Goal: Task Accomplishment & Management: Manage account settings

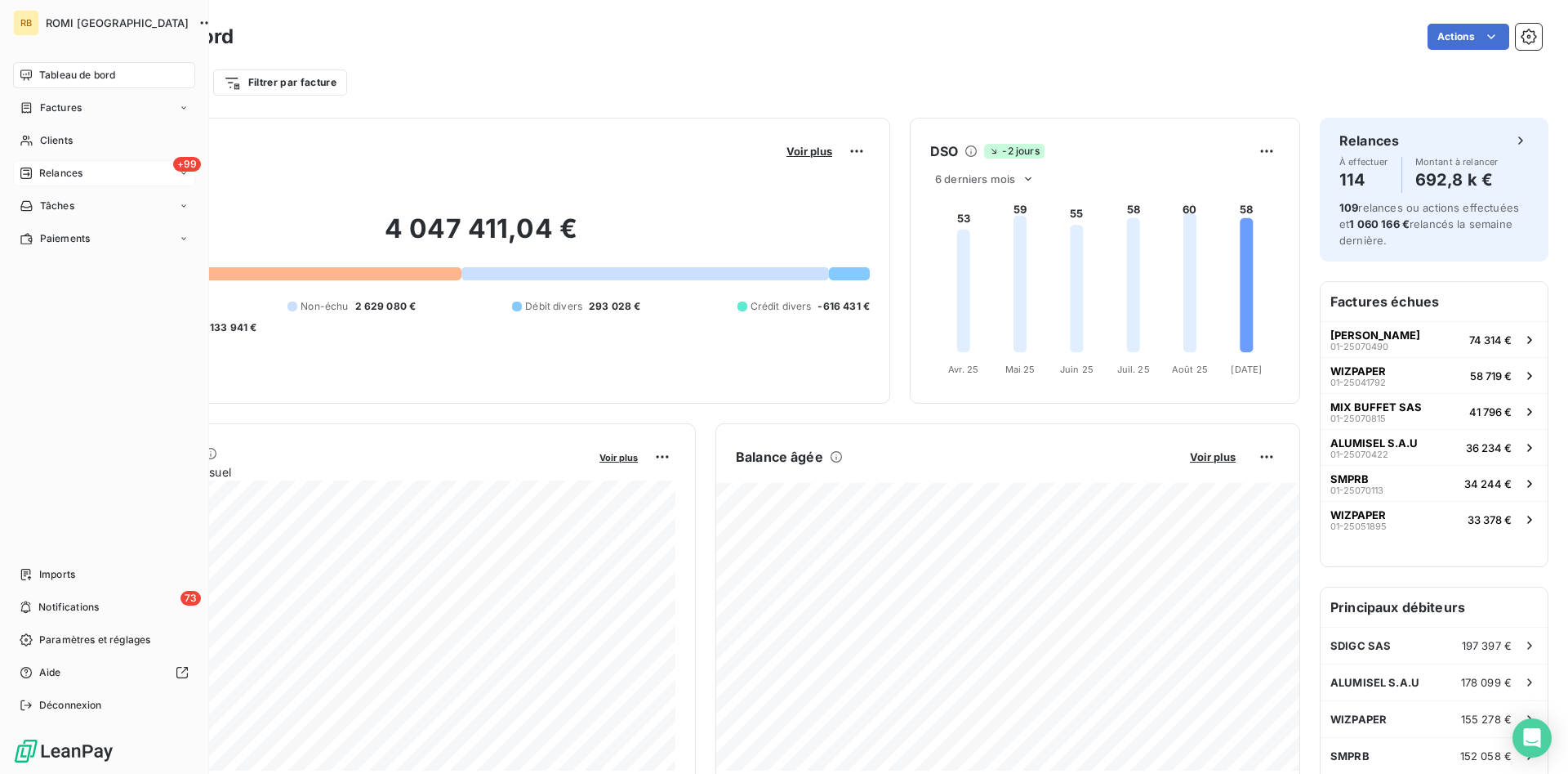
click at [105, 167] on div "+99 Relances" at bounding box center [104, 173] width 182 height 26
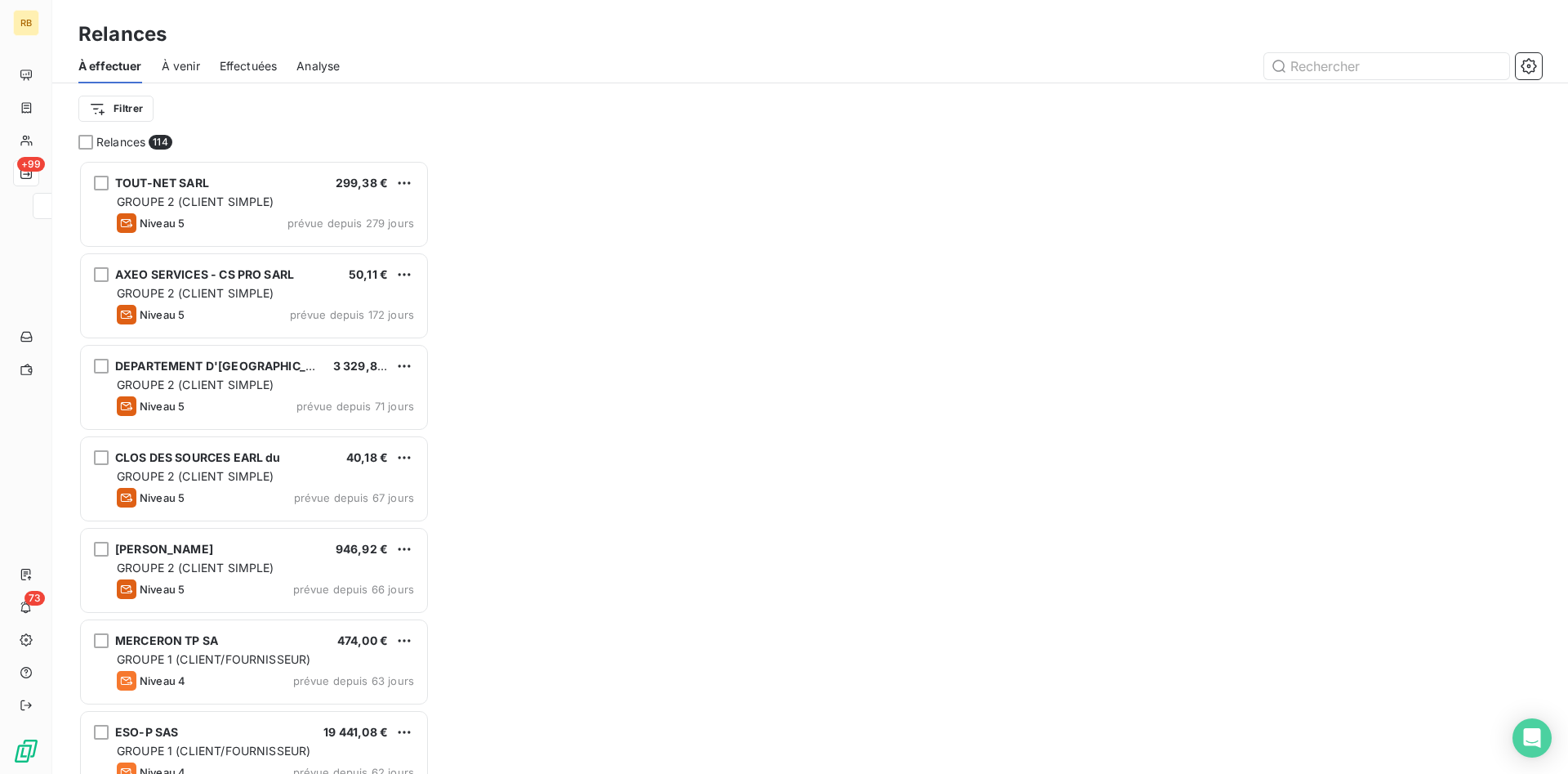
scroll to position [614, 351]
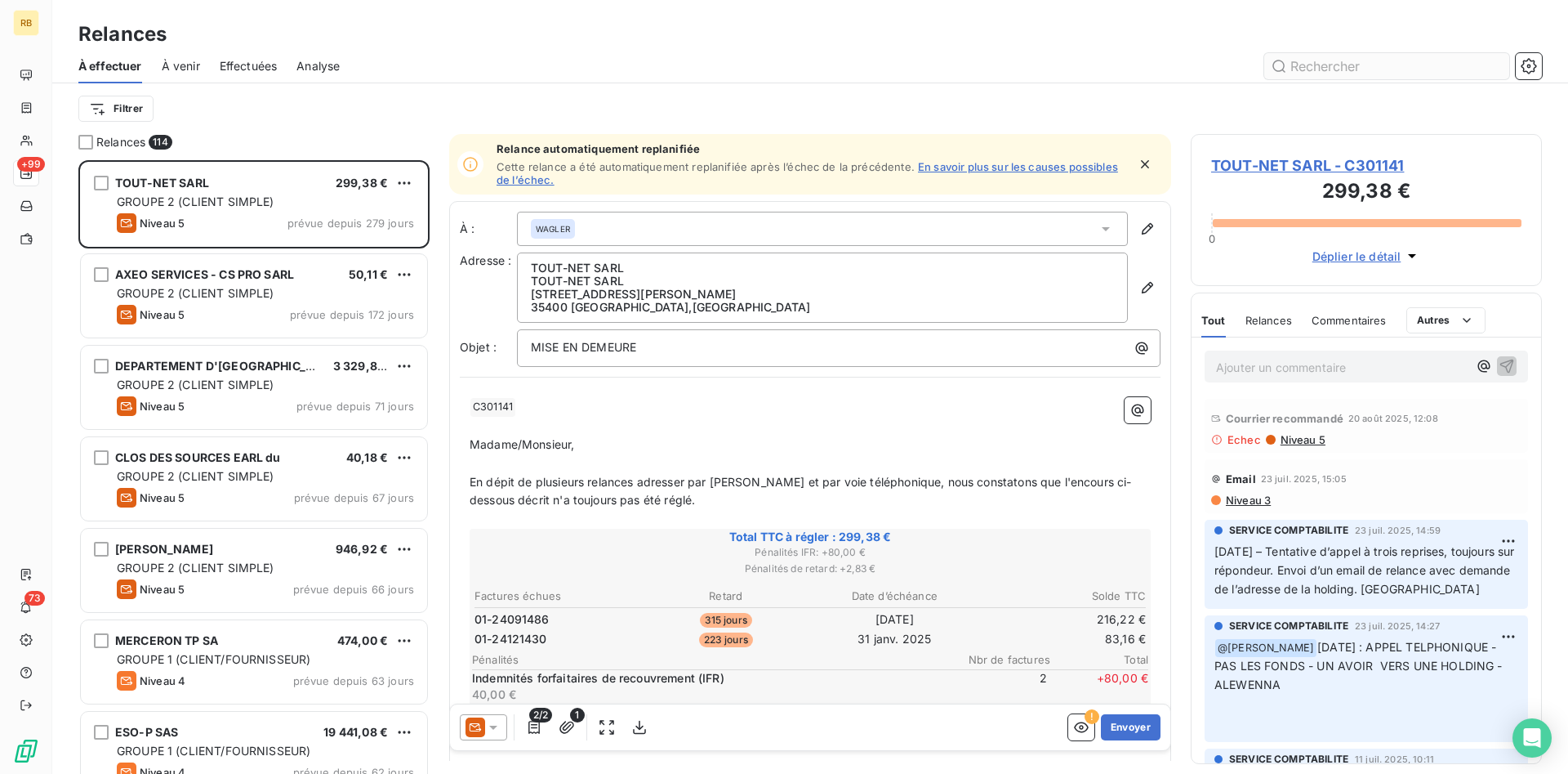
click at [1312, 61] on input "text" at bounding box center [1387, 66] width 245 height 26
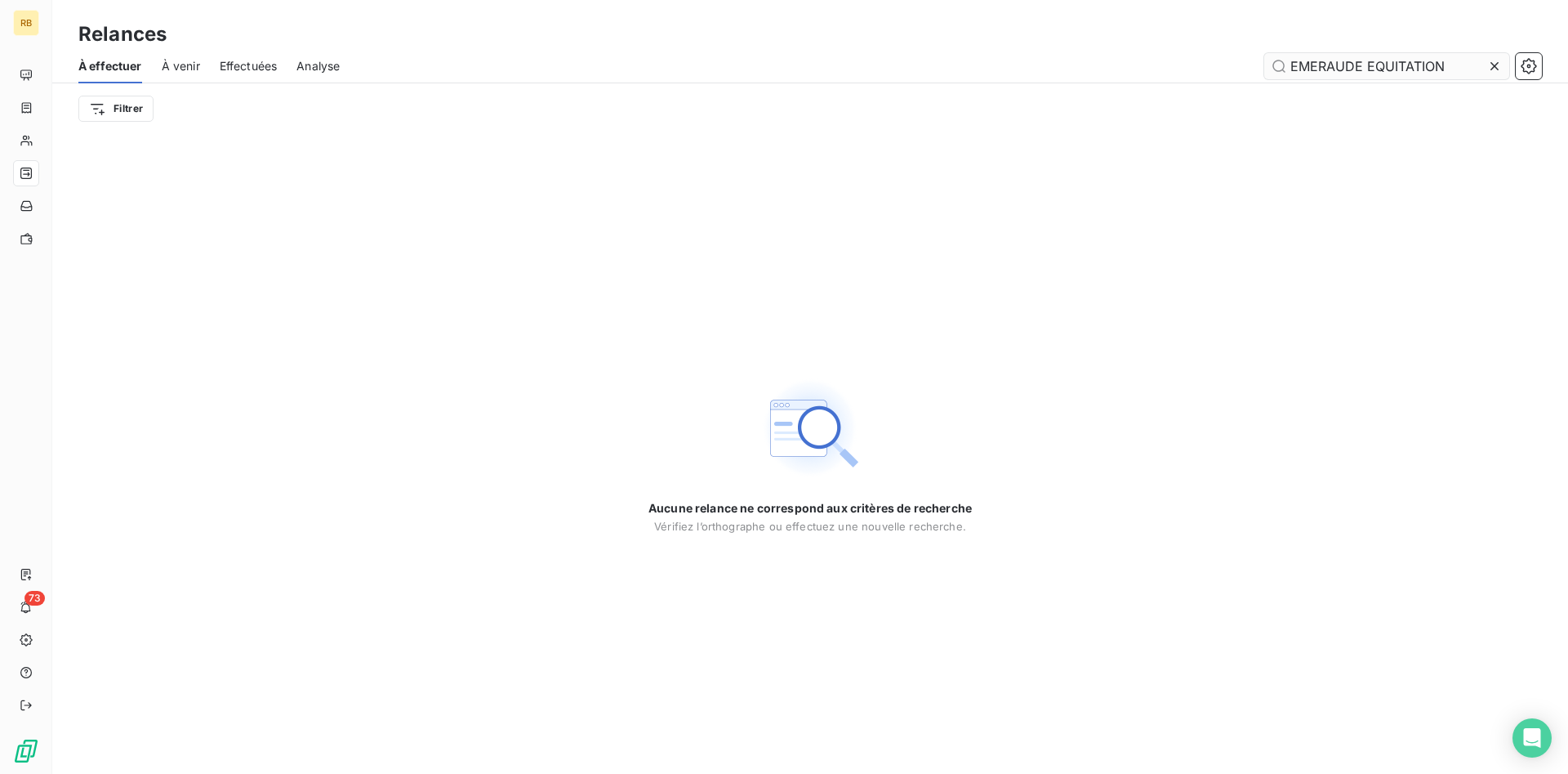
drag, startPoint x: 1365, startPoint y: 68, endPoint x: 1177, endPoint y: 56, distance: 188.4
click at [1264, 56] on input "EMERAUDE EQUITATION" at bounding box center [1387, 66] width 245 height 26
type input "EQUITATION"
drag, startPoint x: 1379, startPoint y: 60, endPoint x: 897, endPoint y: 1, distance: 485.6
click at [1264, 53] on input "EQUITATION" at bounding box center [1387, 66] width 245 height 26
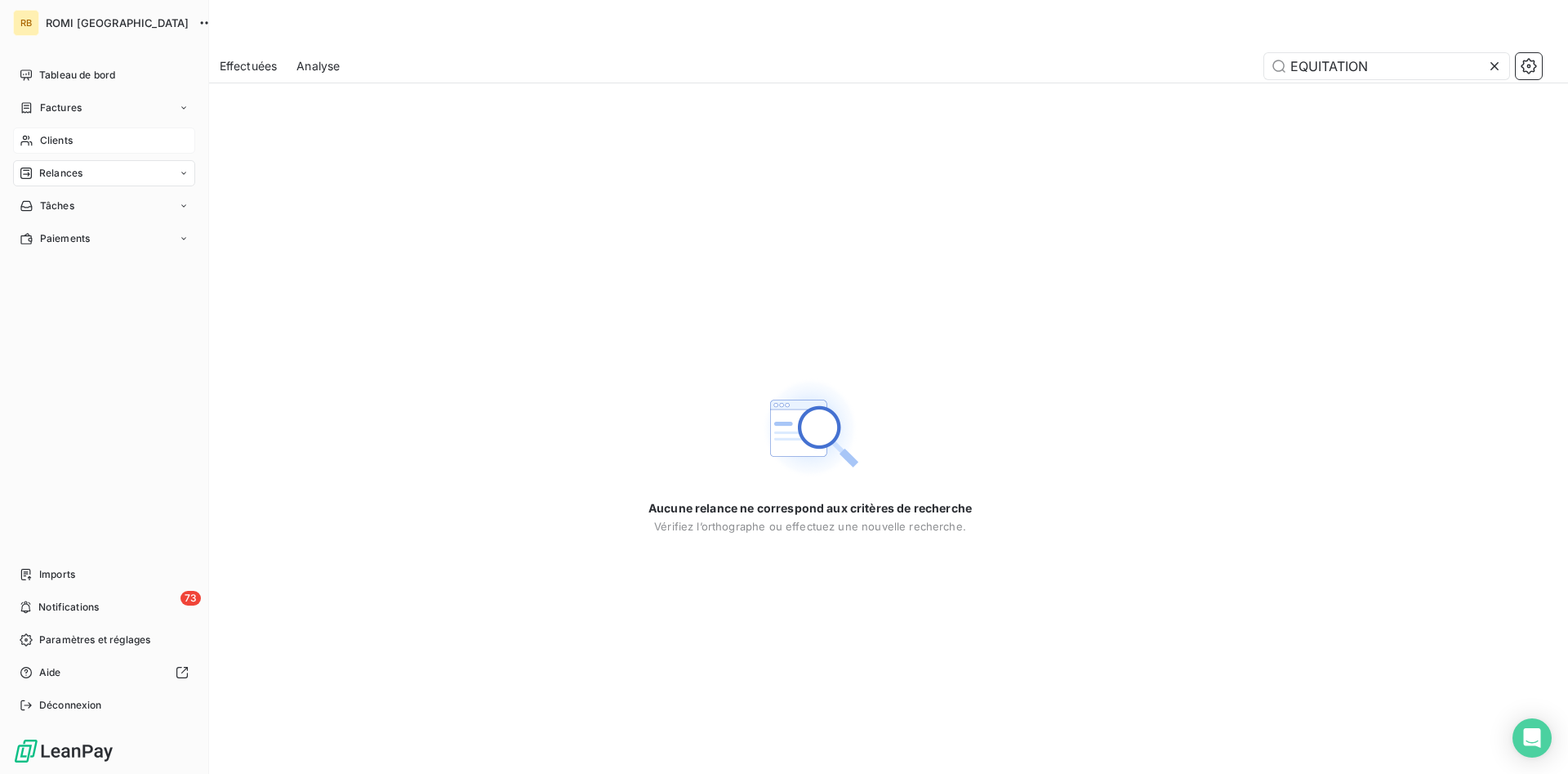
click at [94, 132] on div "Clients" at bounding box center [104, 140] width 182 height 26
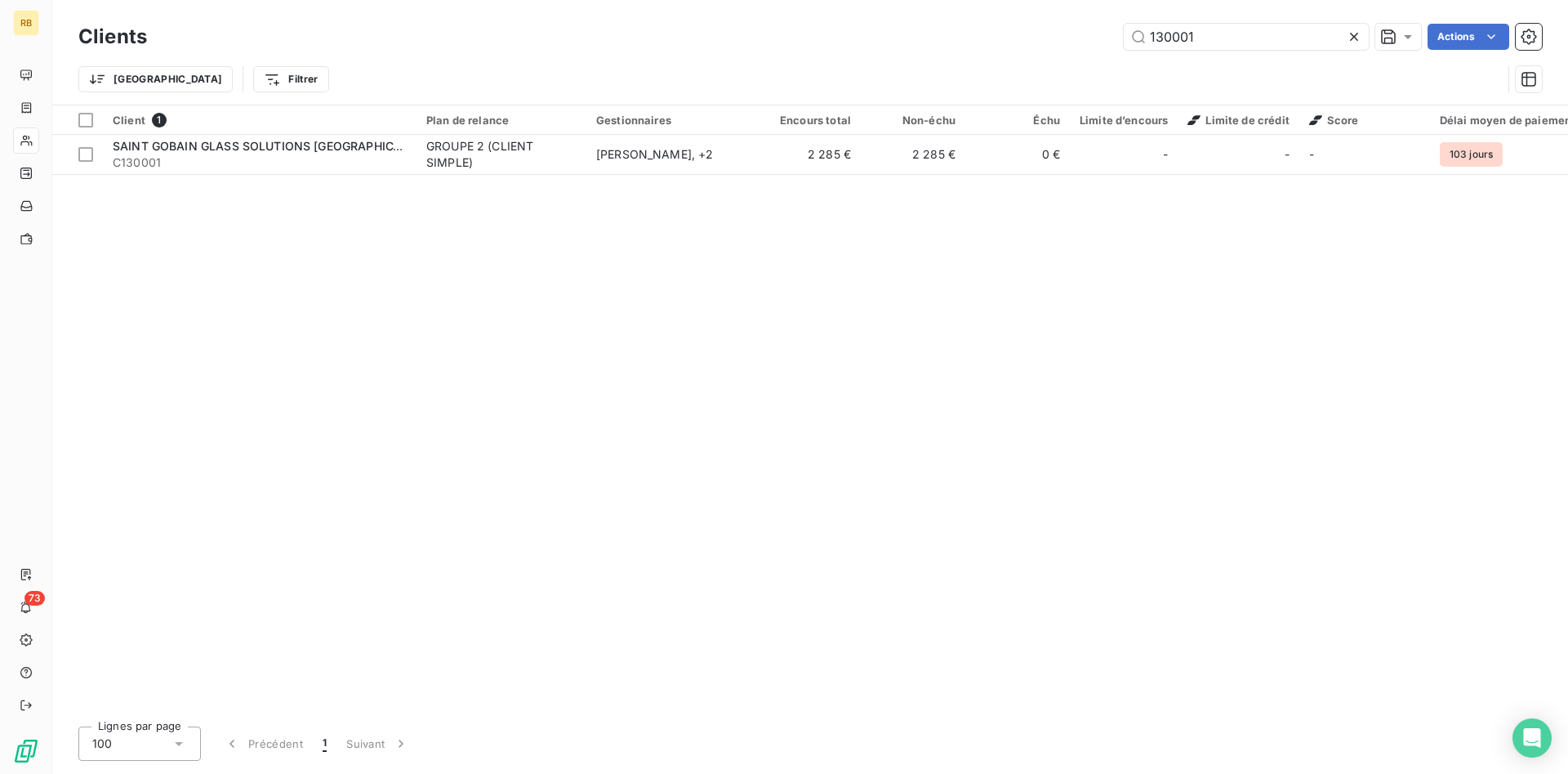
drag, startPoint x: 1244, startPoint y: 36, endPoint x: 1046, endPoint y: 10, distance: 199.7
click at [1124, 23] on input "130001" at bounding box center [1247, 36] width 245 height 26
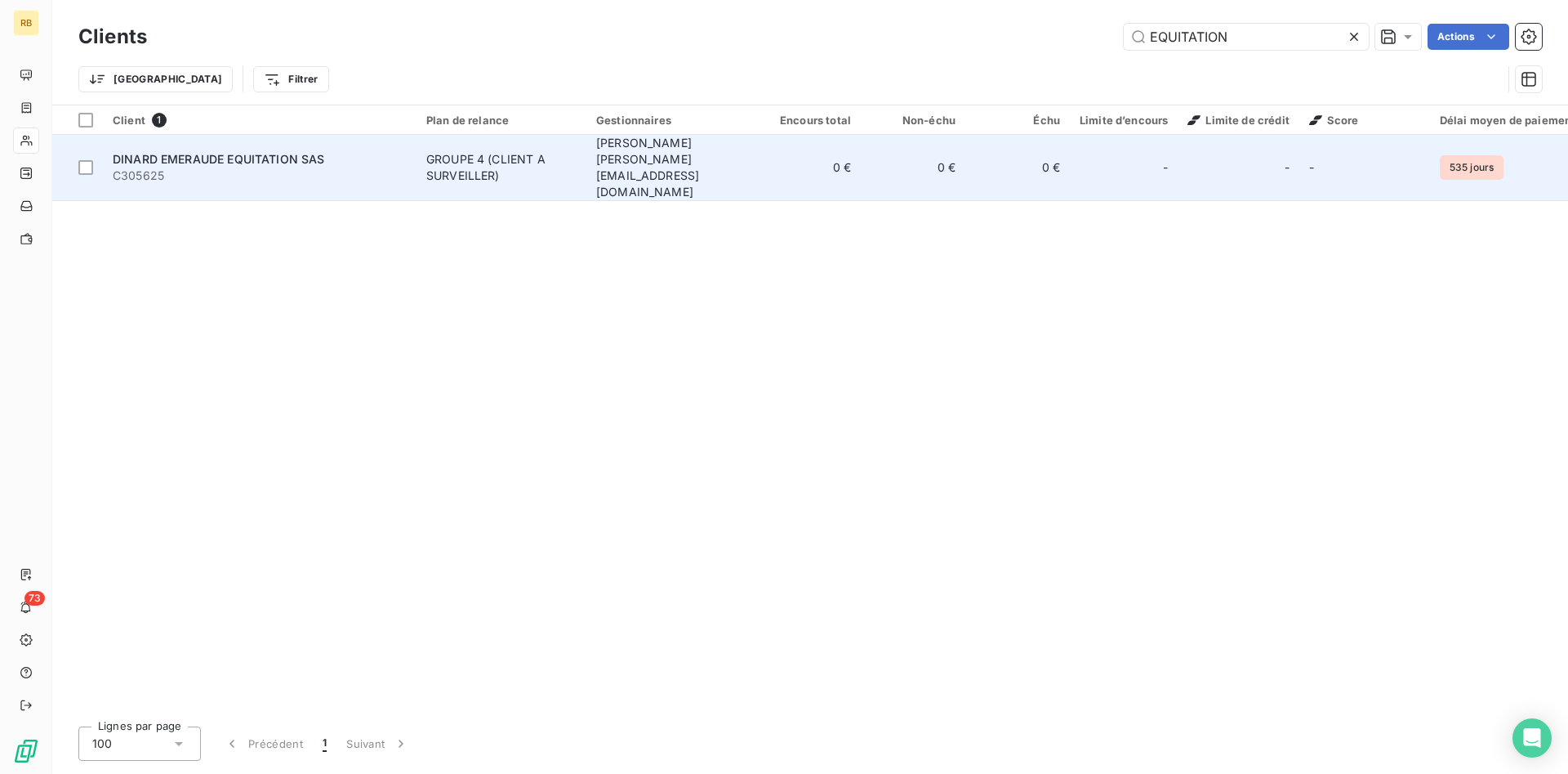
type input "EQUITATION"
click at [485, 151] on div "GROUPE 4 (CLIENT A SURVEILLER)" at bounding box center [502, 167] width 150 height 33
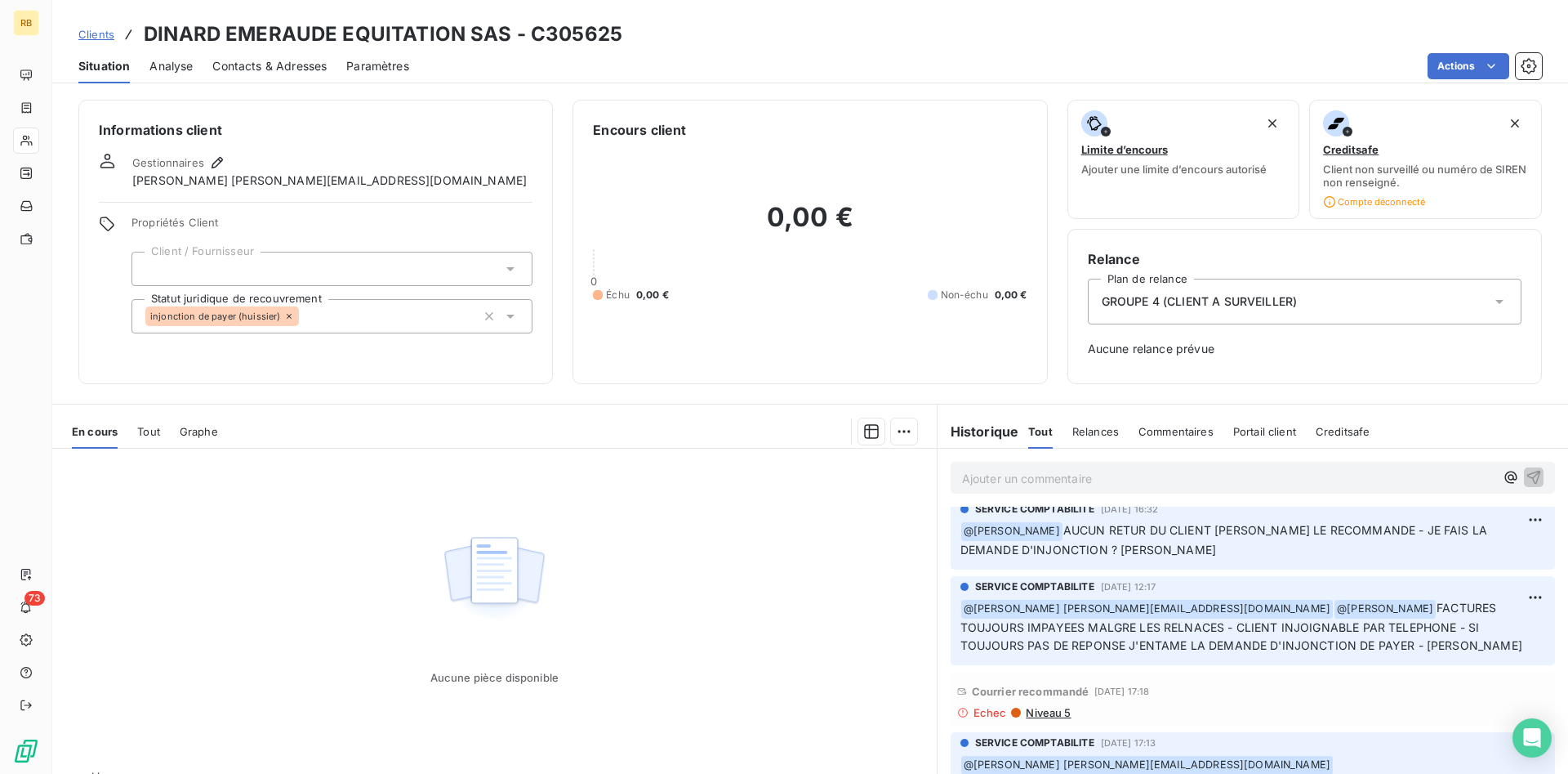
scroll to position [584, 0]
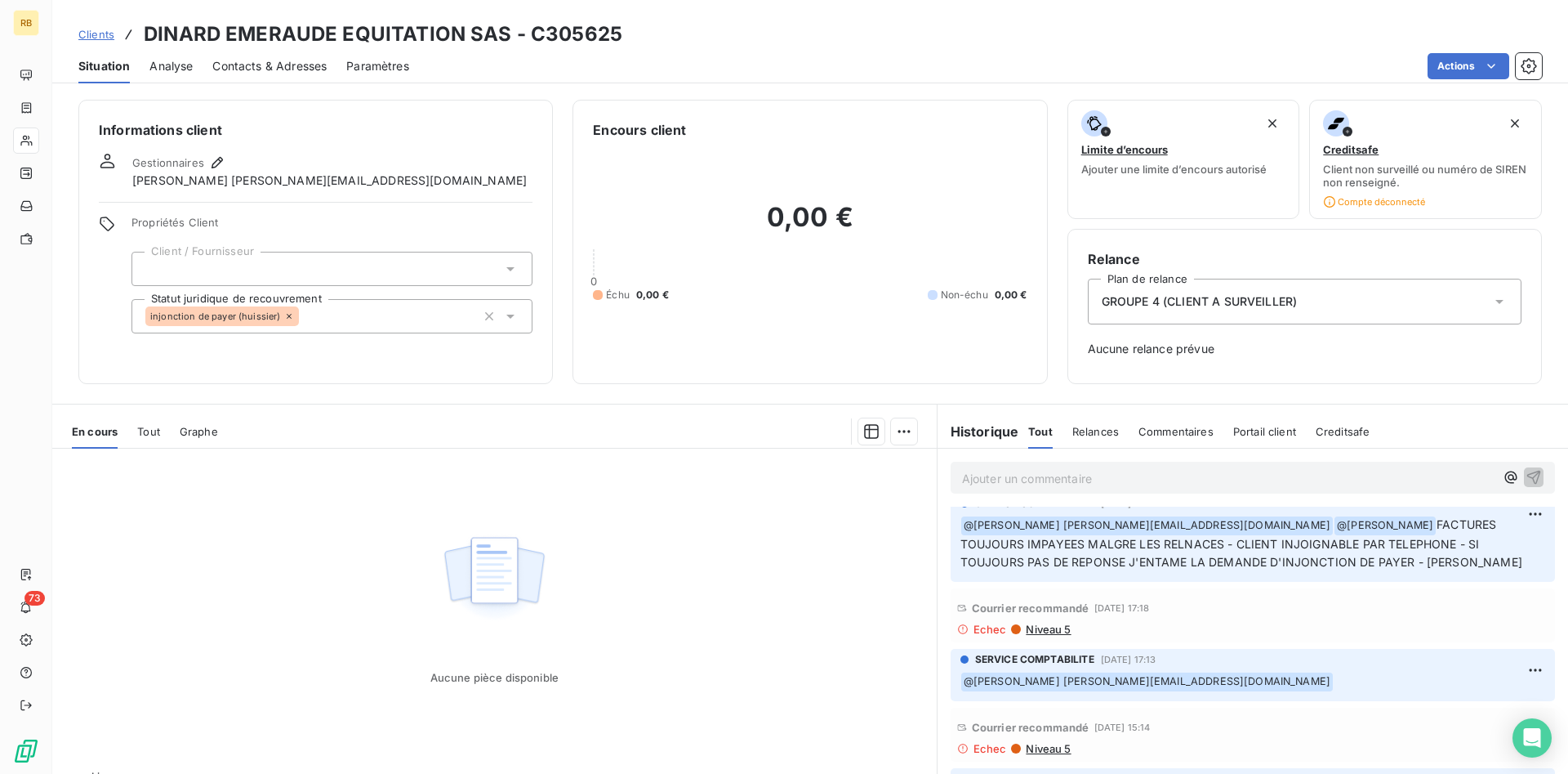
click at [1061, 625] on span "Niveau 5" at bounding box center [1048, 630] width 47 height 13
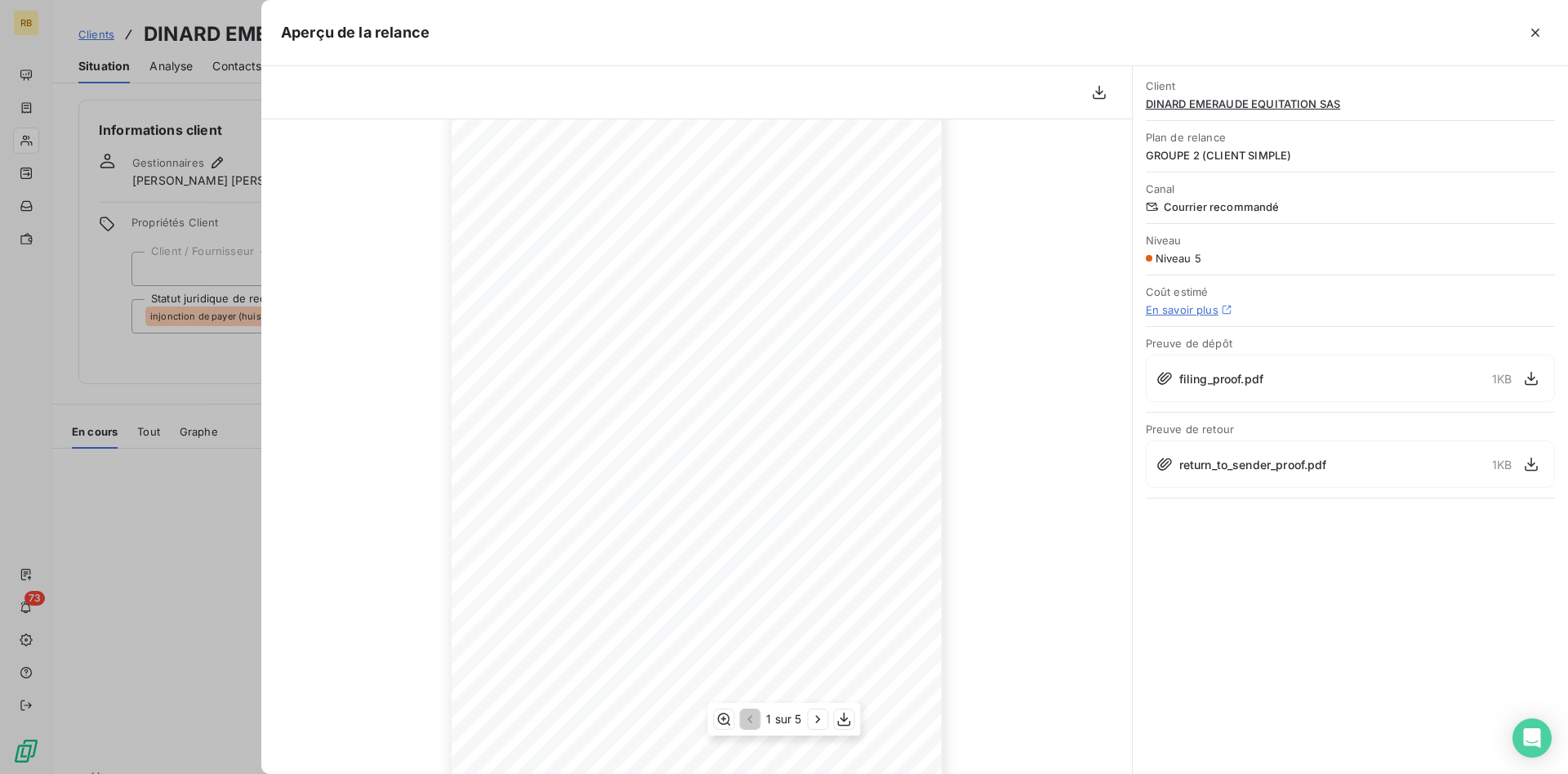
scroll to position [135, 0]
click at [1532, 463] on icon "button" at bounding box center [1532, 464] width 17 height 17
click at [1535, 377] on icon "button" at bounding box center [1532, 378] width 17 height 17
click at [1536, 34] on icon "button" at bounding box center [1535, 33] width 8 height 8
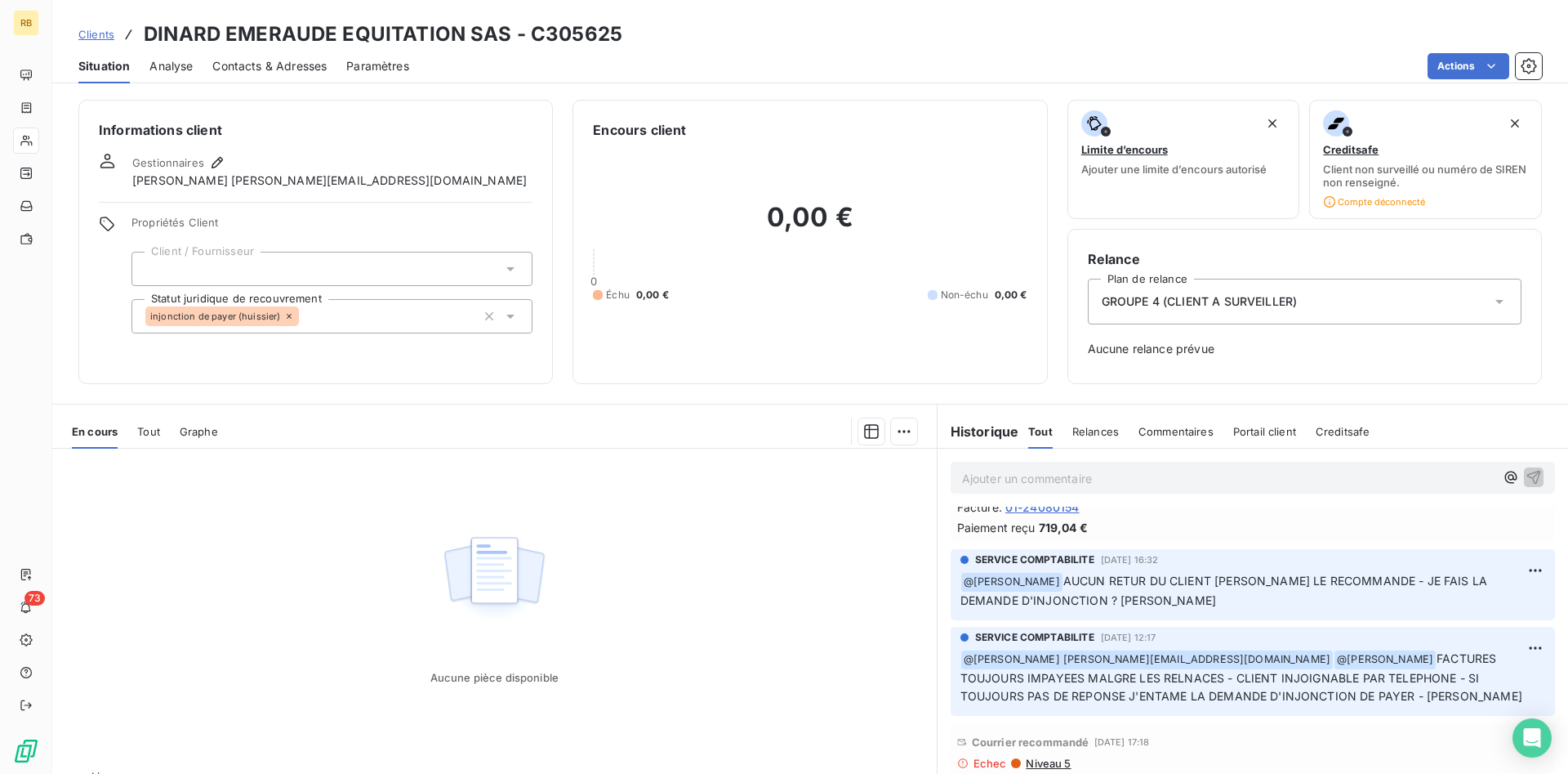
scroll to position [584, 0]
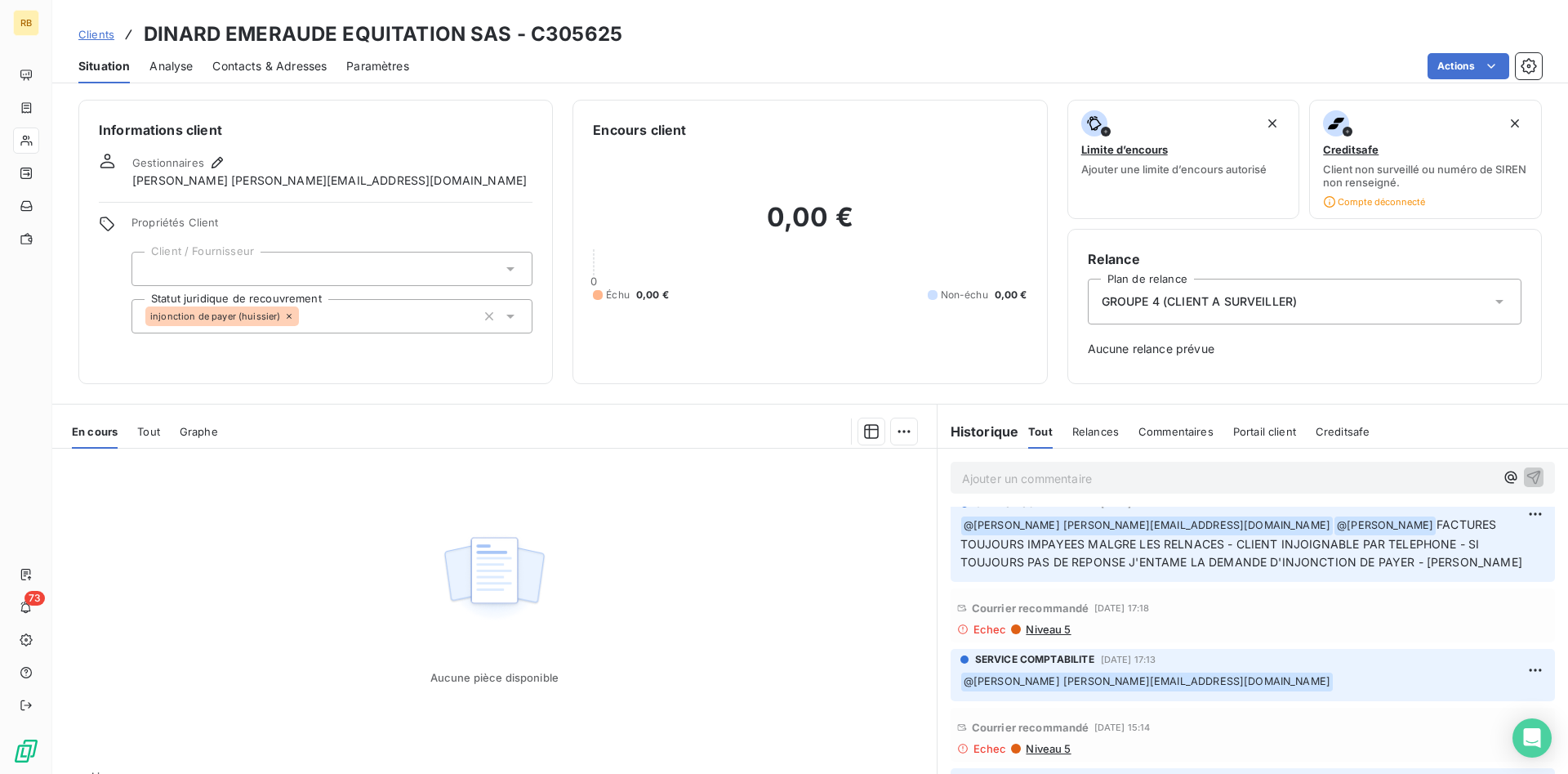
click at [1061, 630] on span "Niveau 5" at bounding box center [1048, 630] width 47 height 13
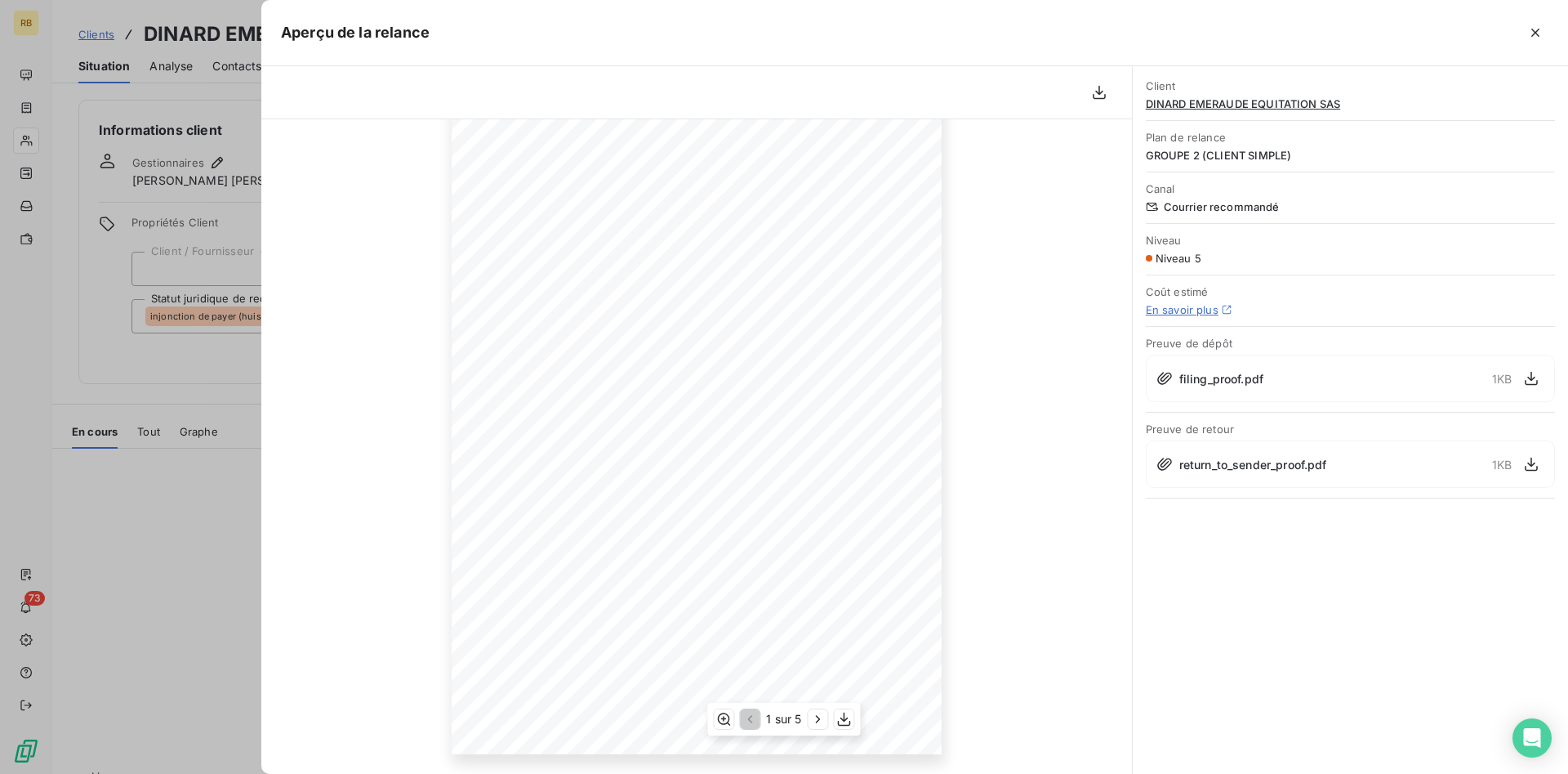
scroll to position [0, 0]
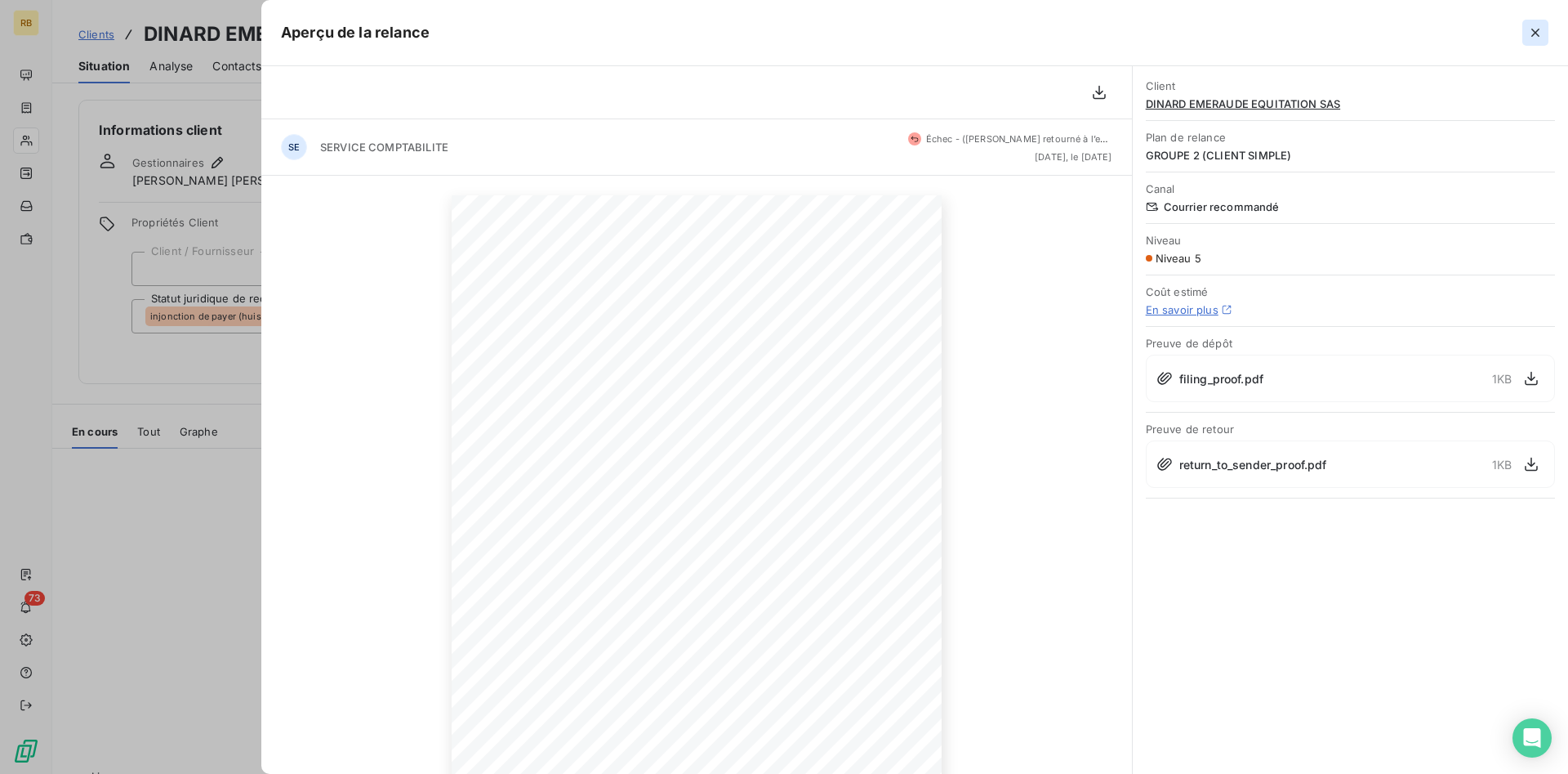
click at [1536, 28] on icon "button" at bounding box center [1535, 33] width 17 height 17
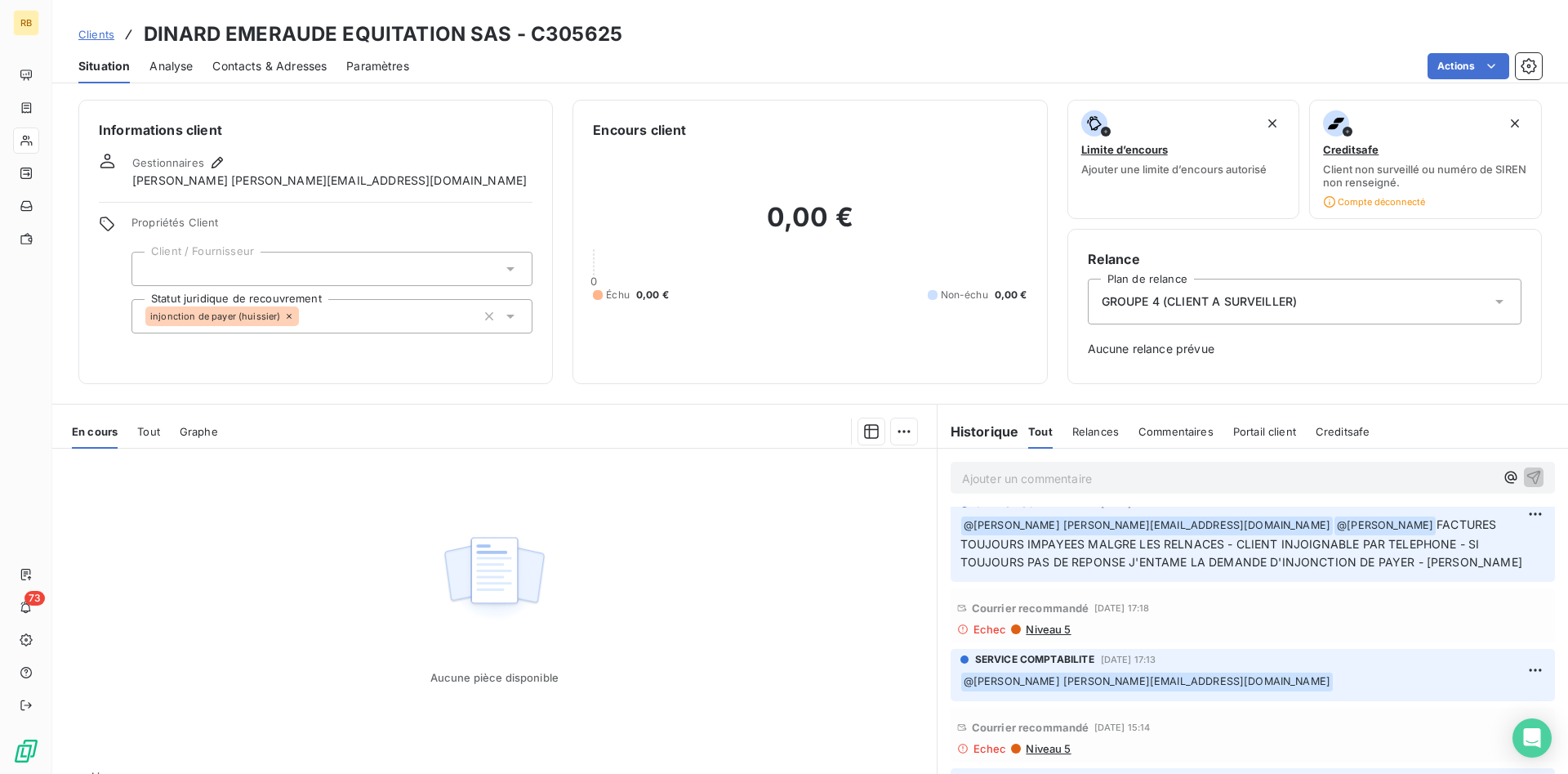
click at [1173, 473] on p "Ajouter un commentaire ﻿" at bounding box center [1228, 478] width 532 height 20
click at [1149, 480] on span "CLIENTE EU AU TEL CE JOUR. N4AVAIT AUCUNE FACTURES" at bounding box center [1131, 477] width 337 height 14
click at [1230, 476] on span "CLIENTE EU AU TEL CE JOUR. N'AVAIT AUCUNE FACTURES" at bounding box center [1128, 477] width 332 height 14
click at [1296, 477] on p "CLIENTE EU AU TEL CE JOUR. N'AVAIT AUCUNE FACTURES" at bounding box center [1228, 478] width 532 height 19
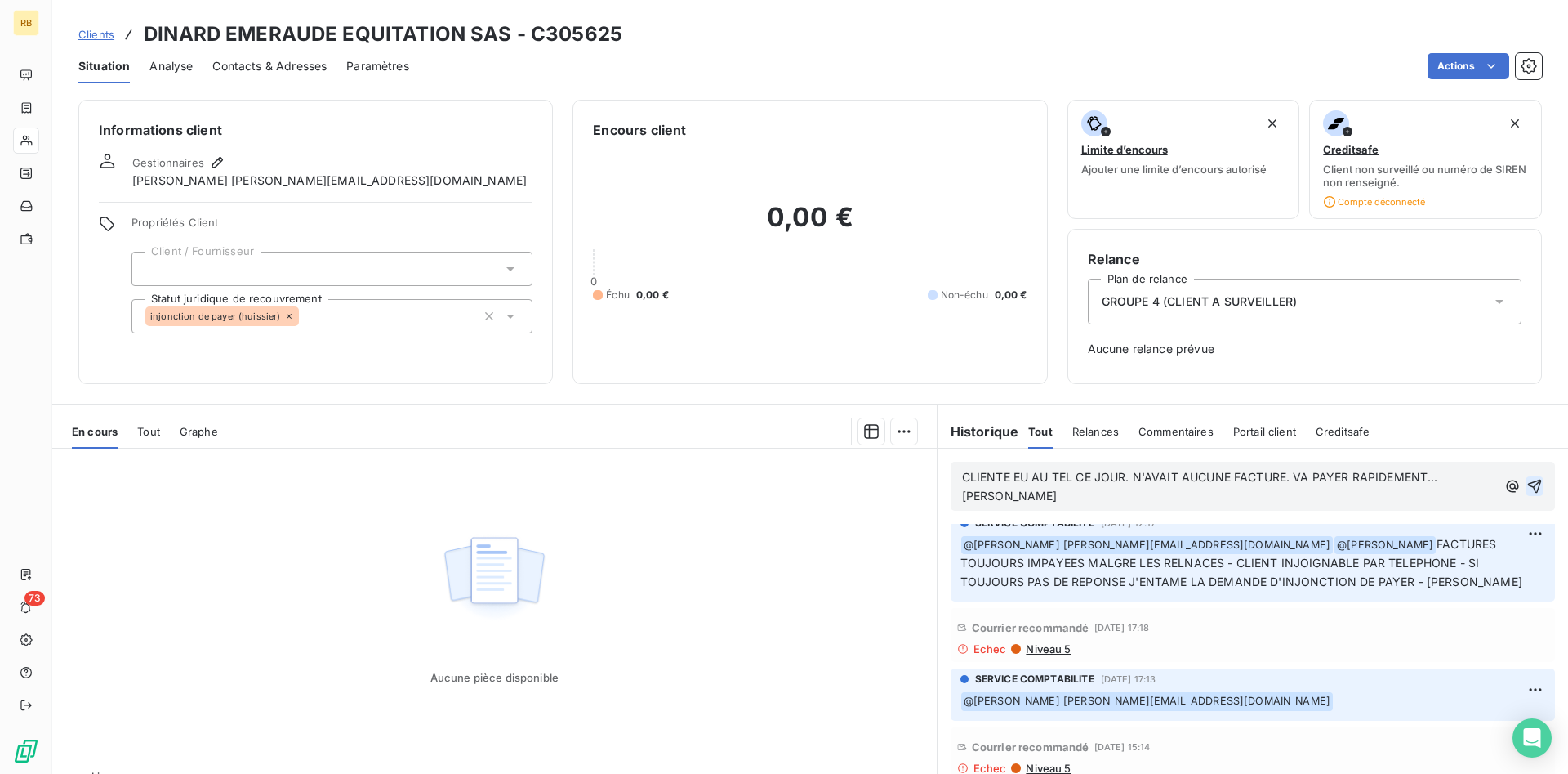
click at [1537, 478] on icon "button" at bounding box center [1535, 487] width 17 height 17
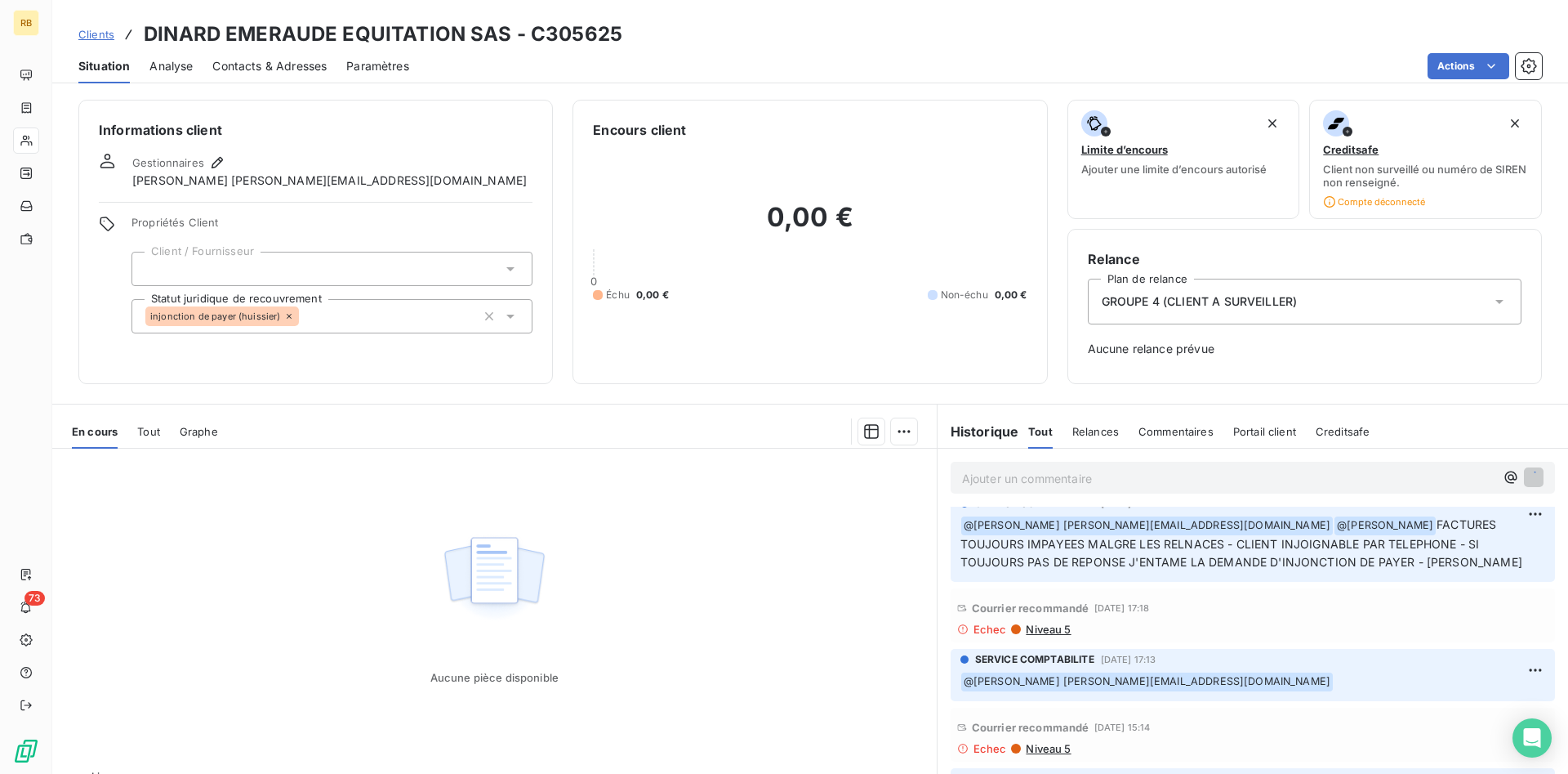
scroll to position [640, 0]
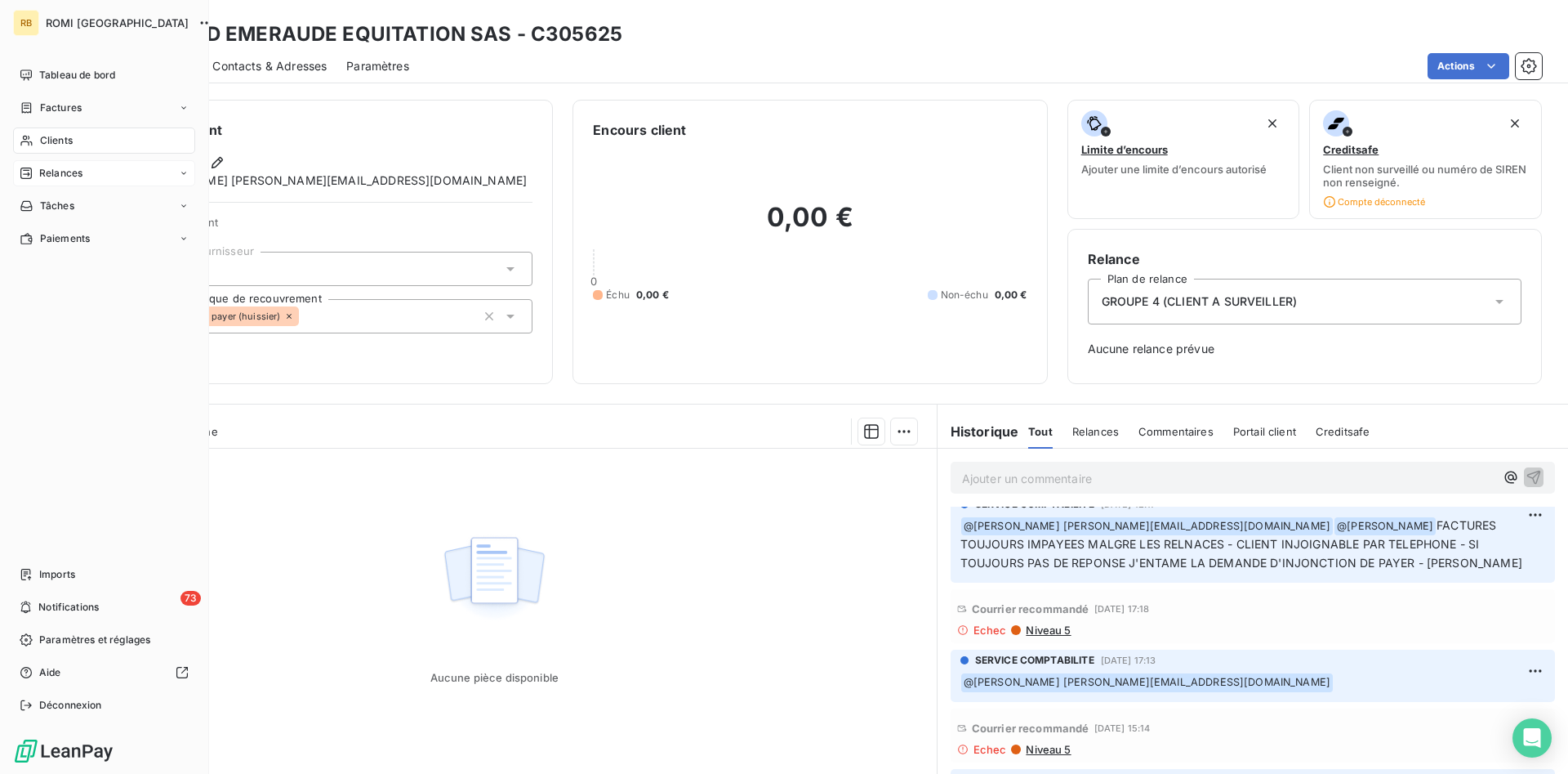
click at [81, 180] on span "Relances" at bounding box center [61, 174] width 43 height 15
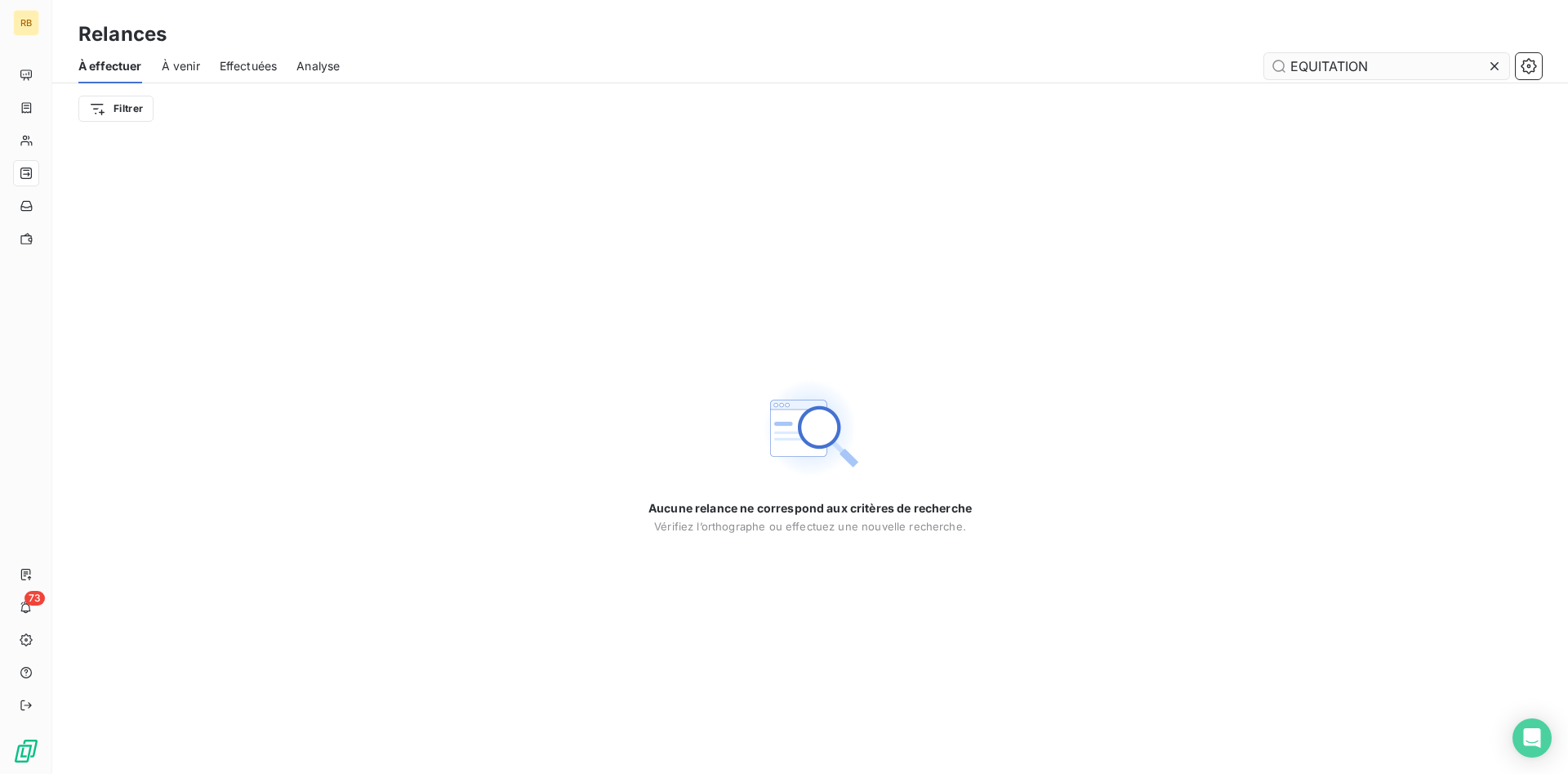
drag, startPoint x: 1381, startPoint y: 68, endPoint x: 1025, endPoint y: 66, distance: 356.0
click at [1264, 66] on input "EQUITATION" at bounding box center [1387, 66] width 245 height 26
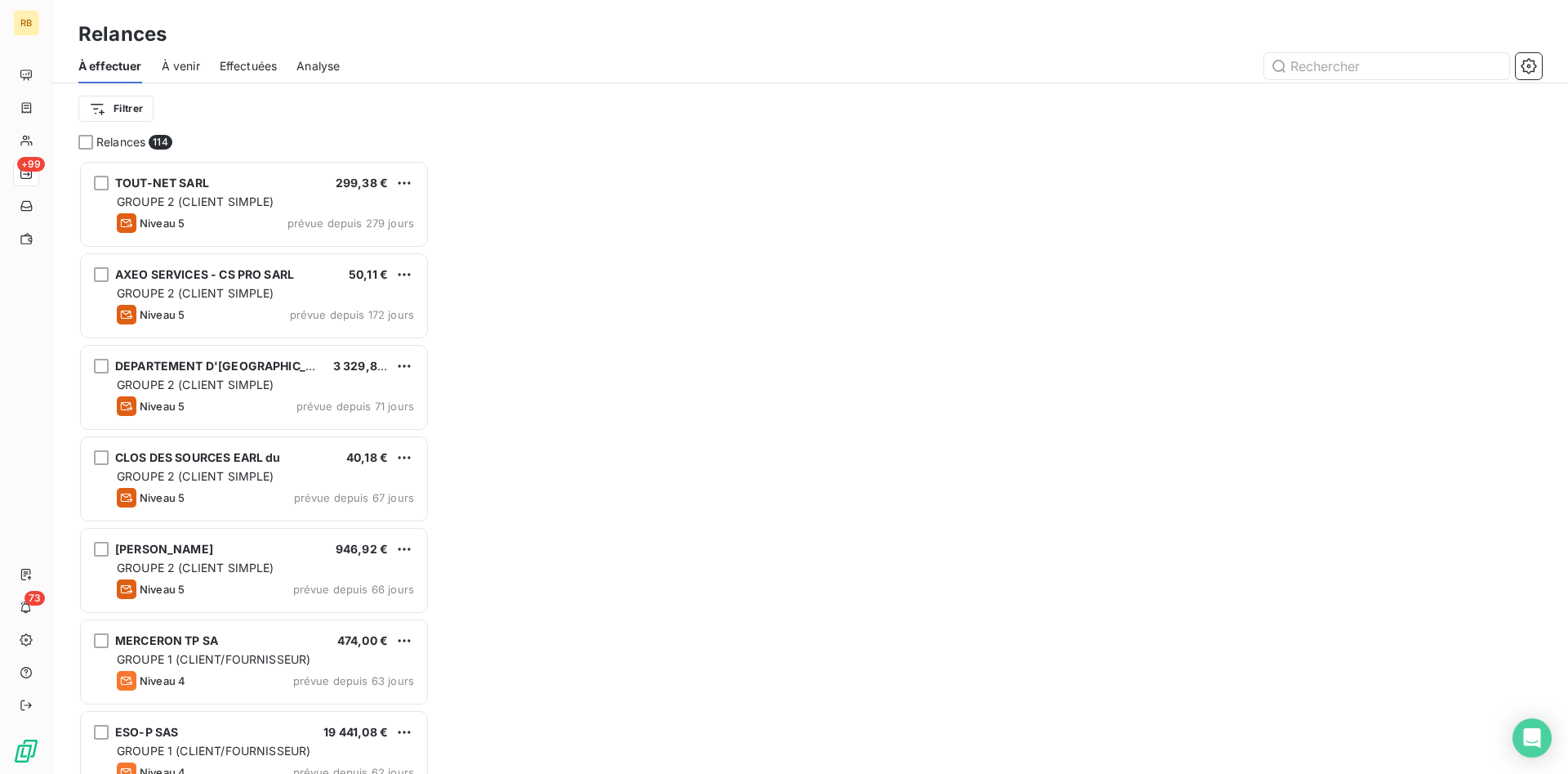
scroll to position [614, 351]
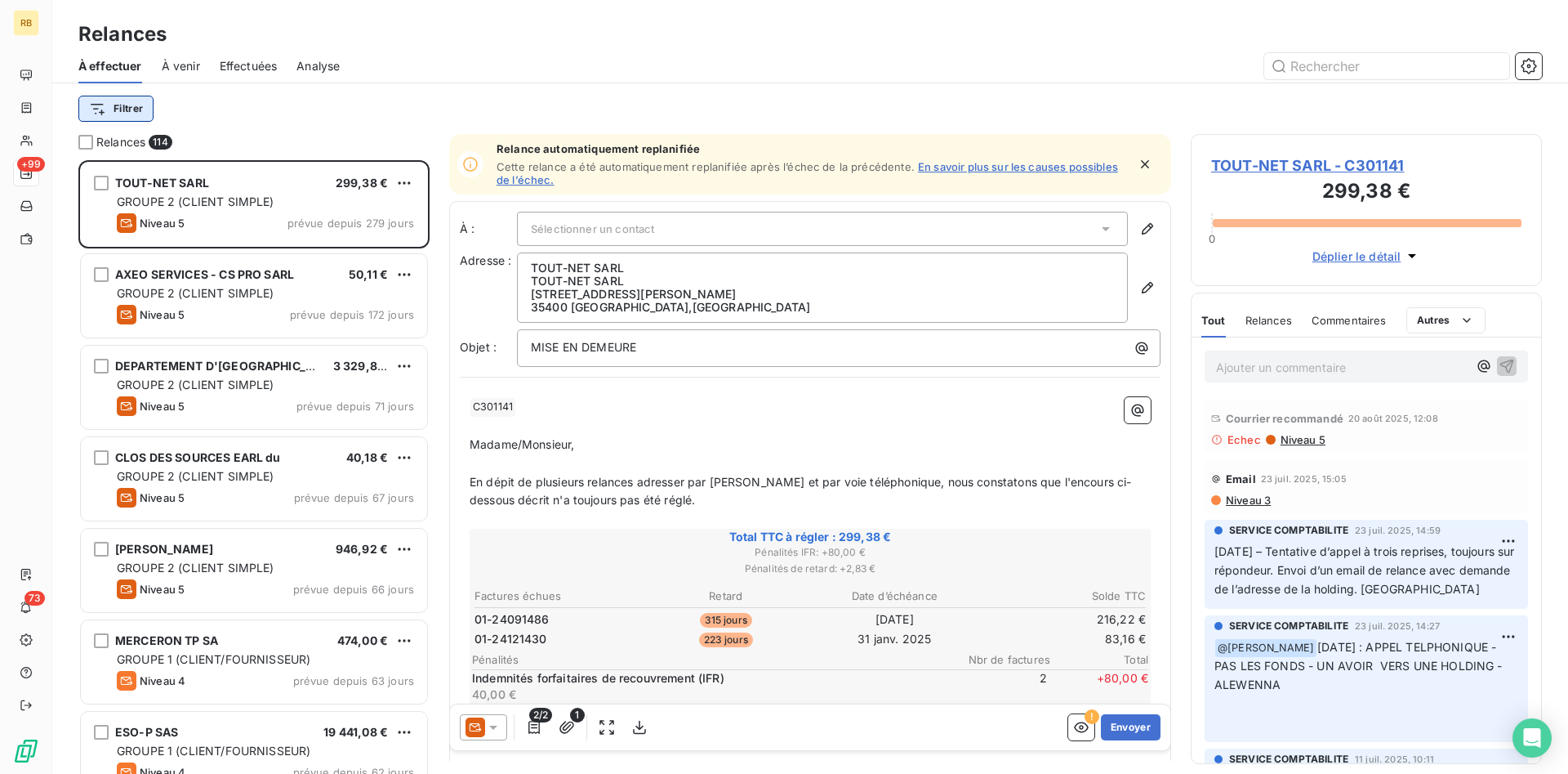
click at [118, 105] on html "RB +99 73 Relances À effectuer À venir Effectuées Analyse Filtrer Relances 114 …" at bounding box center [784, 387] width 1568 height 774
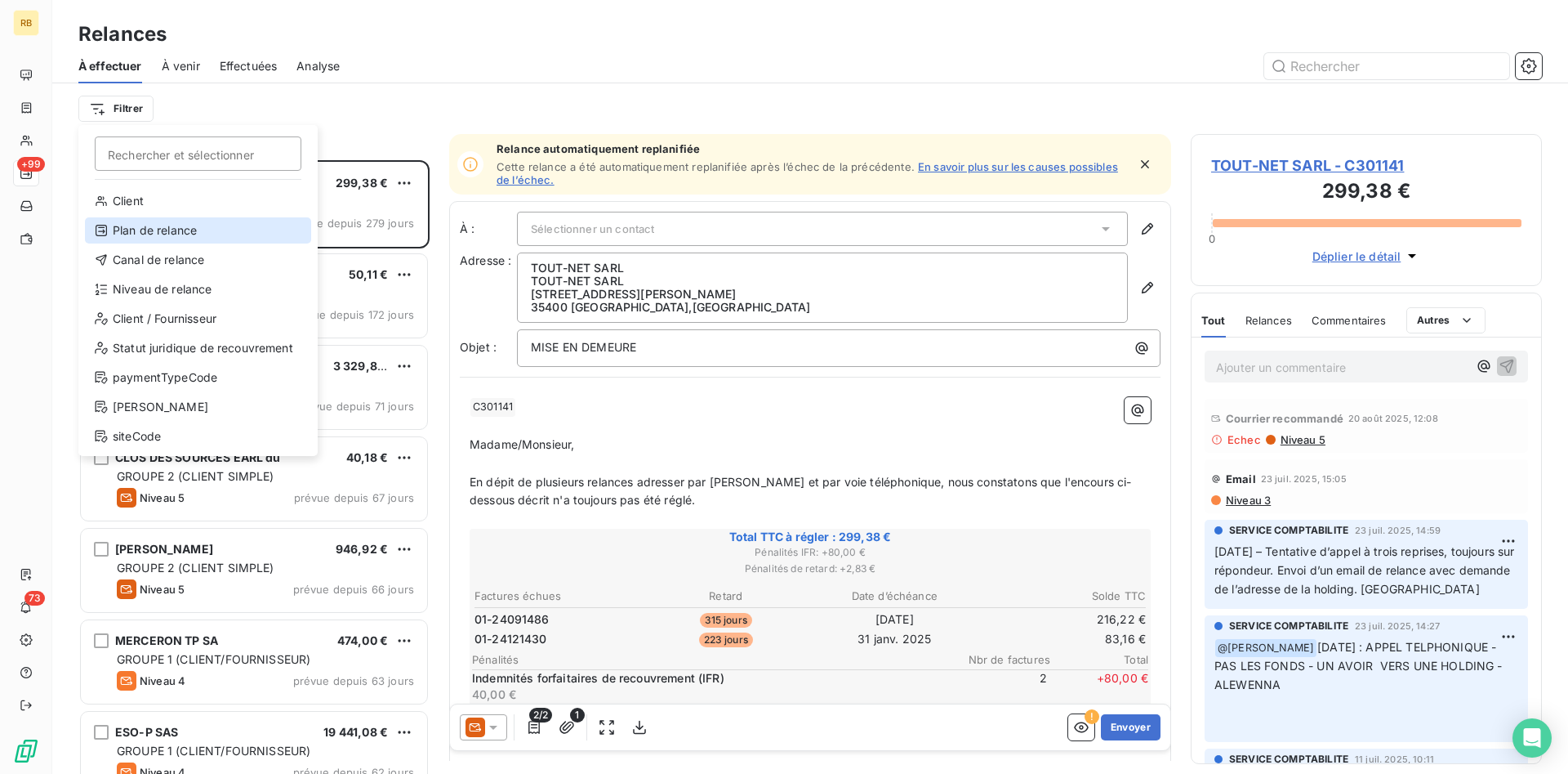
click at [230, 229] on div "Plan de relance" at bounding box center [198, 230] width 226 height 26
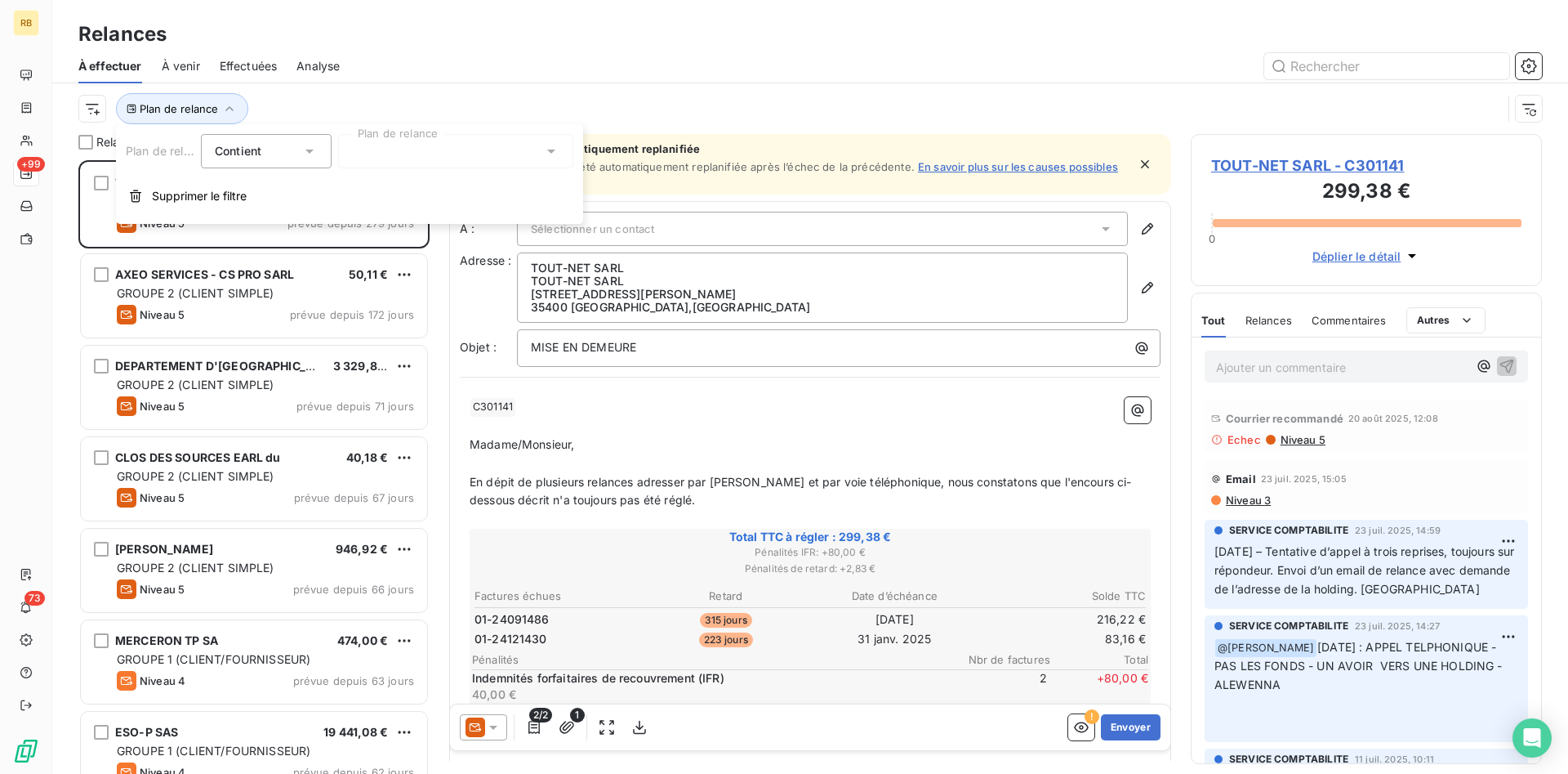
click at [553, 149] on icon at bounding box center [552, 151] width 8 height 4
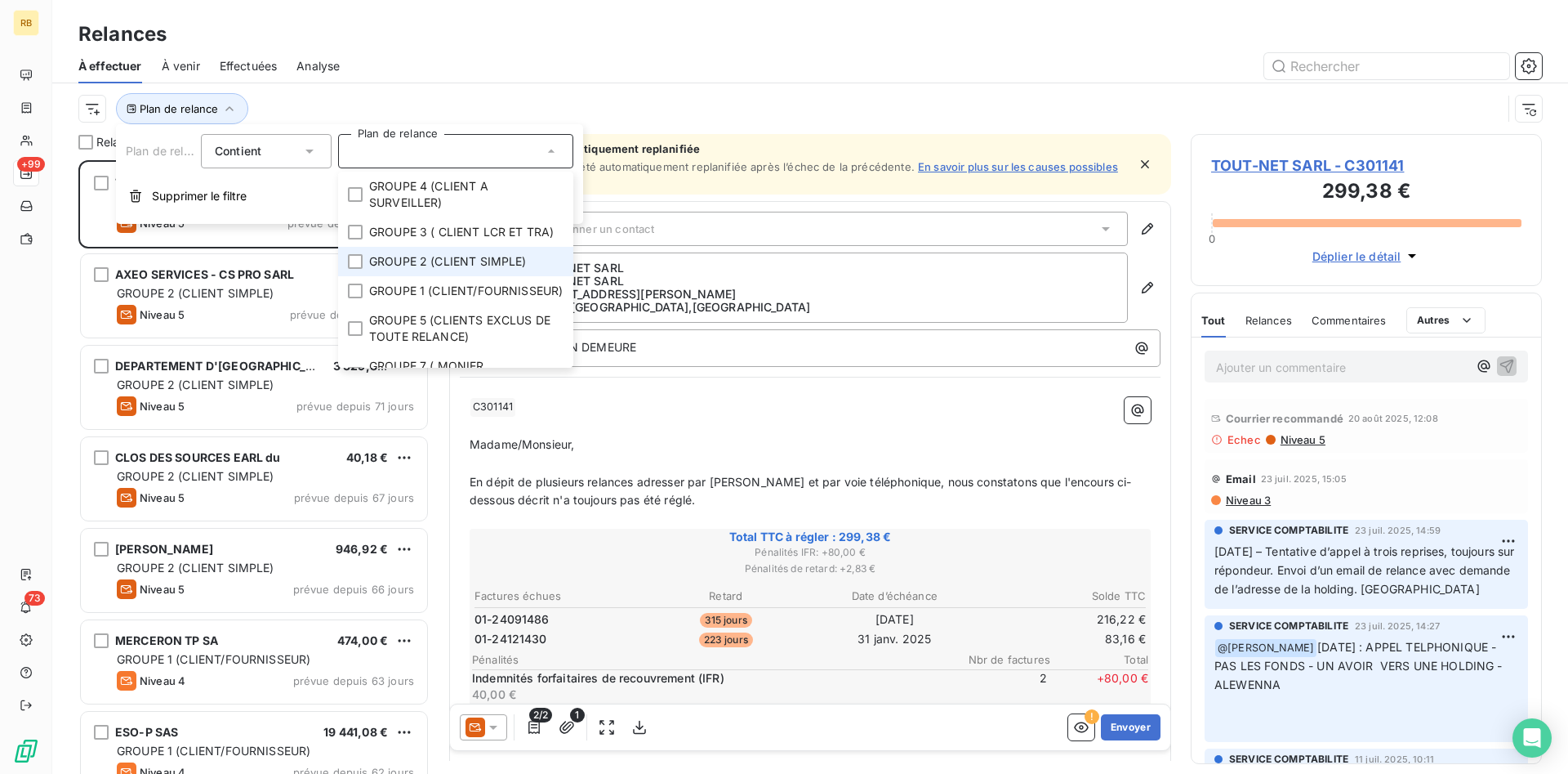
click at [513, 266] on span "GROUPE 2 (CLIENT SIMPLE)" at bounding box center [447, 261] width 158 height 17
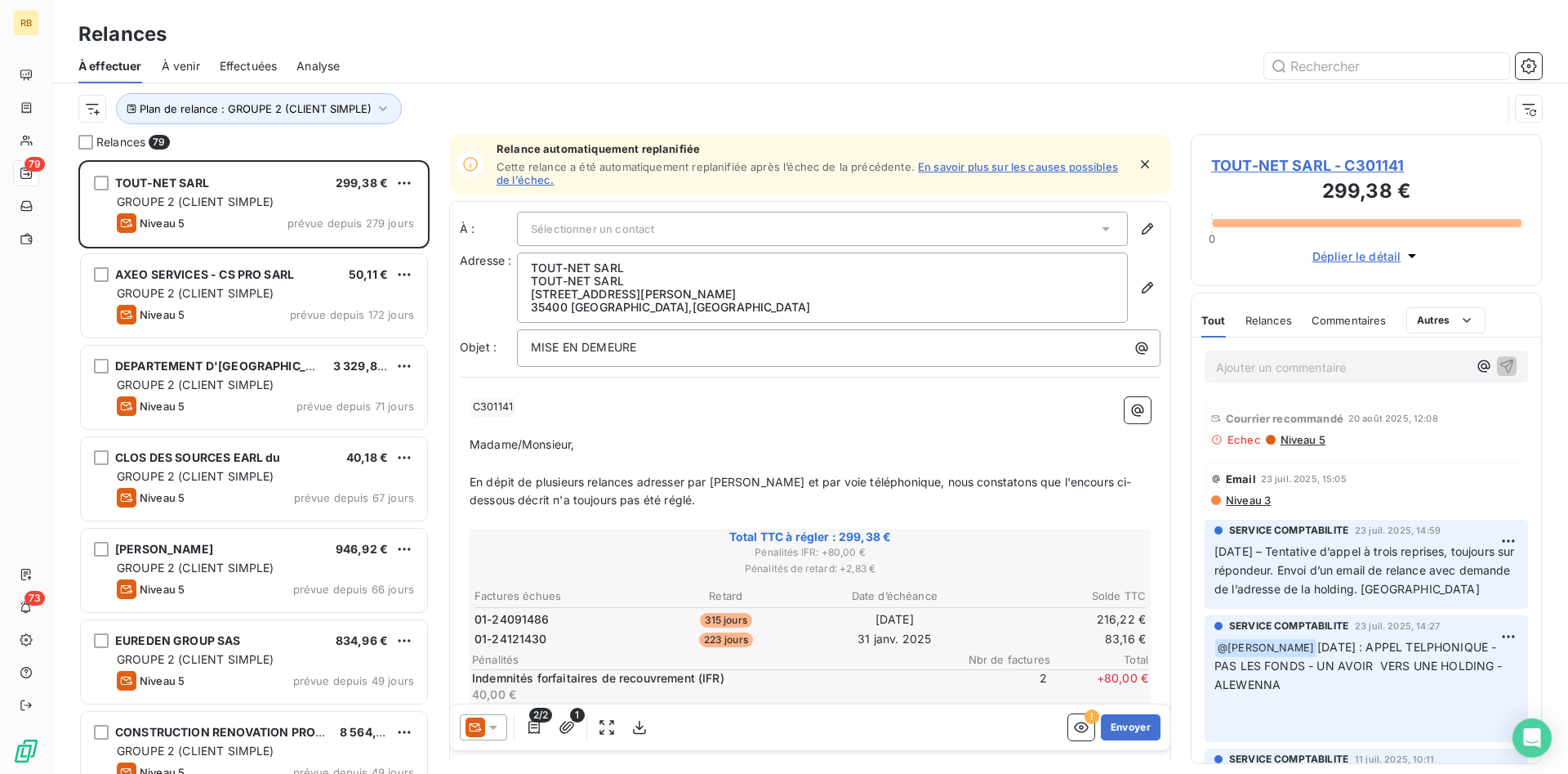
click at [521, 73] on div at bounding box center [950, 66] width 1182 height 26
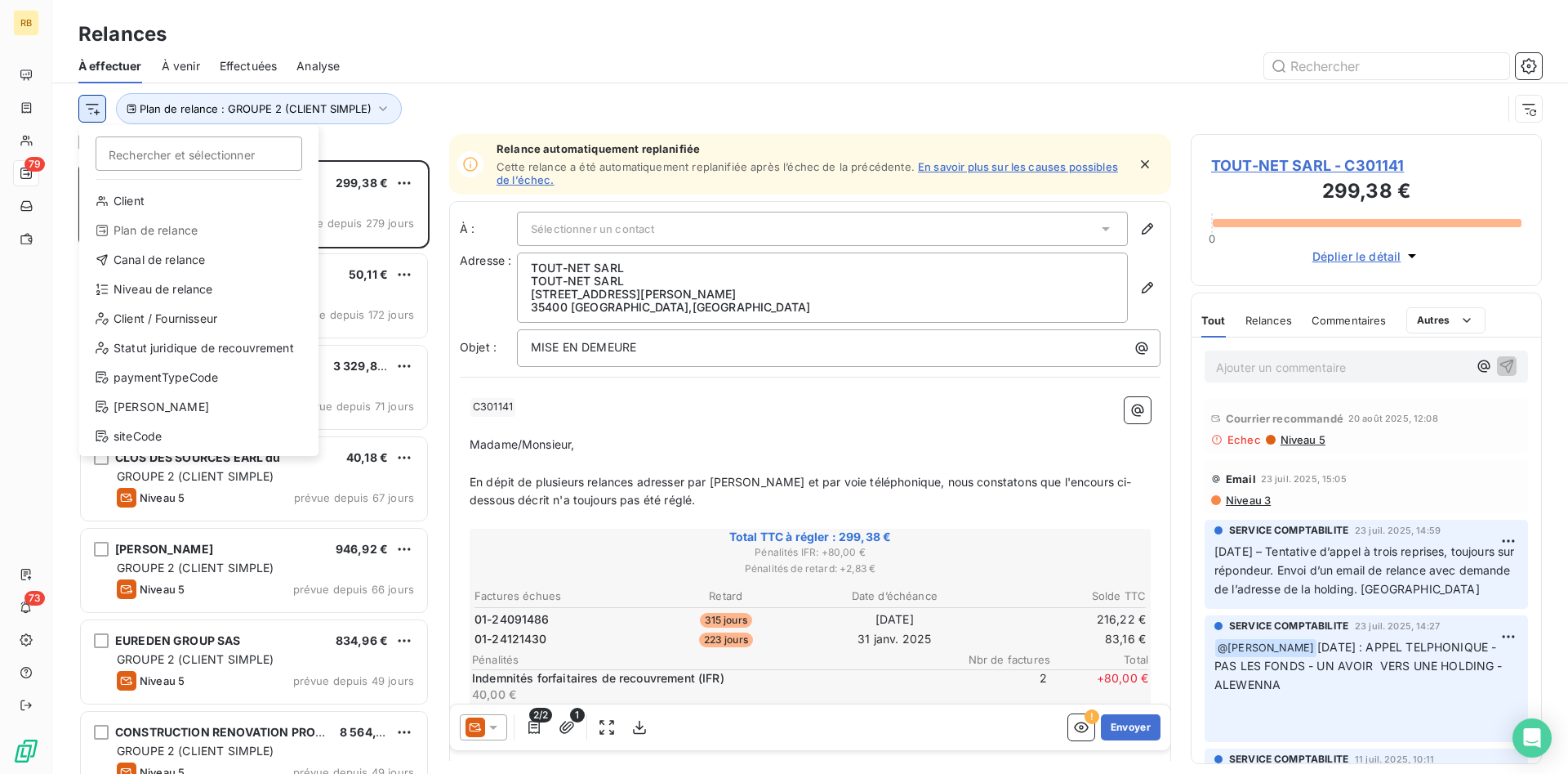
click at [93, 109] on html "RB 79 73 Relances À effectuer À venir Effectuées Analyse Rechercher et sélectio…" at bounding box center [784, 387] width 1568 height 774
click at [234, 288] on div "Niveau de relance" at bounding box center [199, 289] width 226 height 26
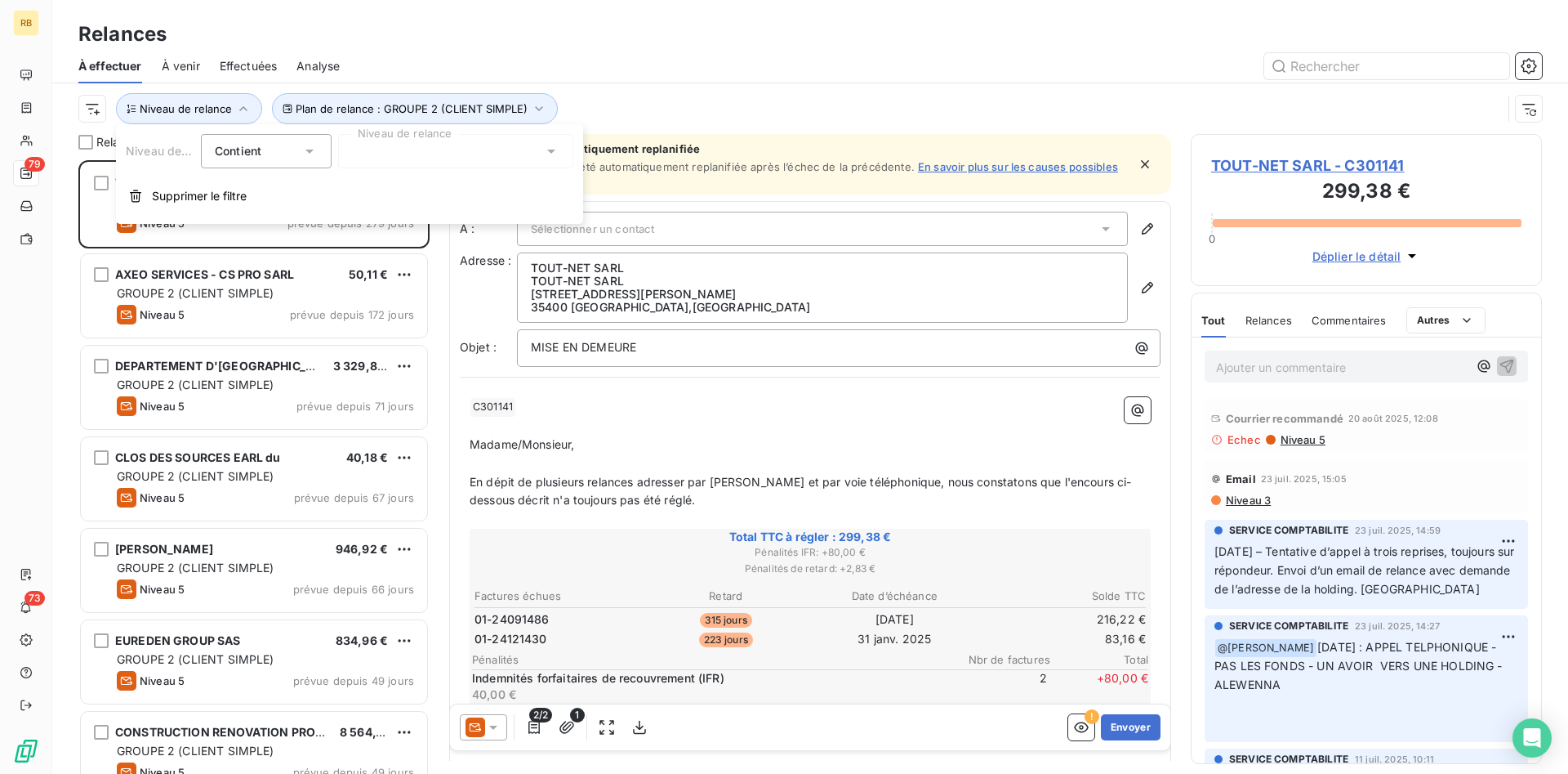
click at [552, 154] on icon at bounding box center [552, 151] width 17 height 17
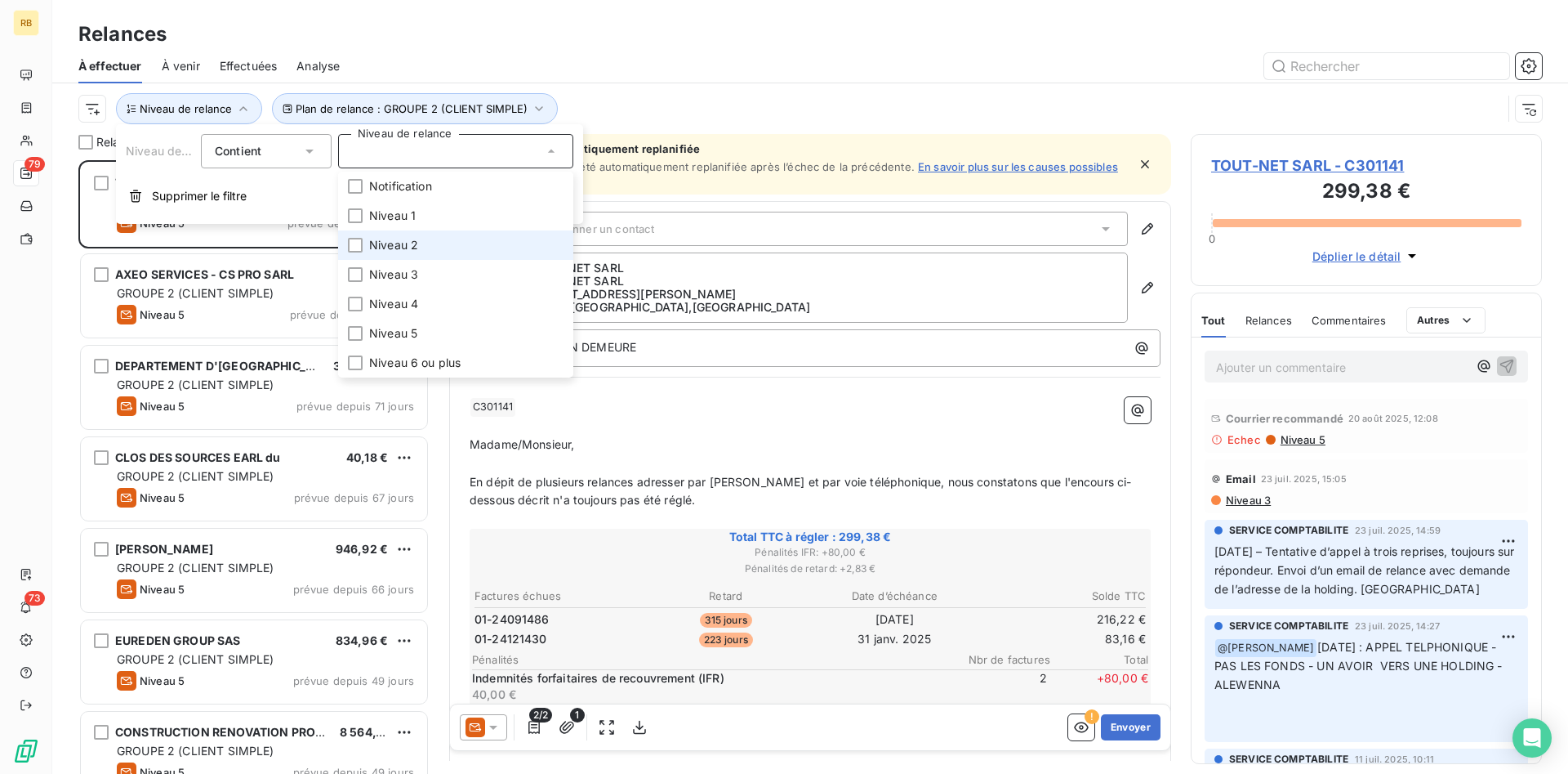
click at [446, 248] on li "Niveau 2" at bounding box center [456, 245] width 235 height 29
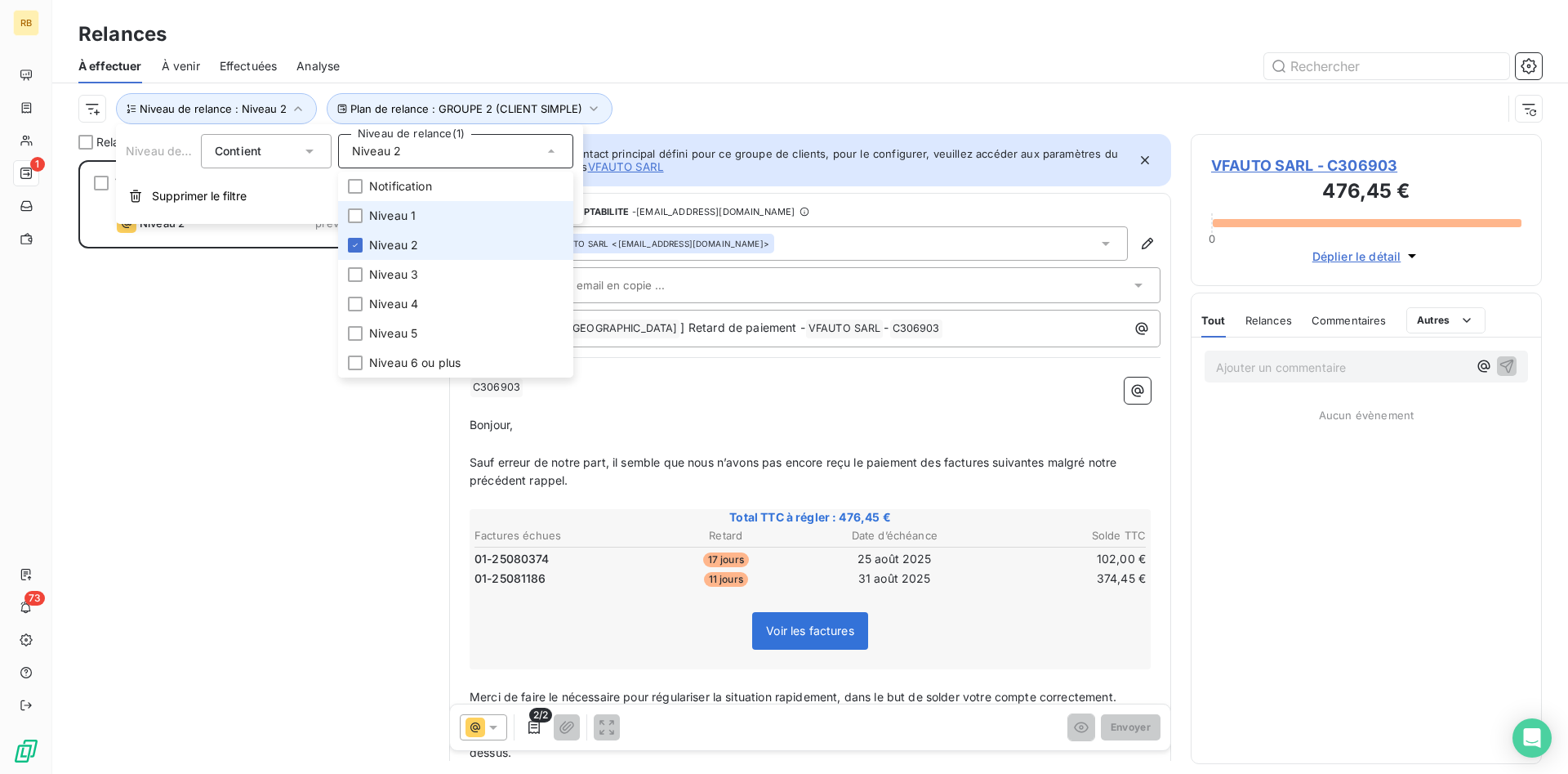
scroll to position [614, 351]
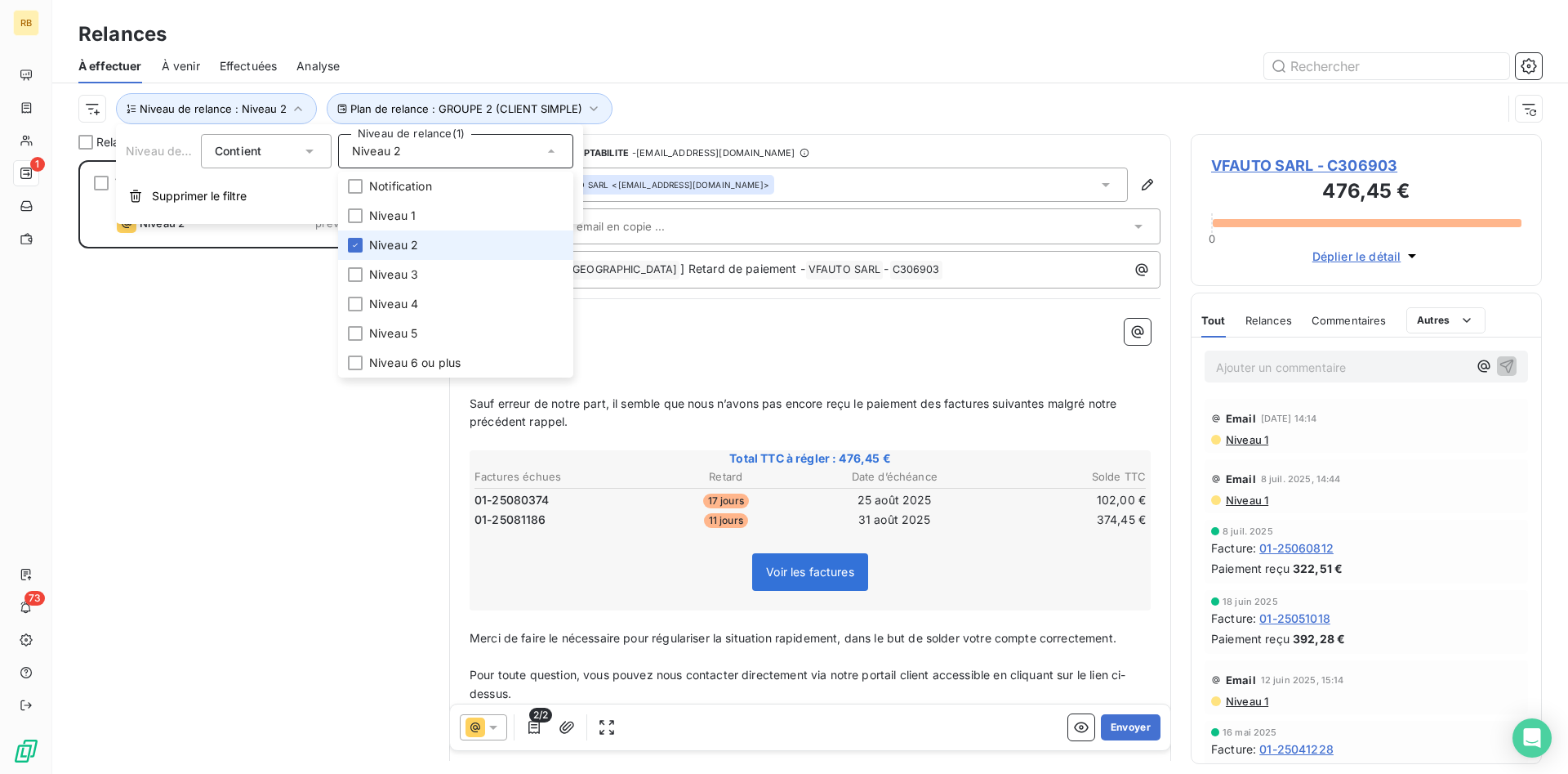
click at [445, 240] on li "Niveau 2" at bounding box center [456, 245] width 235 height 29
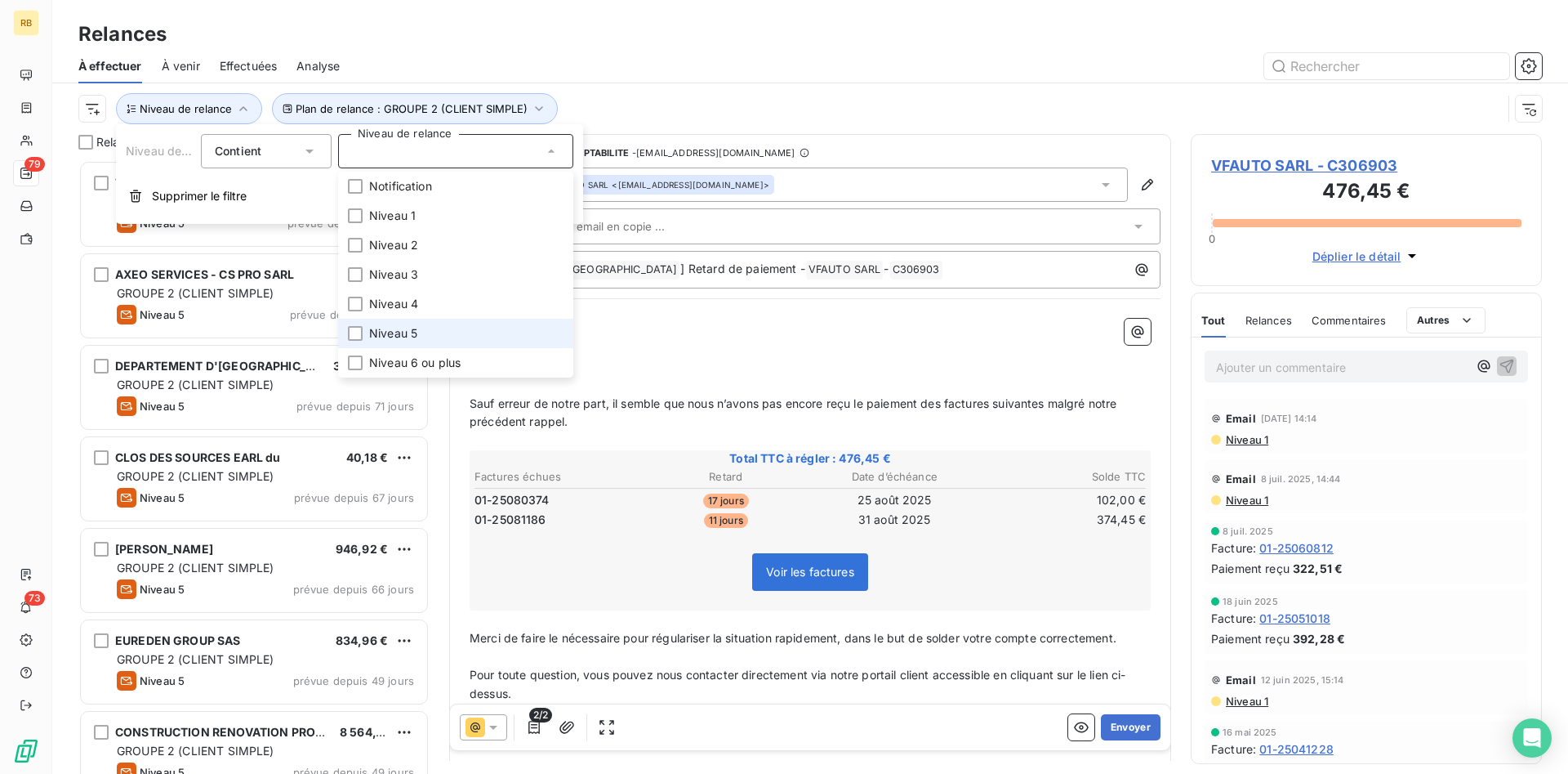
click at [430, 326] on li "Niveau 5" at bounding box center [456, 333] width 235 height 29
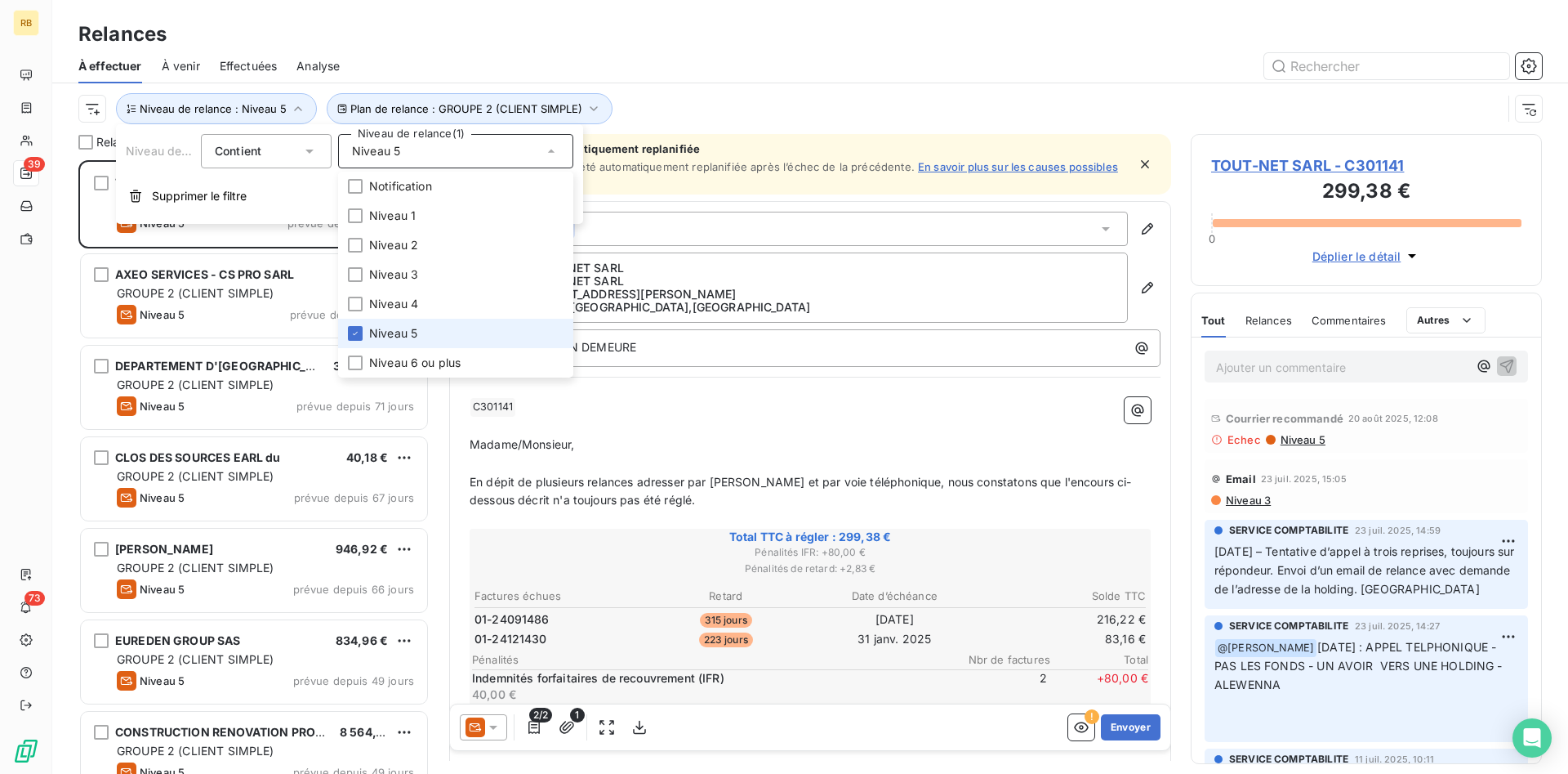
scroll to position [614, 351]
click at [358, 332] on icon at bounding box center [355, 334] width 10 height 10
click at [359, 302] on div at bounding box center [355, 304] width 15 height 15
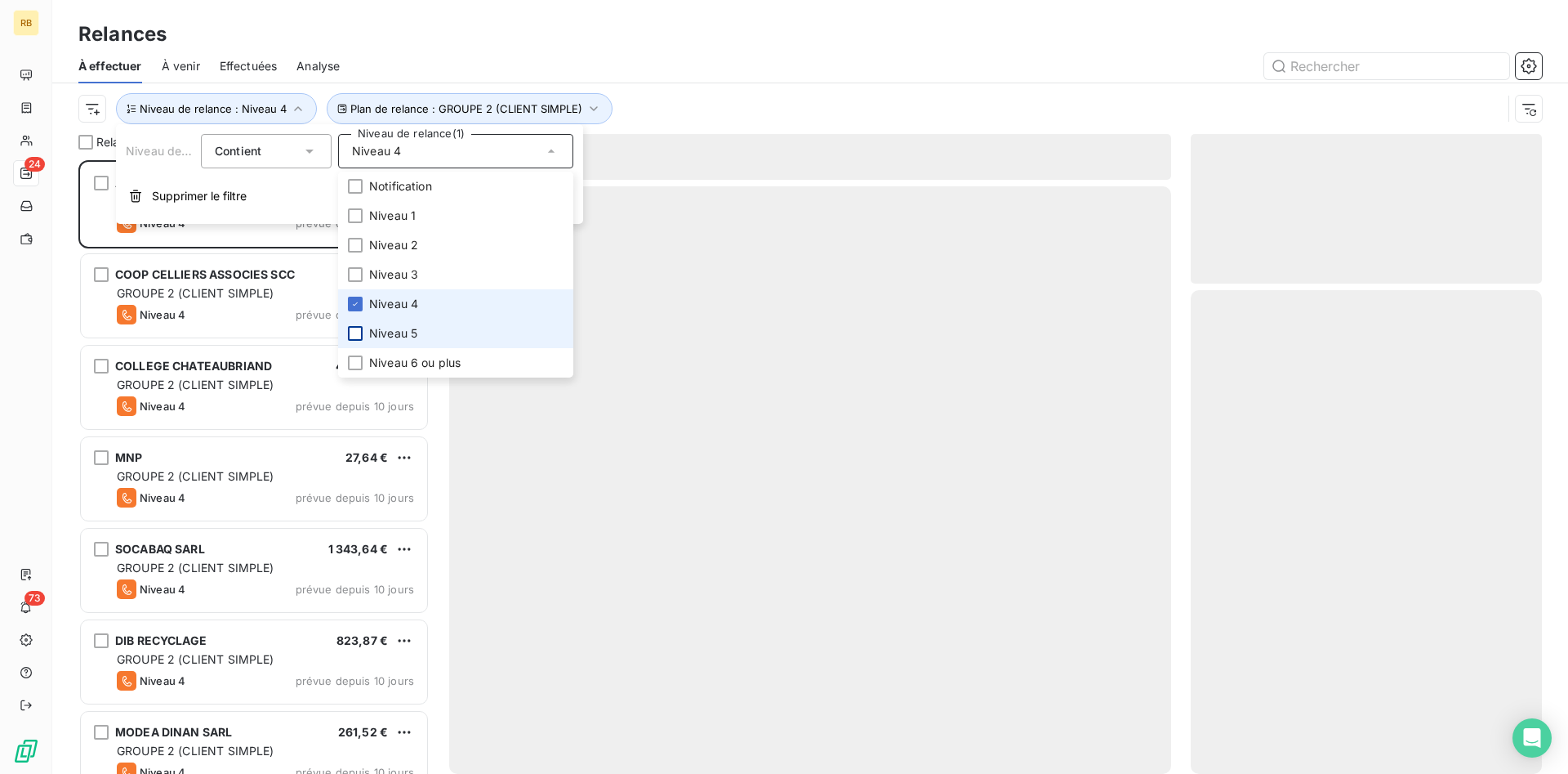
scroll to position [614, 351]
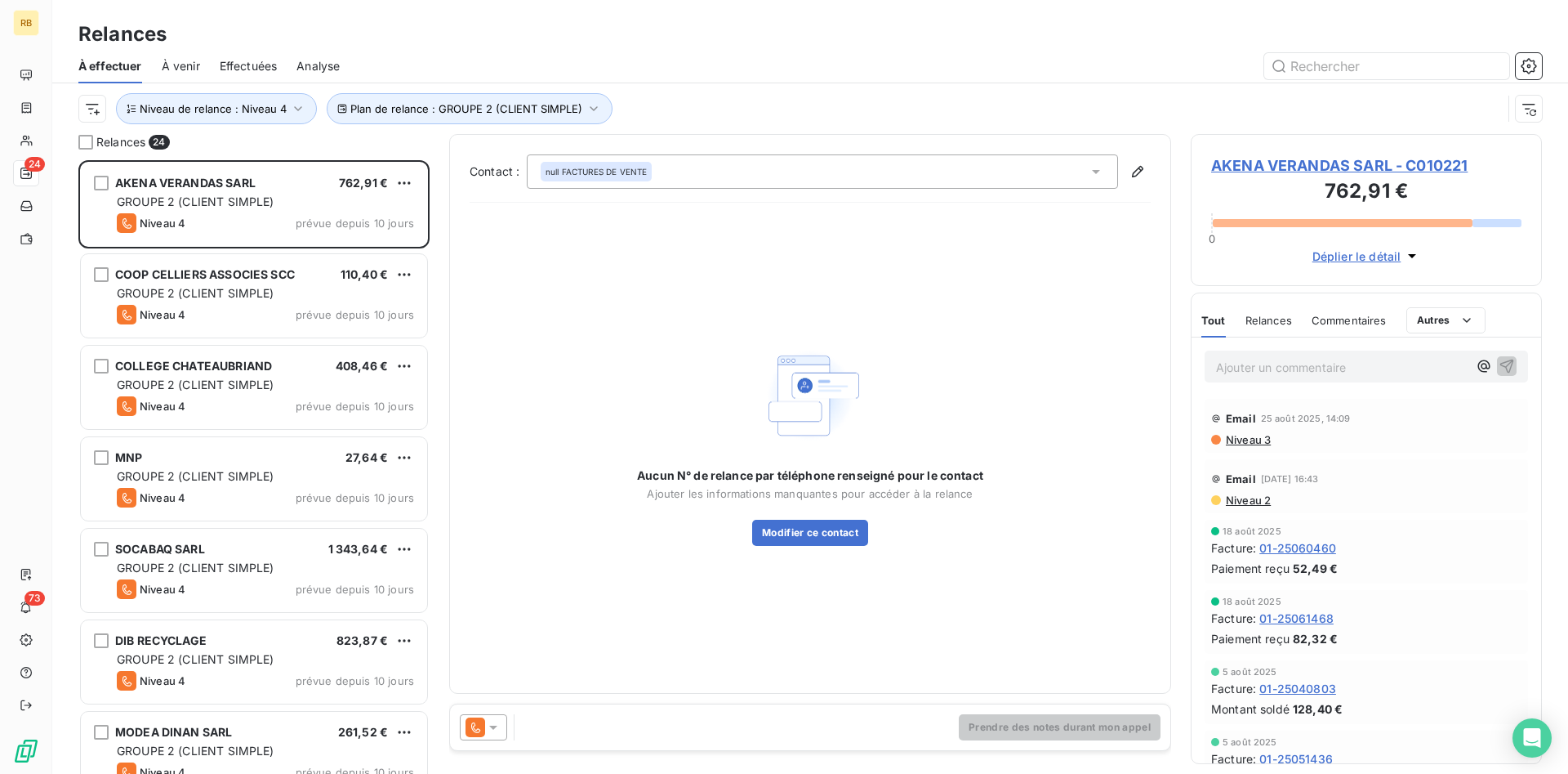
click at [558, 50] on div "À effectuer À venir Effectuées Analyse" at bounding box center [810, 66] width 1516 height 34
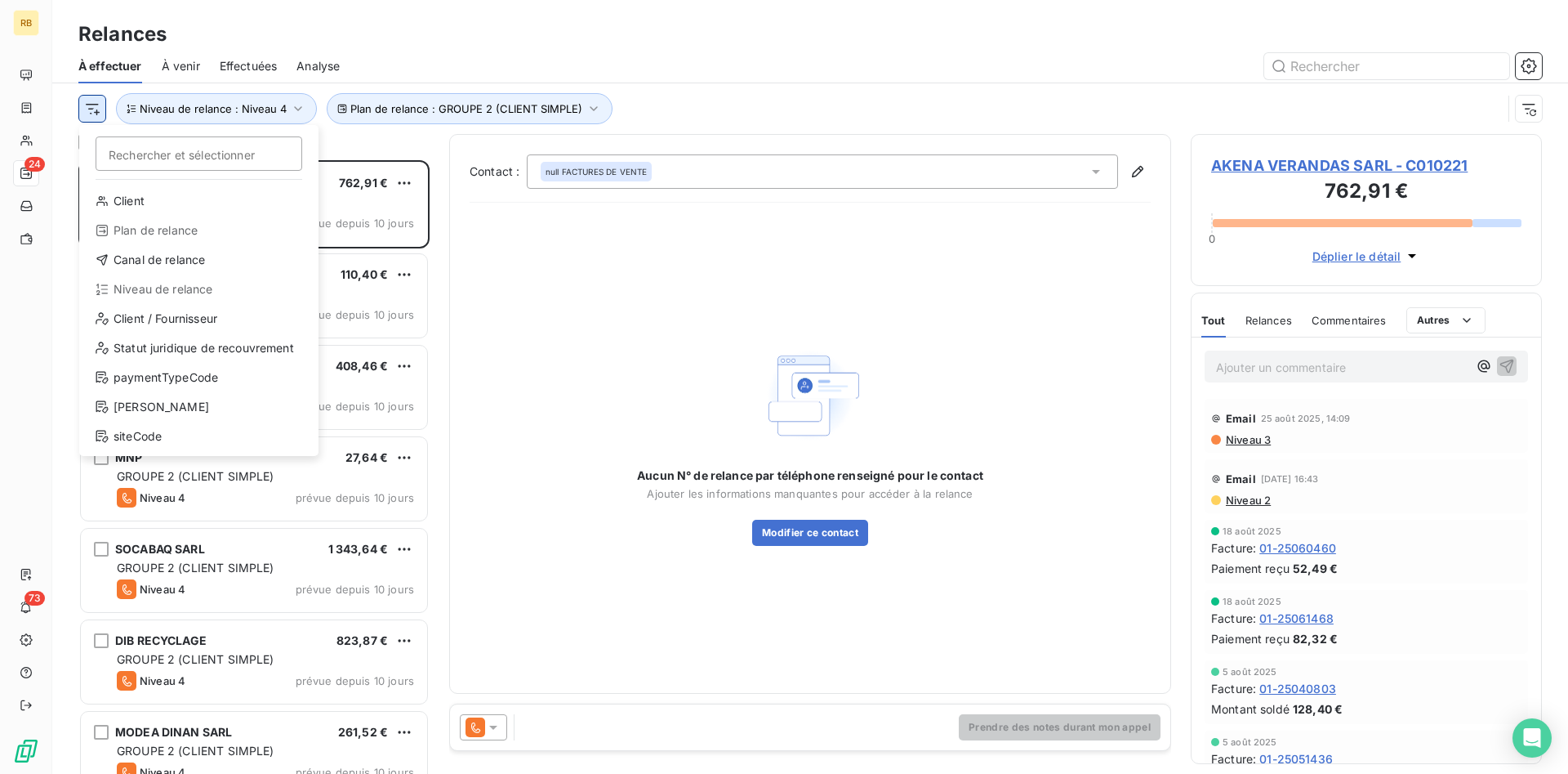
click at [96, 109] on html "RB 24 73 Relances À effectuer À venir Effectuées Analyse Rechercher et sélectio…" at bounding box center [784, 387] width 1568 height 774
click at [660, 41] on html "RB 24 73 Relances À effectuer À venir Effectuées Analyse Rechercher et sélectio…" at bounding box center [784, 387] width 1568 height 774
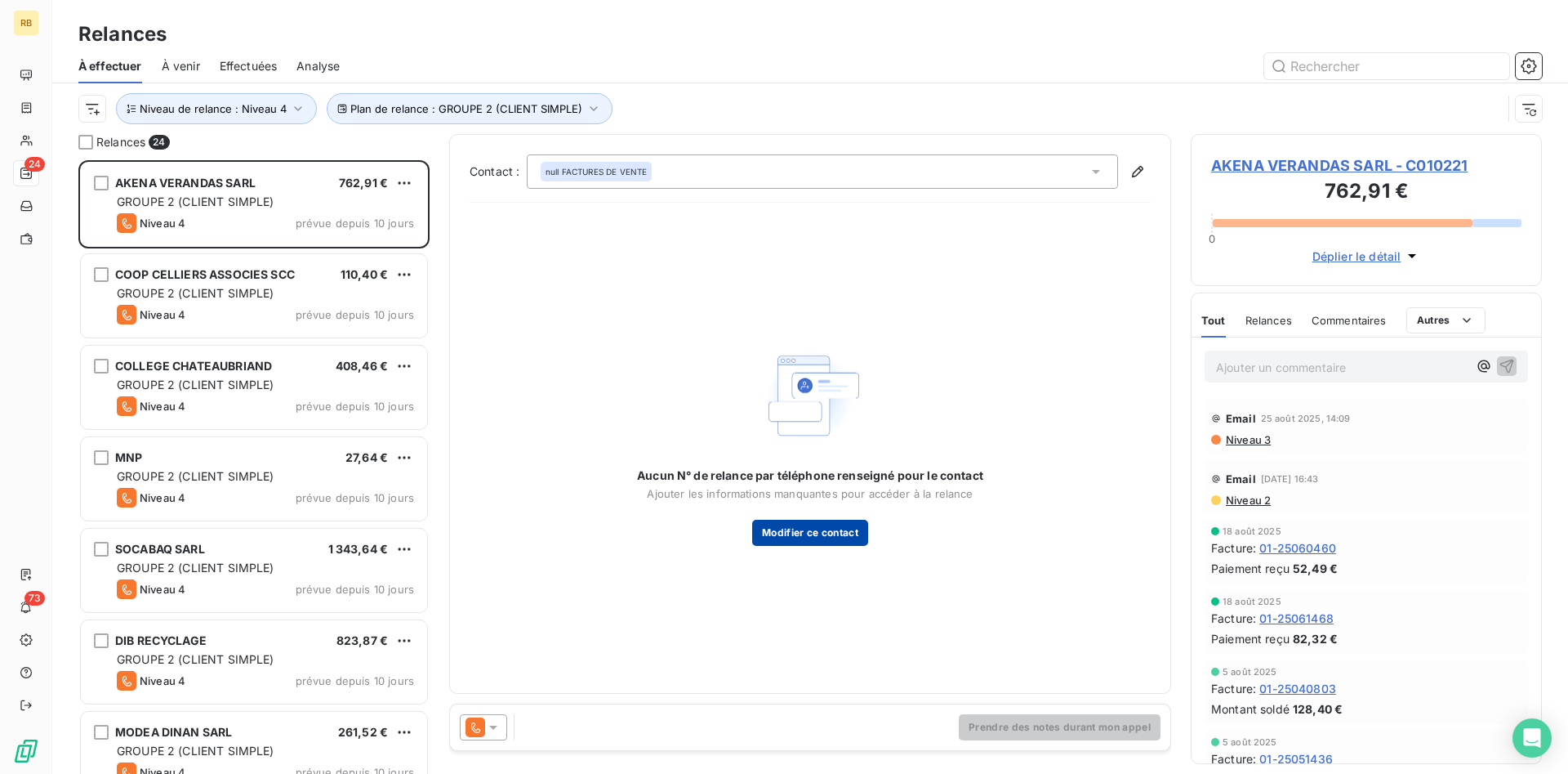
click at [793, 533] on button "Modifier ce contact" at bounding box center [810, 533] width 116 height 26
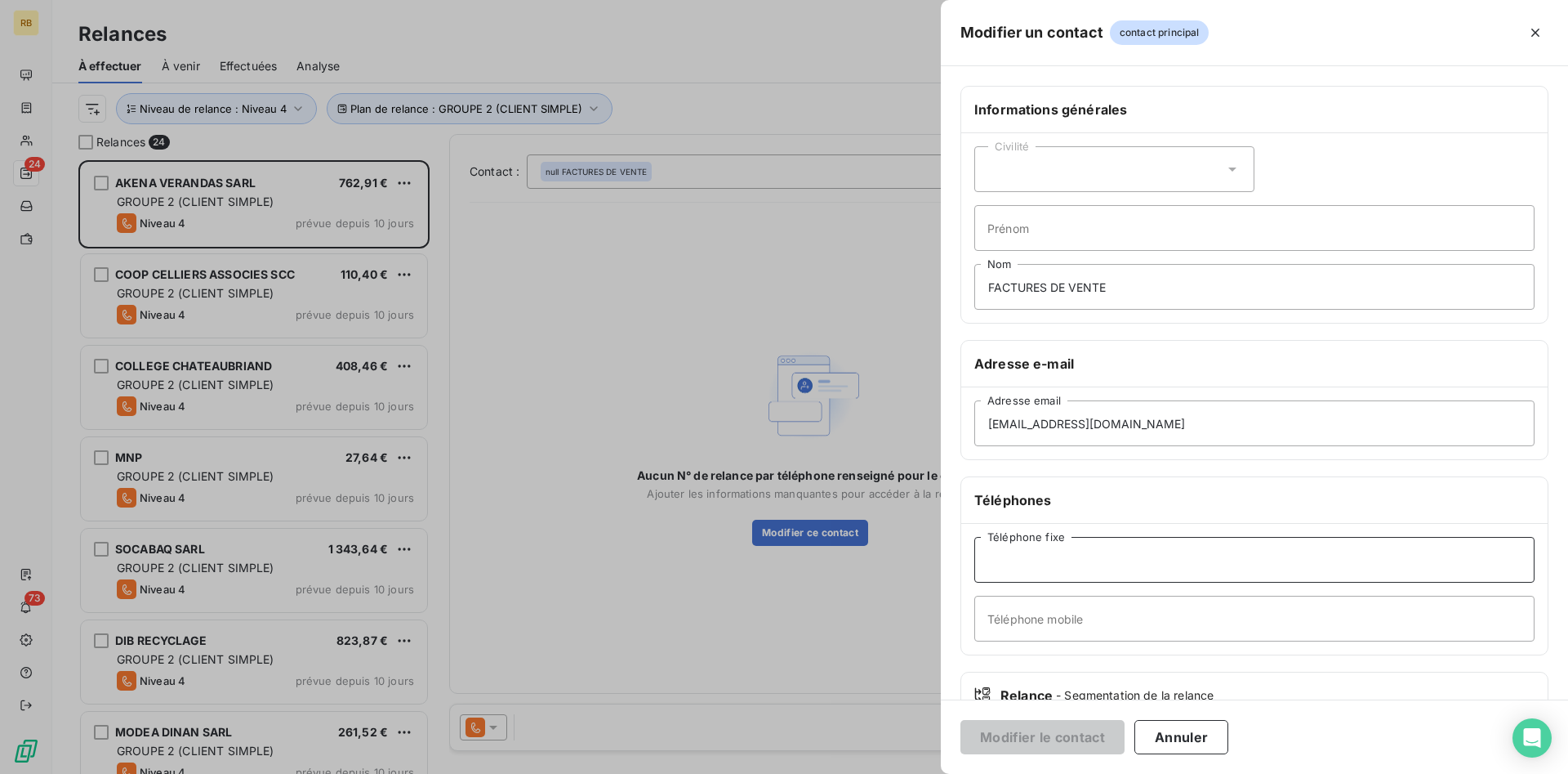
click at [1046, 559] on input "Téléphone fixe" at bounding box center [1255, 559] width 561 height 46
type input "02 51 34 13 50"
click at [1025, 729] on button "Modifier le contact" at bounding box center [1042, 736] width 164 height 34
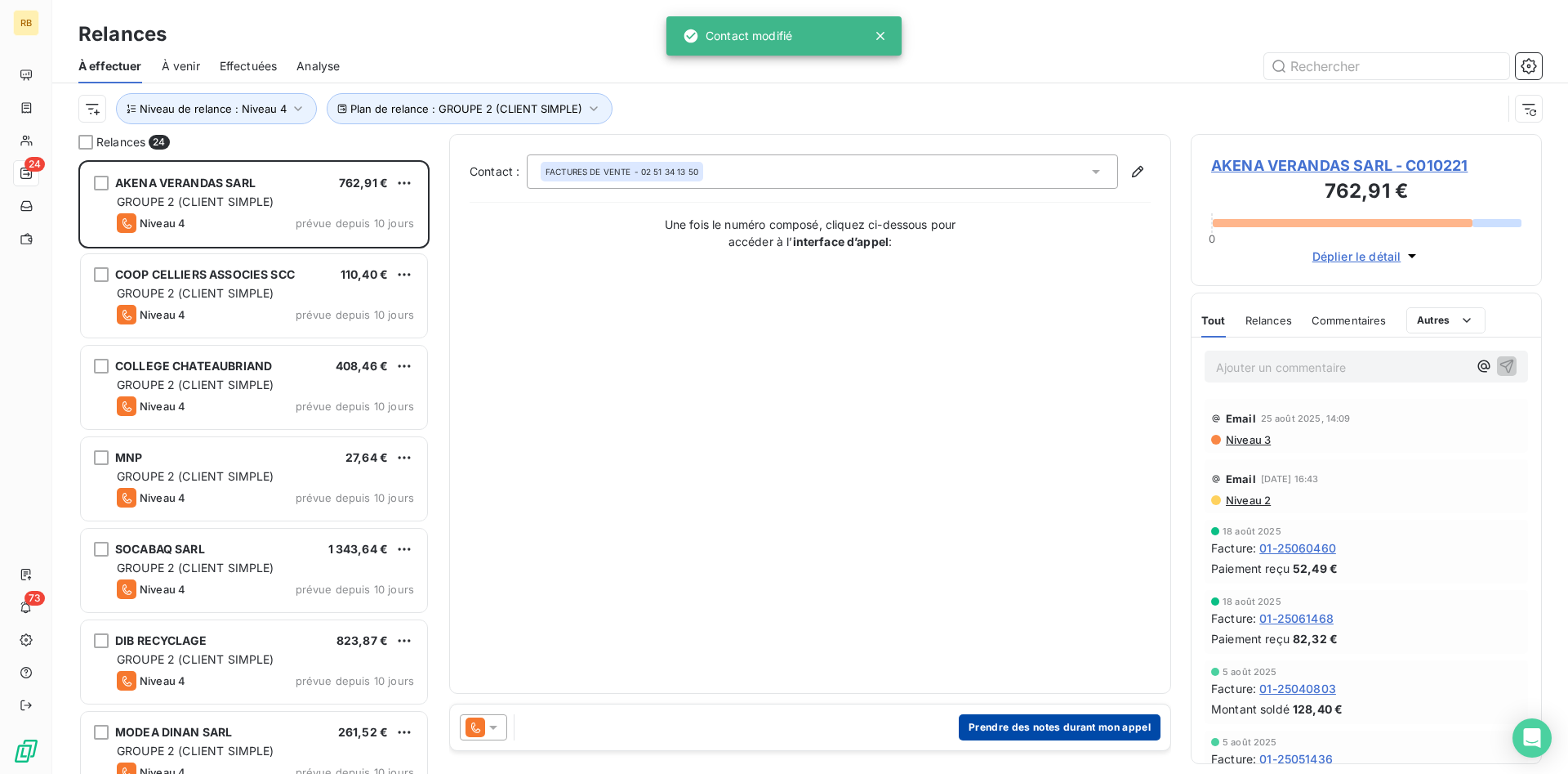
click at [1066, 716] on button "Prendre des notes durant mon appel" at bounding box center [1060, 727] width 202 height 26
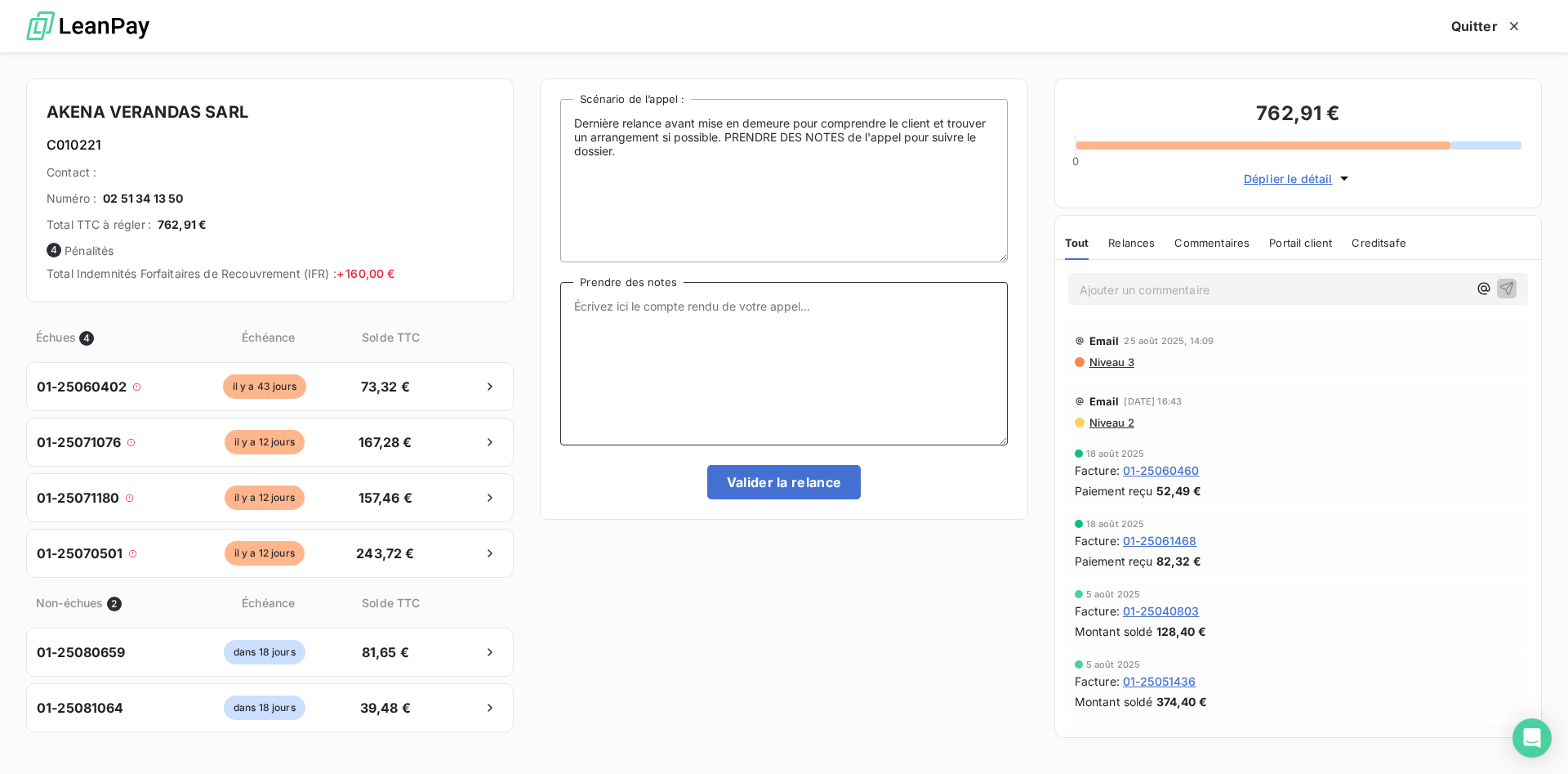
click at [718, 315] on textarea "Prendre des notes" at bounding box center [784, 364] width 446 height 164
click at [643, 322] on textarea "Prendre des notes" at bounding box center [784, 364] width 446 height 164
click at [677, 311] on textarea "TEL CE JOUR." at bounding box center [784, 364] width 446 height 164
click at [742, 301] on textarea "TEL CE JOUR." at bounding box center [784, 364] width 446 height 164
type textarea "TEL CE JOUR. VIR 73.32 € LE 110925 - FACTURES JUILLET PAIEMENT AU 150925"
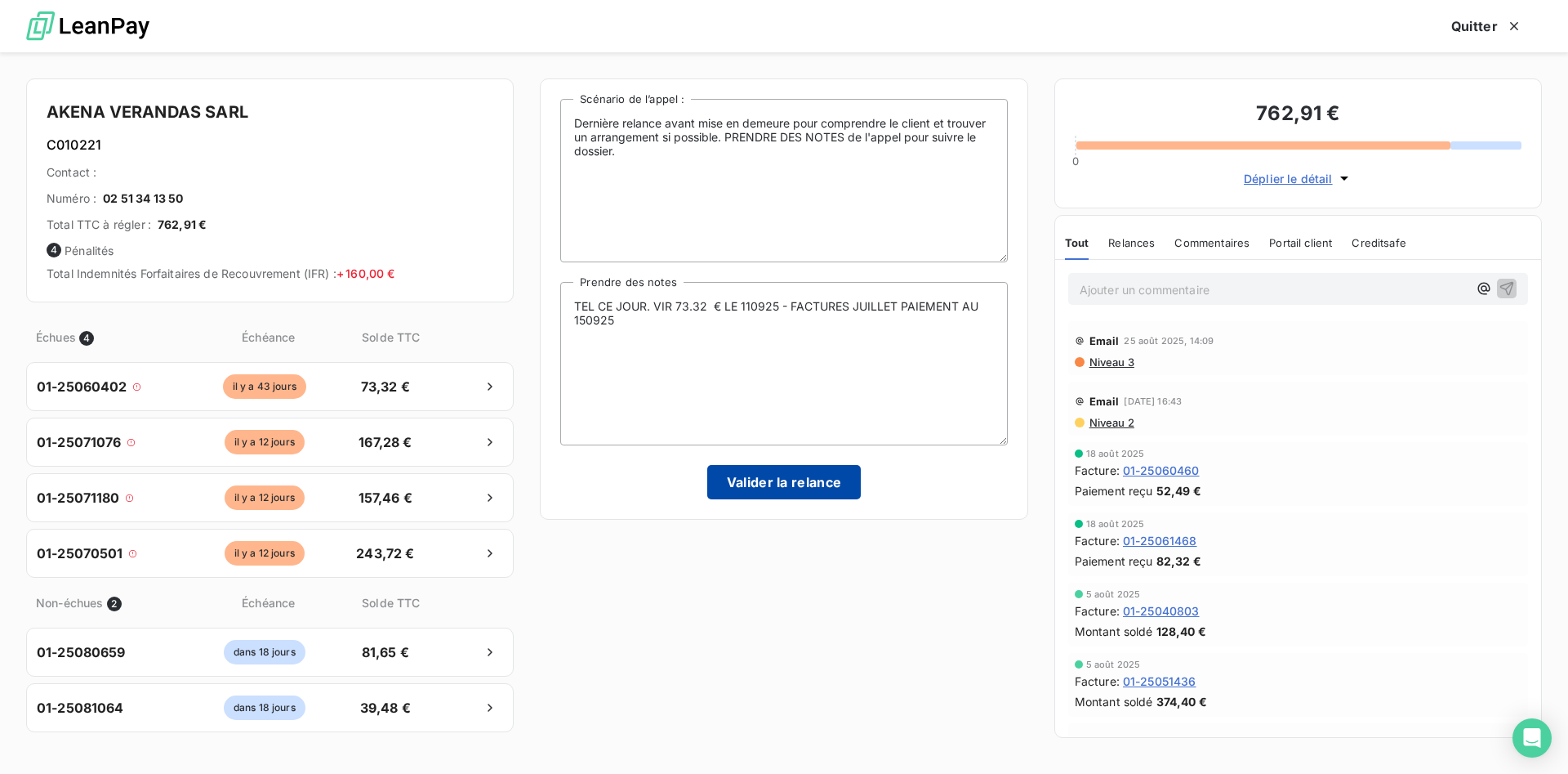
click at [744, 480] on button "Valider la relance" at bounding box center [784, 482] width 154 height 34
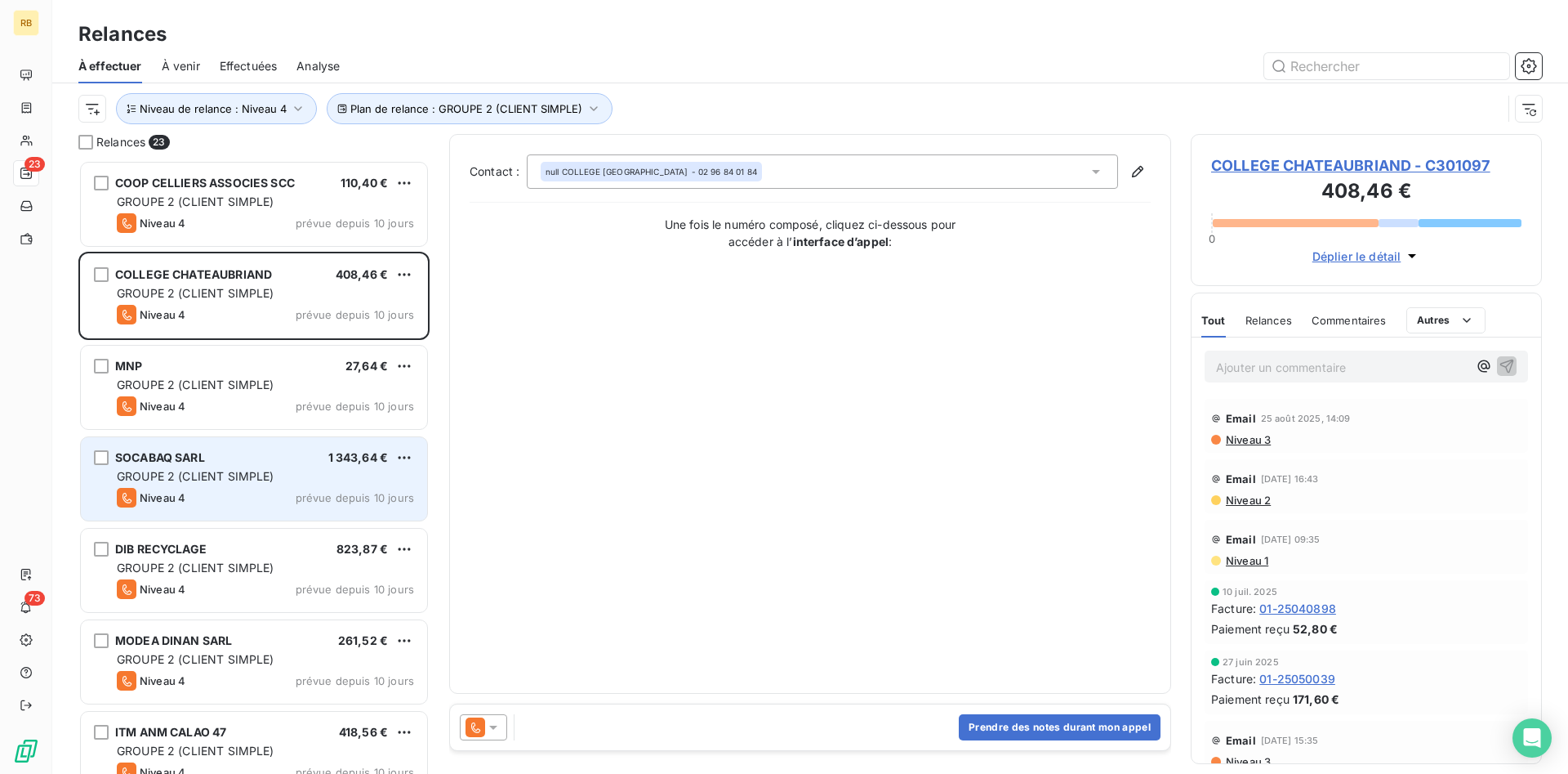
click at [271, 473] on span "GROUPE 2 (CLIENT SIMPLE)" at bounding box center [195, 476] width 158 height 14
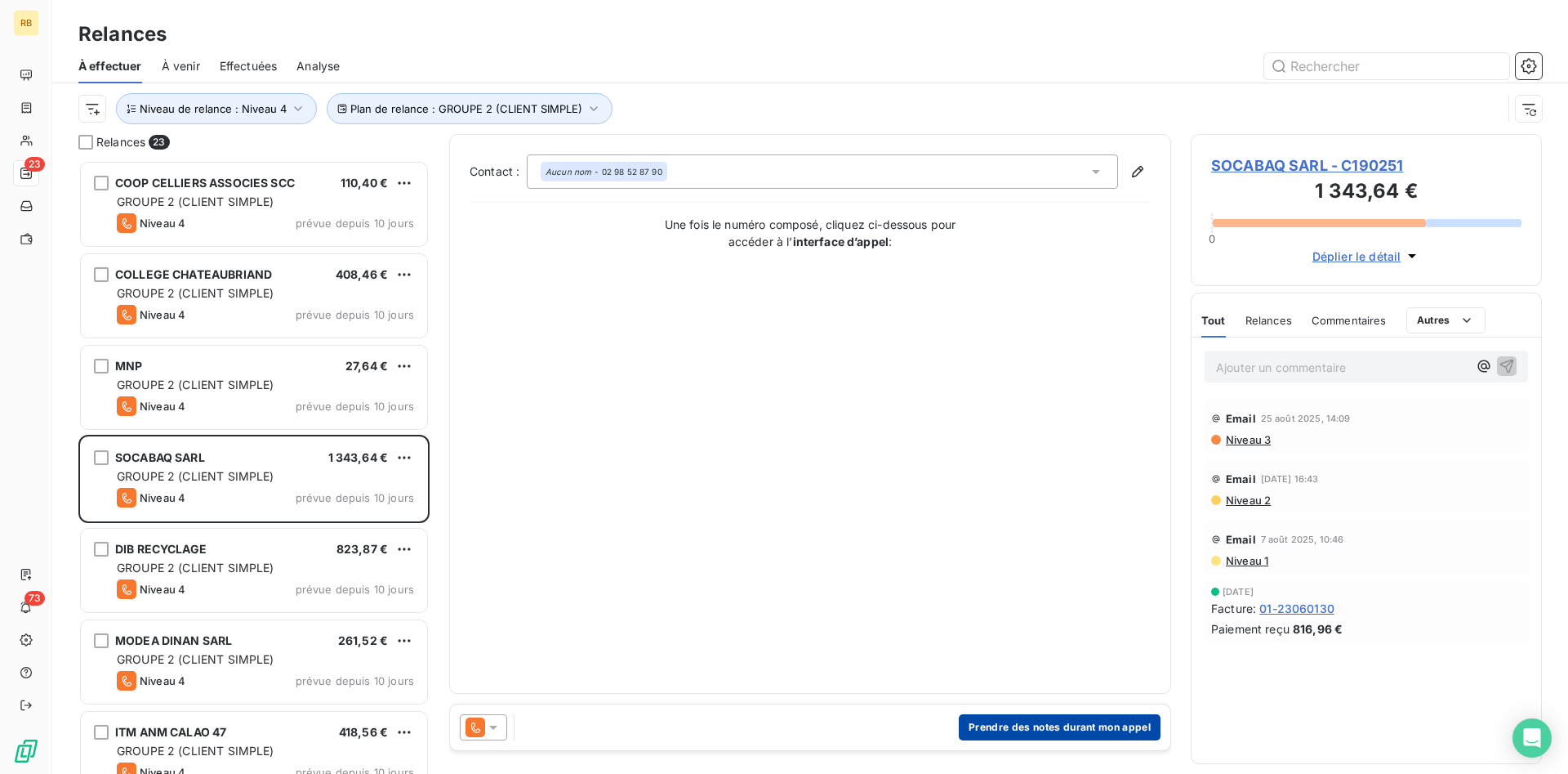
click at [1049, 720] on button "Prendre des notes durant mon appel" at bounding box center [1060, 727] width 202 height 26
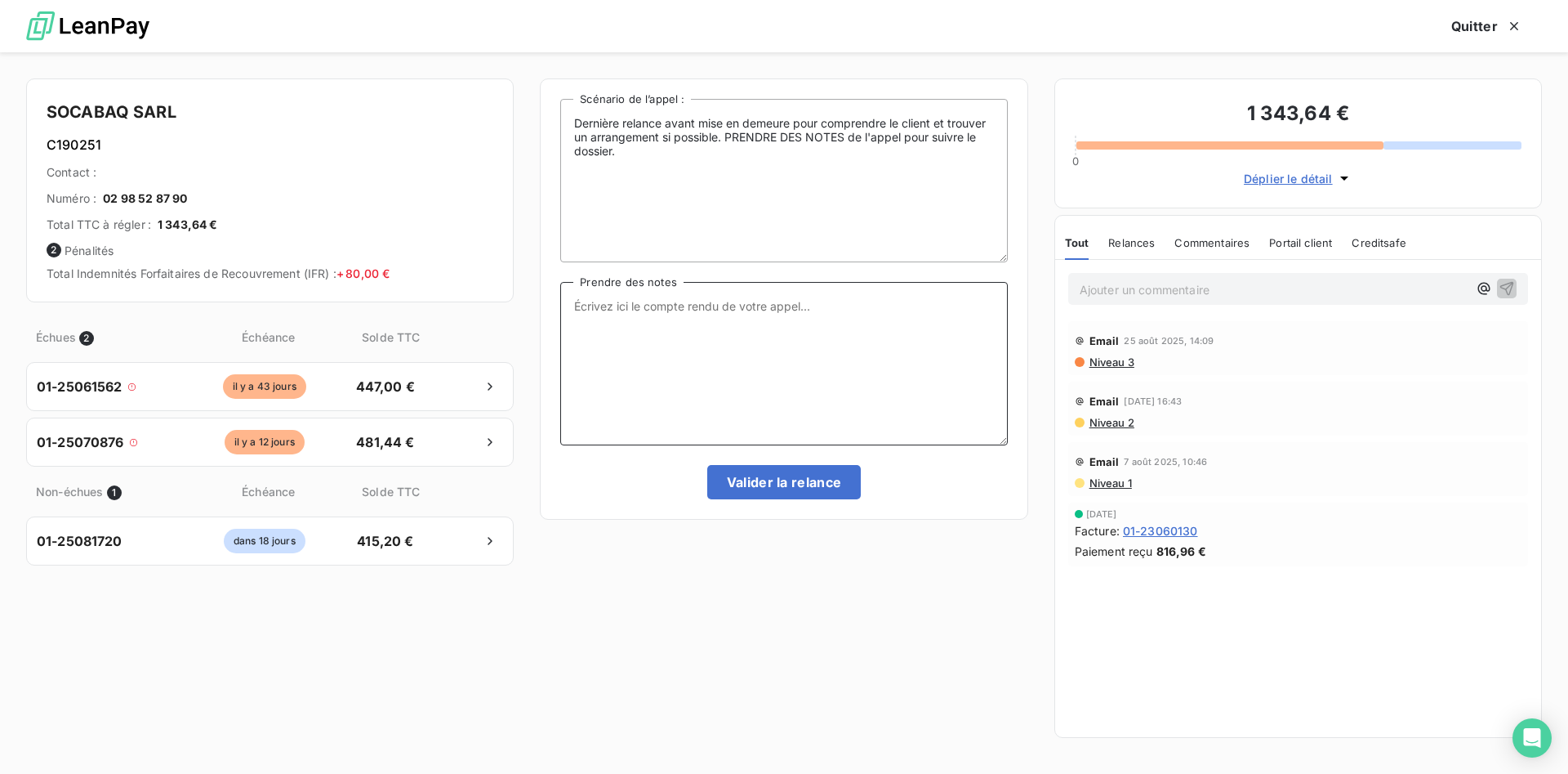
click at [618, 314] on textarea "Prendre des notes" at bounding box center [784, 364] width 446 height 164
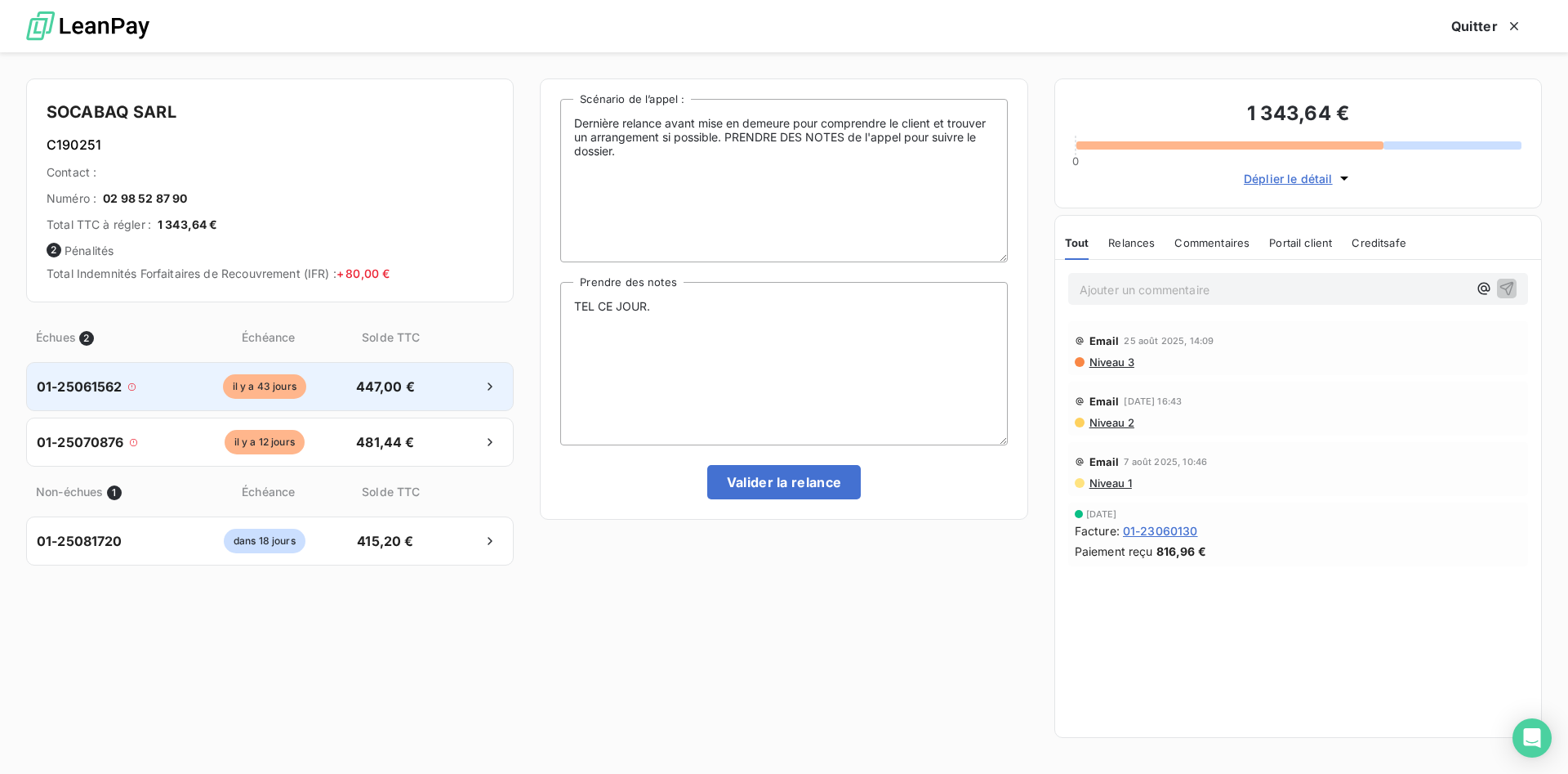
click at [119, 387] on span "01-25061562" at bounding box center [79, 386] width 86 height 19
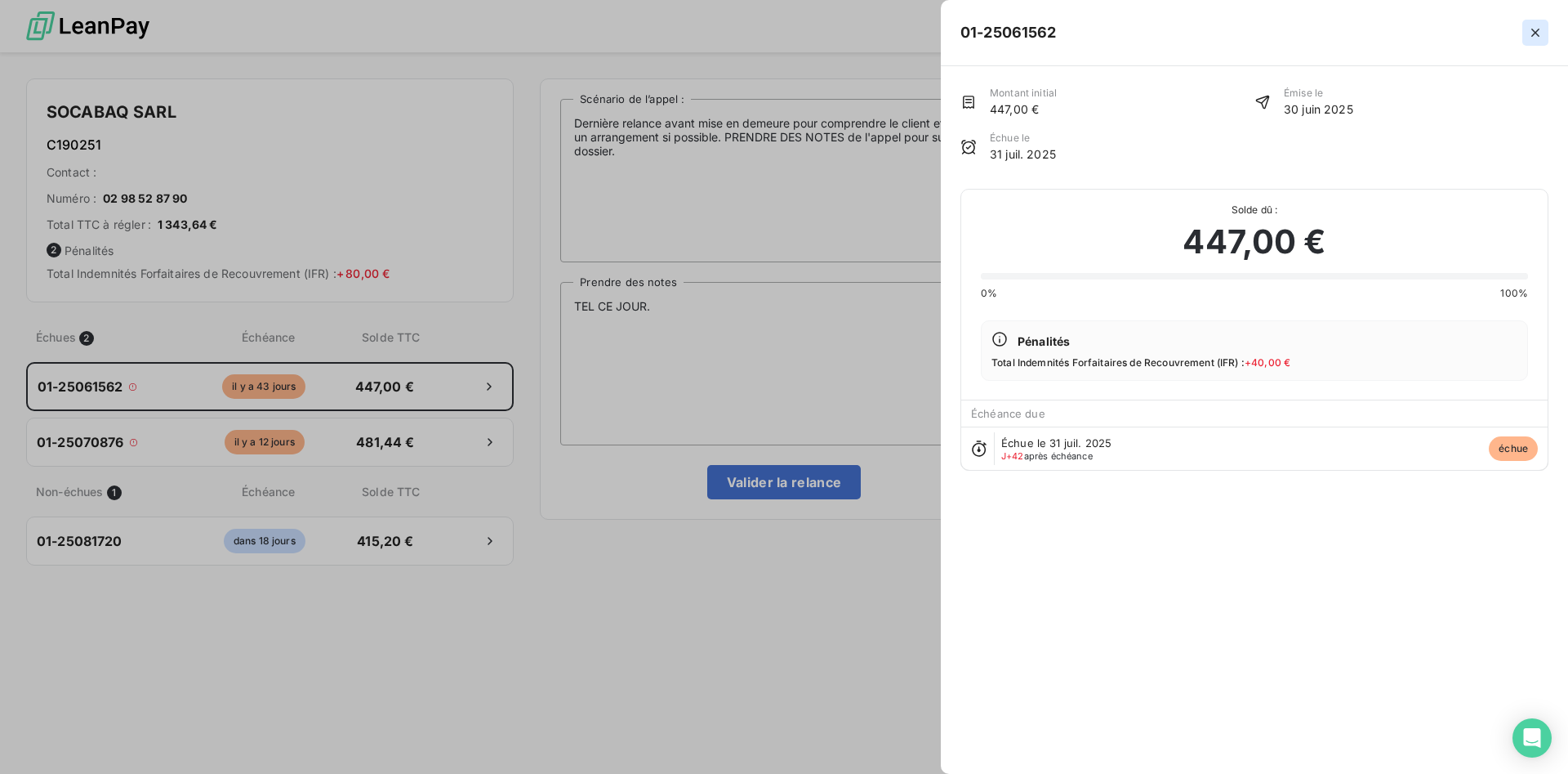
click at [1538, 33] on icon "button" at bounding box center [1535, 33] width 17 height 17
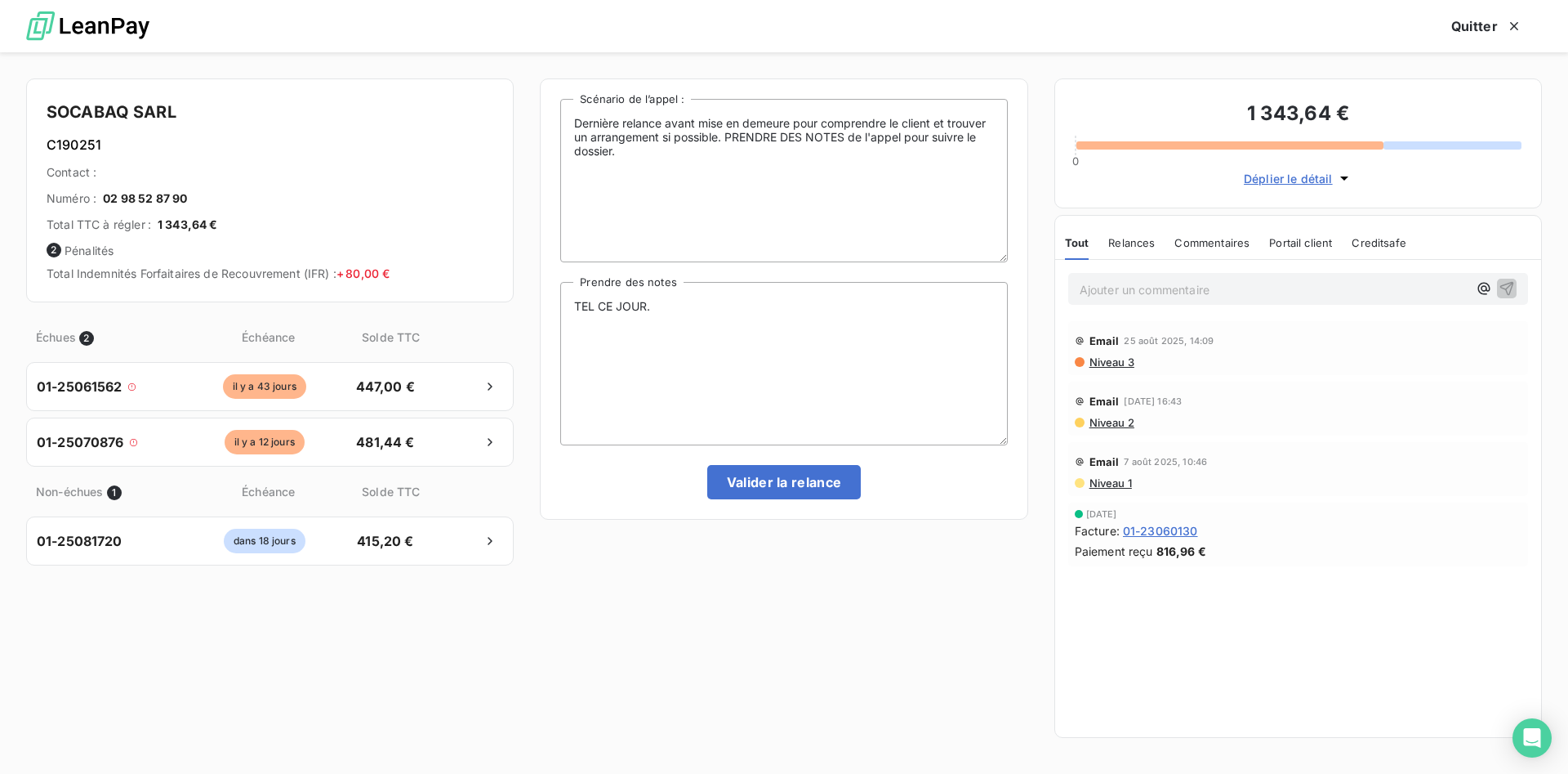
click at [1078, 344] on icon at bounding box center [1079, 340] width 8 height 8
click at [1104, 365] on span "Niveau 3" at bounding box center [1112, 362] width 47 height 13
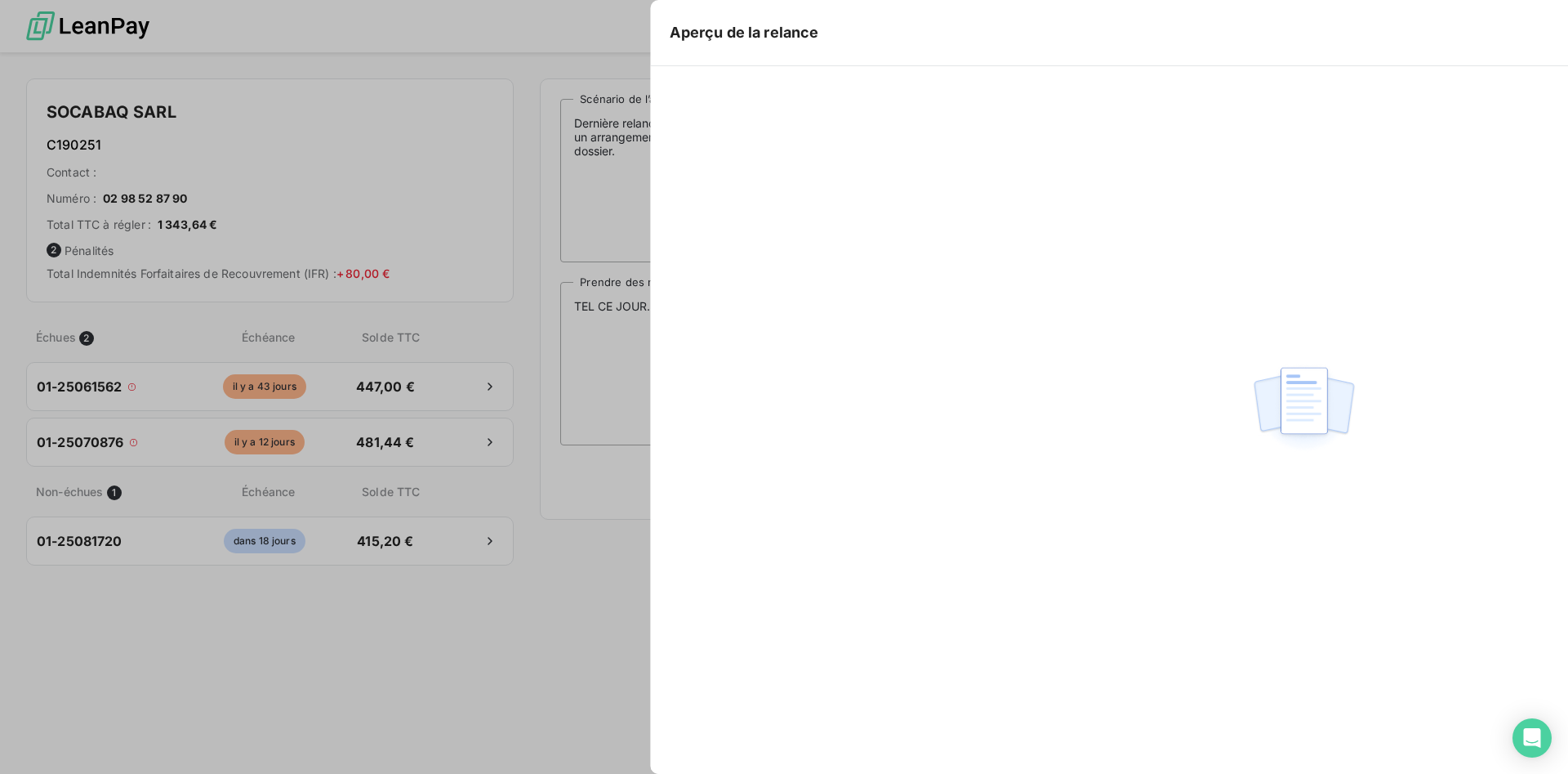
scroll to position [614, 351]
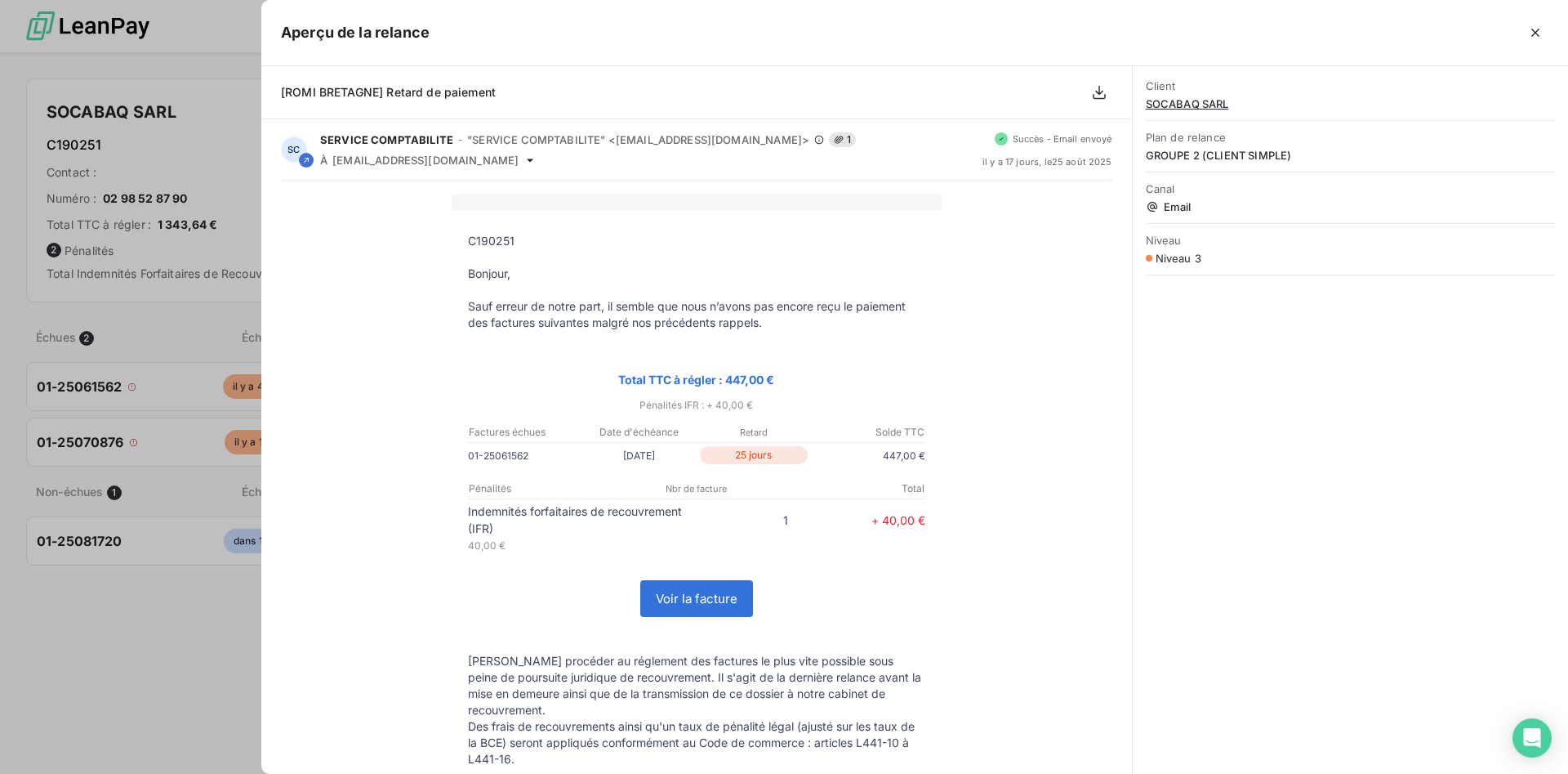
click at [1201, 328] on div "Client SOCABAQ SARL Plan de relance GROUPE 2 (CLIENT SIMPLE) Canal Email Niveau…" at bounding box center [1351, 420] width 436 height 708
click at [1535, 33] on icon "button" at bounding box center [1535, 33] width 8 height 8
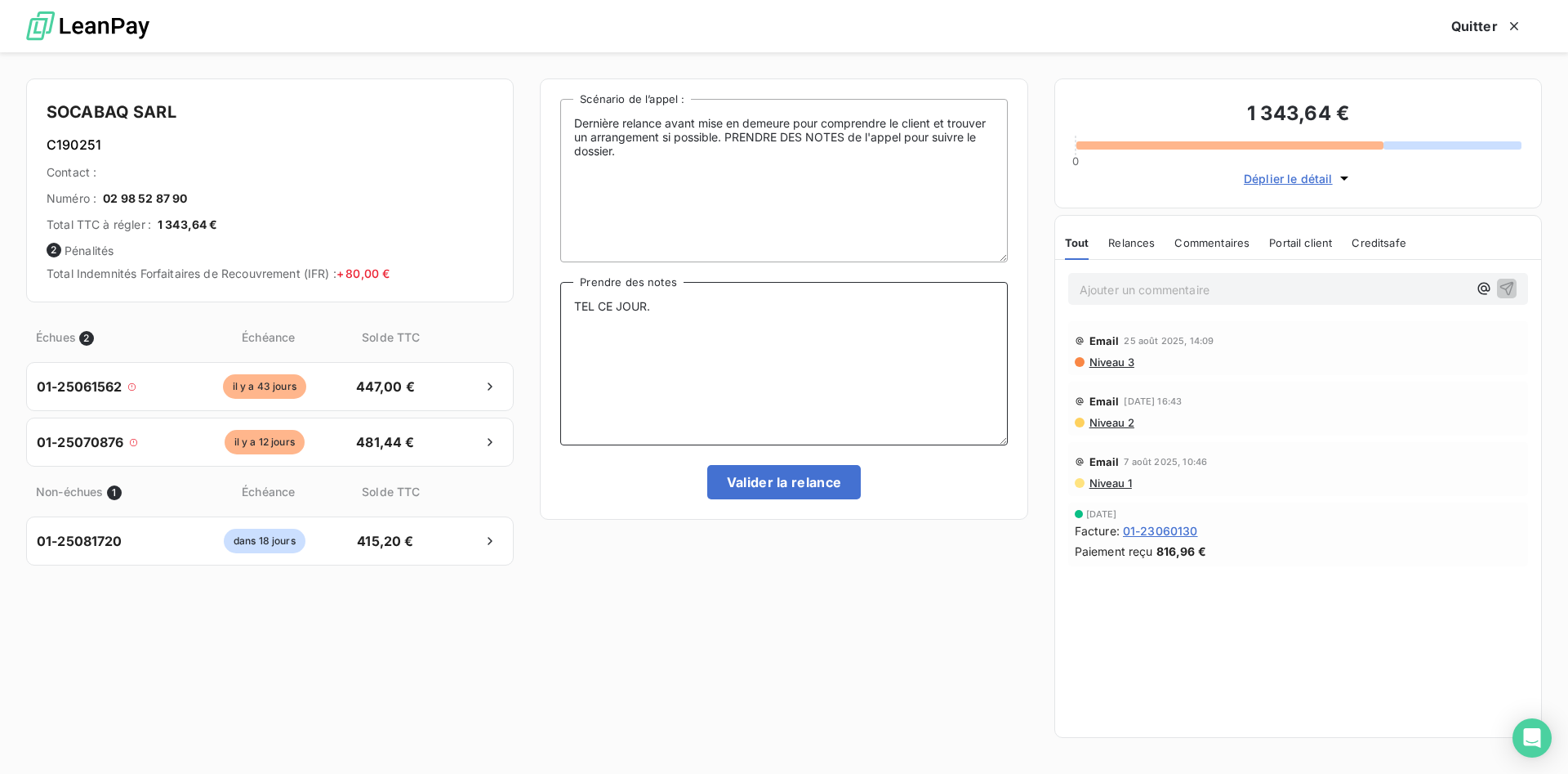
click at [664, 315] on textarea "TEL CE JOUR." at bounding box center [784, 364] width 446 height 164
drag, startPoint x: 656, startPoint y: 308, endPoint x: 870, endPoint y: 318, distance: 214.2
click at [870, 318] on textarea "TEL CE JOUR. [EMAIL_ADDRESS][DOMAIN_NAME]" at bounding box center [784, 364] width 446 height 164
drag, startPoint x: 854, startPoint y: 308, endPoint x: 658, endPoint y: 306, distance: 196.0
click at [658, 306] on textarea "TEL CE JOUR. [EMAIL_ADDRESS][DOMAIN_NAME]" at bounding box center [784, 364] width 446 height 164
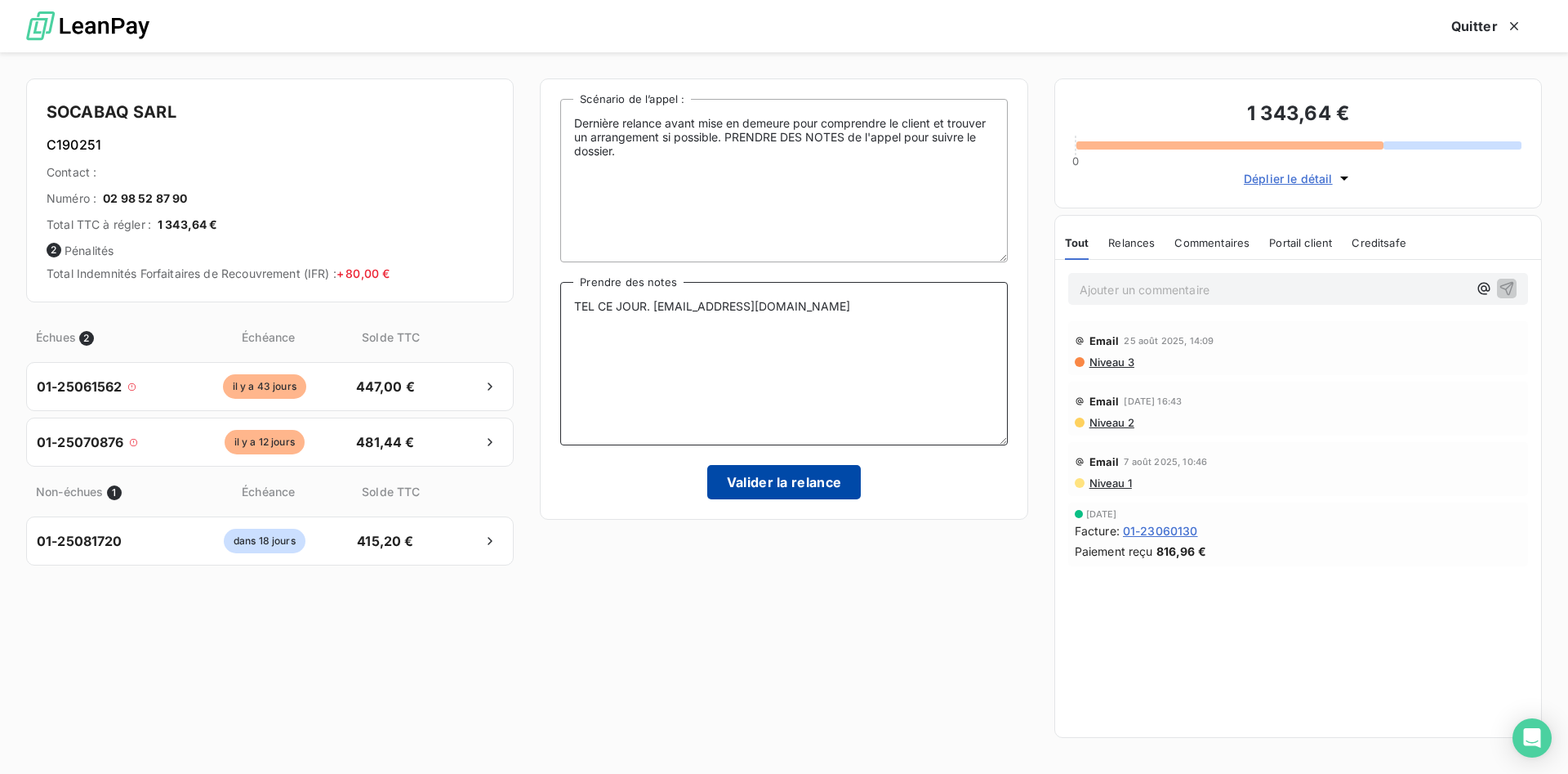
type textarea "TEL CE JOUR. [EMAIL_ADDRESS][DOMAIN_NAME]"
click at [825, 484] on button "Valider la relance" at bounding box center [784, 482] width 154 height 34
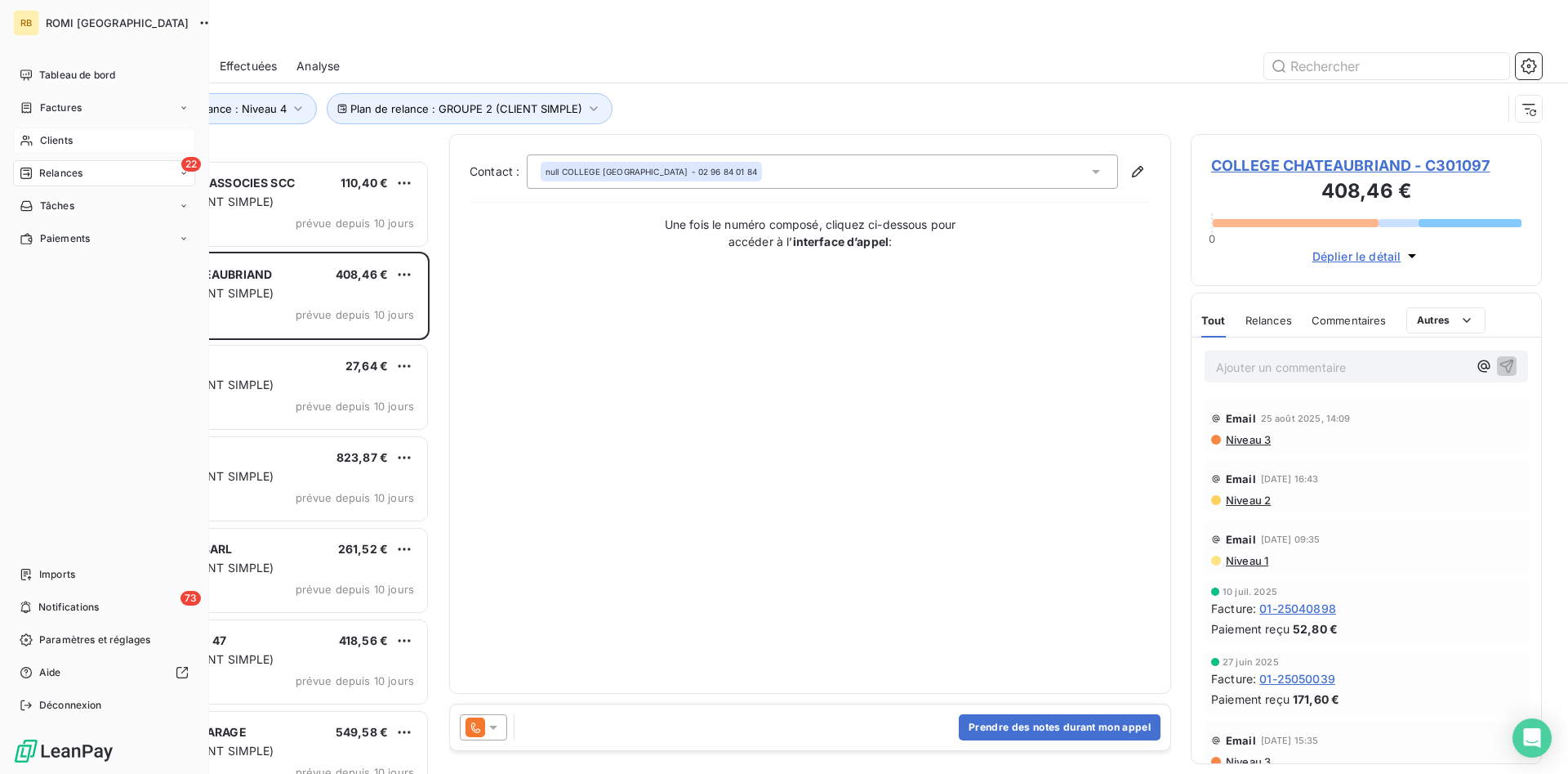
click at [64, 135] on span "Clients" at bounding box center [56, 141] width 33 height 15
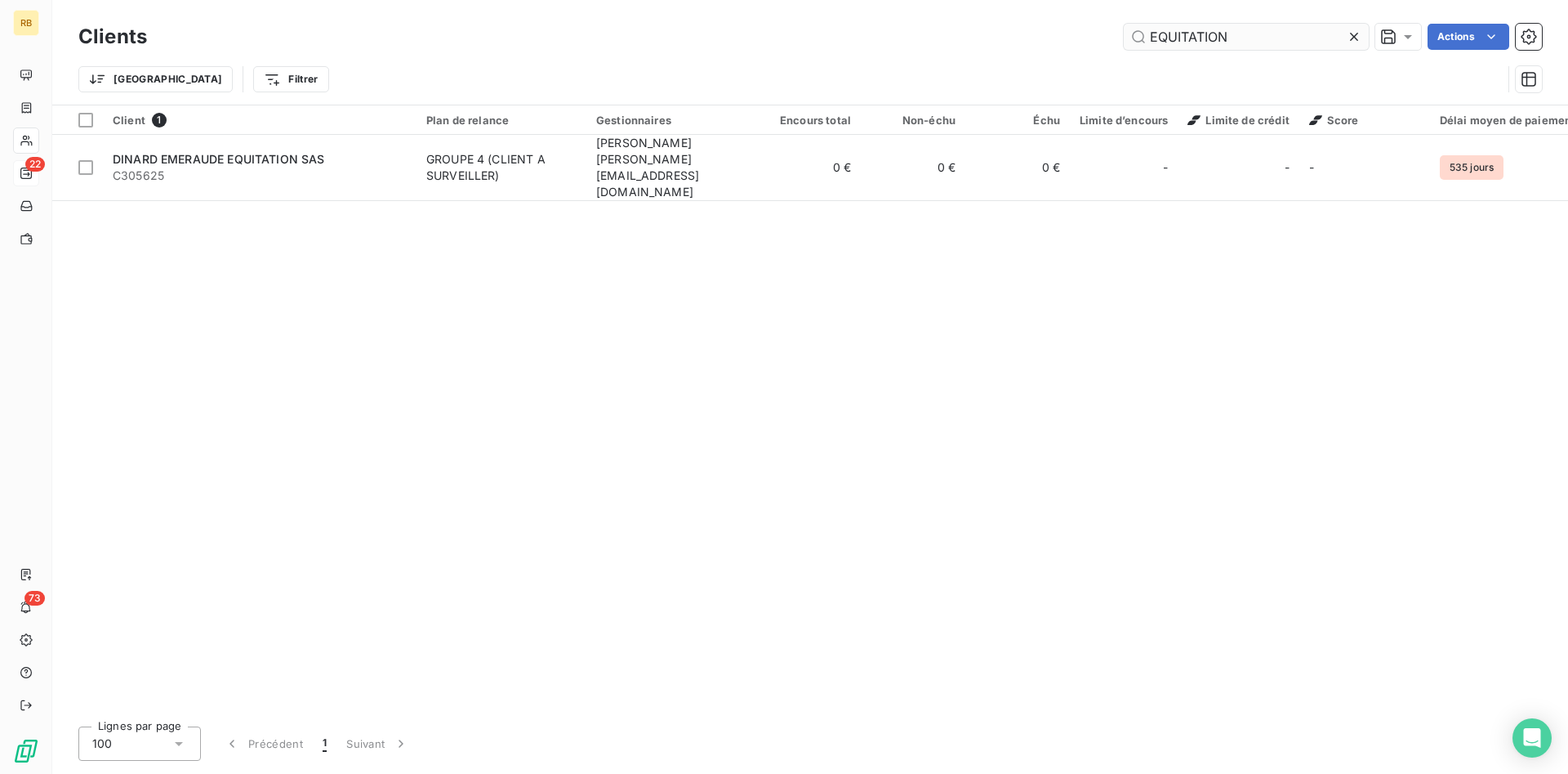
drag, startPoint x: 1327, startPoint y: 36, endPoint x: 872, endPoint y: 36, distance: 455.0
click at [1124, 36] on input "EQUITATION" at bounding box center [1247, 36] width 245 height 26
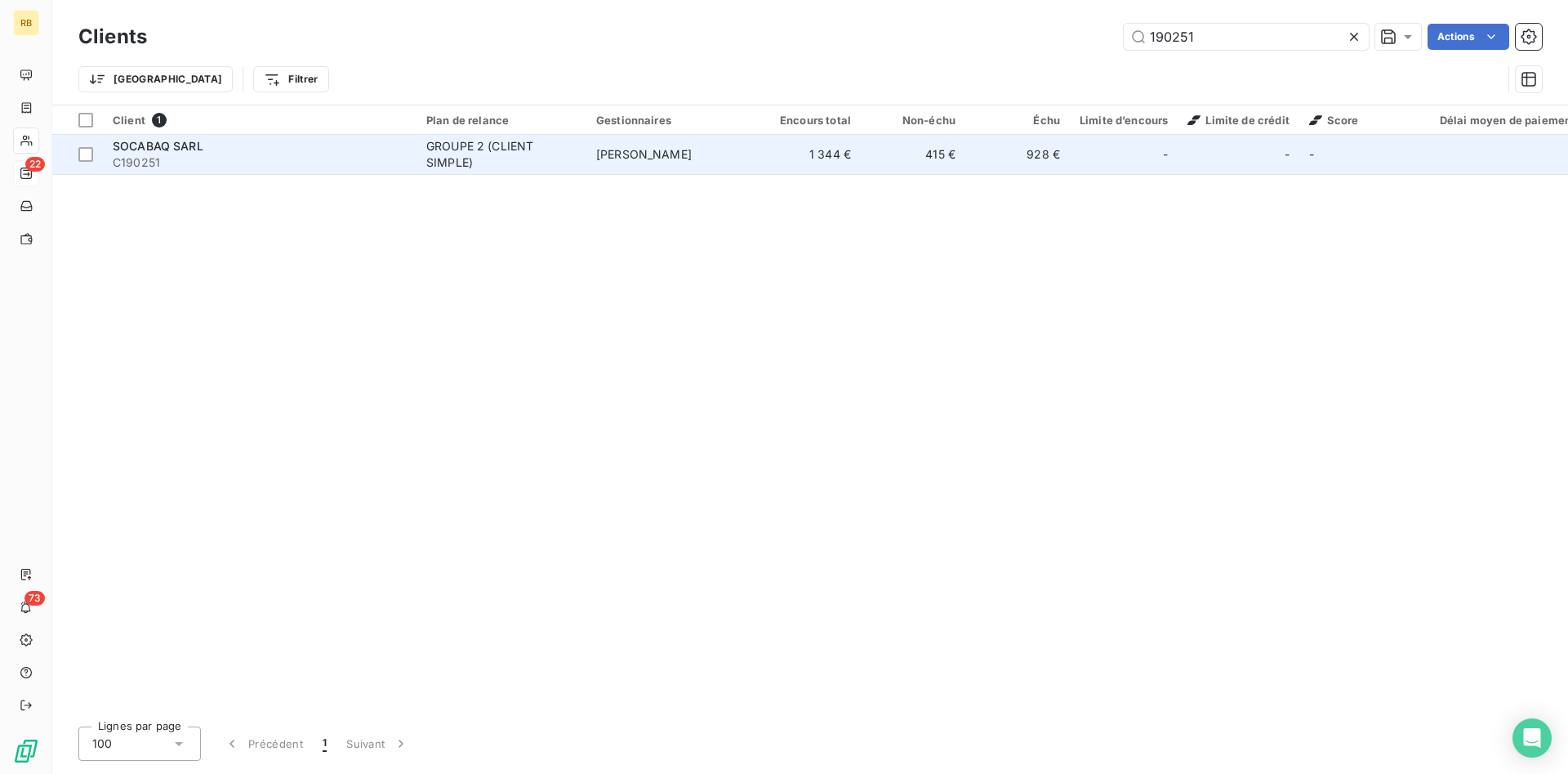
type input "190251"
click at [429, 146] on div "GROUPE 2 (CLIENT SIMPLE)" at bounding box center [502, 154] width 150 height 33
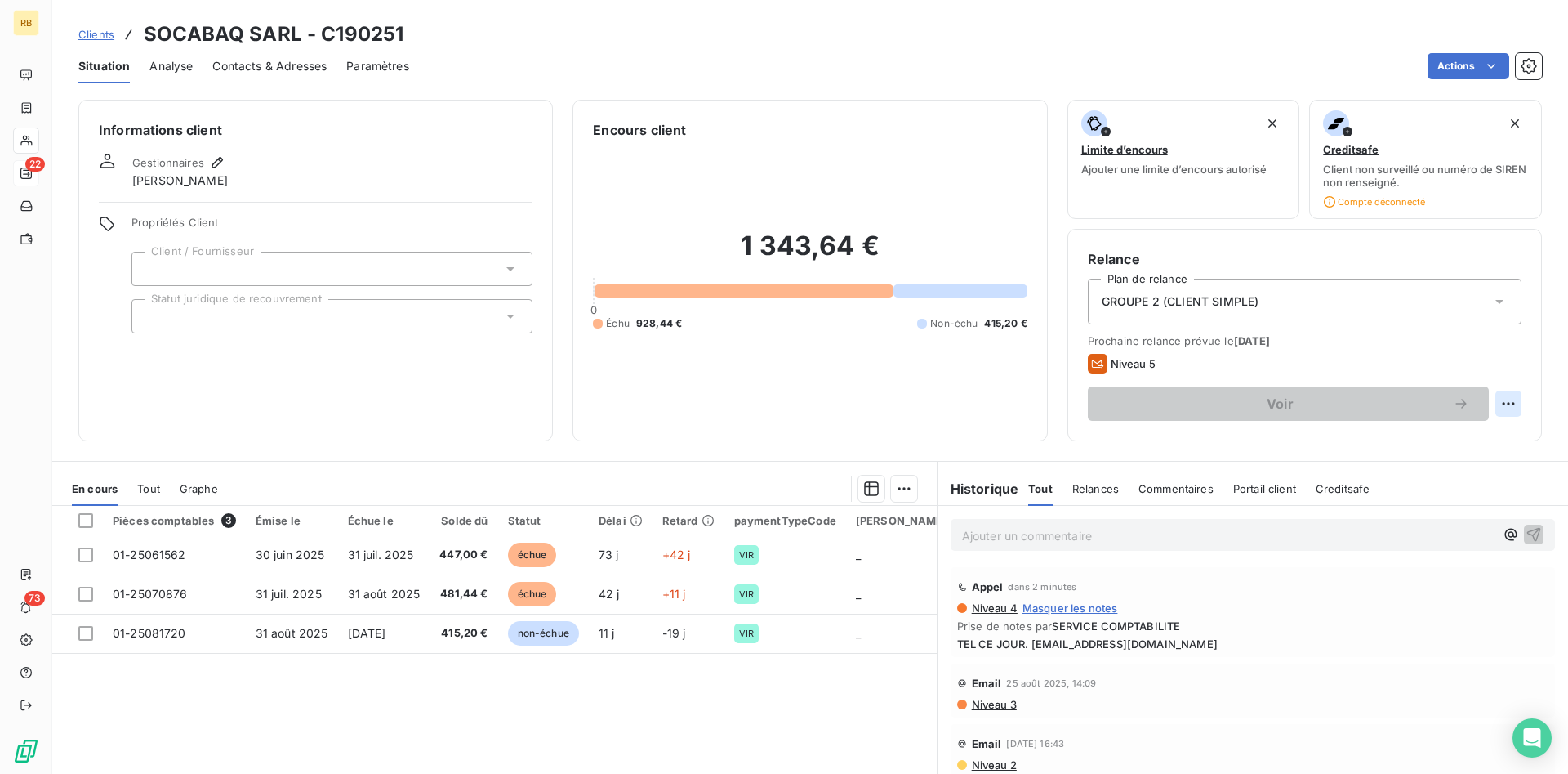
click at [1507, 404] on html "RB 22 73 Clients SOCABAQ SARL - C190251 Situation Analyse Contacts & Adresses P…" at bounding box center [784, 387] width 1568 height 774
click at [1435, 446] on div "Replanifier cette action" at bounding box center [1441, 439] width 146 height 26
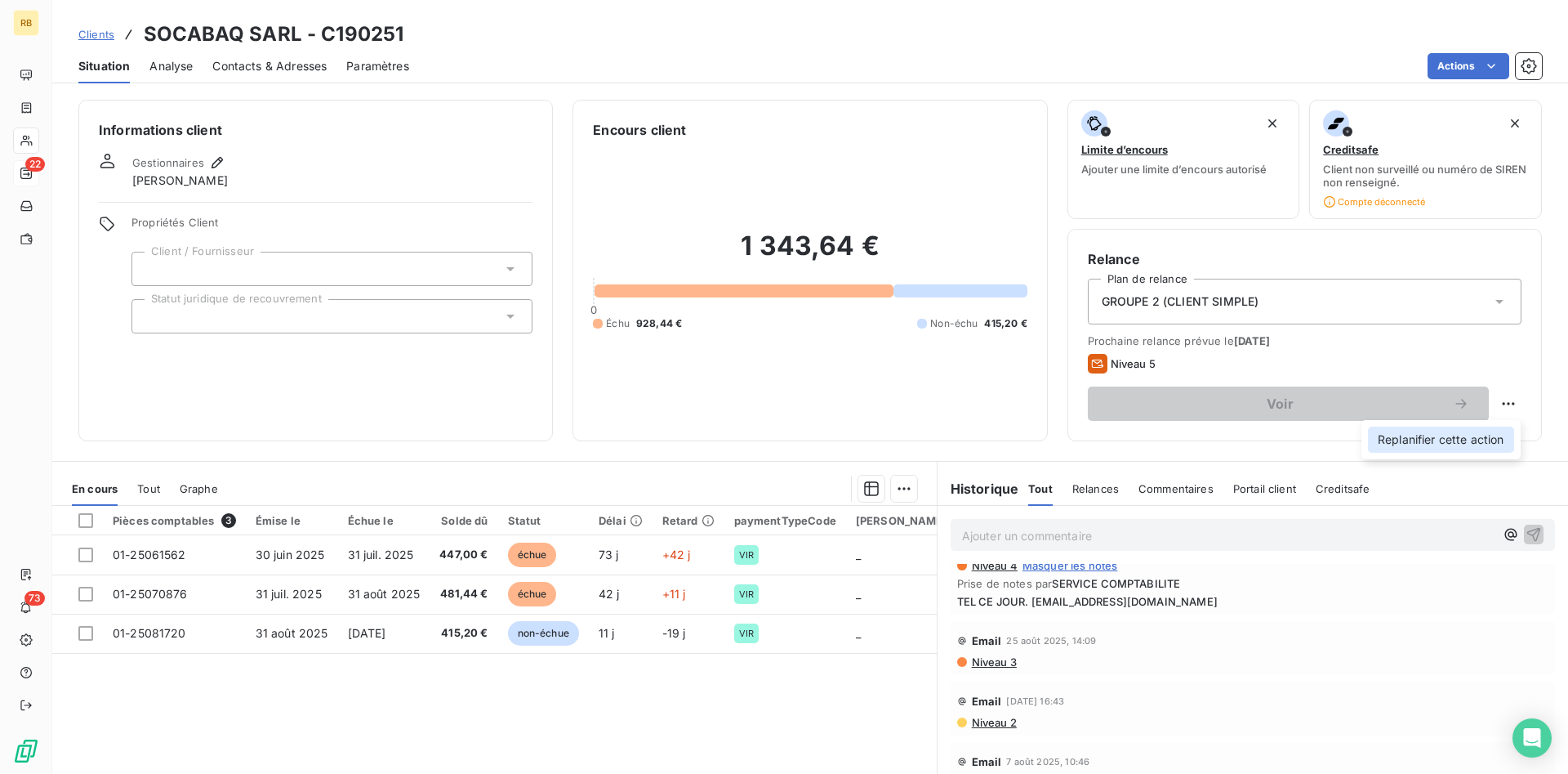
select select "8"
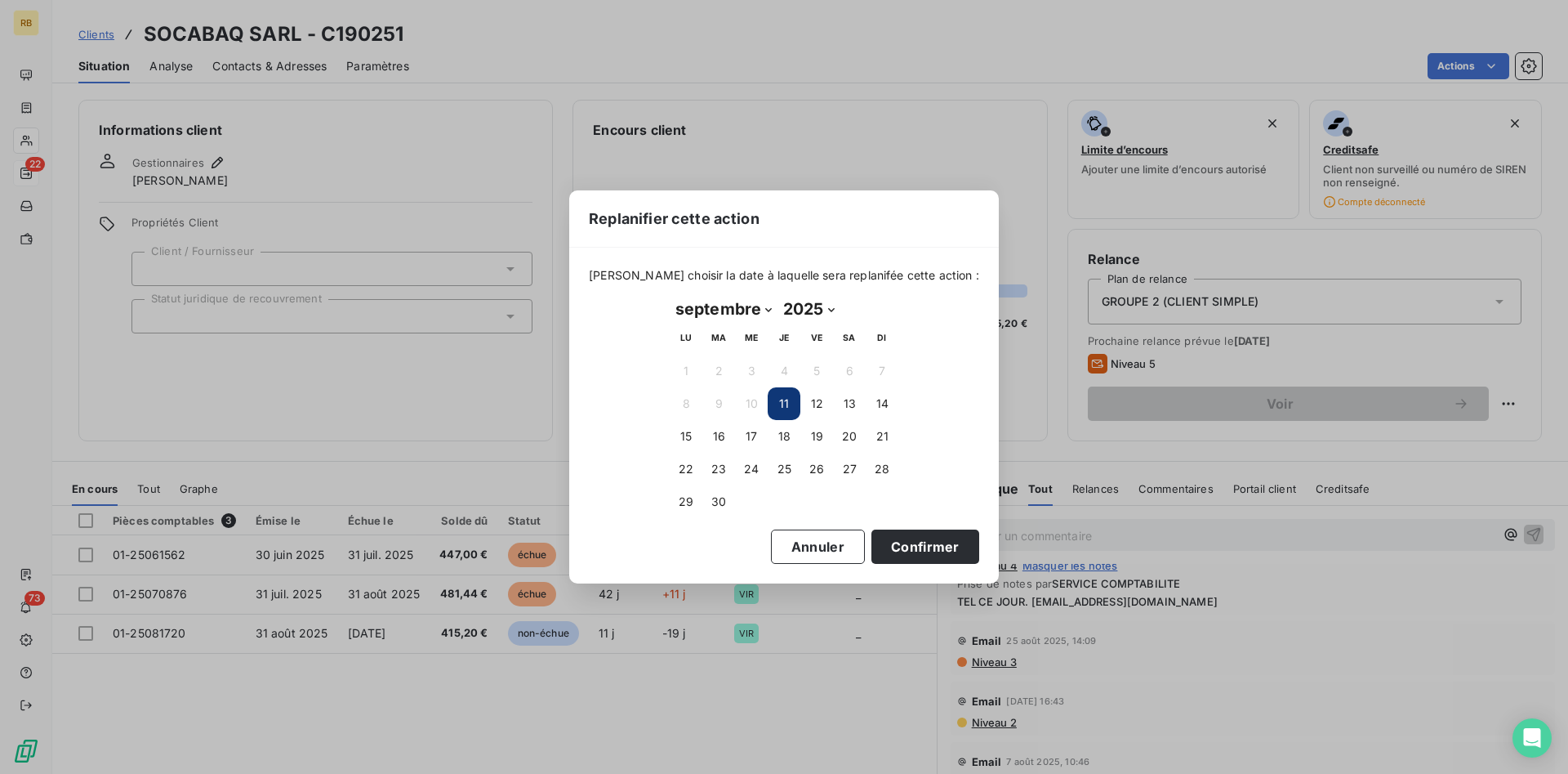
click at [786, 407] on button "11" at bounding box center [784, 403] width 33 height 33
click at [786, 407] on button "11" at bounding box center [784, 403] width 33 height 33
click at [911, 554] on button "Confirmer" at bounding box center [925, 546] width 108 height 34
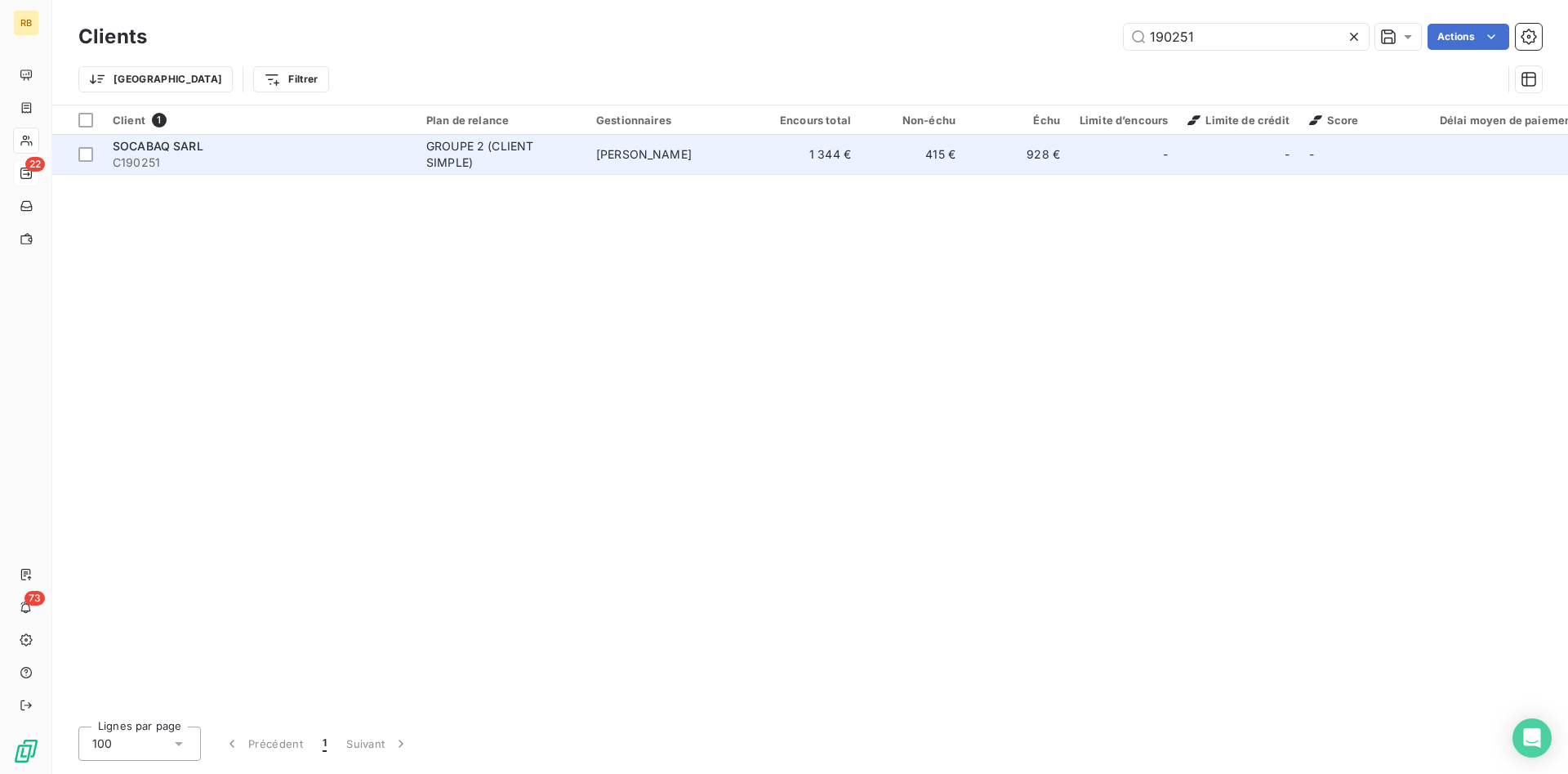
click at [694, 153] on td "[PERSON_NAME]" at bounding box center [672, 154] width 170 height 39
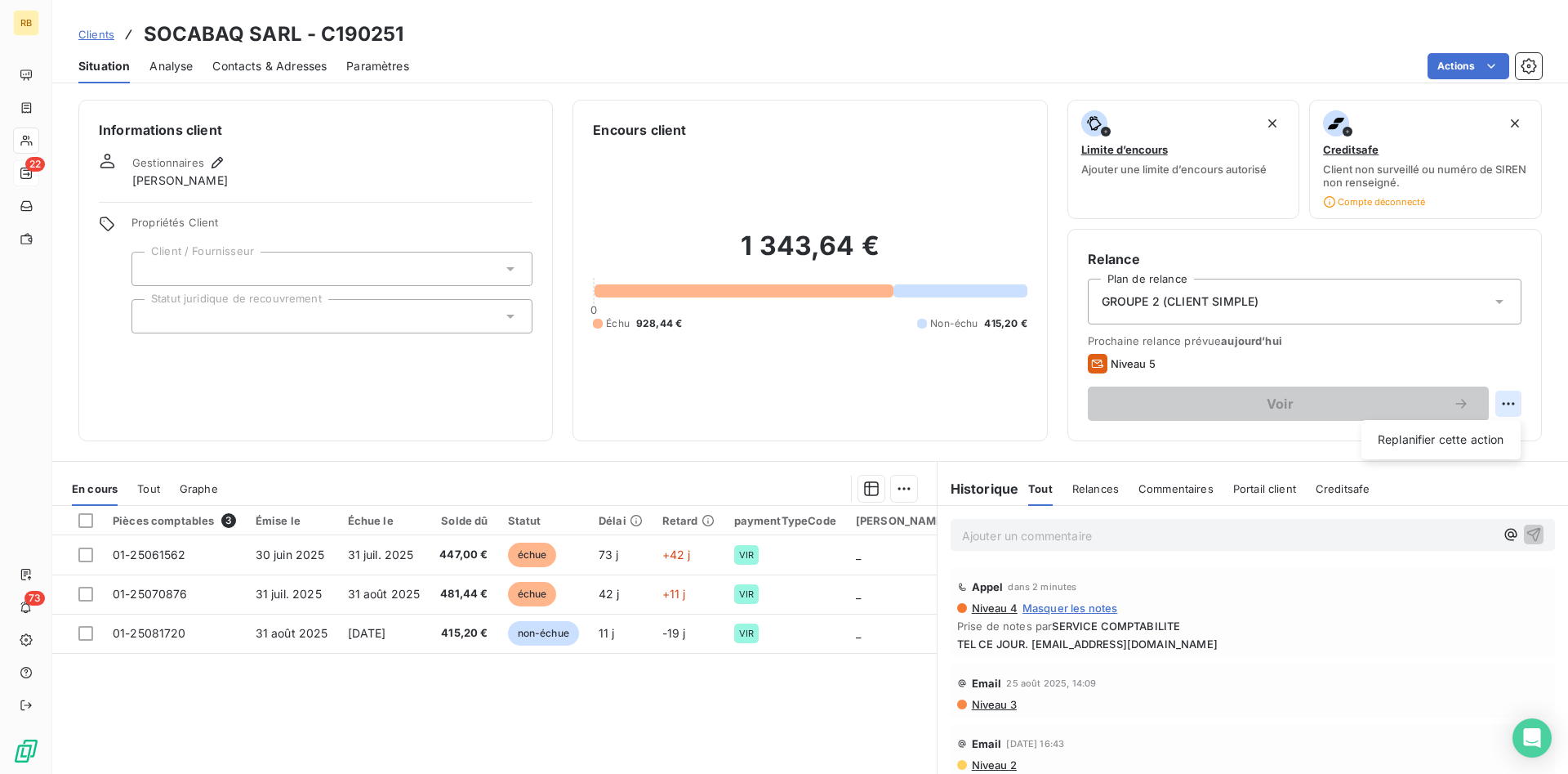
click at [1510, 402] on html "RB 22 73 Clients SOCABAQ SARL - C190251 Situation Analyse Contacts & Adresses P…" at bounding box center [784, 387] width 1568 height 774
click at [1436, 445] on div "Replanifier cette action" at bounding box center [1441, 439] width 146 height 26
select select "8"
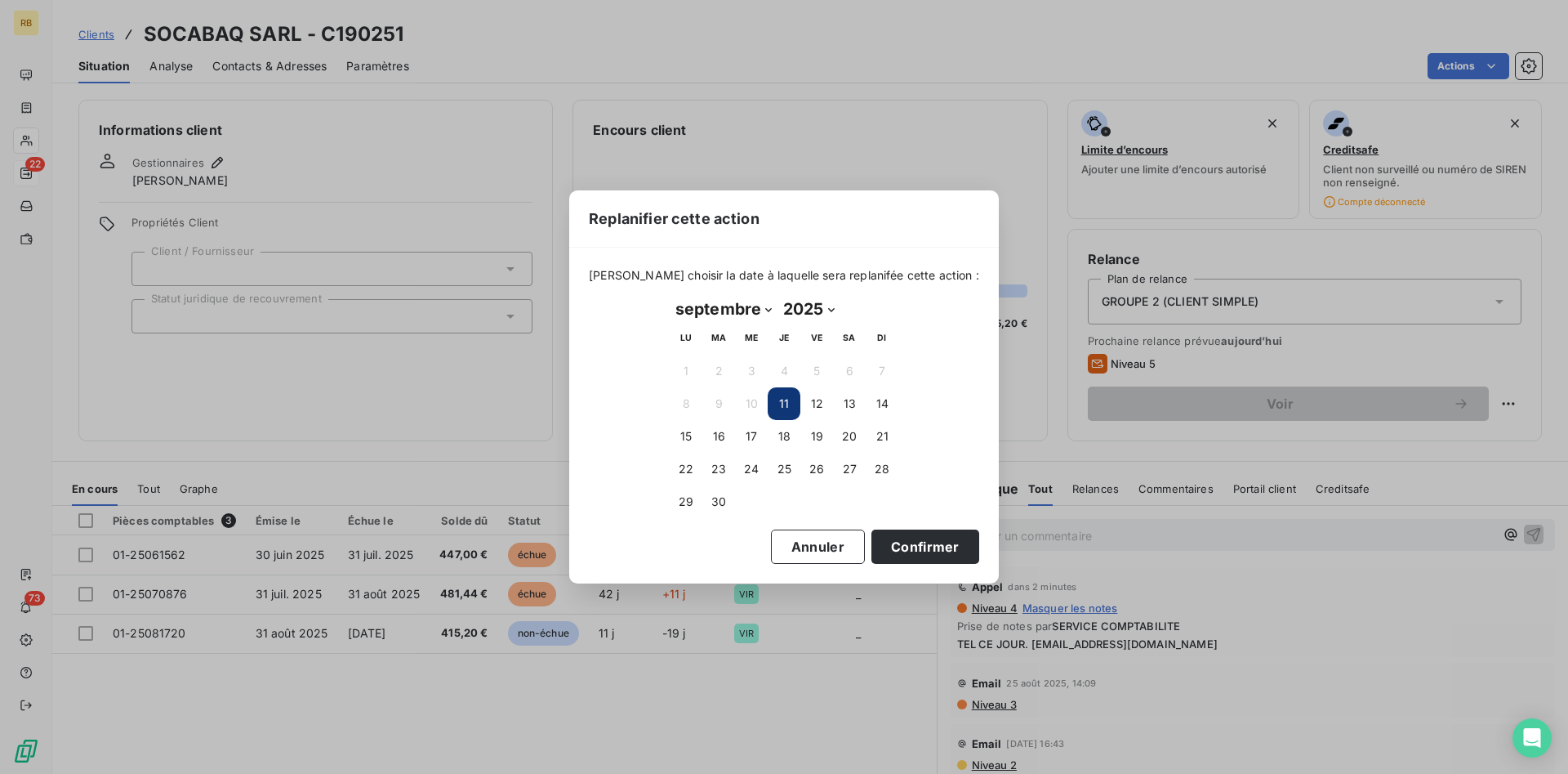
click at [778, 397] on button "11" at bounding box center [784, 403] width 33 height 33
click at [907, 545] on button "Confirmer" at bounding box center [925, 546] width 108 height 34
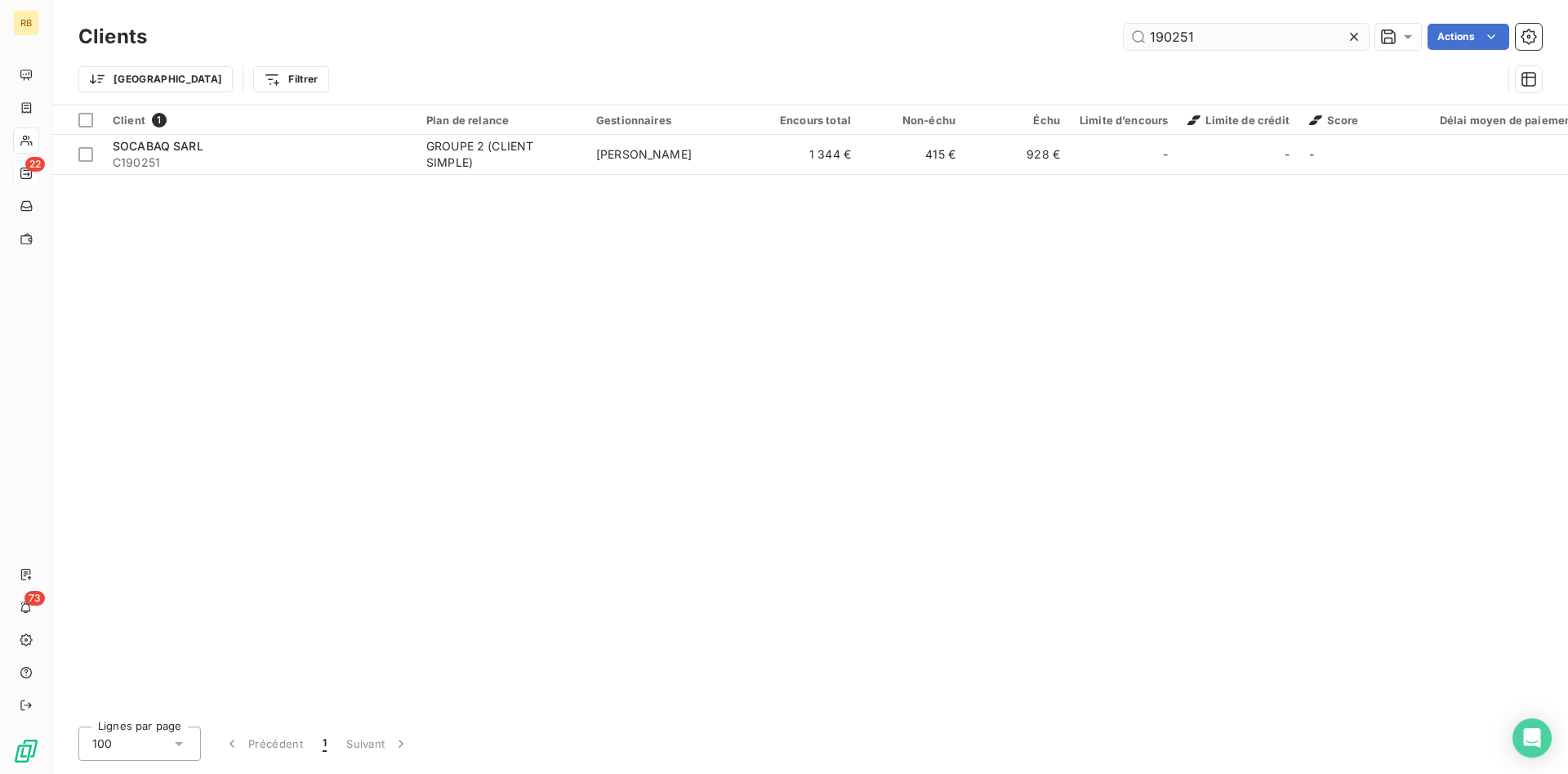
drag, startPoint x: 1202, startPoint y: 38, endPoint x: 972, endPoint y: 22, distance: 230.6
click at [1124, 23] on input "190251" at bounding box center [1247, 36] width 245 height 26
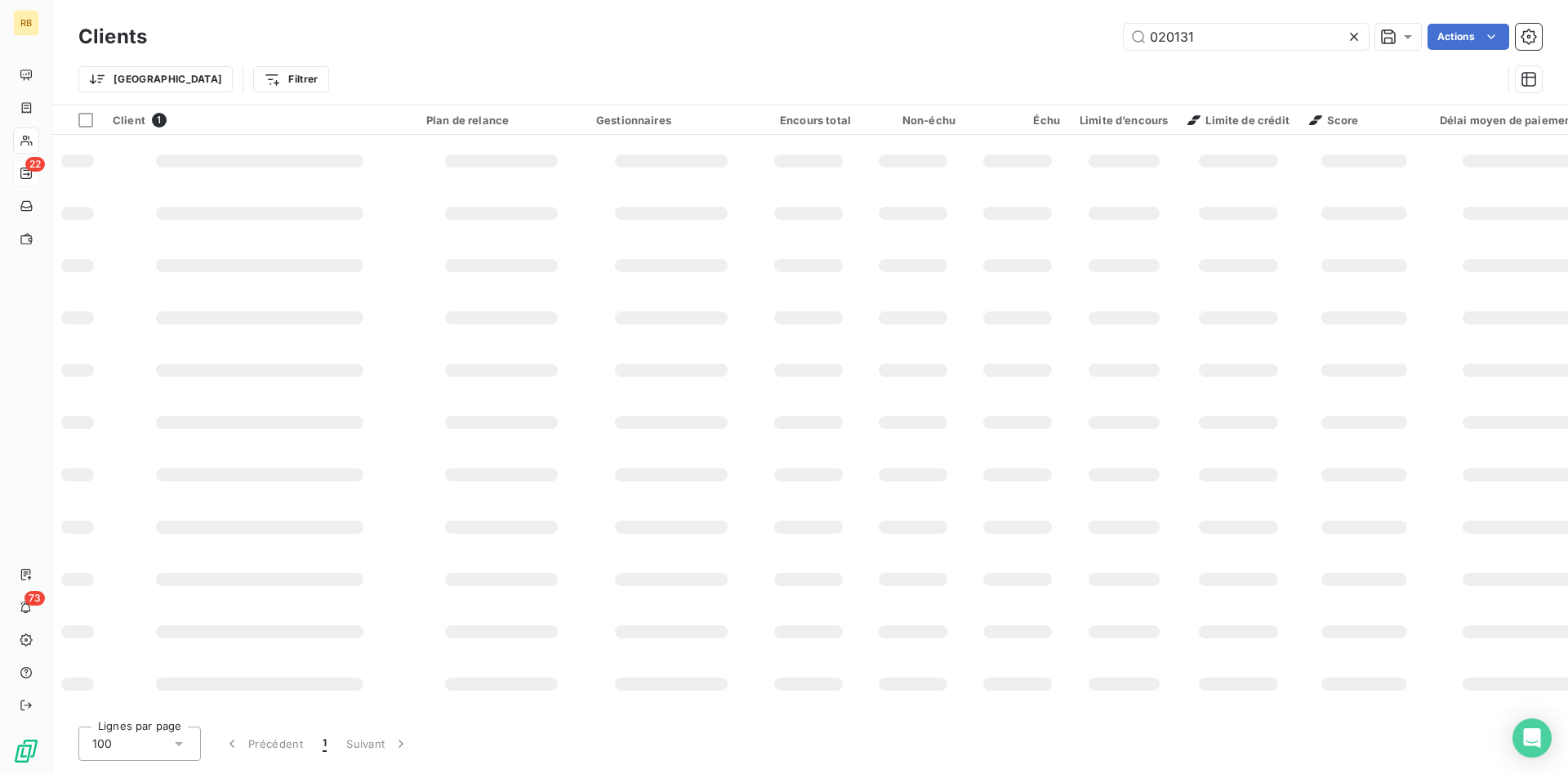
type input "020131"
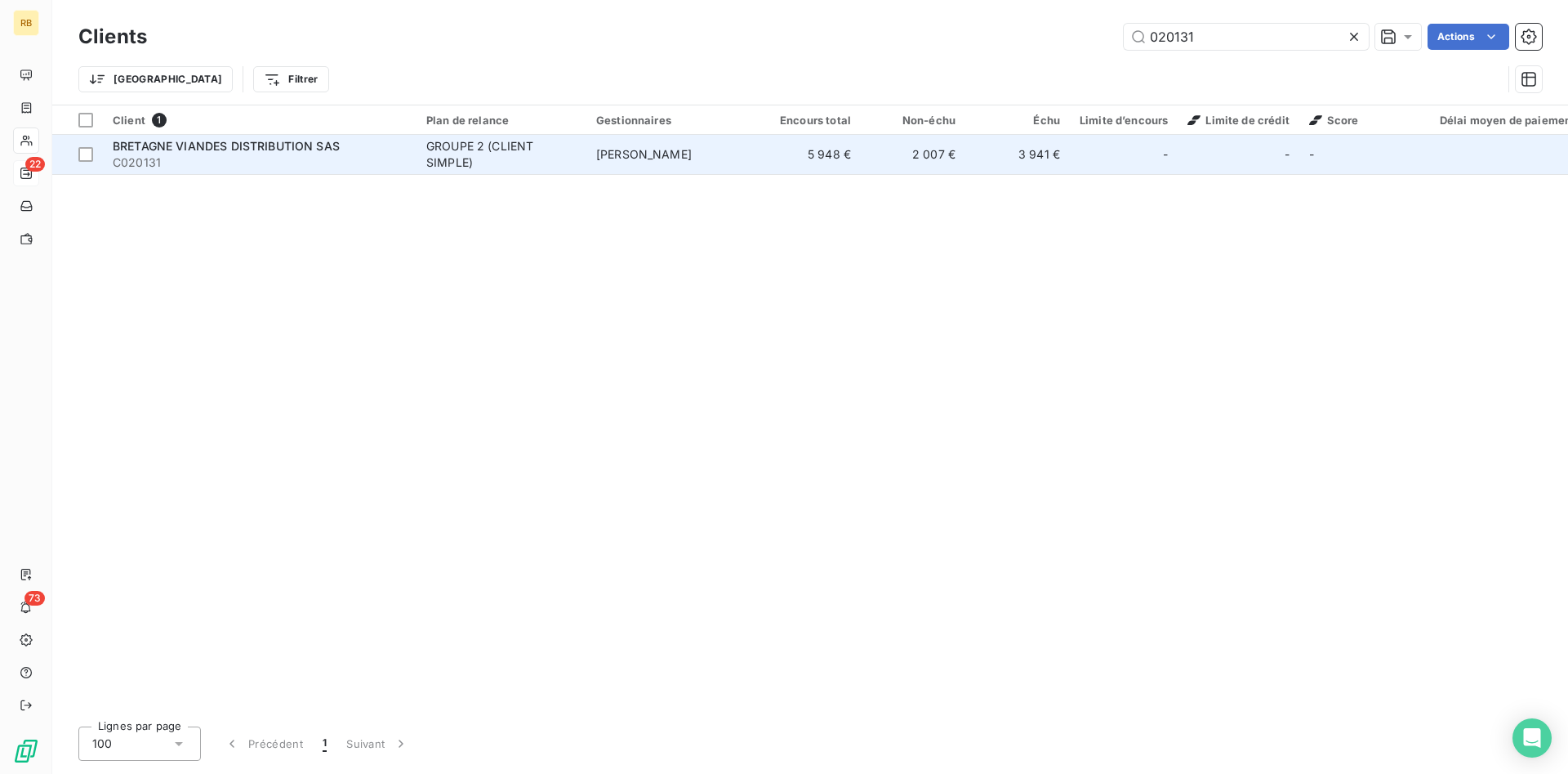
click at [760, 144] on td "5 948 €" at bounding box center [808, 154] width 104 height 39
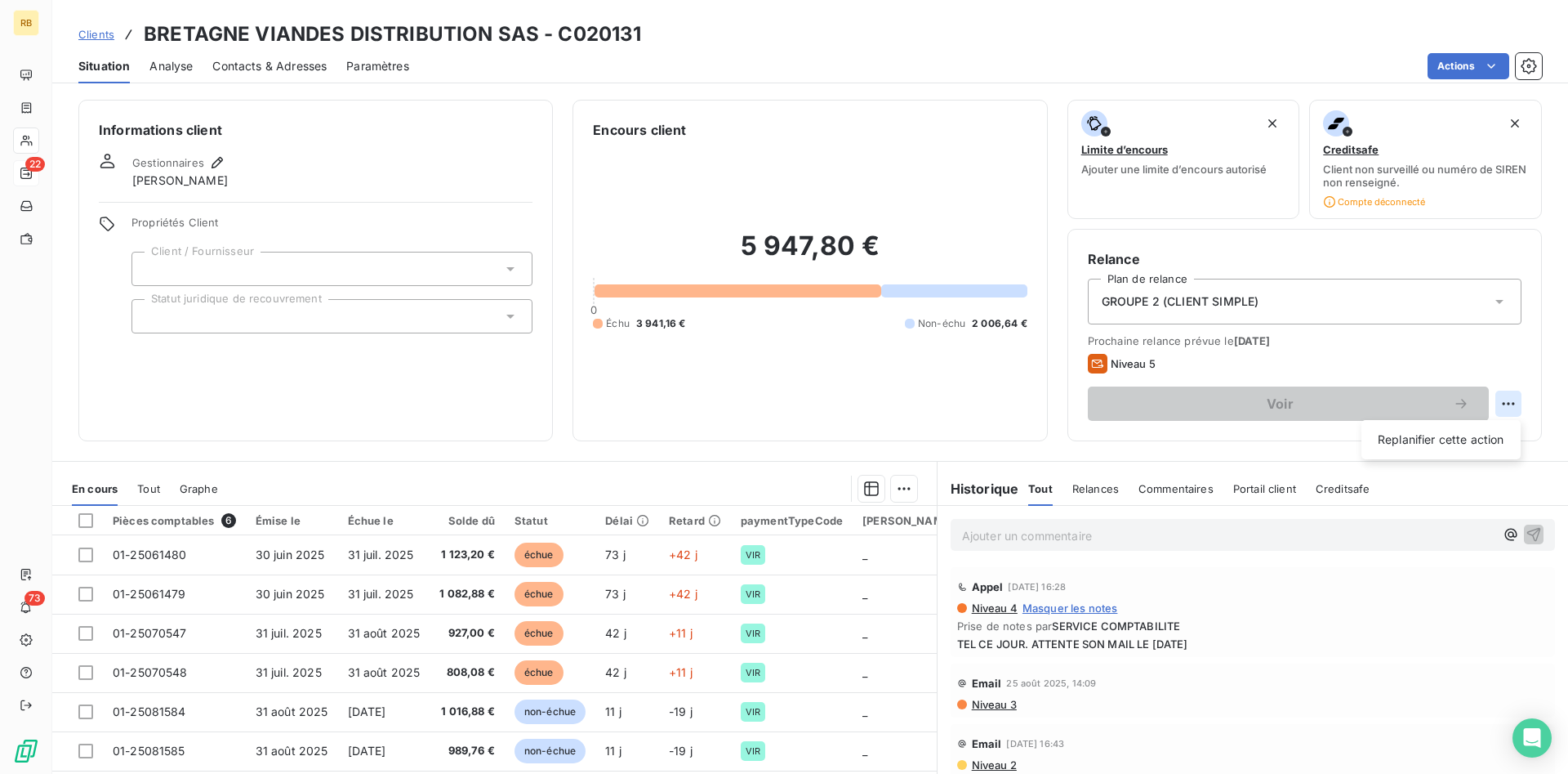
click at [1505, 402] on html "RB 22 73 Clients BRETAGNE VIANDES DISTRIBUTION SAS - C020131 Situation Analyse …" at bounding box center [784, 387] width 1568 height 774
click at [1443, 435] on div "Replanifier cette action" at bounding box center [1441, 439] width 146 height 26
select select "8"
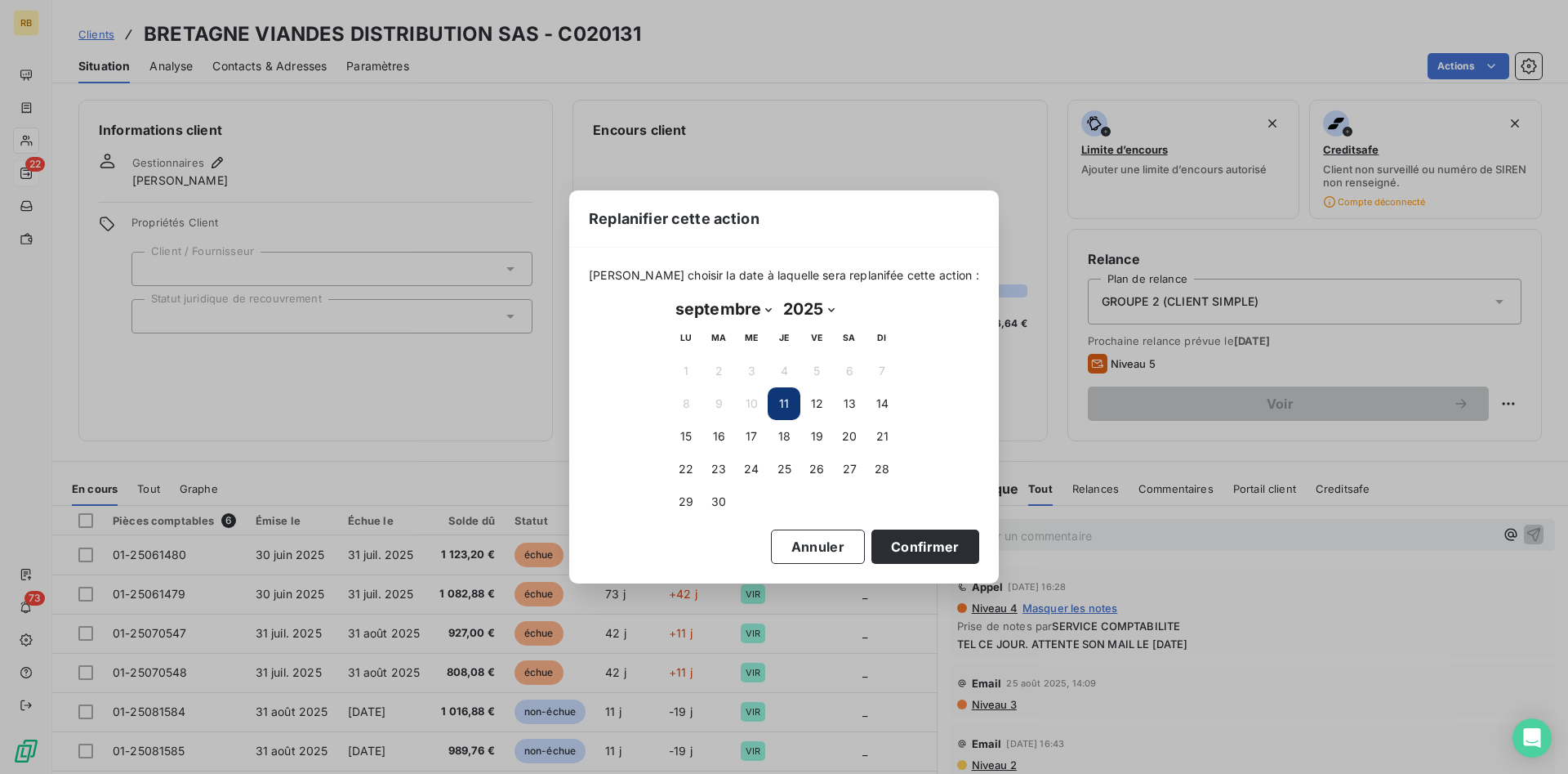
click at [781, 393] on button "11" at bounding box center [784, 403] width 33 height 33
click at [910, 543] on button "Confirmer" at bounding box center [925, 546] width 108 height 34
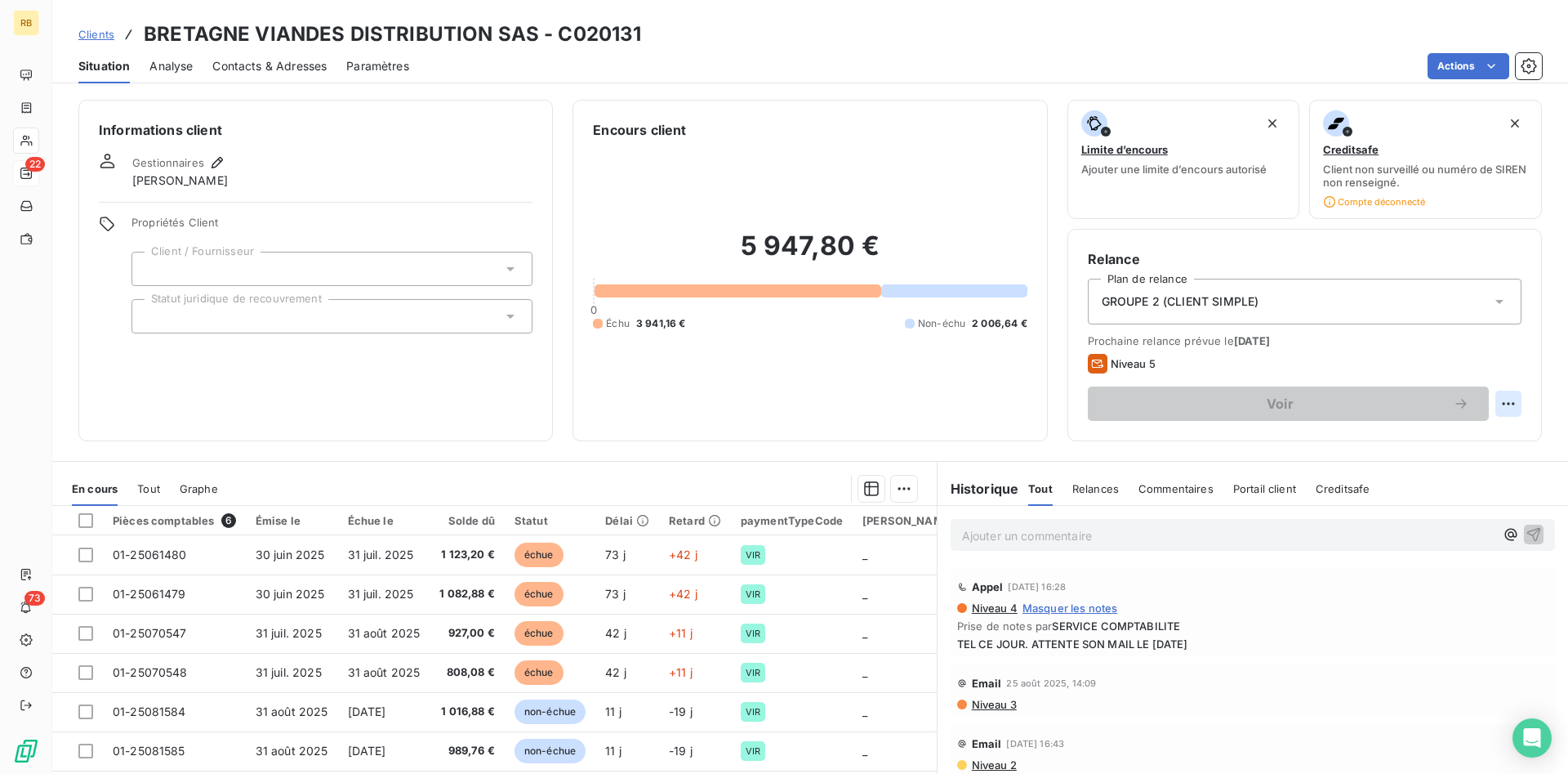
click at [1505, 403] on html "RB 22 73 Clients BRETAGNE VIANDES DISTRIBUTION SAS - C020131 Situation Analyse …" at bounding box center [784, 387] width 1568 height 774
click at [1427, 444] on div "Replanifier cette action" at bounding box center [1441, 439] width 146 height 26
select select "8"
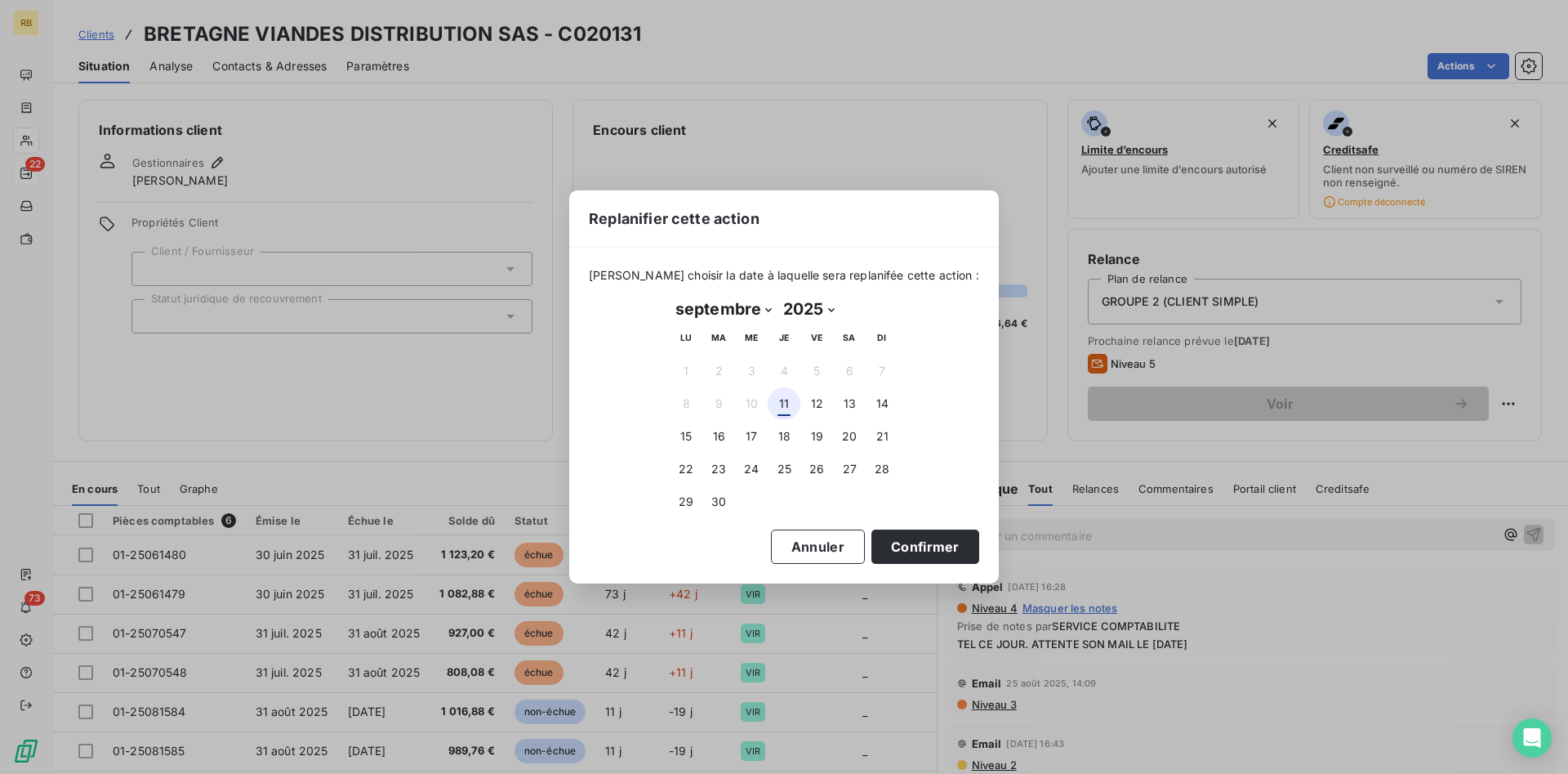
click at [793, 401] on button "11" at bounding box center [784, 403] width 33 height 33
click at [904, 540] on button "Confirmer" at bounding box center [925, 546] width 108 height 34
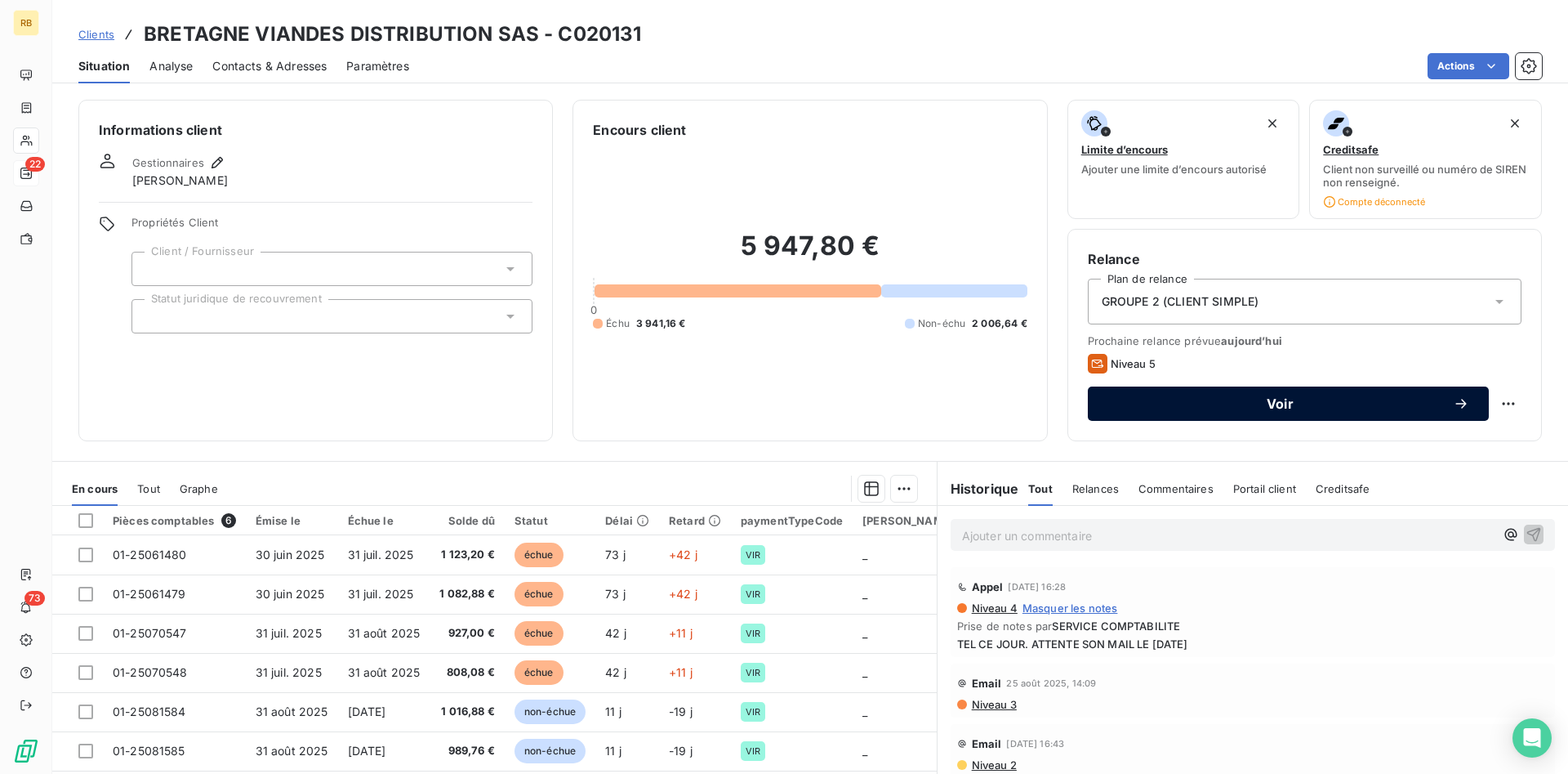
click at [1184, 402] on span "Voir" at bounding box center [1280, 404] width 345 height 13
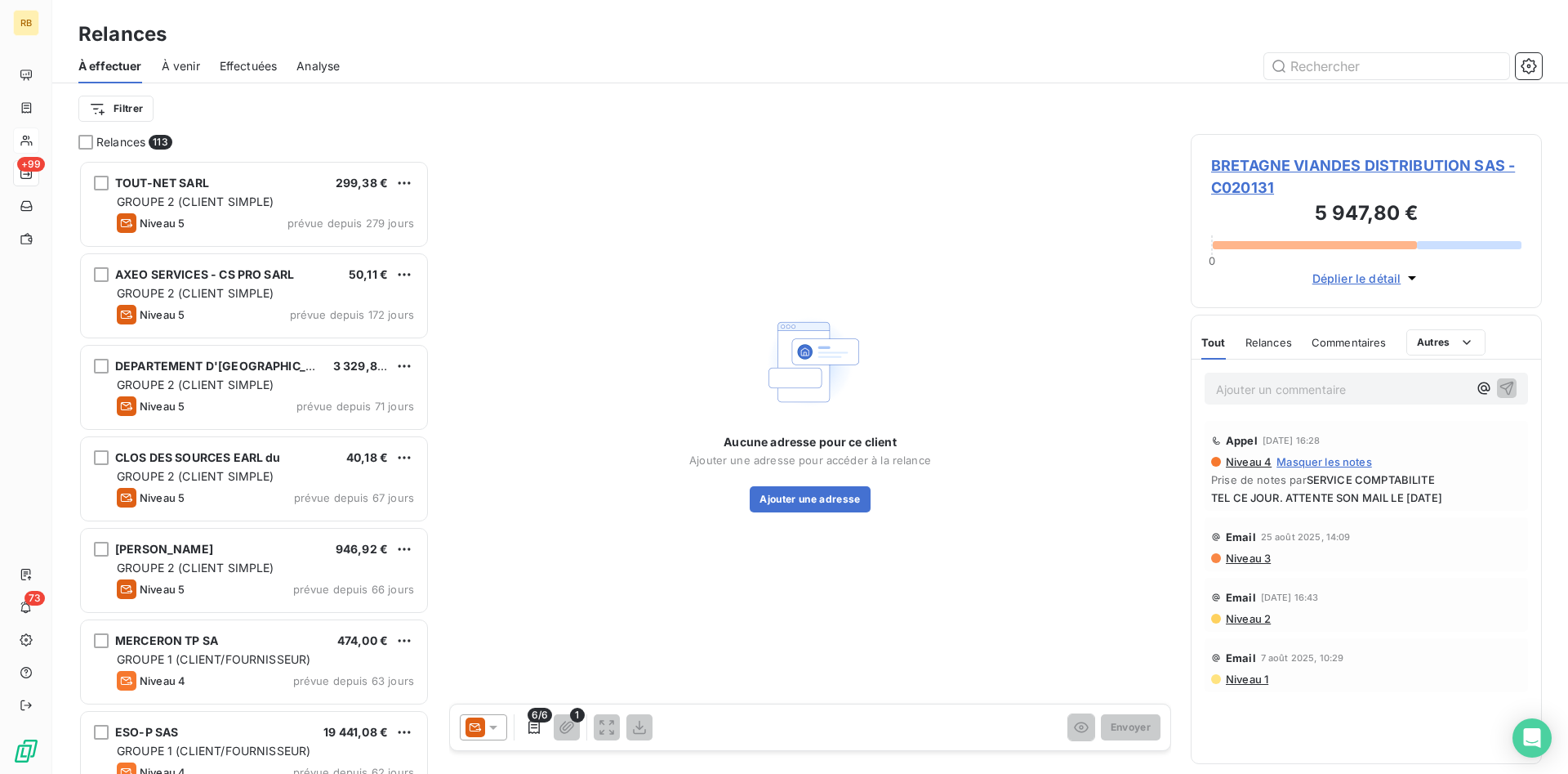
scroll to position [614, 351]
click at [792, 493] on button "Ajouter une adresse" at bounding box center [810, 498] width 120 height 26
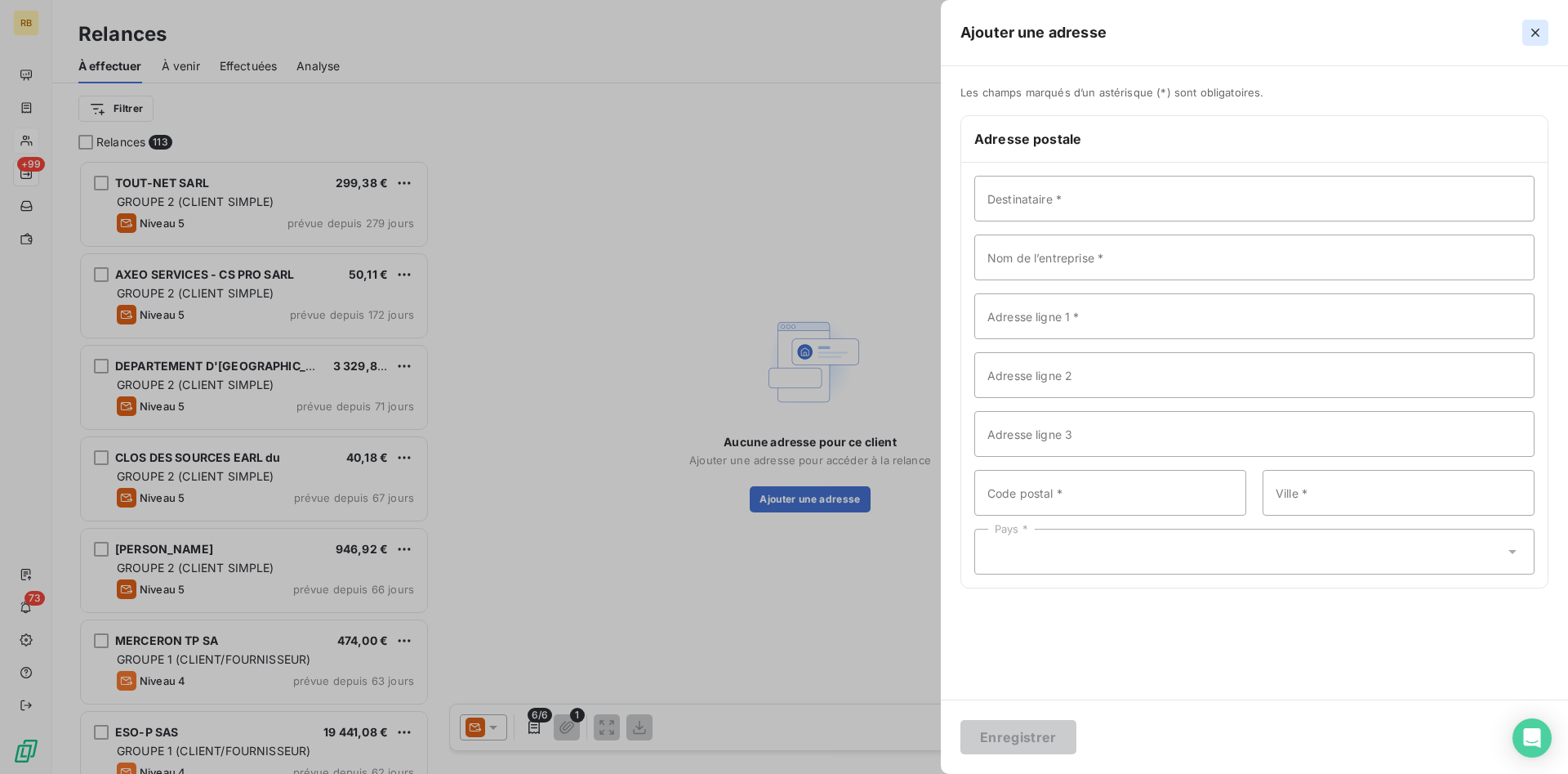
click at [1532, 33] on icon "button" at bounding box center [1535, 33] width 17 height 17
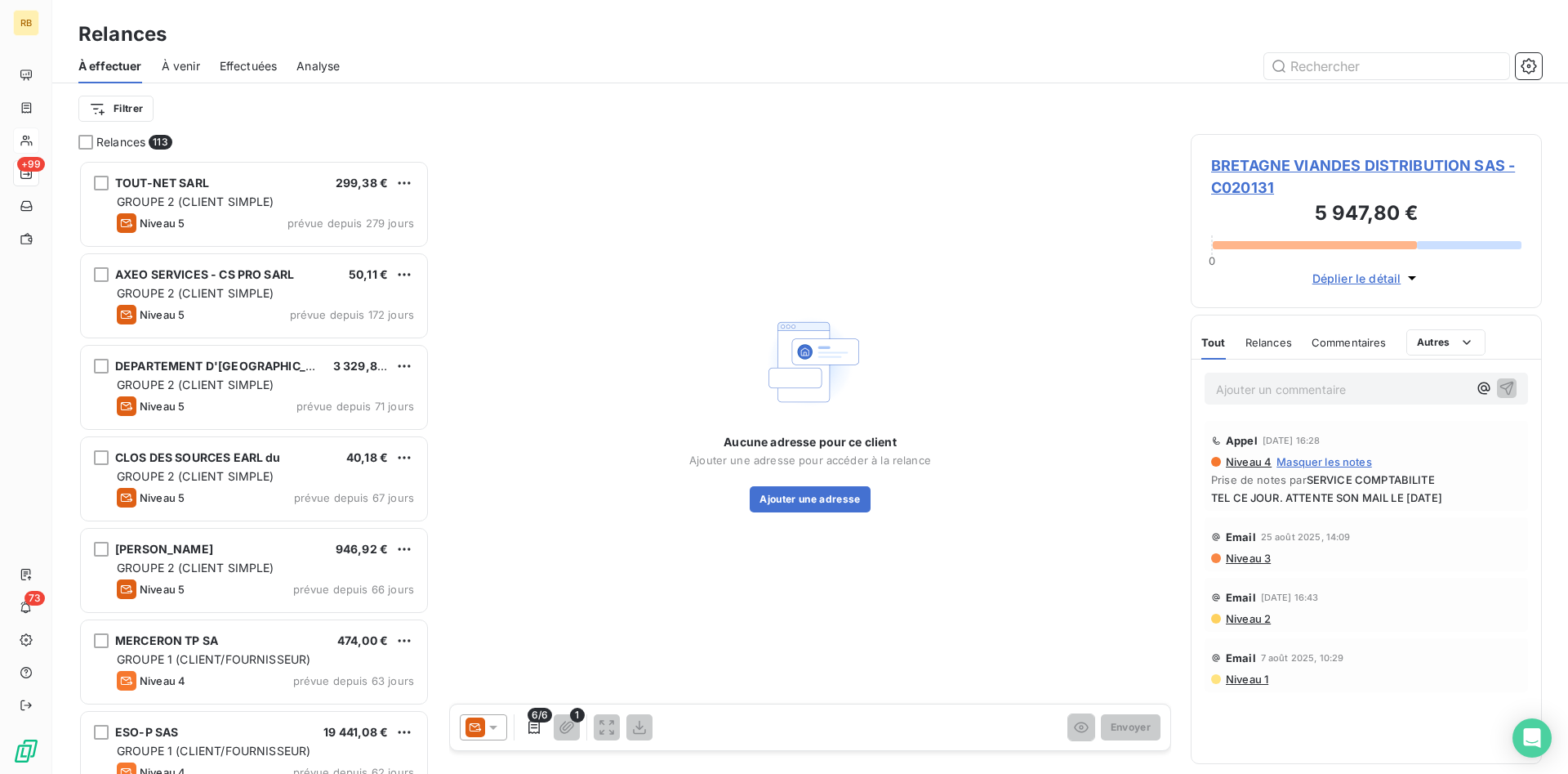
click at [504, 724] on div at bounding box center [483, 727] width 48 height 26
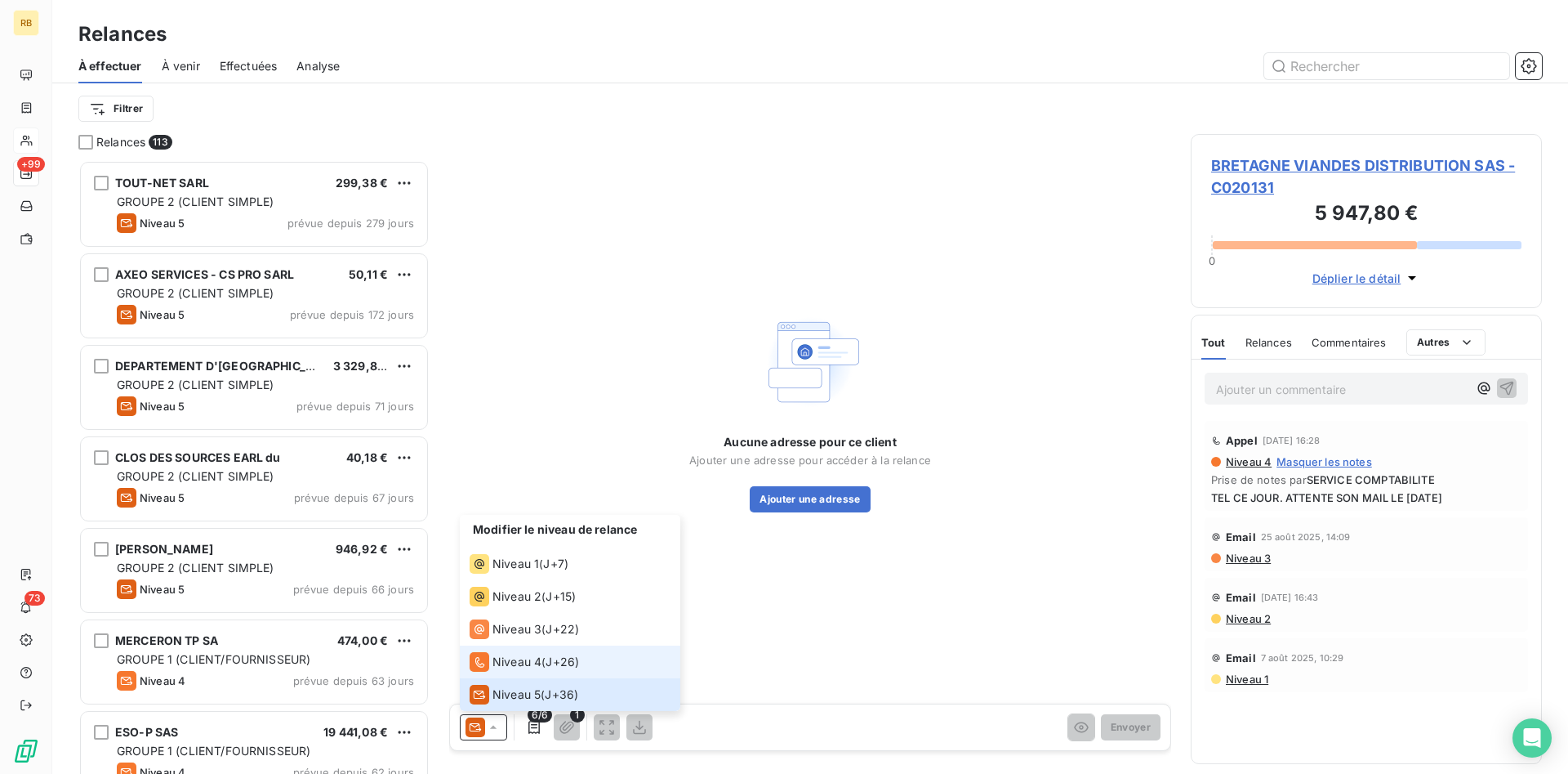
click at [532, 666] on span "Niveau 4" at bounding box center [517, 662] width 49 height 17
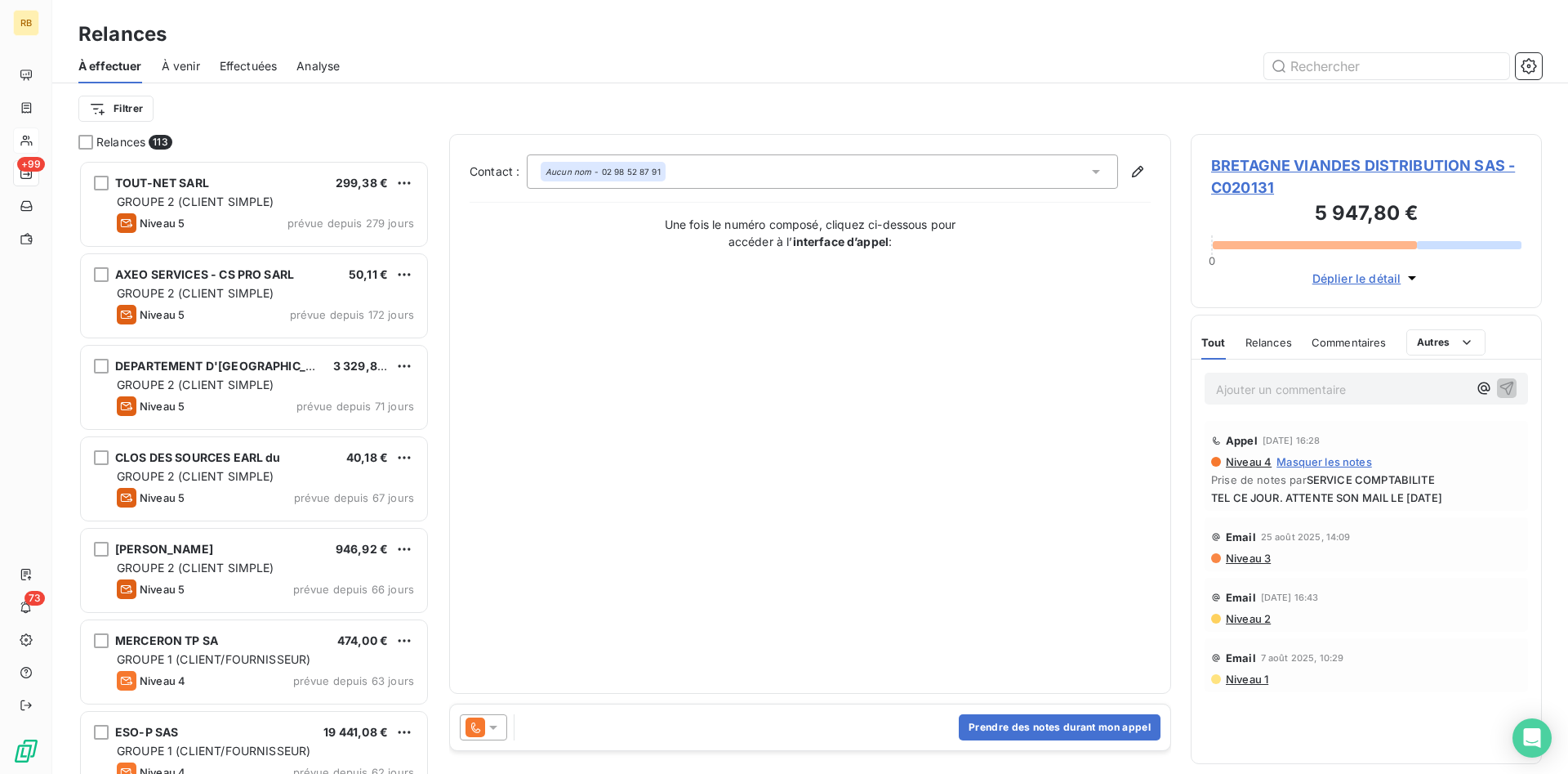
click at [500, 722] on icon at bounding box center [493, 727] width 17 height 17
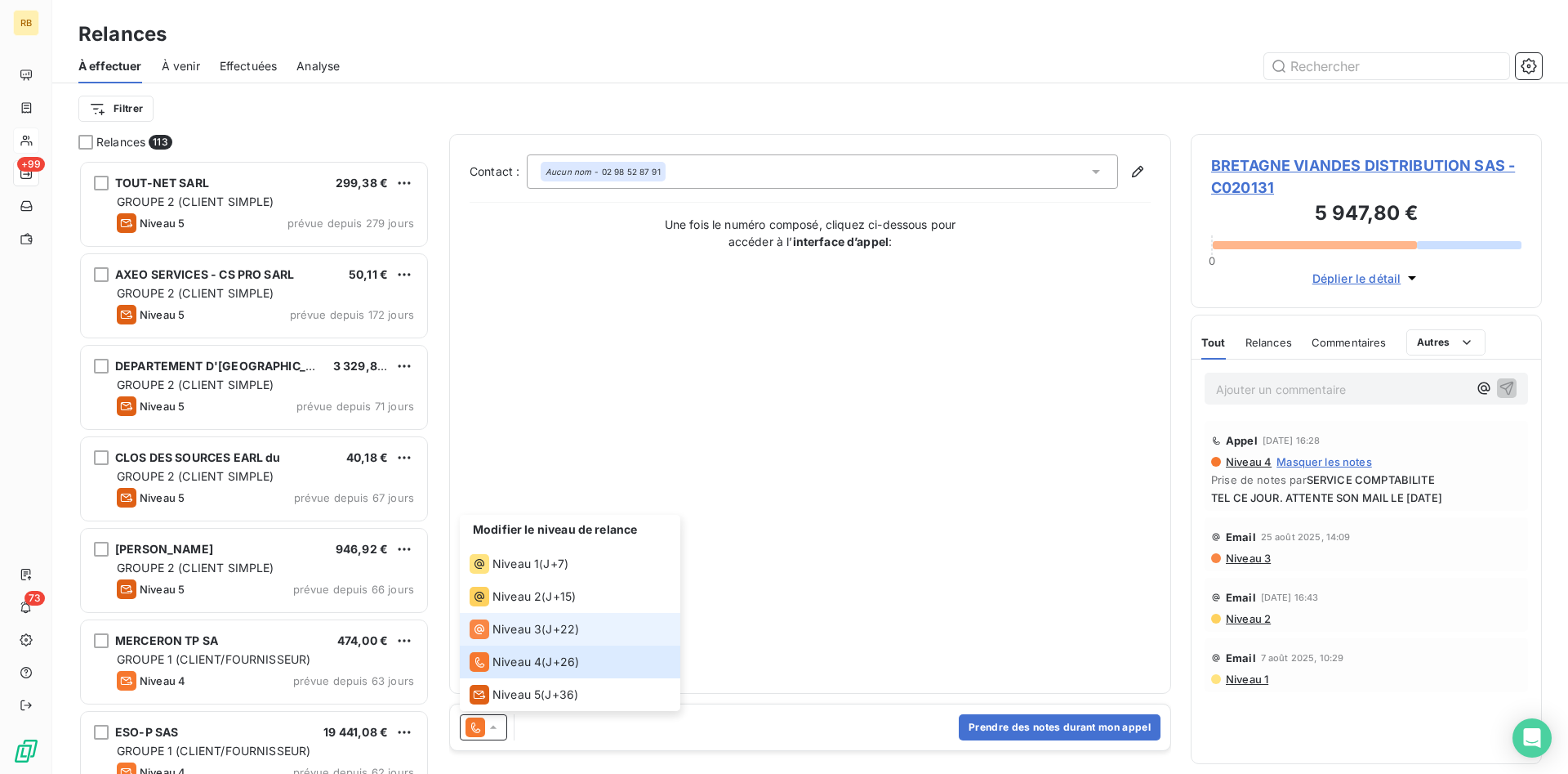
click at [525, 627] on span "Niveau 3" at bounding box center [517, 630] width 49 height 17
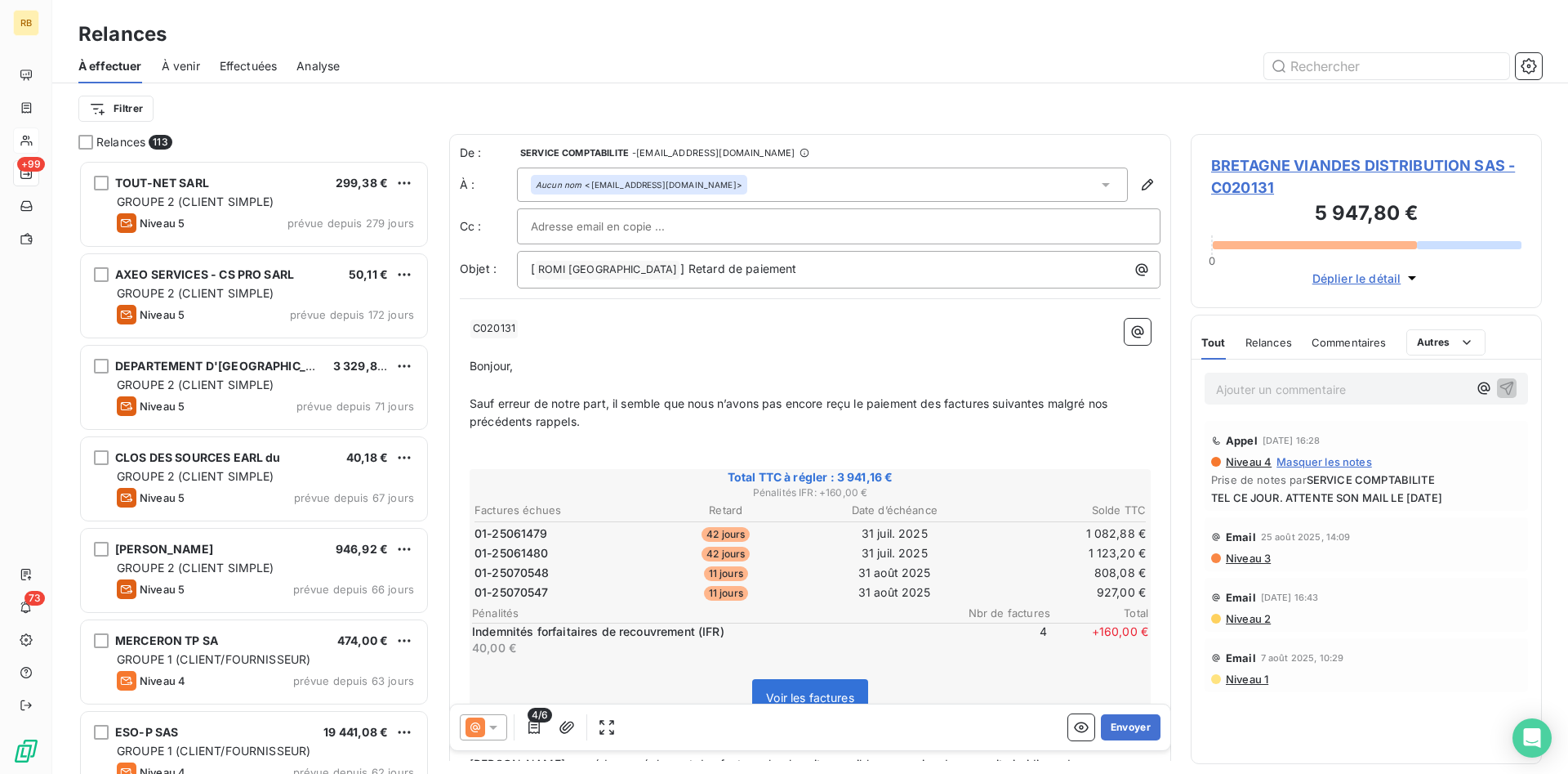
click at [562, 230] on input "text" at bounding box center [618, 225] width 175 height 24
paste input "[EMAIL_ADDRESS][DOMAIN_NAME]"
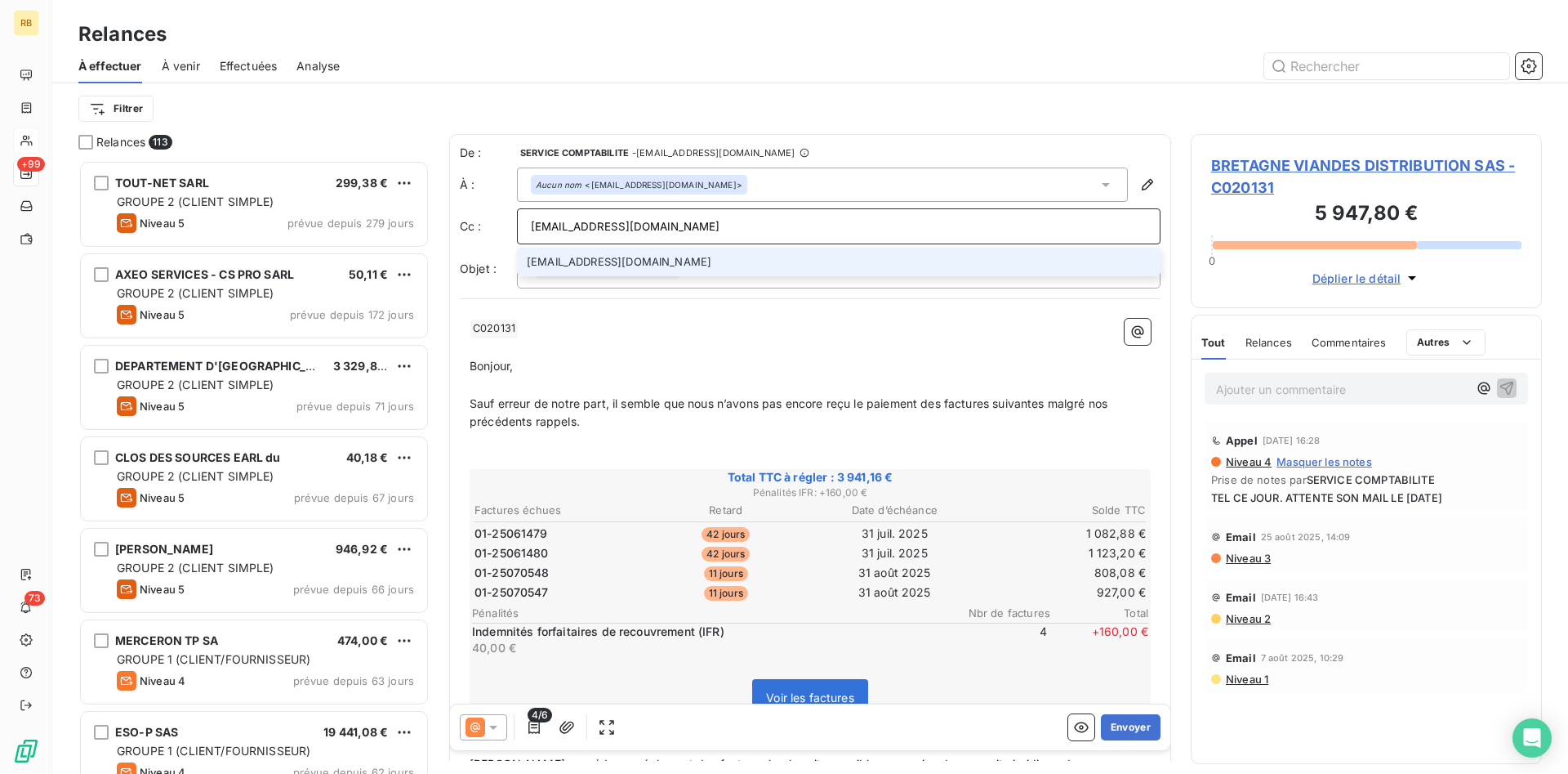
type input "[EMAIL_ADDRESS][DOMAIN_NAME]"
click at [749, 261] on li "[EMAIL_ADDRESS][DOMAIN_NAME]" at bounding box center [839, 262] width 643 height 28
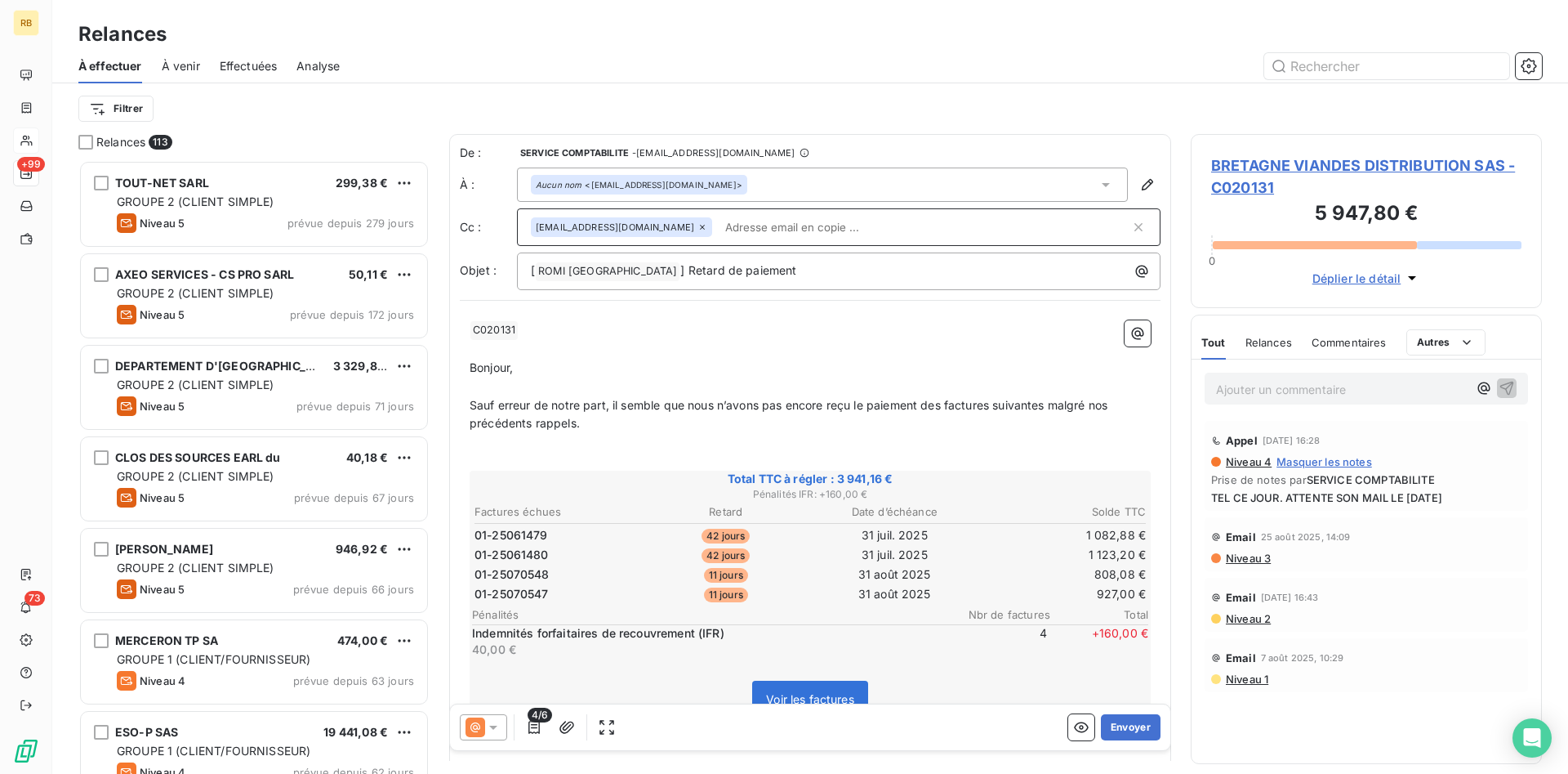
click at [1340, 166] on span "BRETAGNE VIANDES DISTRIBUTION SAS - C020131" at bounding box center [1367, 176] width 310 height 44
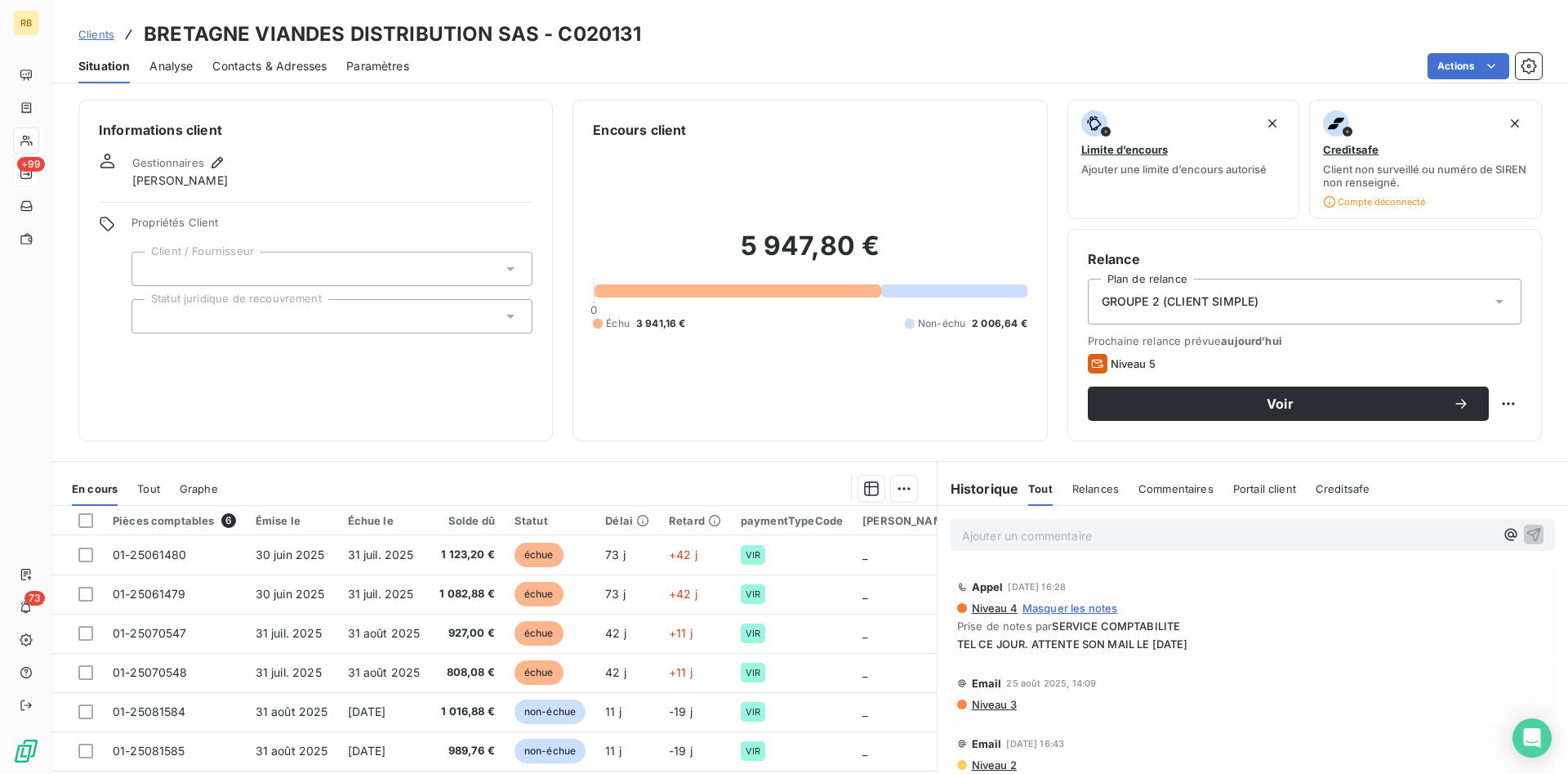
click at [243, 59] on span "Contacts & Adresses" at bounding box center [270, 67] width 114 height 17
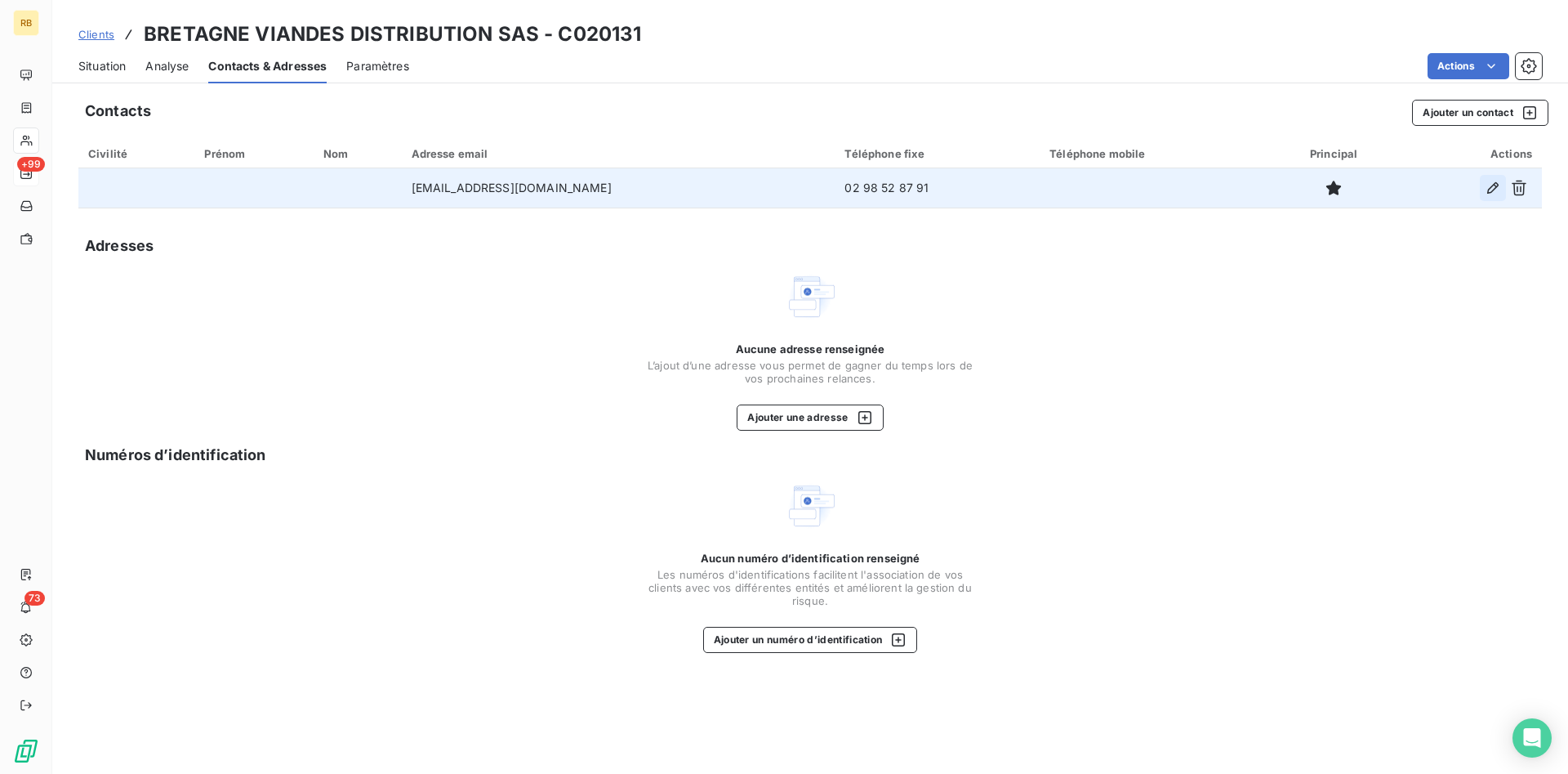
click at [1492, 186] on icon "button" at bounding box center [1494, 188] width 12 height 12
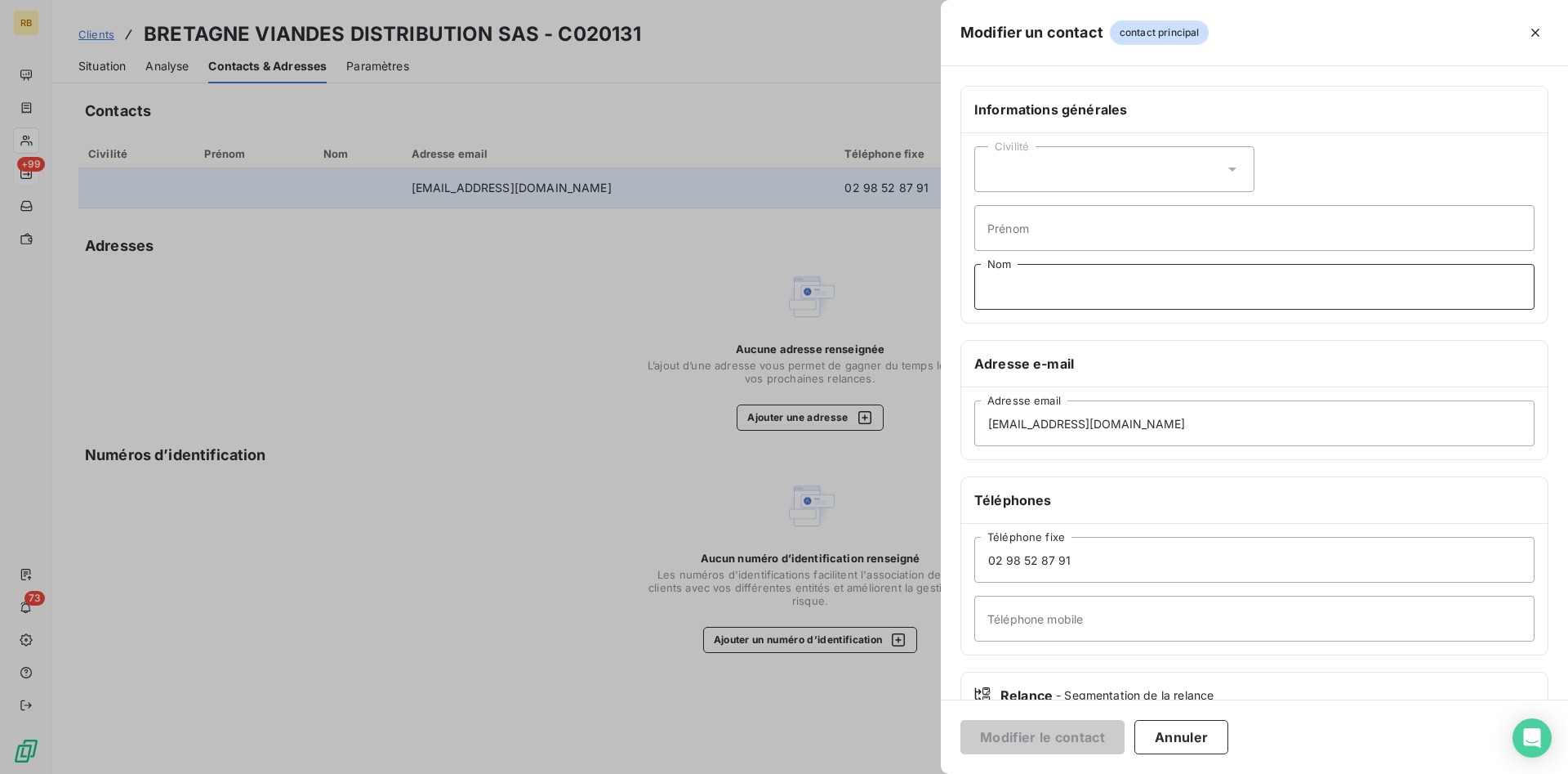
click at [1135, 291] on input "Nom" at bounding box center [1255, 286] width 561 height 46
paste input "[EMAIL_ADDRESS][DOMAIN_NAME]"
type input "[EMAIL_ADDRESS][DOMAIN_NAME]"
drag, startPoint x: 1193, startPoint y: 291, endPoint x: 882, endPoint y: 267, distance: 311.9
click at [975, 267] on input "[EMAIL_ADDRESS][DOMAIN_NAME]" at bounding box center [1255, 286] width 561 height 46
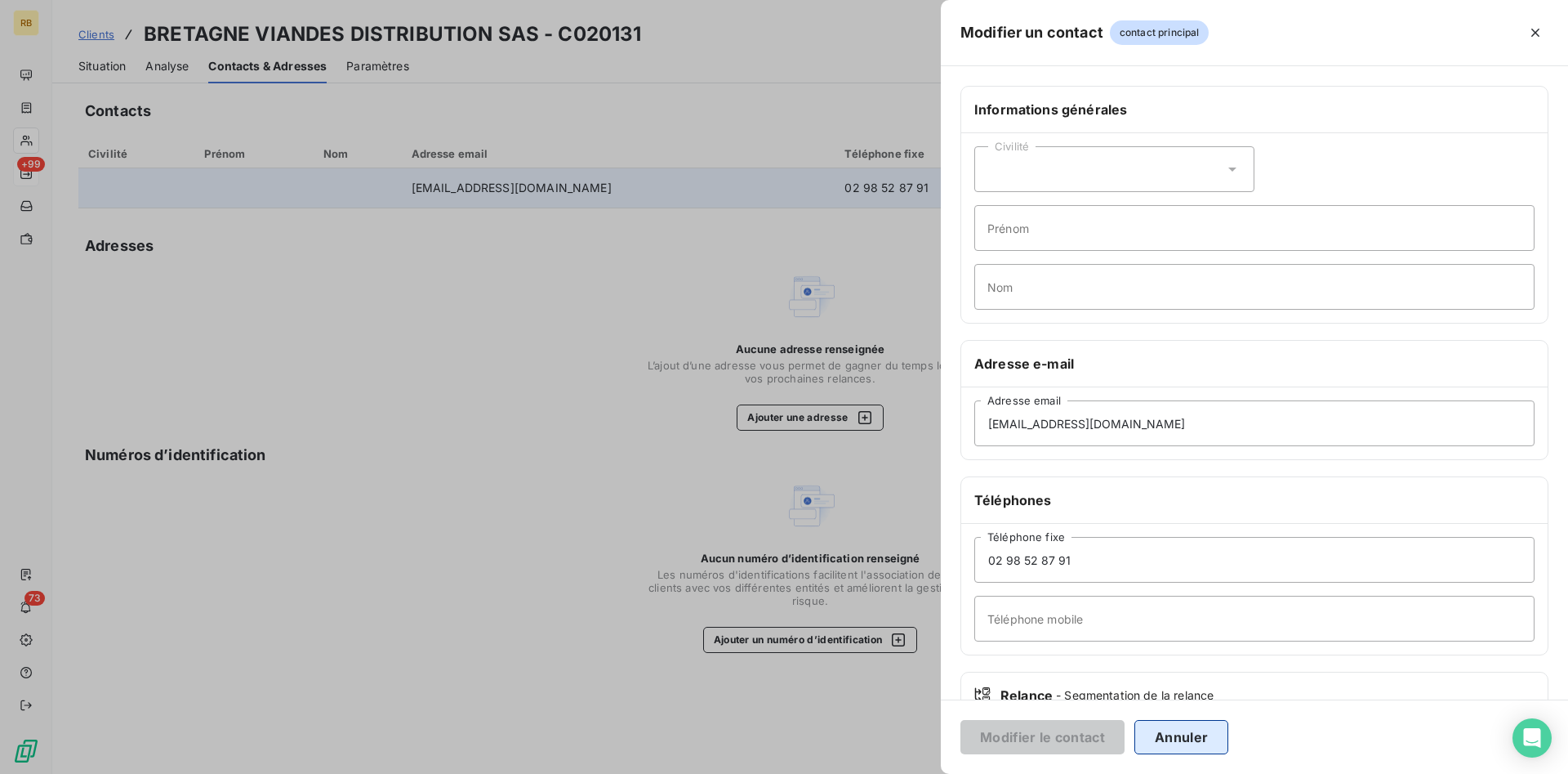
click at [1198, 729] on button "Annuler" at bounding box center [1182, 736] width 94 height 34
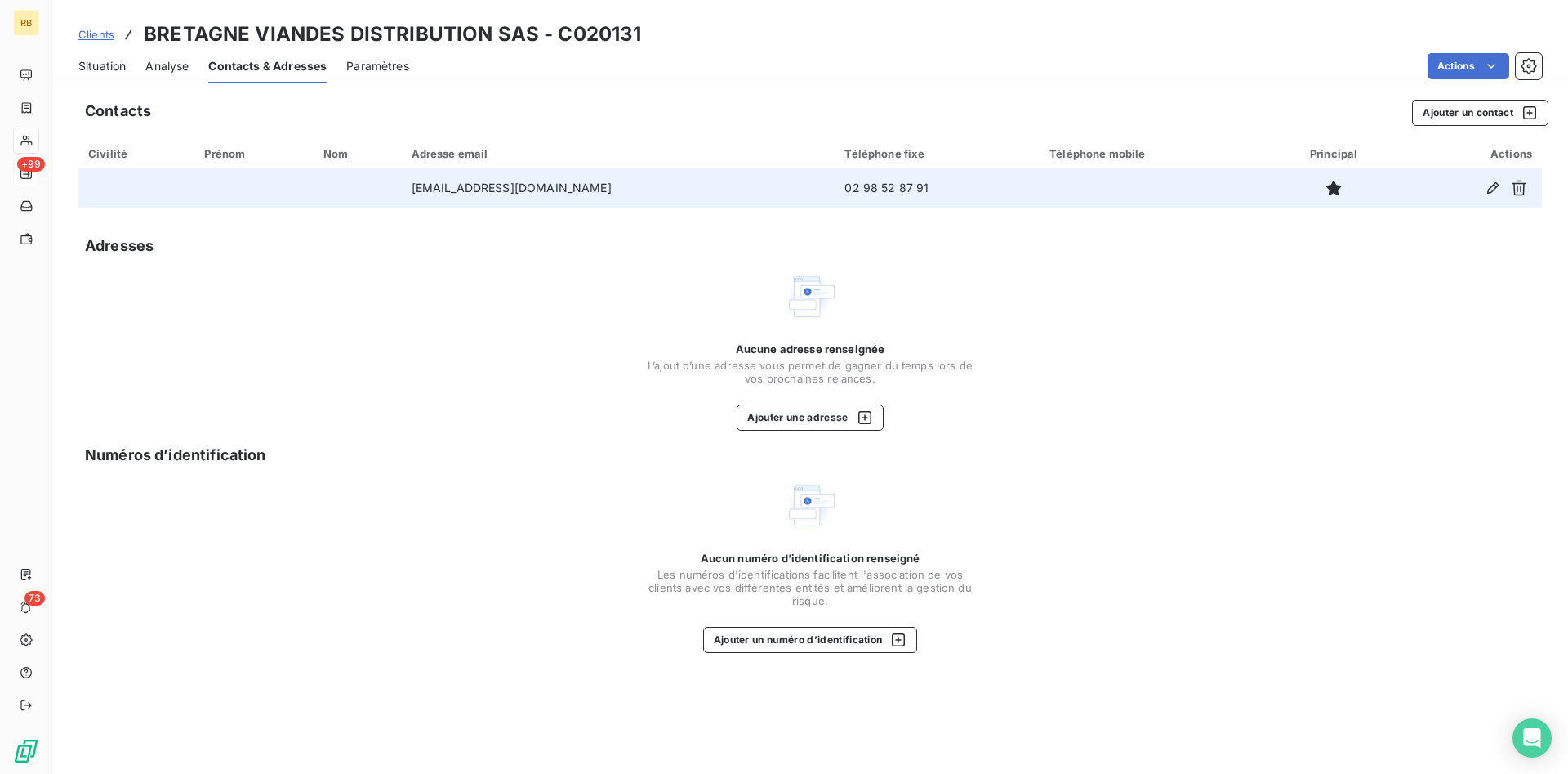
click at [97, 58] on span "Situation" at bounding box center [102, 67] width 48 height 17
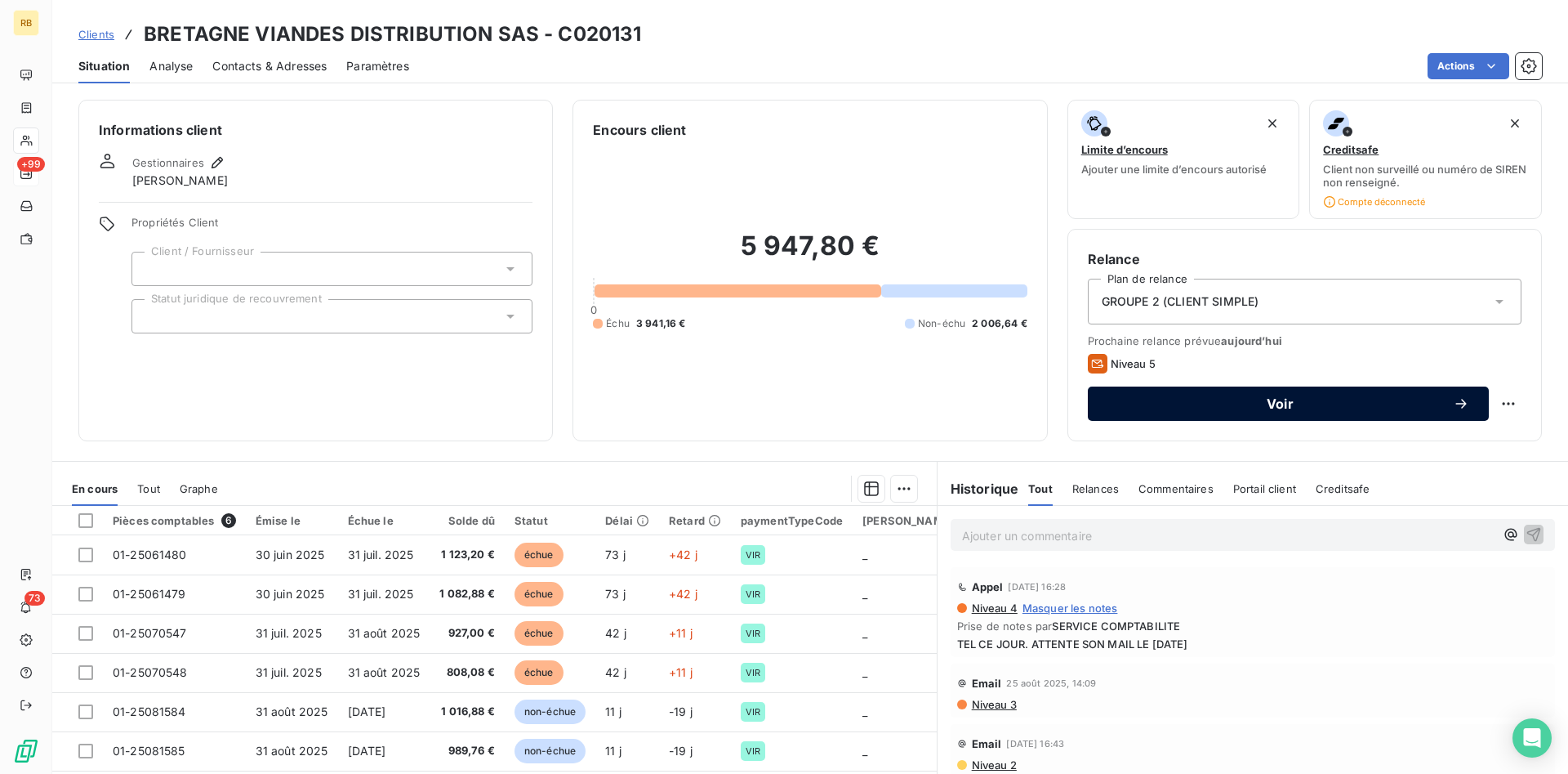
click at [1233, 403] on span "Voir" at bounding box center [1280, 404] width 345 height 13
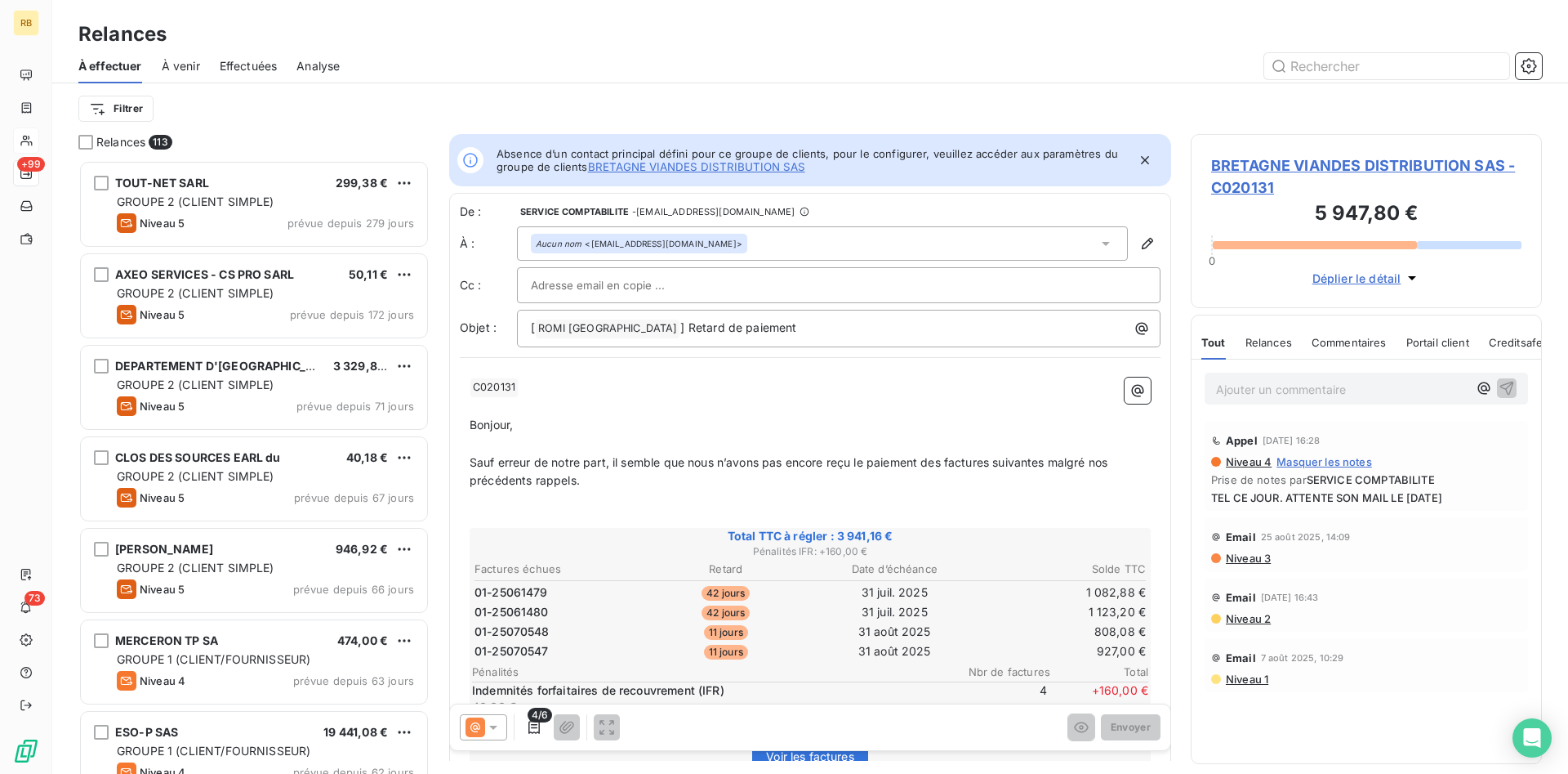
scroll to position [614, 351]
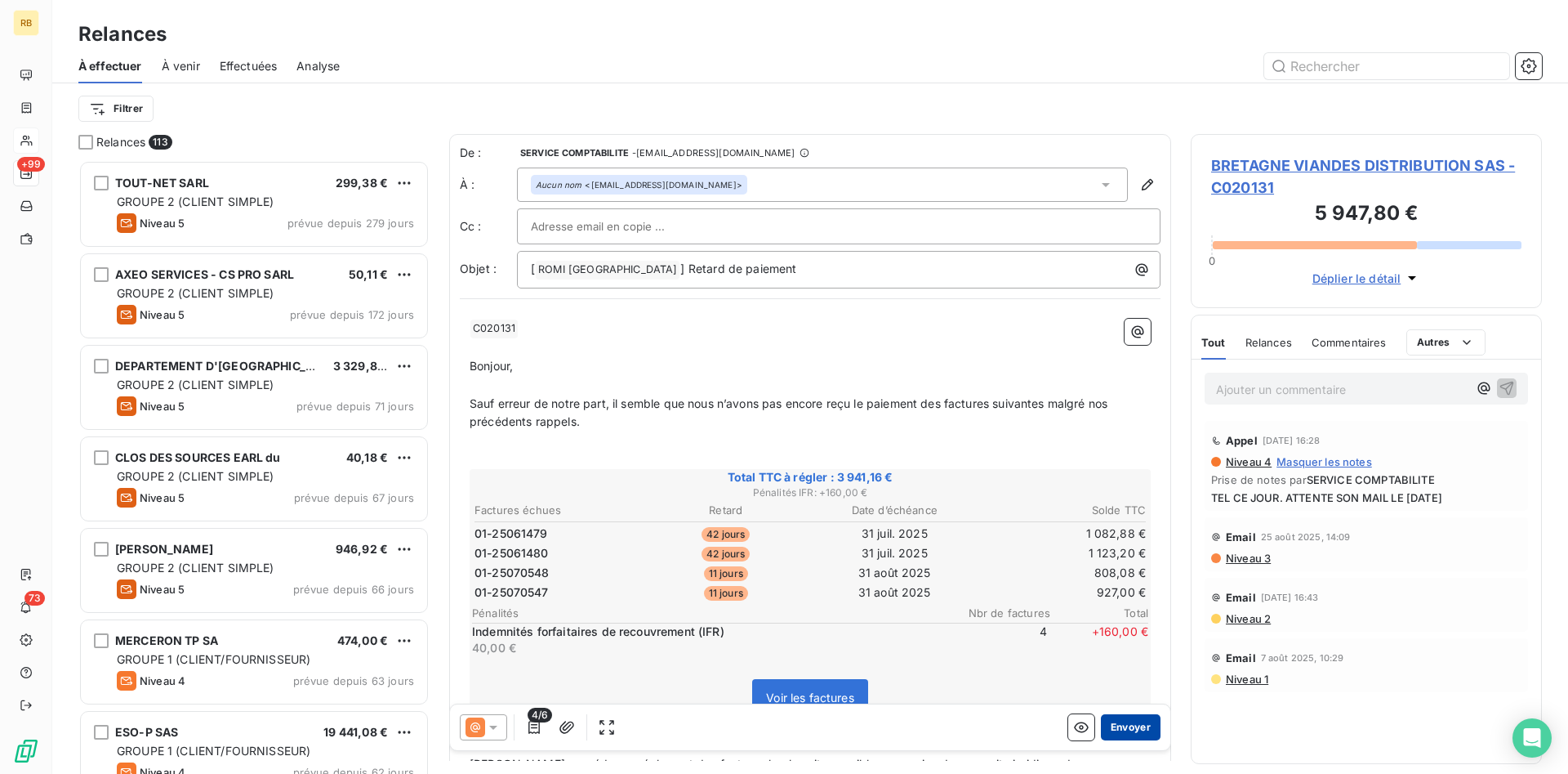
click at [1135, 722] on button "Envoyer" at bounding box center [1131, 727] width 59 height 26
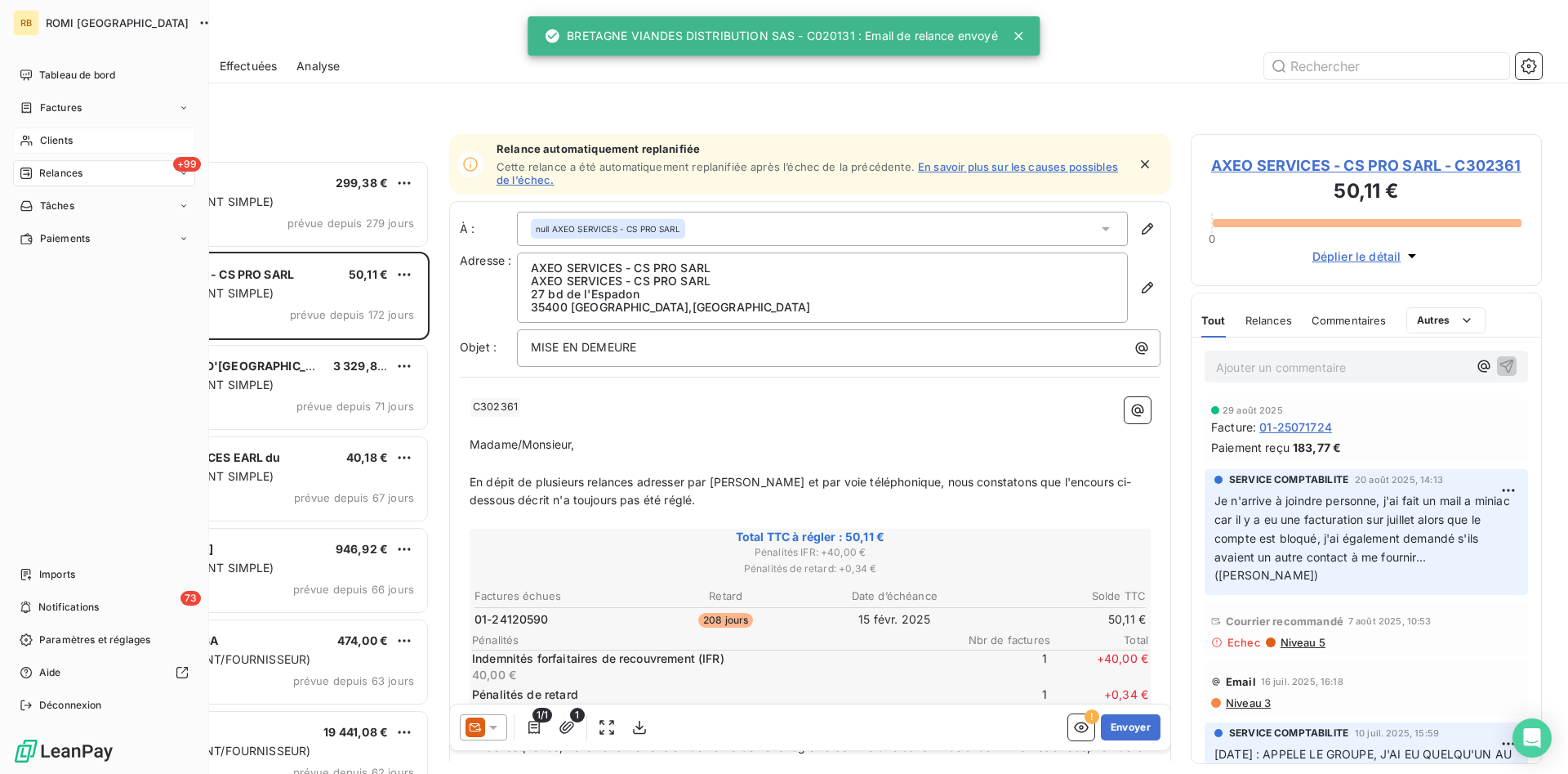
click at [91, 139] on div "Clients" at bounding box center [104, 140] width 182 height 26
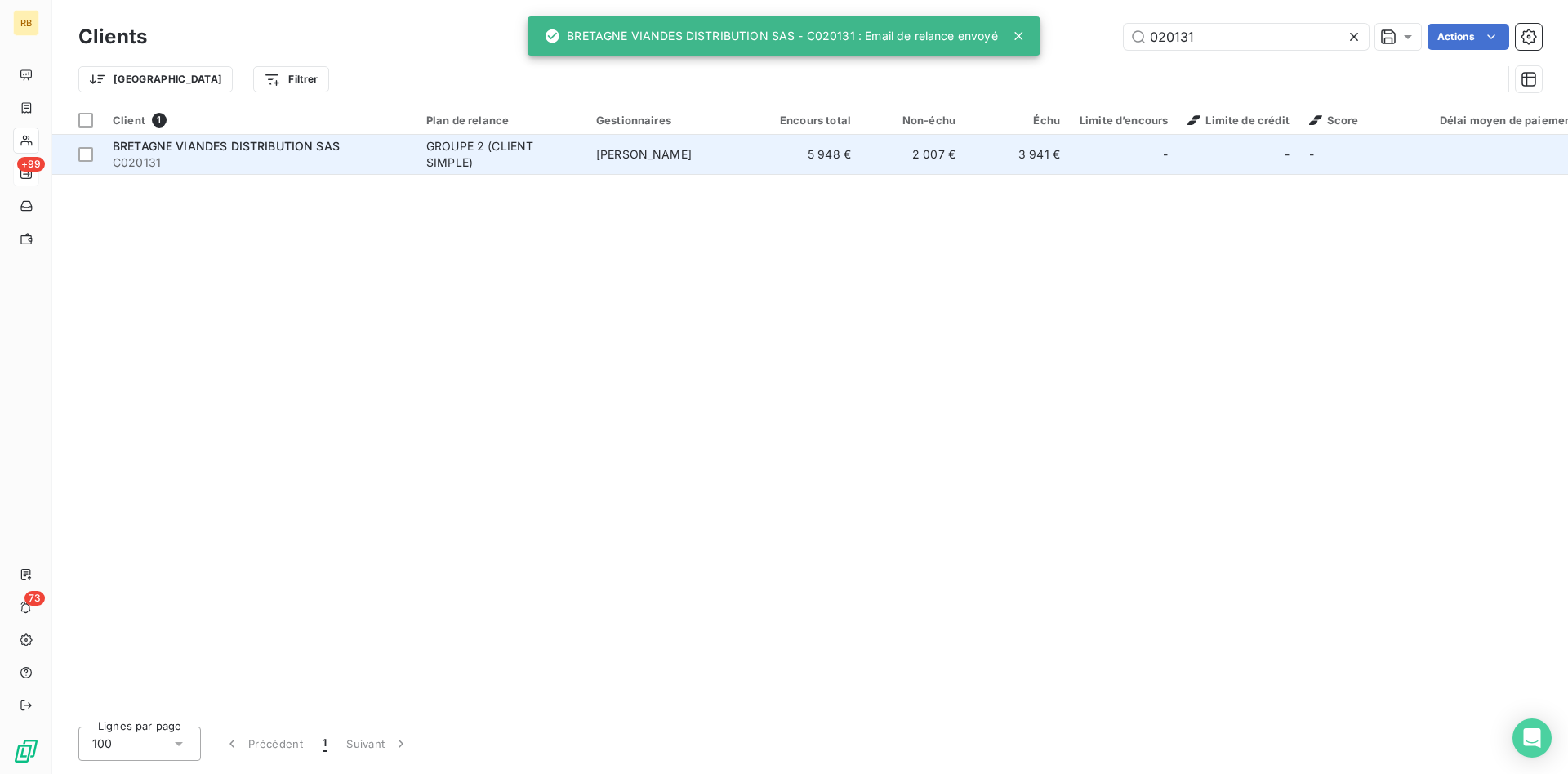
click at [1002, 157] on td "3 941 €" at bounding box center [1017, 154] width 104 height 39
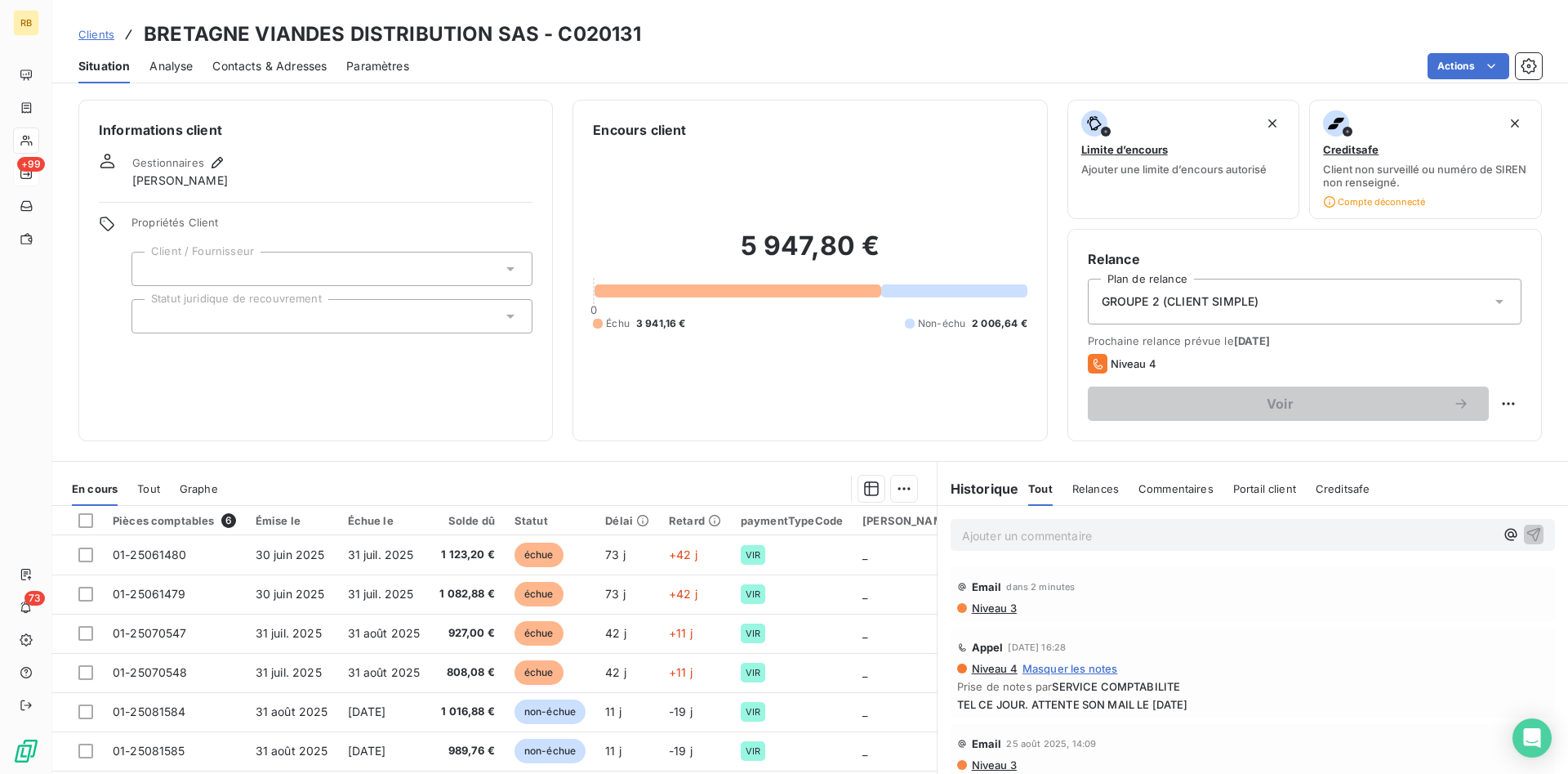
click at [260, 60] on span "Contacts & Adresses" at bounding box center [270, 67] width 114 height 17
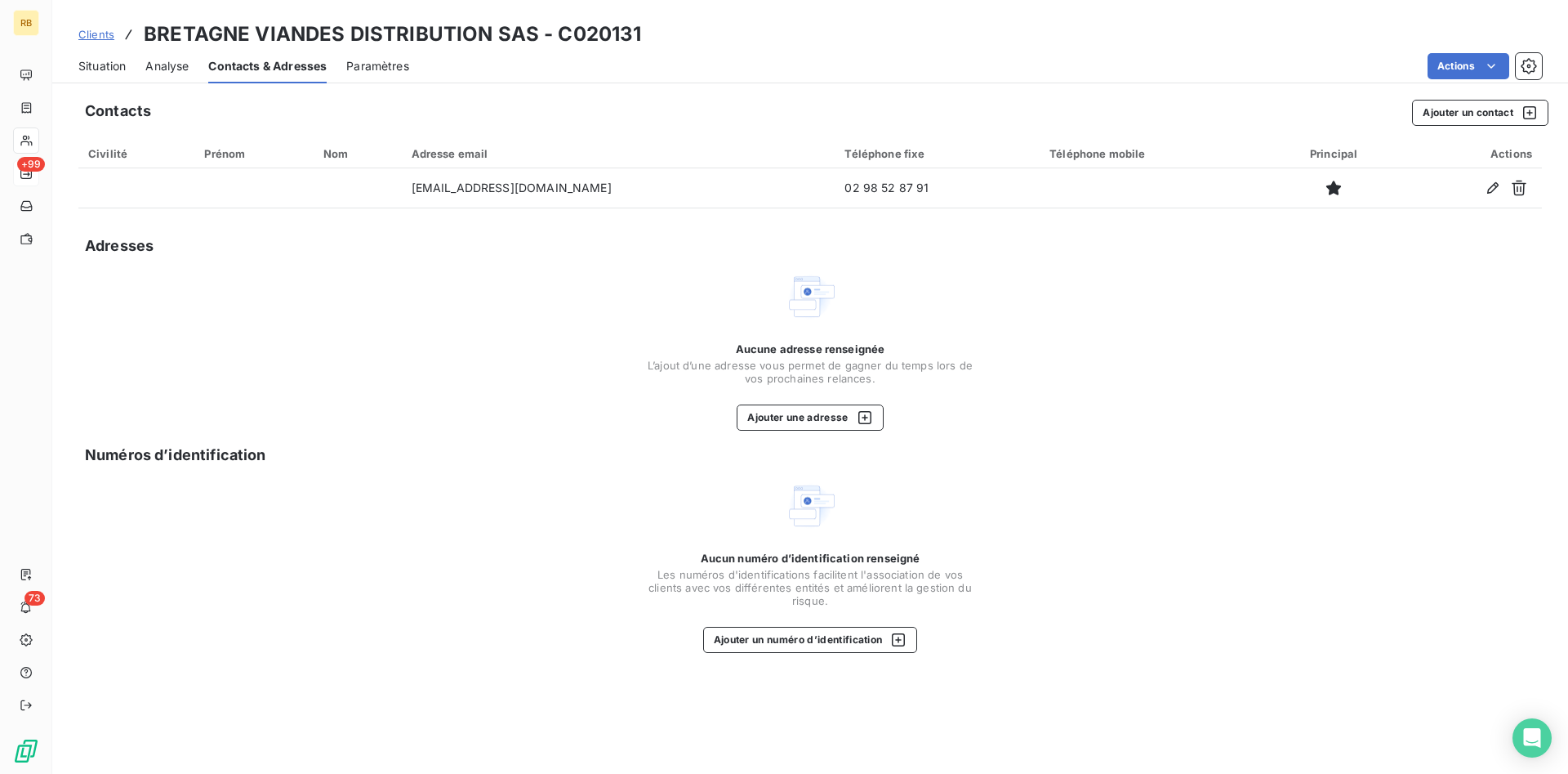
click at [104, 65] on span "Situation" at bounding box center [102, 67] width 48 height 17
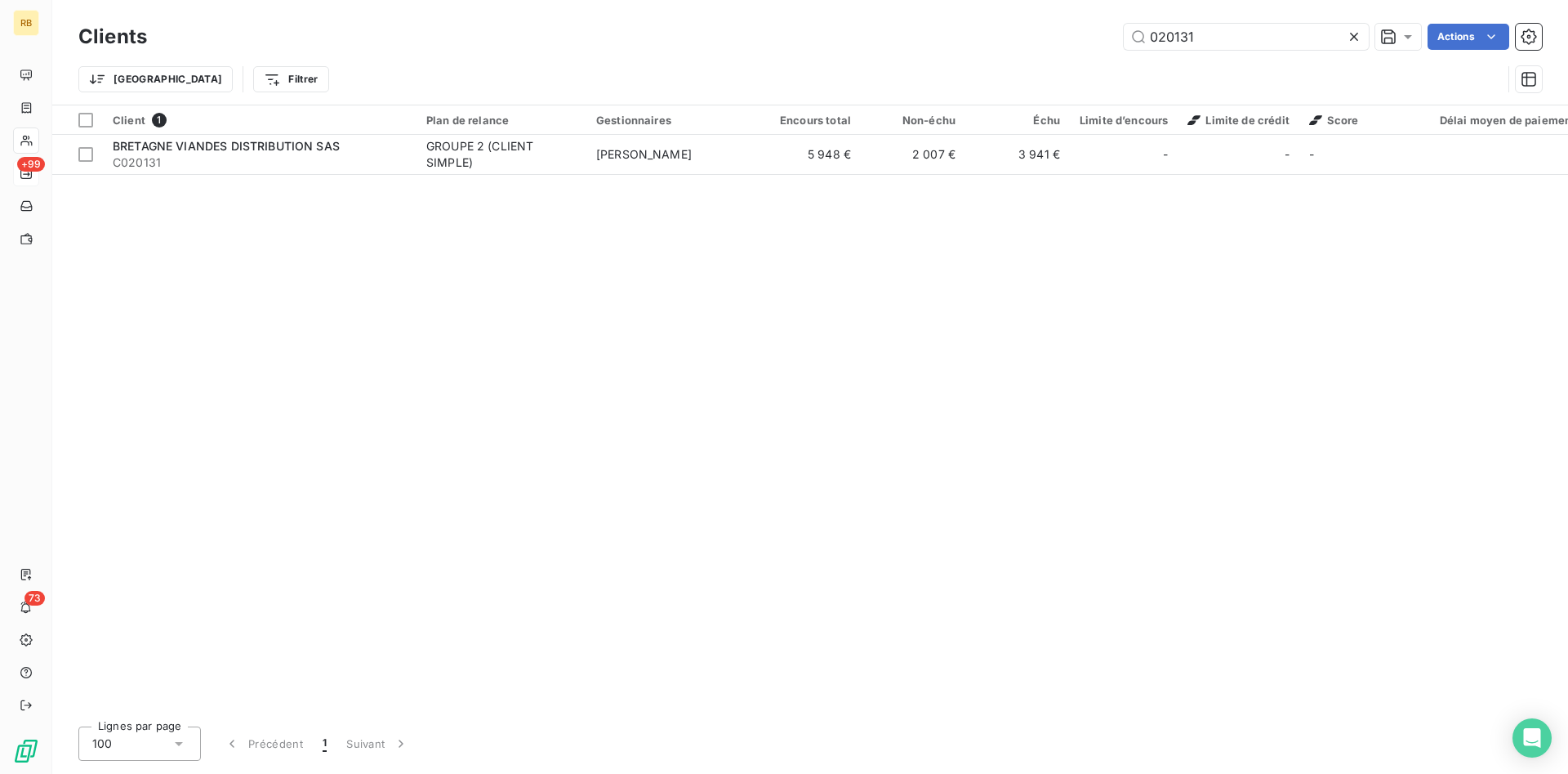
drag, startPoint x: 1236, startPoint y: 19, endPoint x: 1010, endPoint y: 23, distance: 226.0
click at [1010, 23] on div "Clients 020131 Actions" at bounding box center [810, 36] width 1464 height 34
drag, startPoint x: 1226, startPoint y: 36, endPoint x: 1042, endPoint y: 43, distance: 184.1
click at [1124, 43] on input "020131" at bounding box center [1247, 36] width 245 height 26
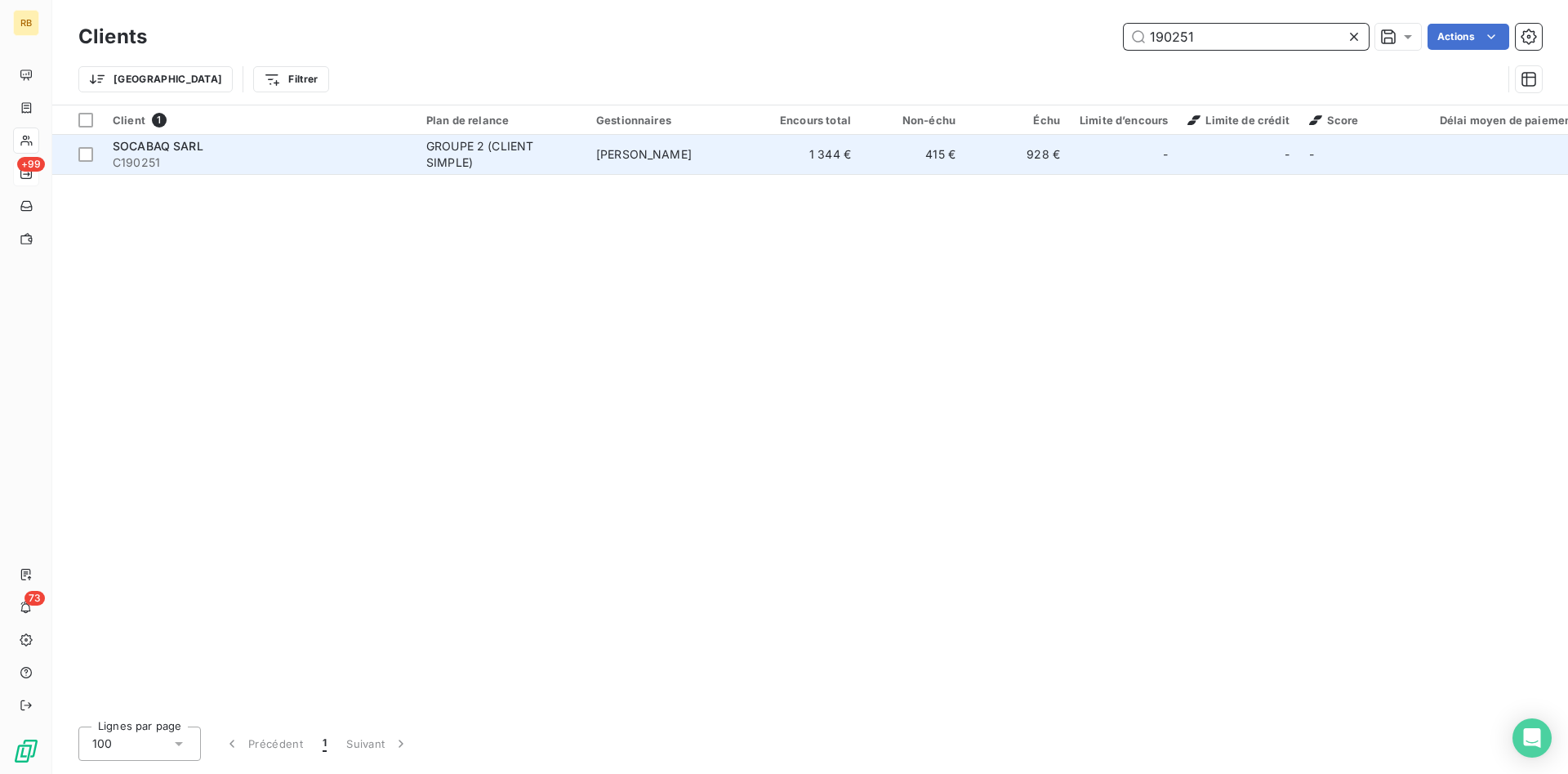
type input "190251"
click at [991, 149] on td "928 €" at bounding box center [1017, 154] width 104 height 39
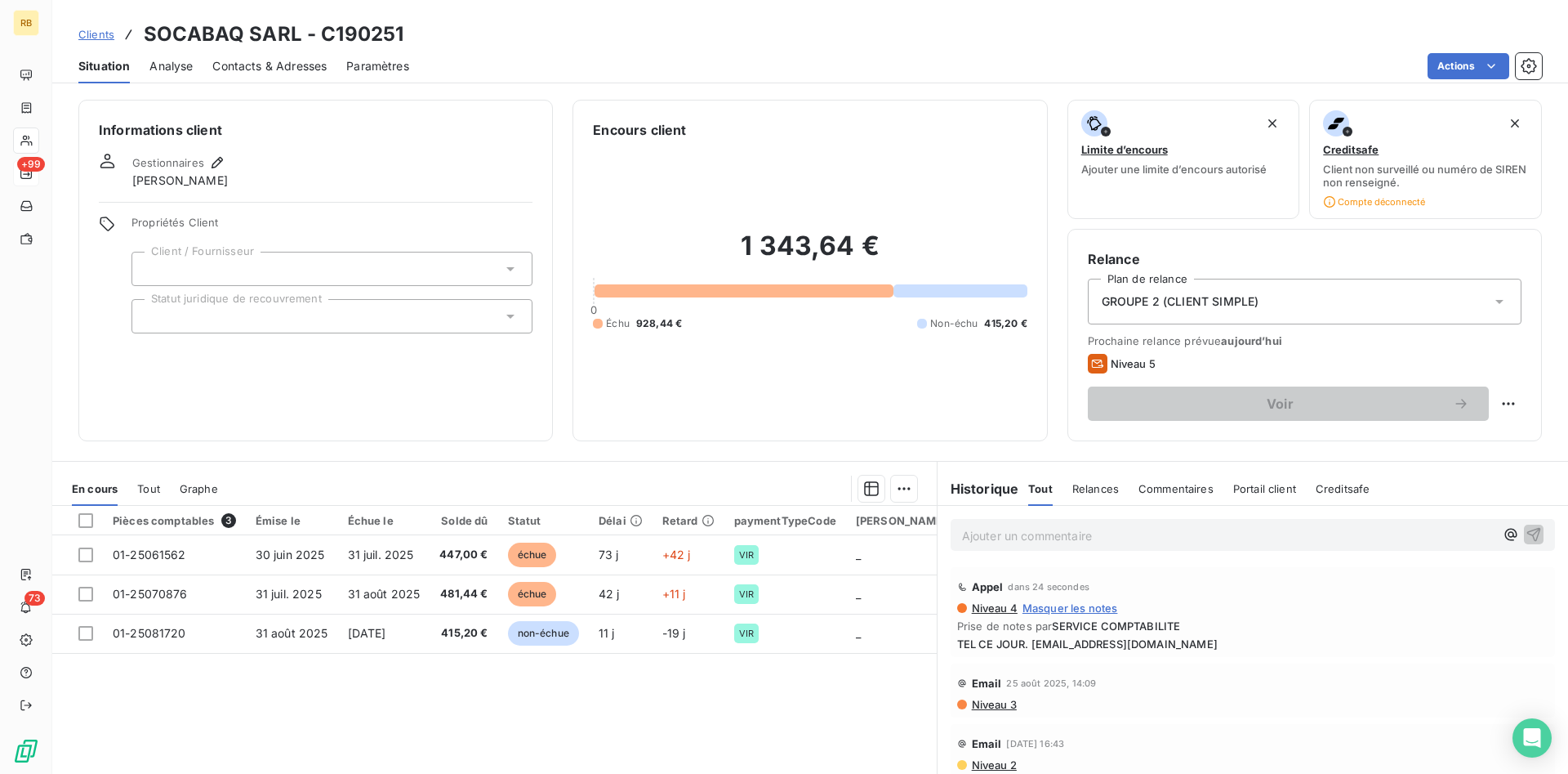
click at [282, 67] on span "Contacts & Adresses" at bounding box center [270, 67] width 114 height 17
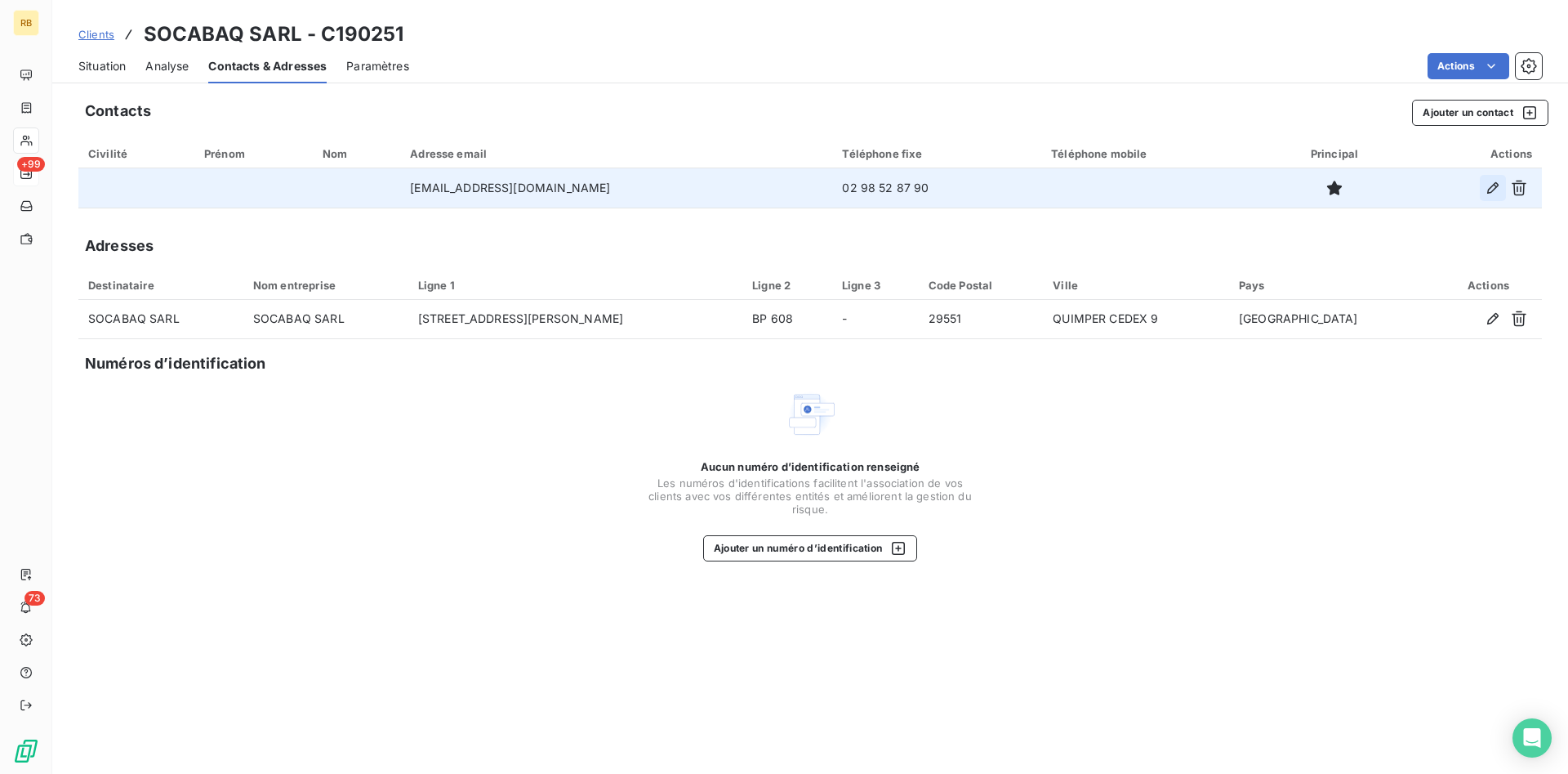
click at [1490, 183] on icon "button" at bounding box center [1494, 188] width 17 height 17
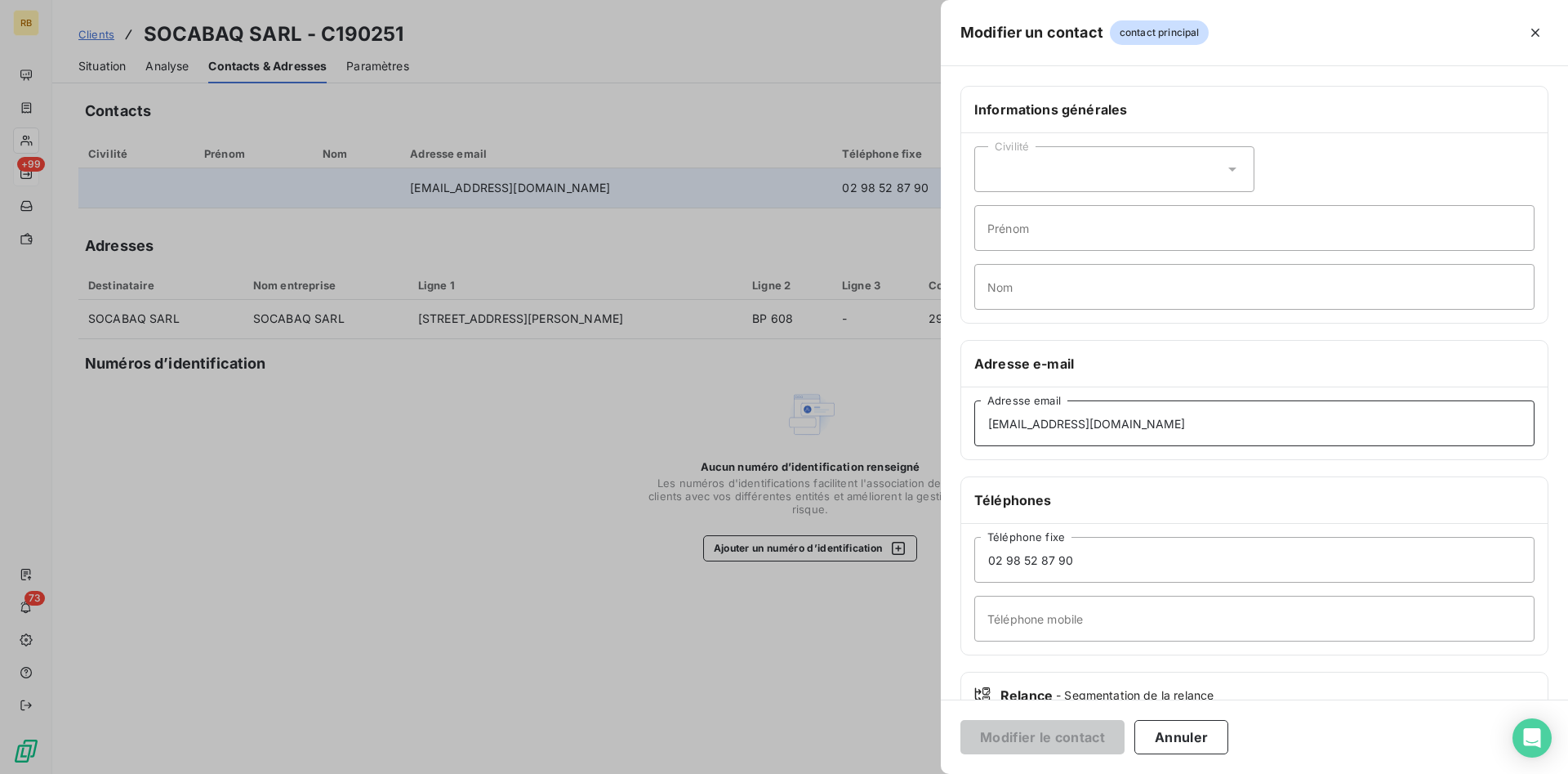
drag, startPoint x: 1209, startPoint y: 432, endPoint x: 1042, endPoint y: 427, distance: 167.1
click at [837, 773] on div "Modifier un contact contact principal Informations générales Civilité Prénom No…" at bounding box center [784, 774] width 1568 height 0
drag, startPoint x: 1202, startPoint y: 429, endPoint x: 748, endPoint y: 410, distance: 454.4
click at [975, 410] on input "[EMAIL_ADDRESS][DOMAIN_NAME]" at bounding box center [1255, 423] width 561 height 46
paste input "comptabilite"
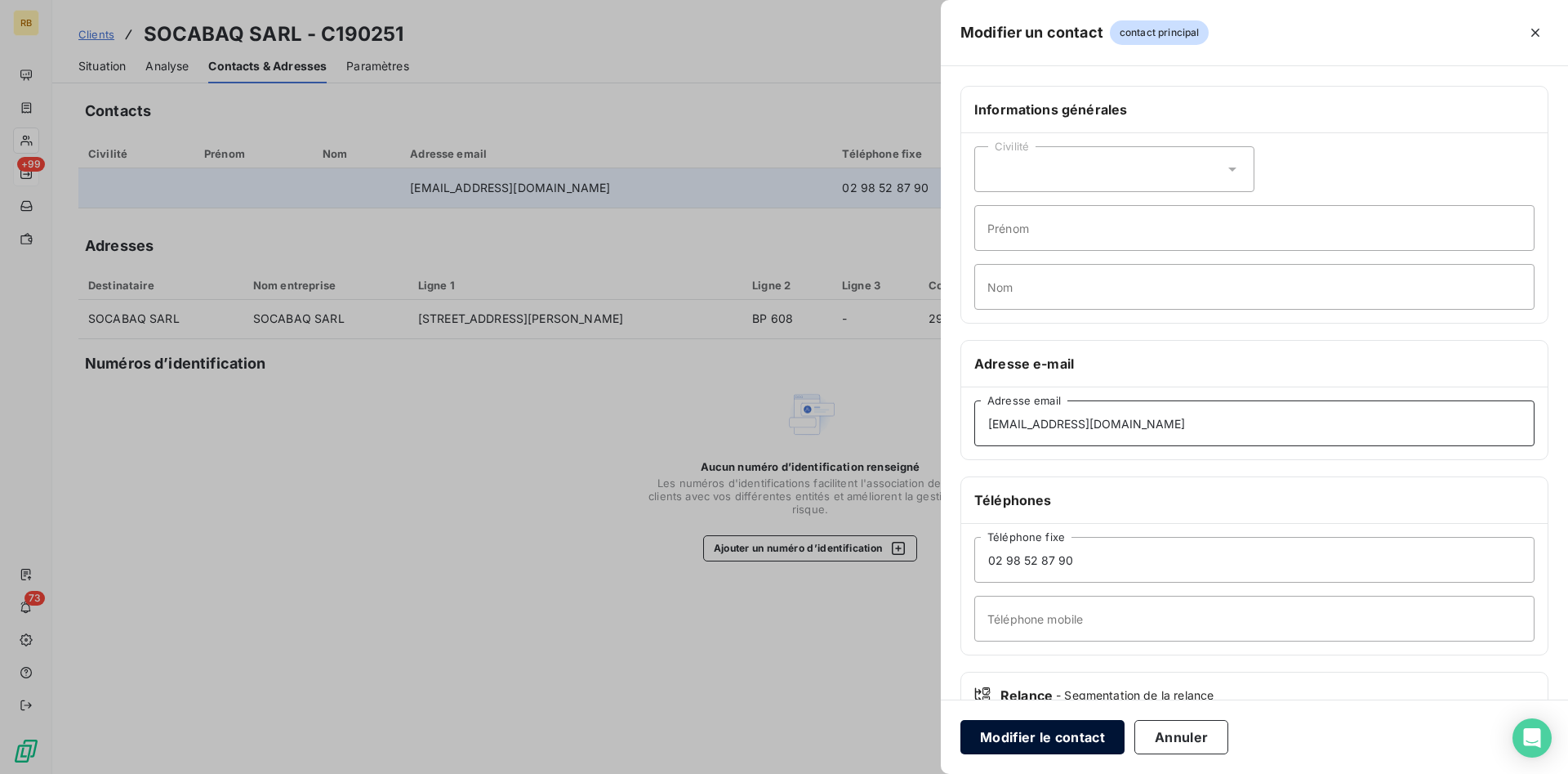
type input "[EMAIL_ADDRESS][DOMAIN_NAME]"
click at [1095, 738] on button "Modifier le contact" at bounding box center [1042, 736] width 164 height 34
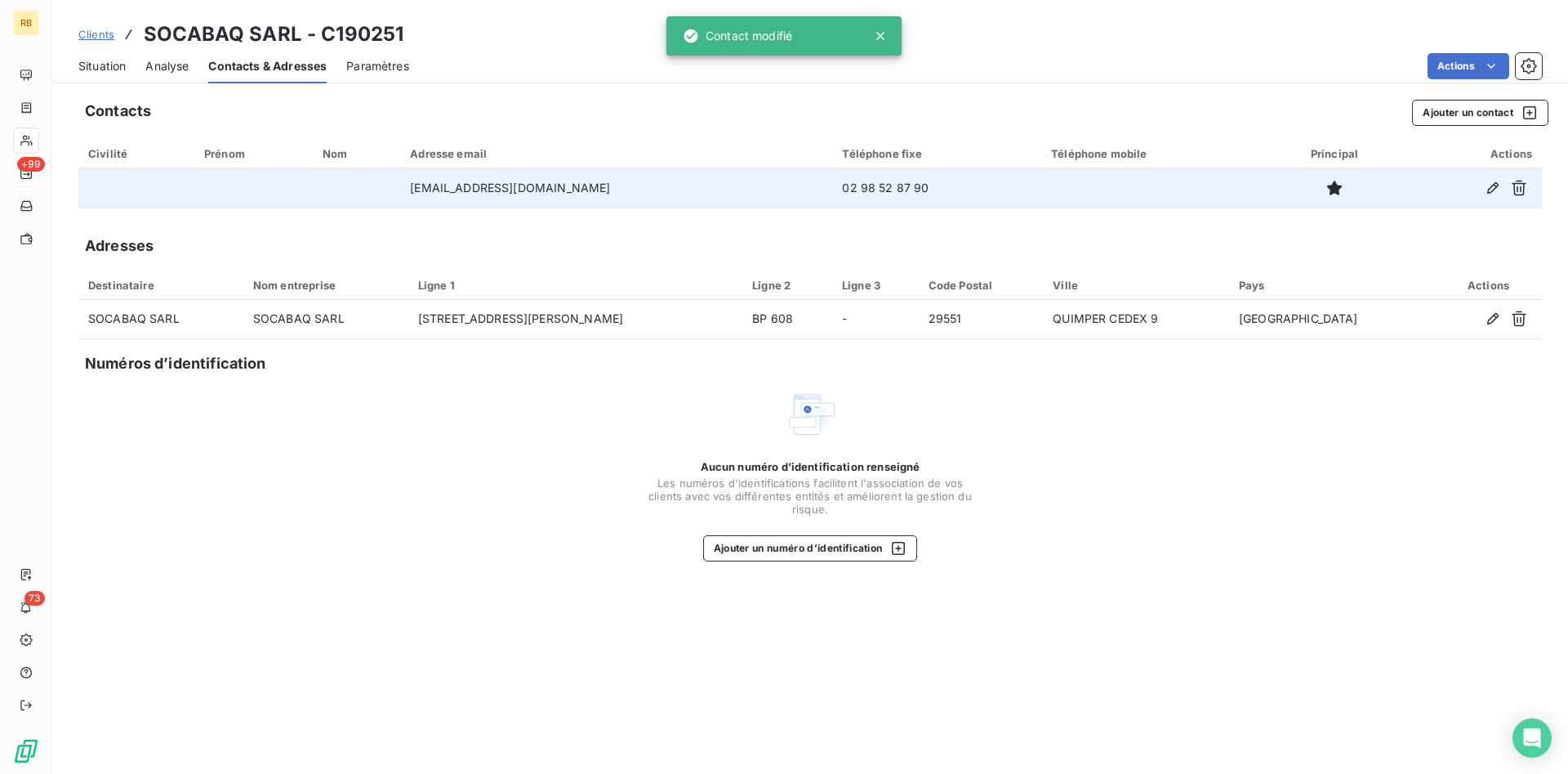
click at [100, 63] on span "Situation" at bounding box center [102, 67] width 48 height 17
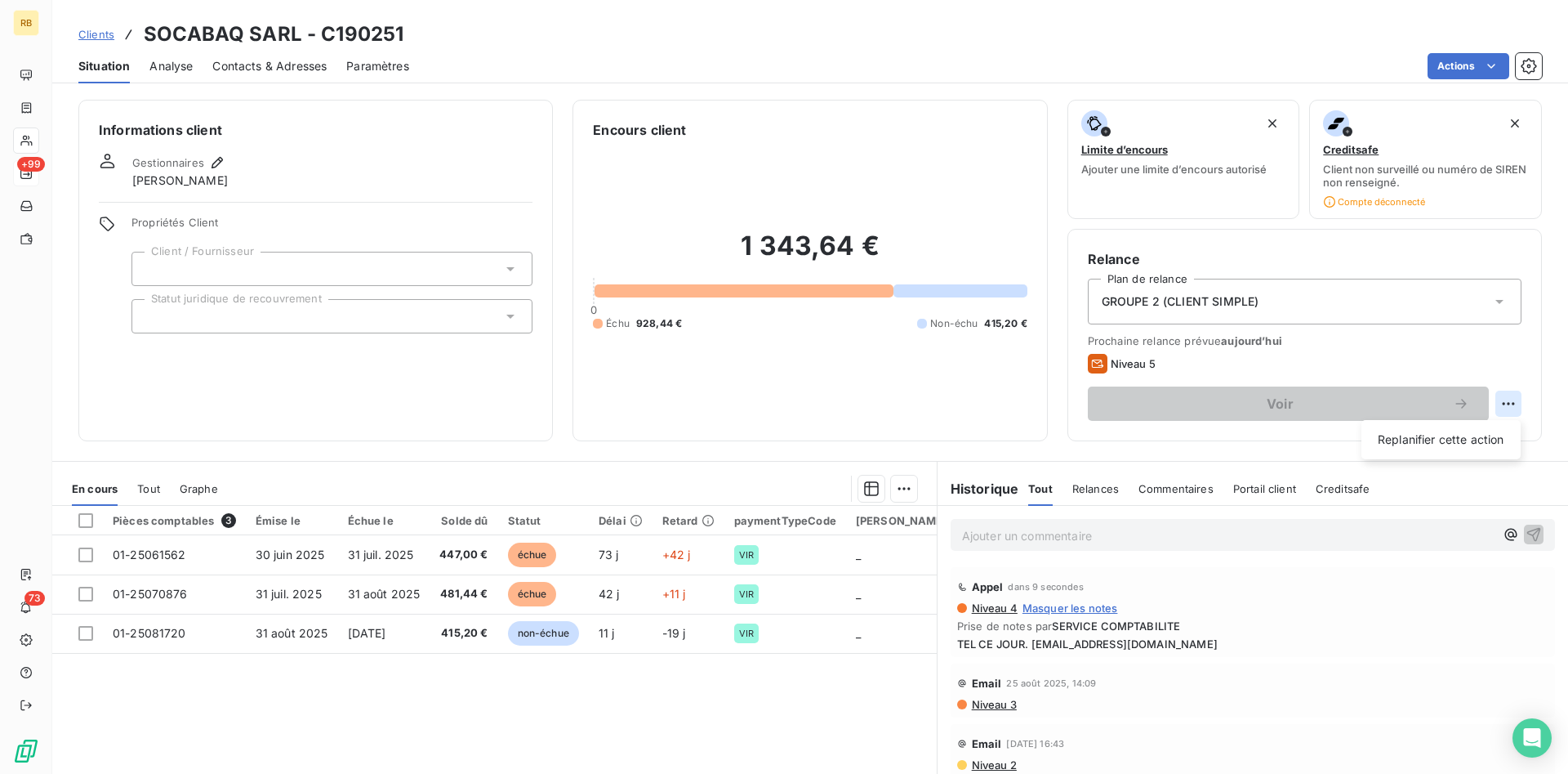
click at [1509, 398] on html "RB +99 73 Clients SOCABAQ SARL - C190251 Situation Analyse Contacts & Adresses …" at bounding box center [784, 387] width 1568 height 774
click at [1441, 443] on div "Replanifier cette action" at bounding box center [1441, 439] width 146 height 26
select select "8"
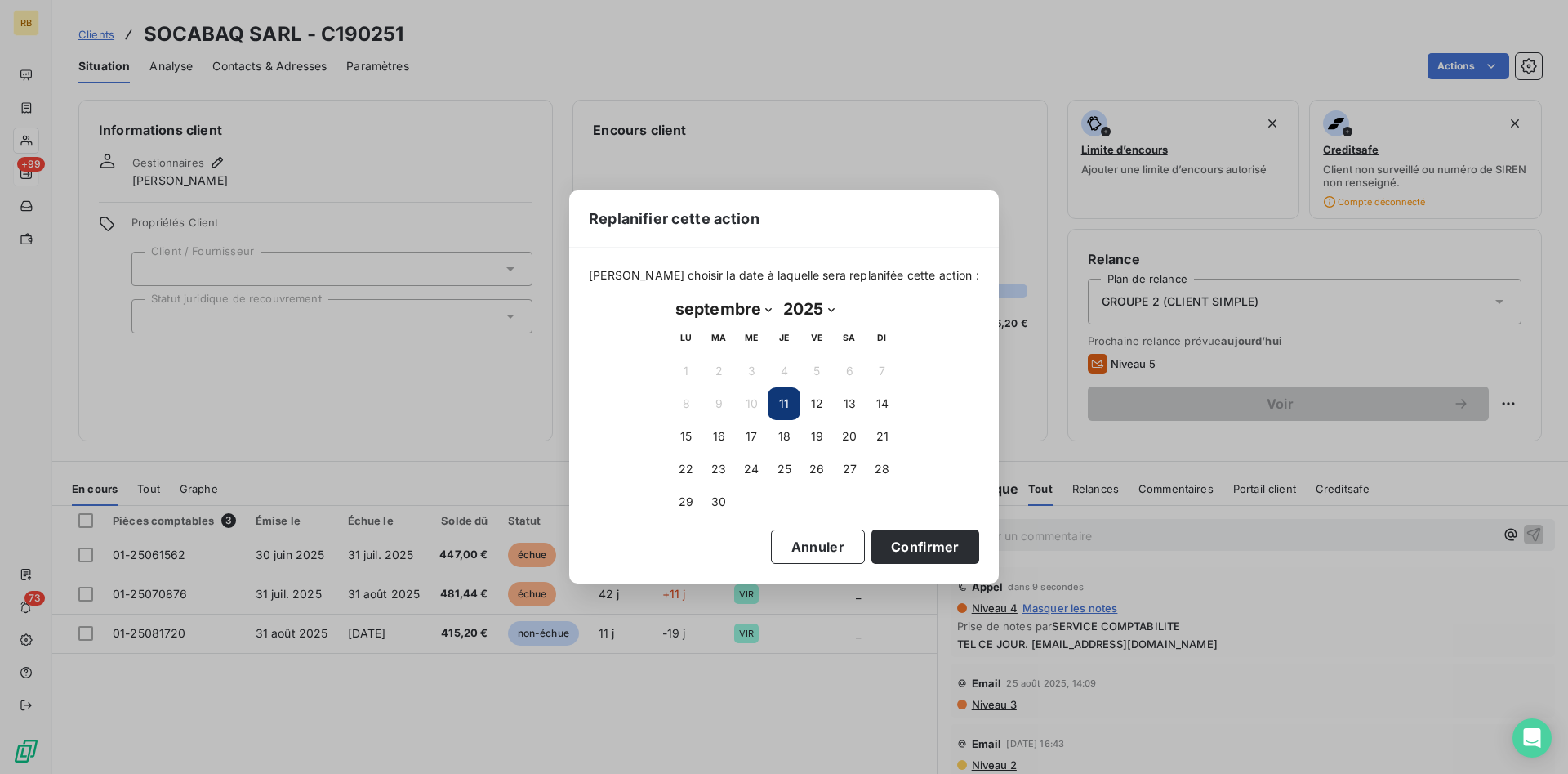
click at [782, 404] on button "11" at bounding box center [784, 403] width 33 height 33
click at [934, 539] on button "Confirmer" at bounding box center [925, 546] width 108 height 34
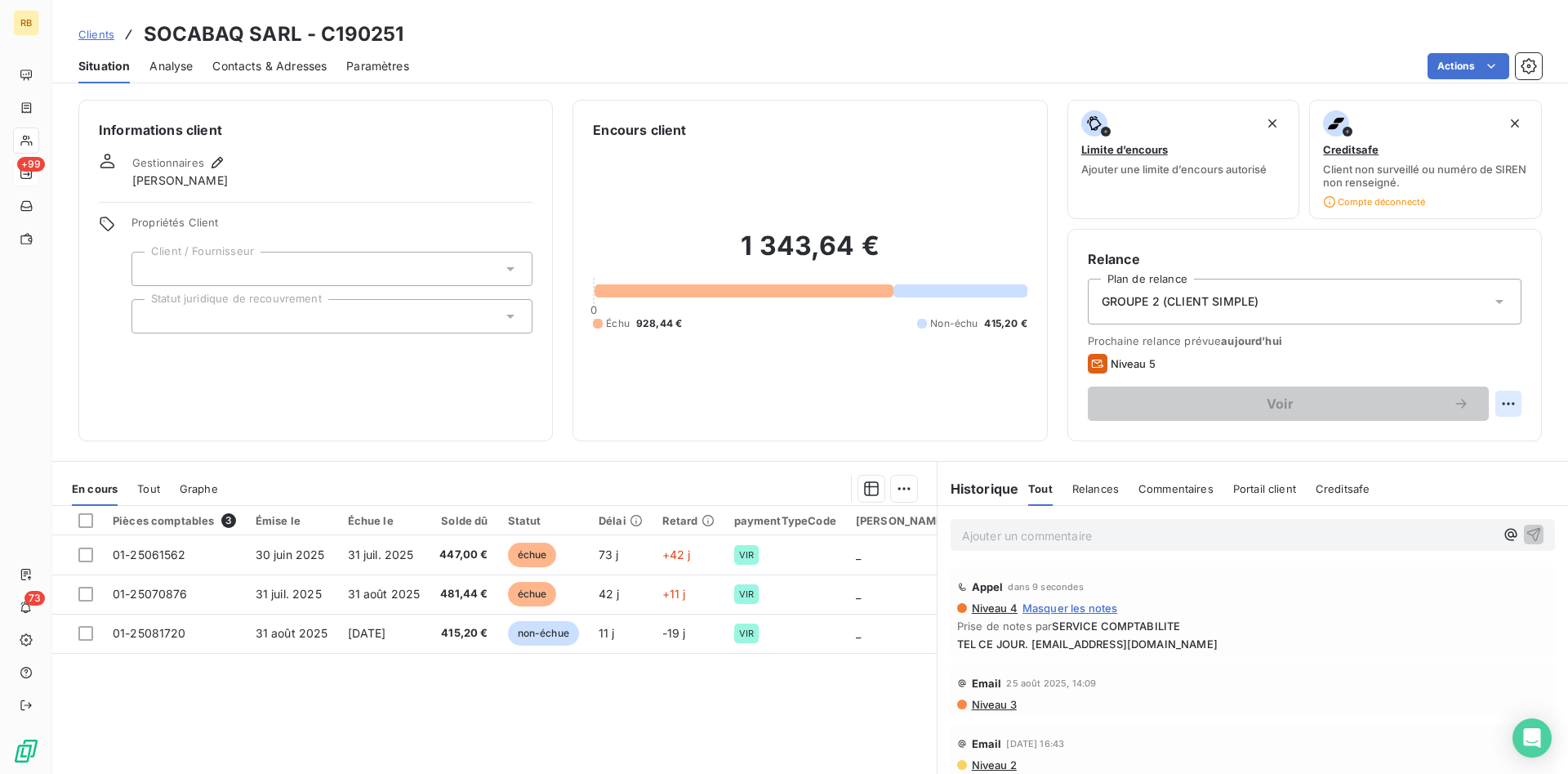
click at [1499, 397] on html "RB +99 73 Clients SOCABAQ SARL - C190251 Situation Analyse Contacts & Adresses …" at bounding box center [784, 387] width 1568 height 774
click at [1404, 437] on div "Replanifier cette action" at bounding box center [1441, 439] width 146 height 26
select select "8"
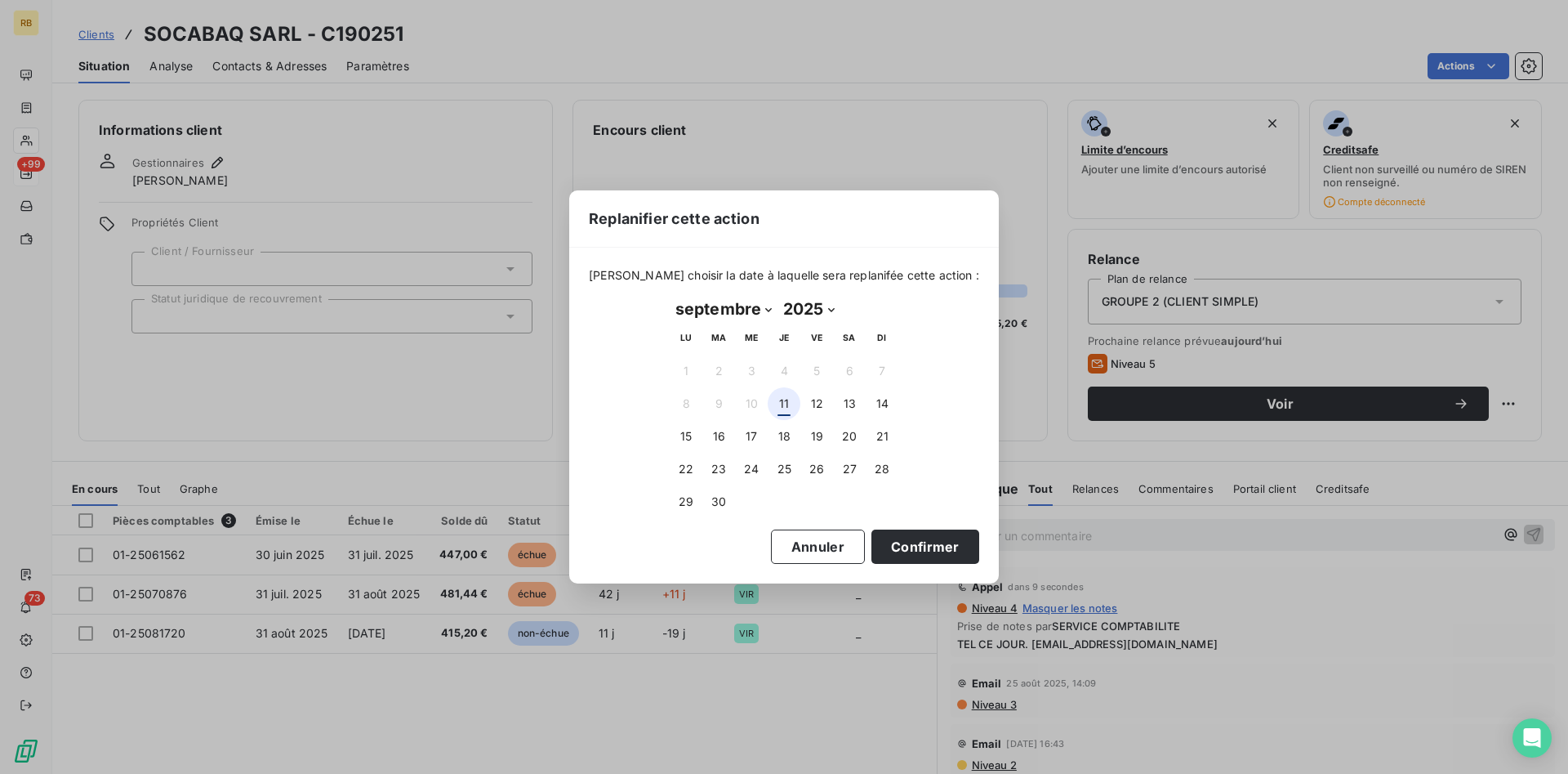
click at [791, 397] on button "11" at bounding box center [784, 403] width 33 height 33
click at [910, 539] on button "Confirmer" at bounding box center [925, 546] width 108 height 34
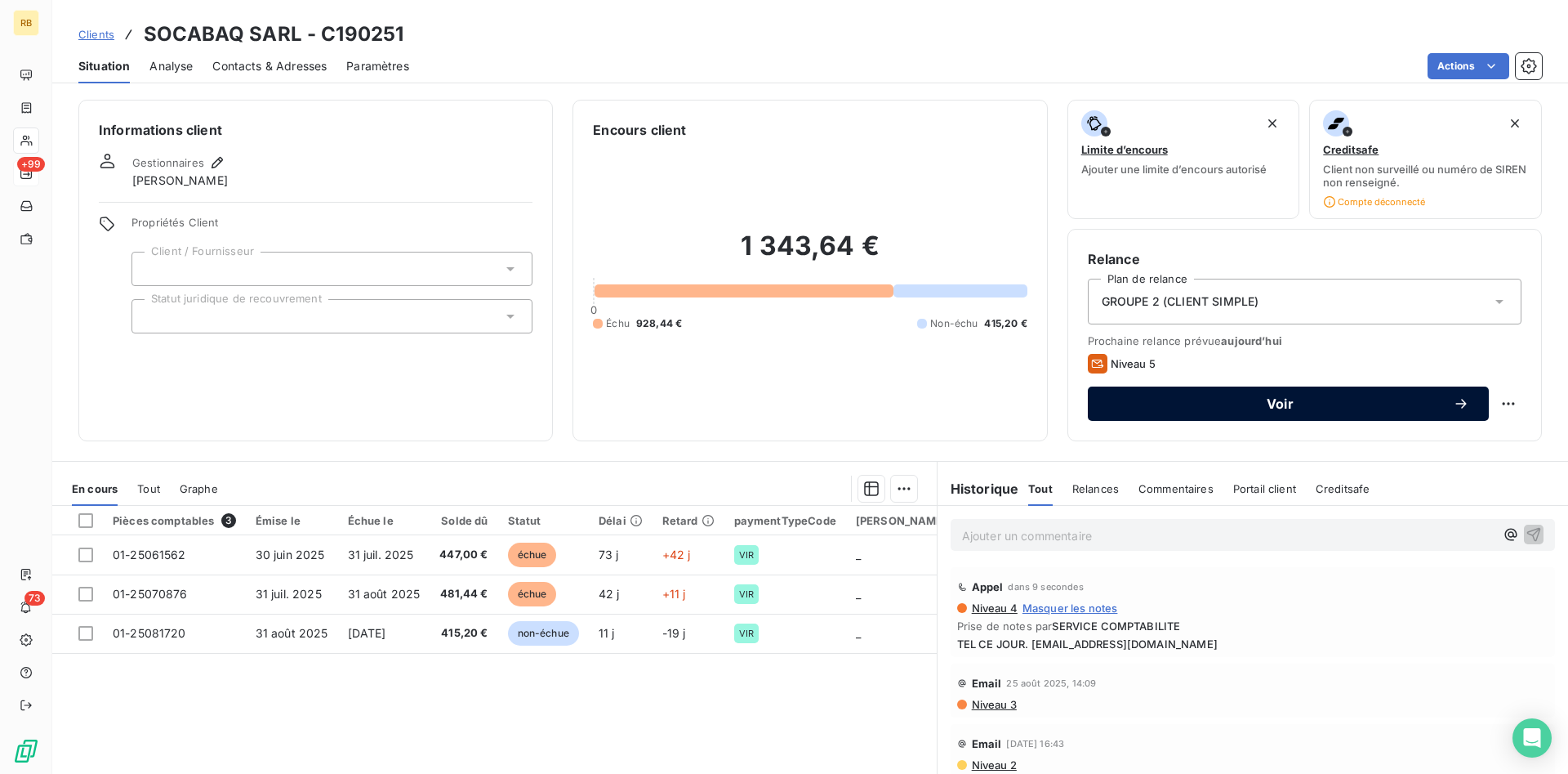
click at [1297, 394] on button "Voir" at bounding box center [1288, 403] width 401 height 34
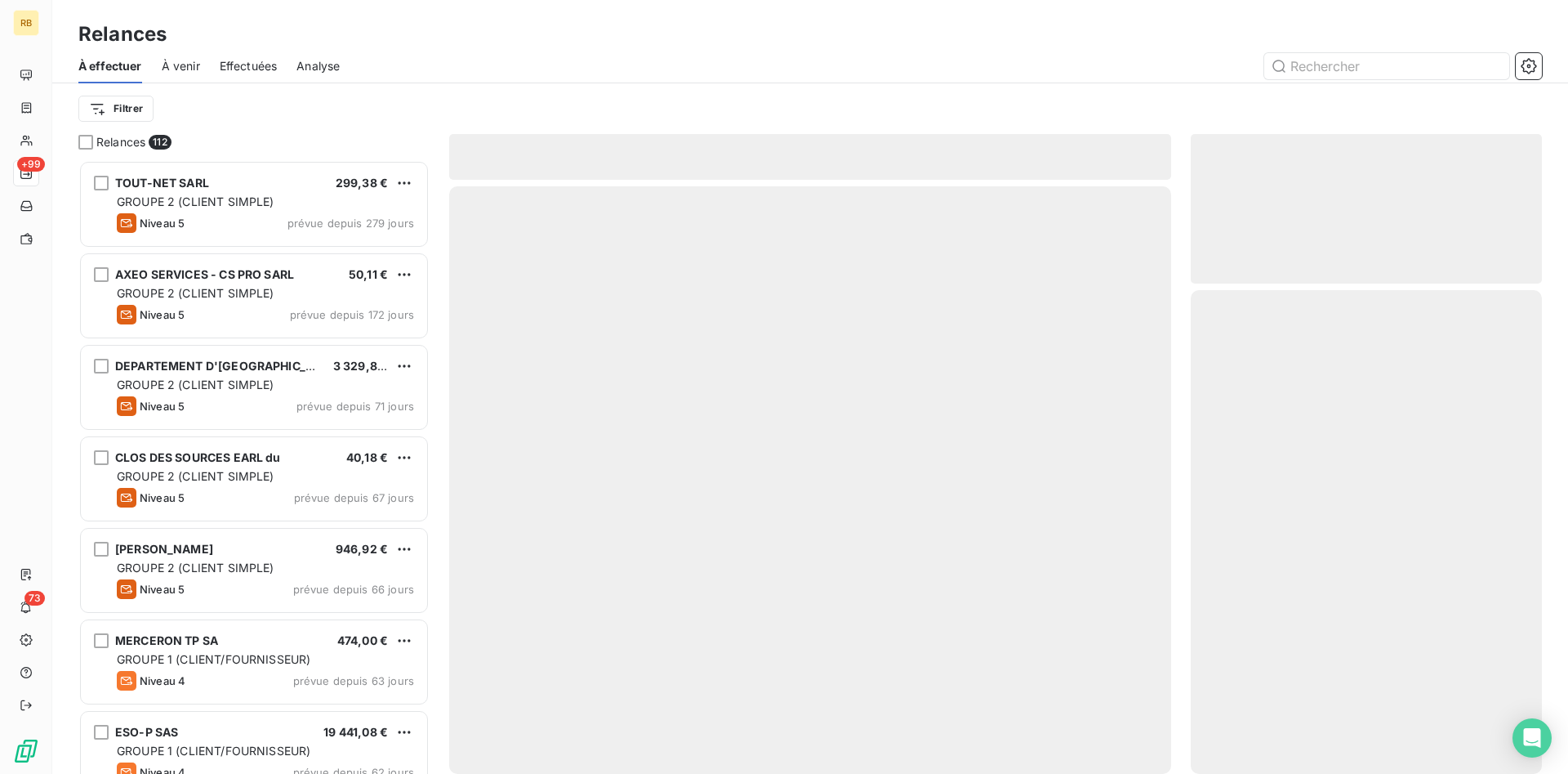
scroll to position [614, 351]
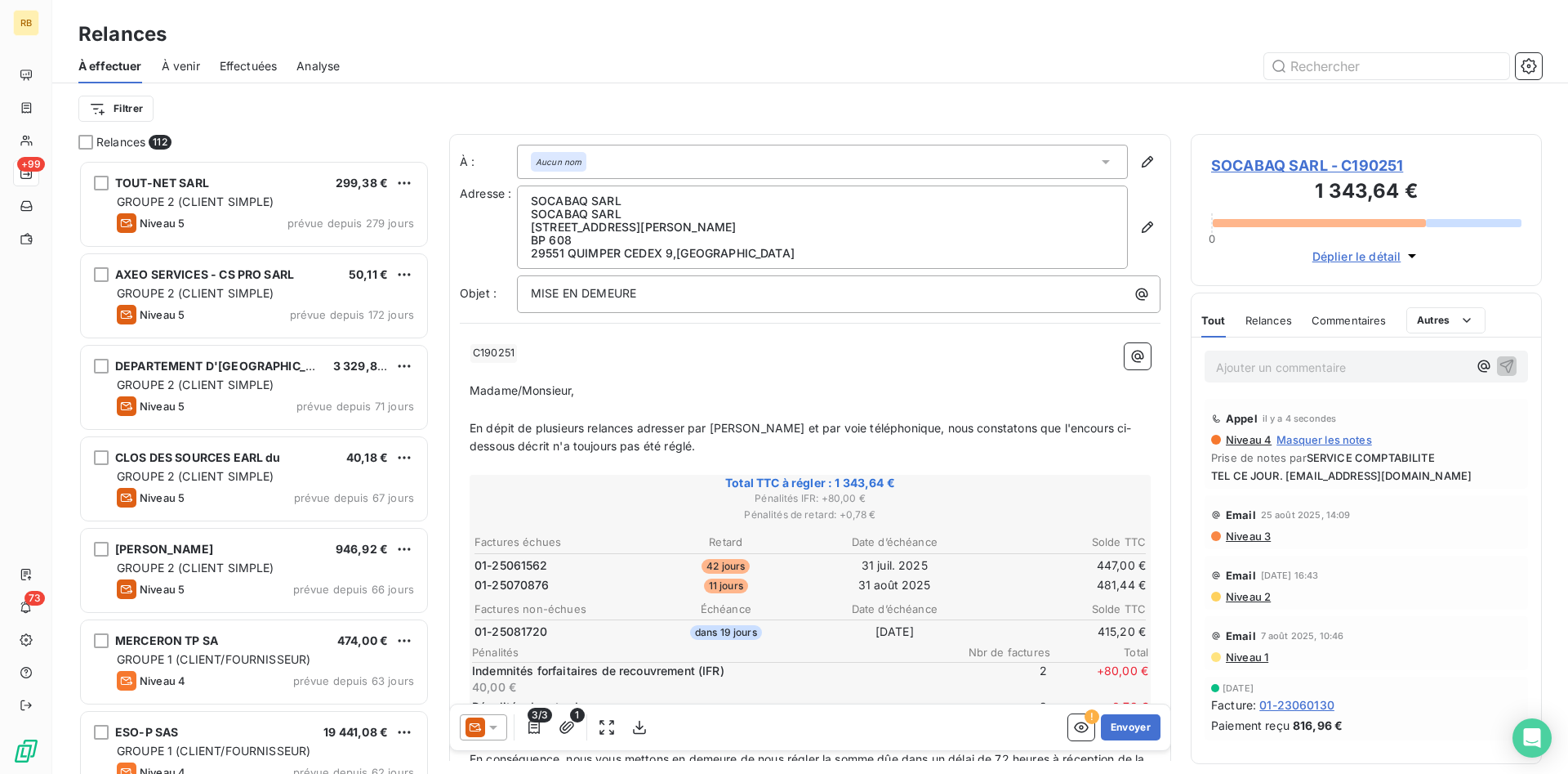
click at [506, 716] on div at bounding box center [483, 727] width 48 height 26
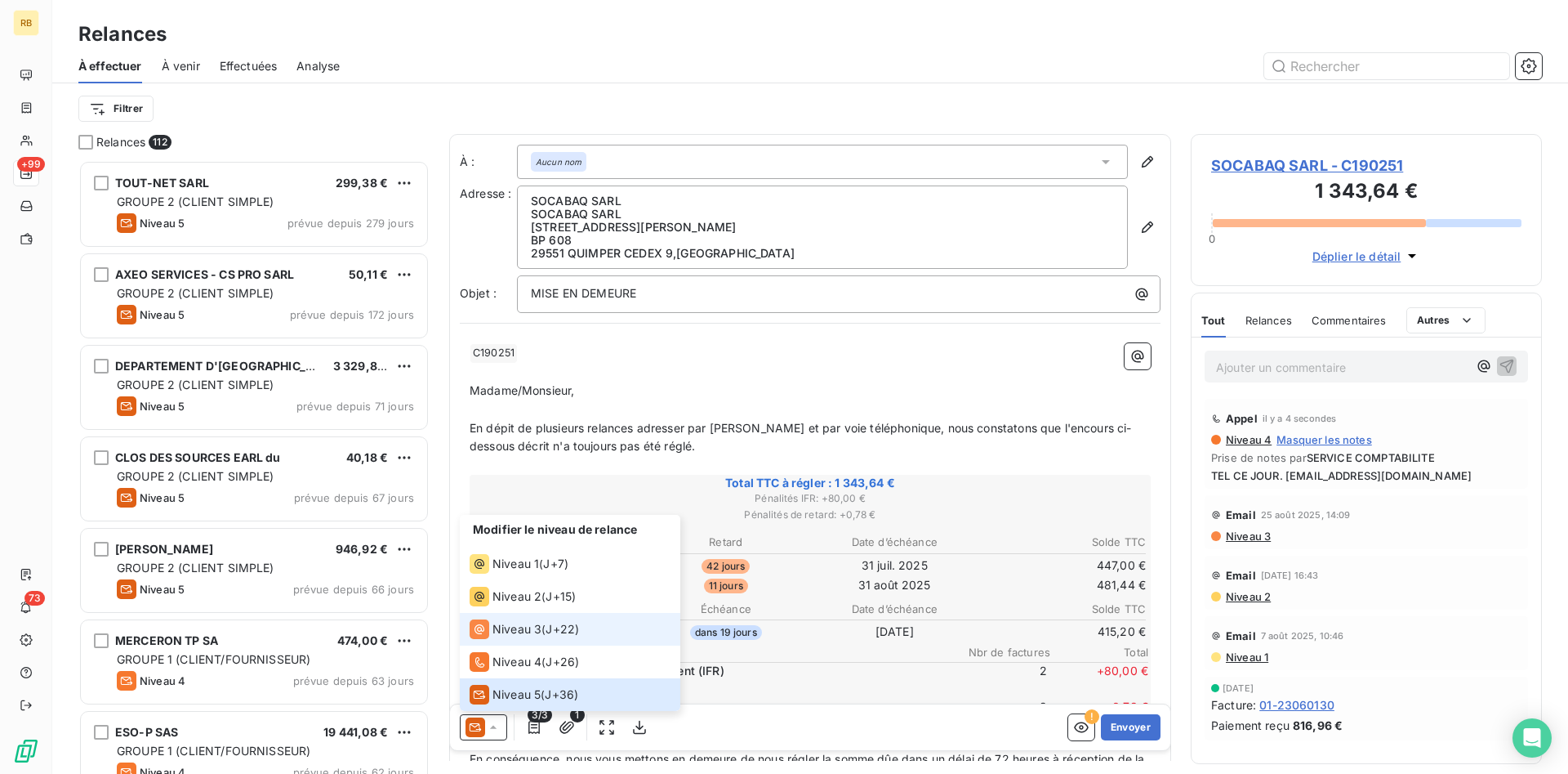
click at [541, 634] on span "Niveau 3" at bounding box center [517, 630] width 49 height 17
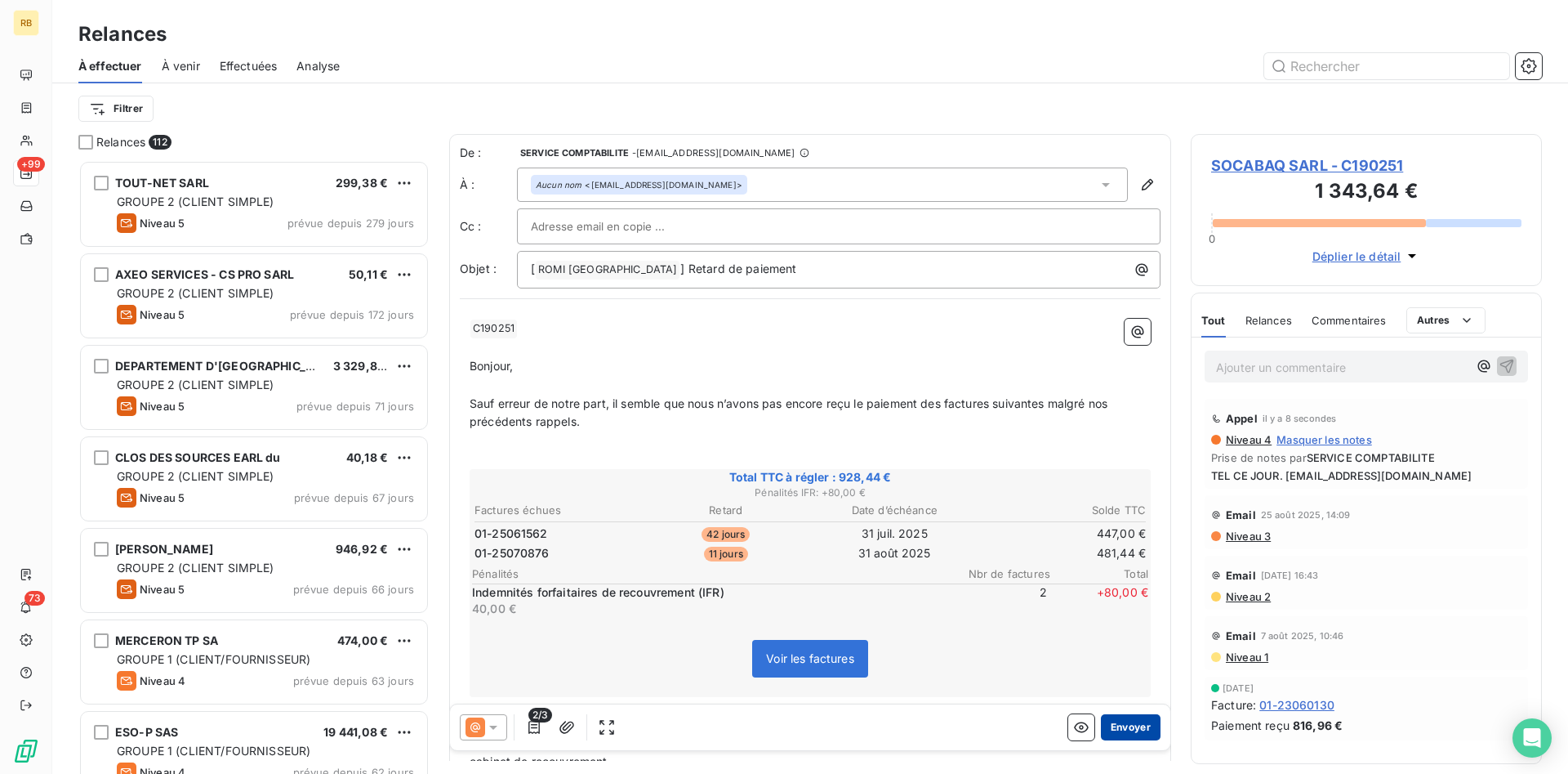
click at [1143, 719] on button "Envoyer" at bounding box center [1131, 727] width 59 height 26
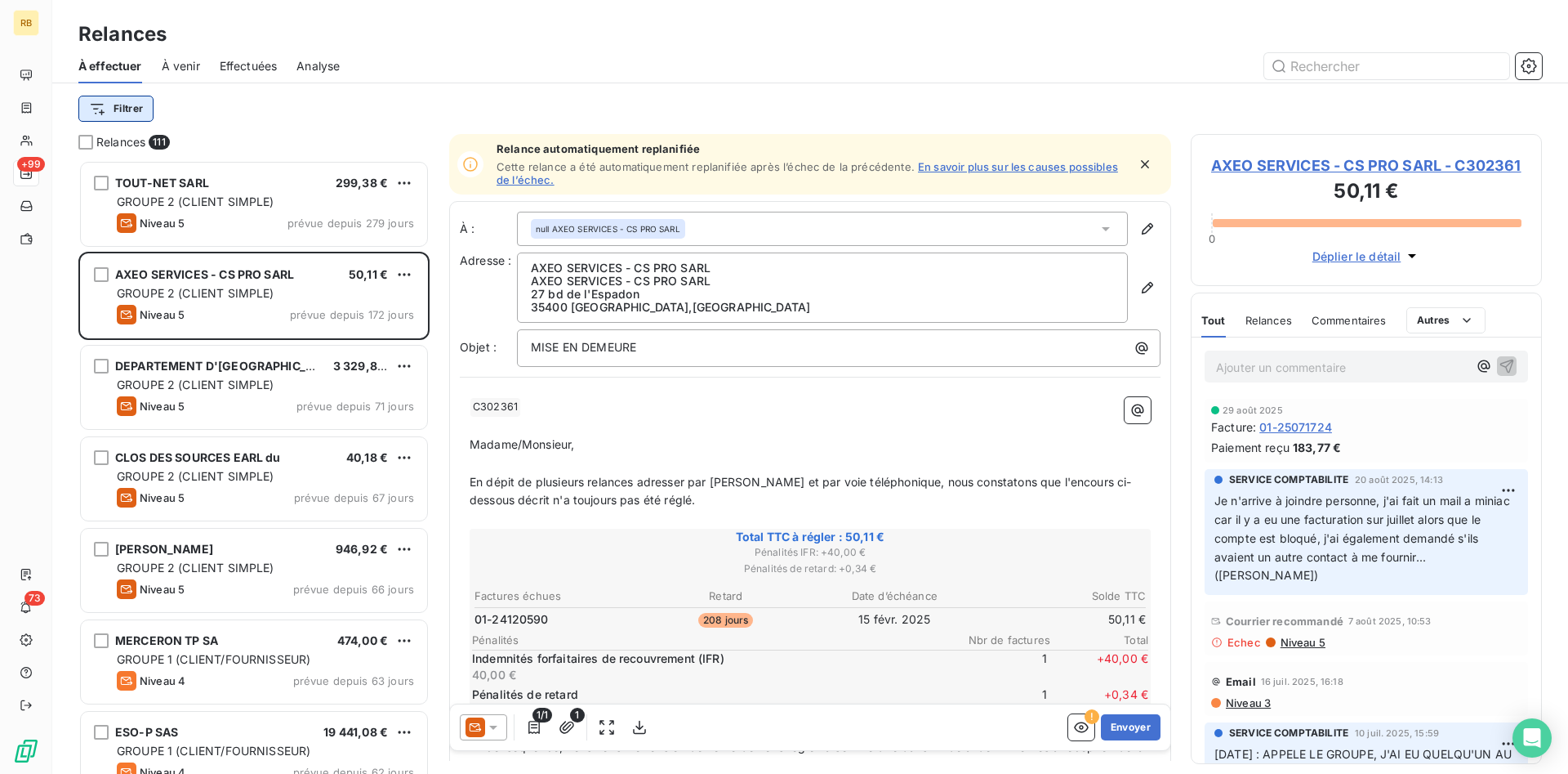
click at [134, 106] on html "RB +99 73 Relances À effectuer À venir Effectuées Analyse Filtrer Relances 111 …" at bounding box center [784, 387] width 1568 height 774
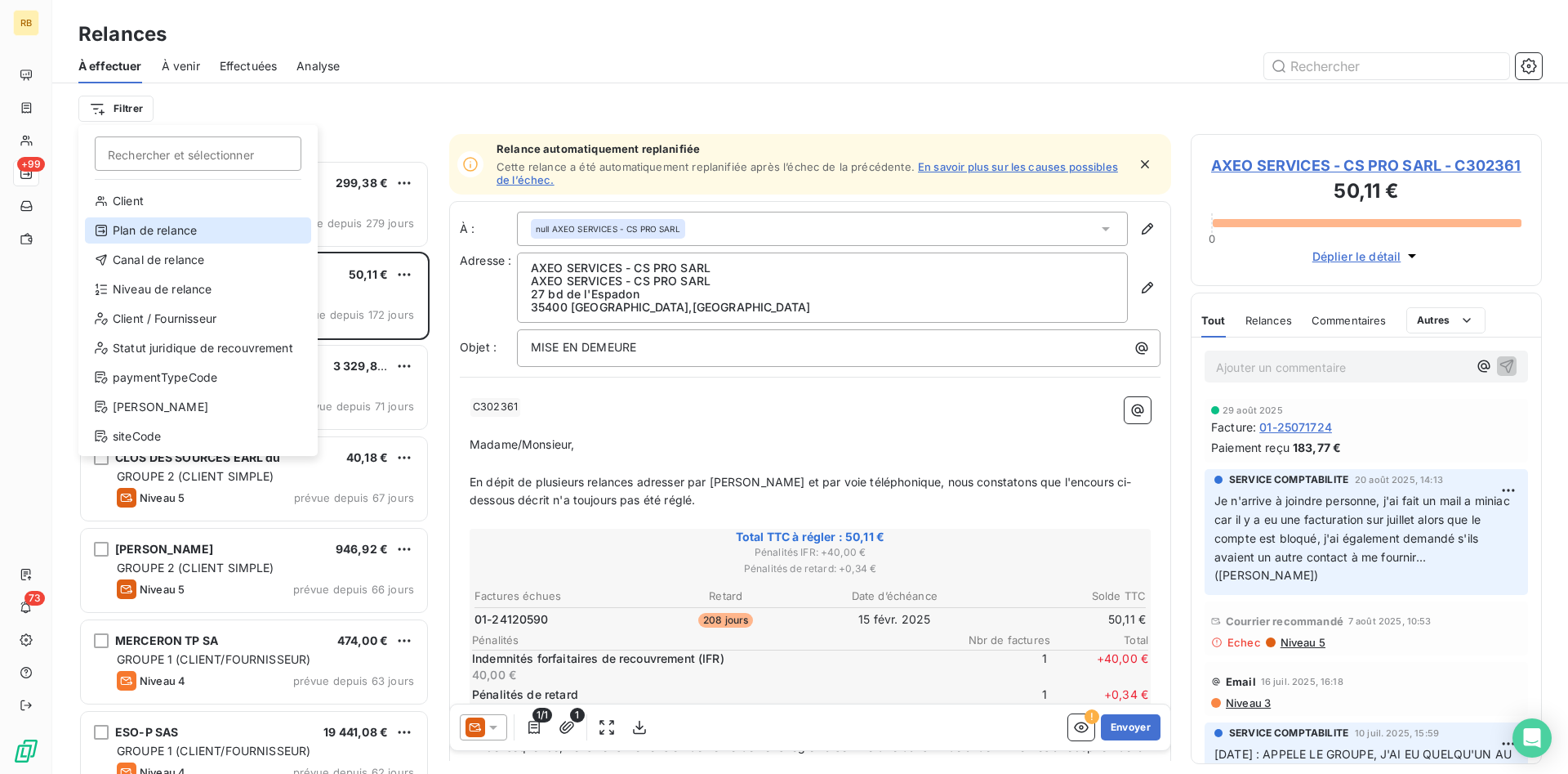
click at [163, 230] on div "Plan de relance" at bounding box center [198, 230] width 226 height 26
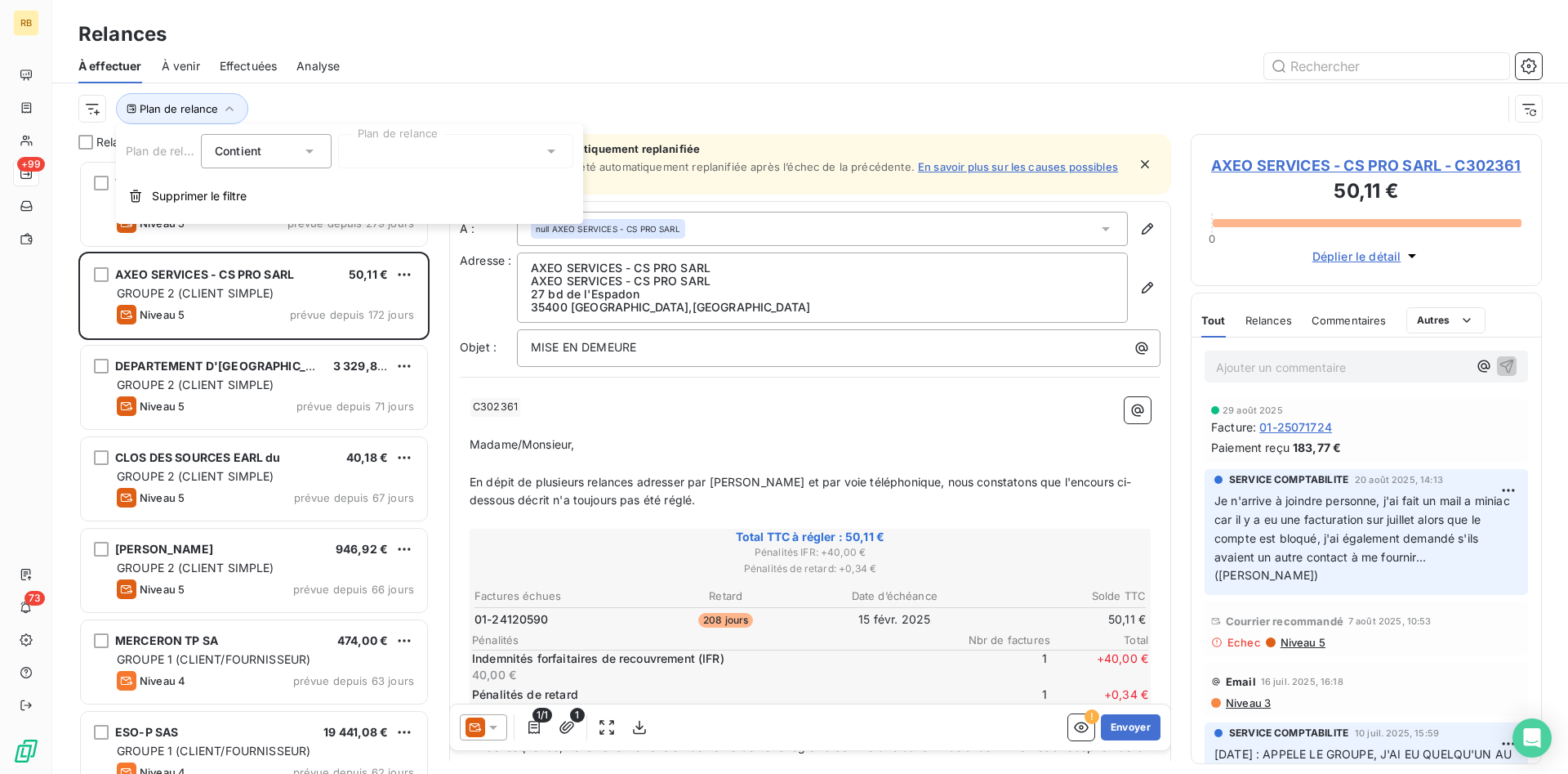
click at [474, 154] on div at bounding box center [456, 151] width 235 height 34
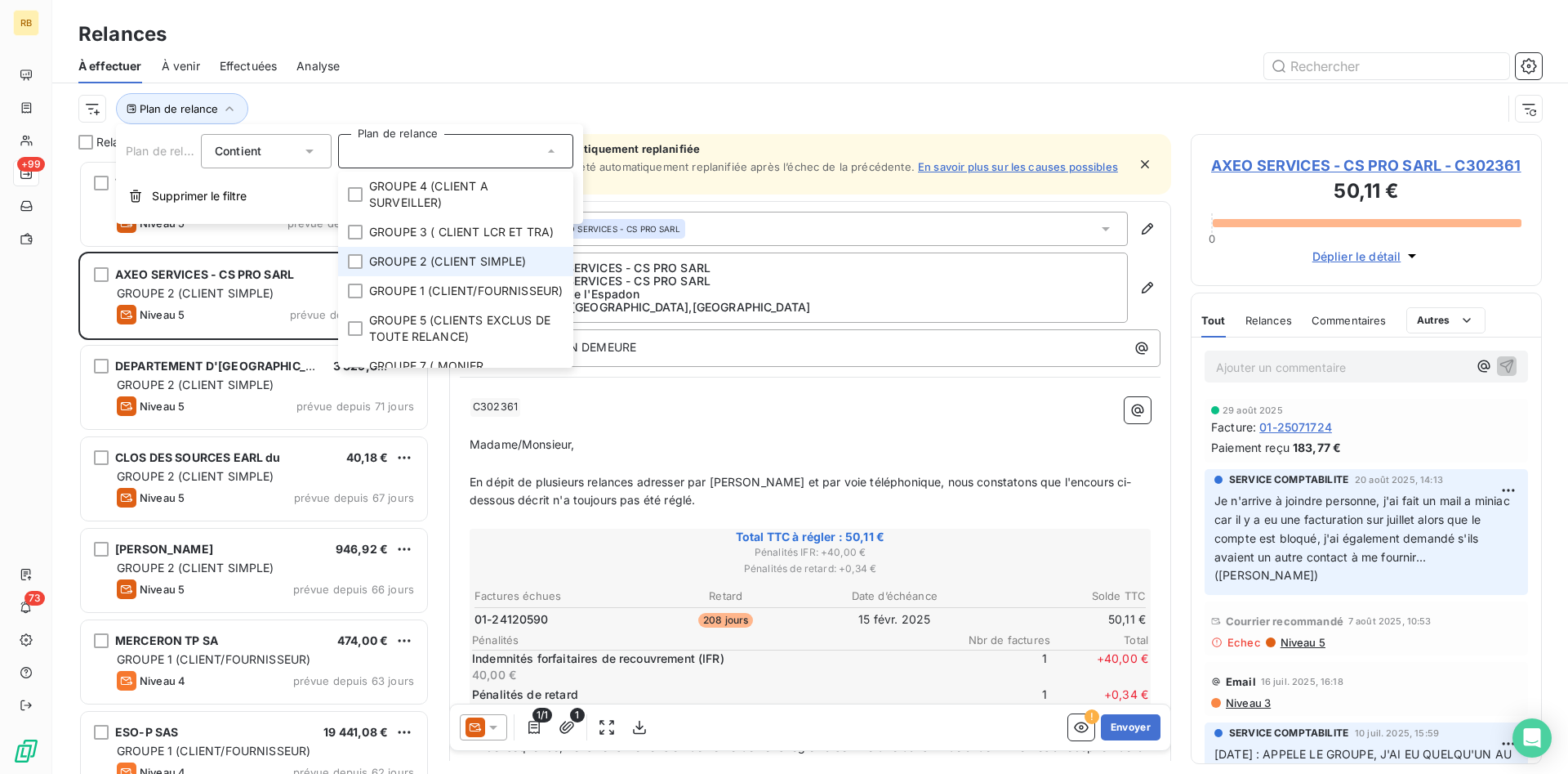
click at [449, 258] on span "GROUPE 2 (CLIENT SIMPLE)" at bounding box center [447, 261] width 158 height 17
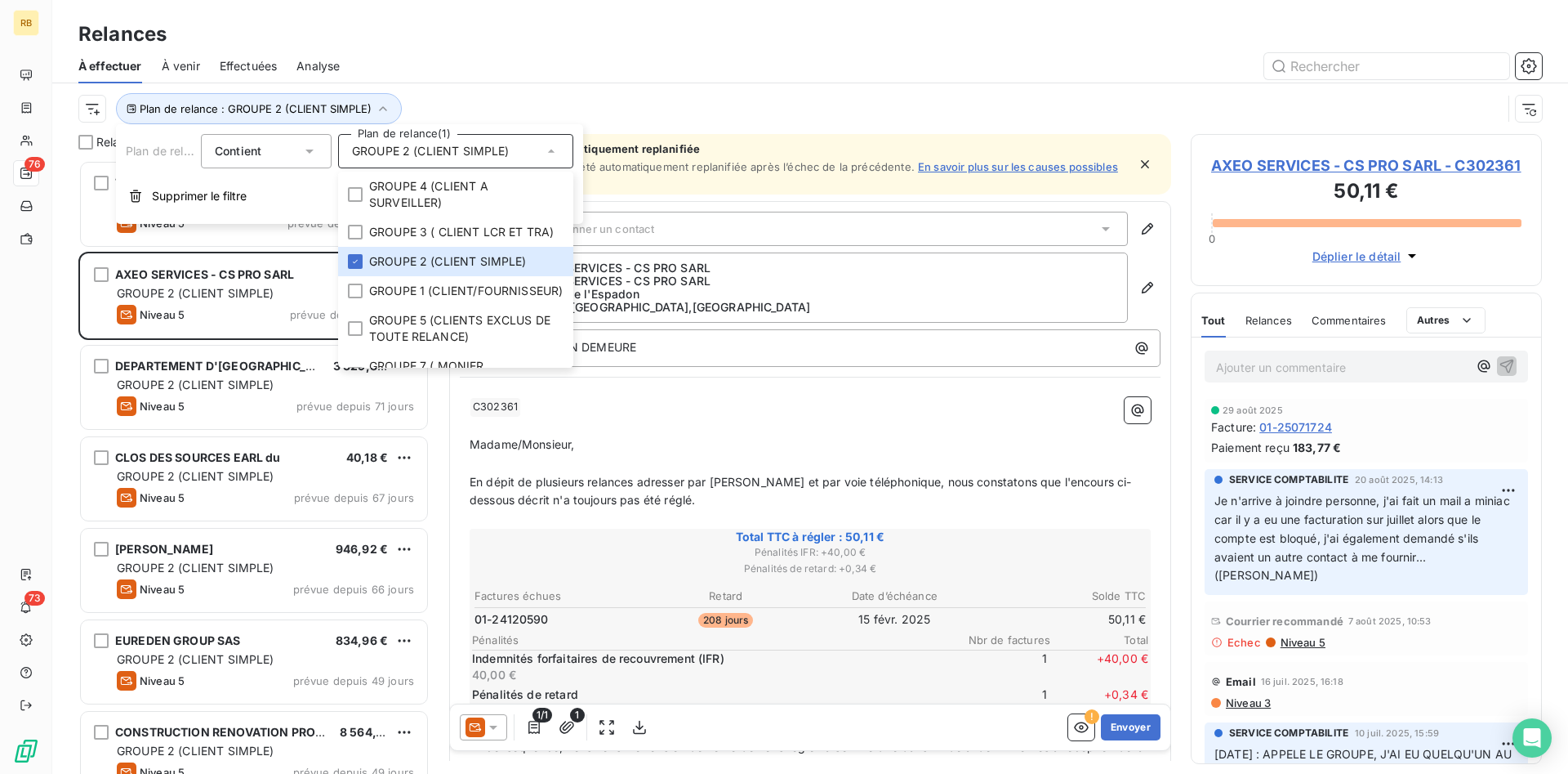
click at [478, 46] on div "Relances" at bounding box center [810, 33] width 1516 height 29
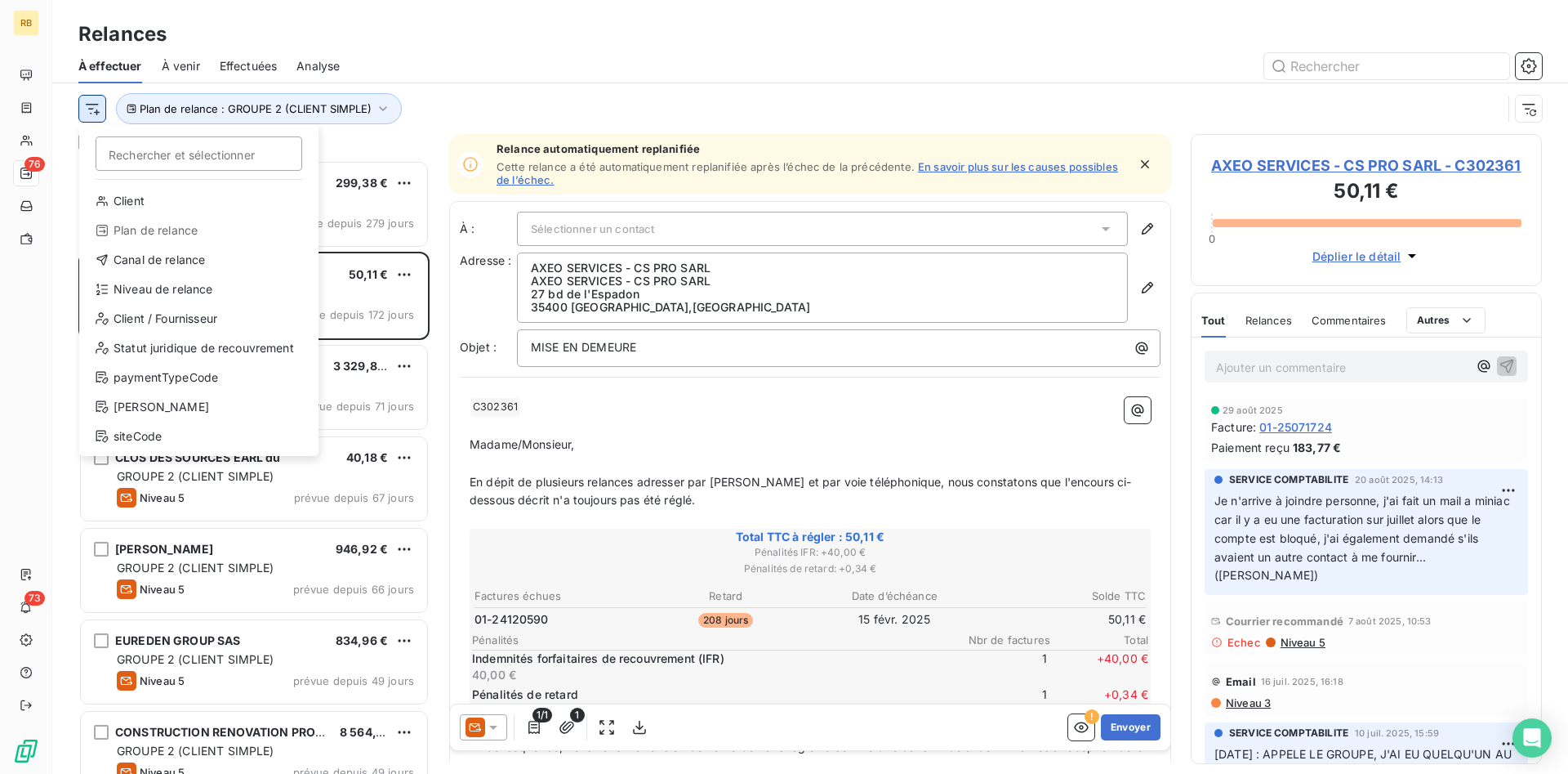
click at [98, 112] on html "RB 76 73 Relances À effectuer À venir Effectuées Analyse Rechercher et sélectio…" at bounding box center [784, 387] width 1568 height 774
click at [208, 286] on div "Niveau de relance" at bounding box center [199, 289] width 226 height 26
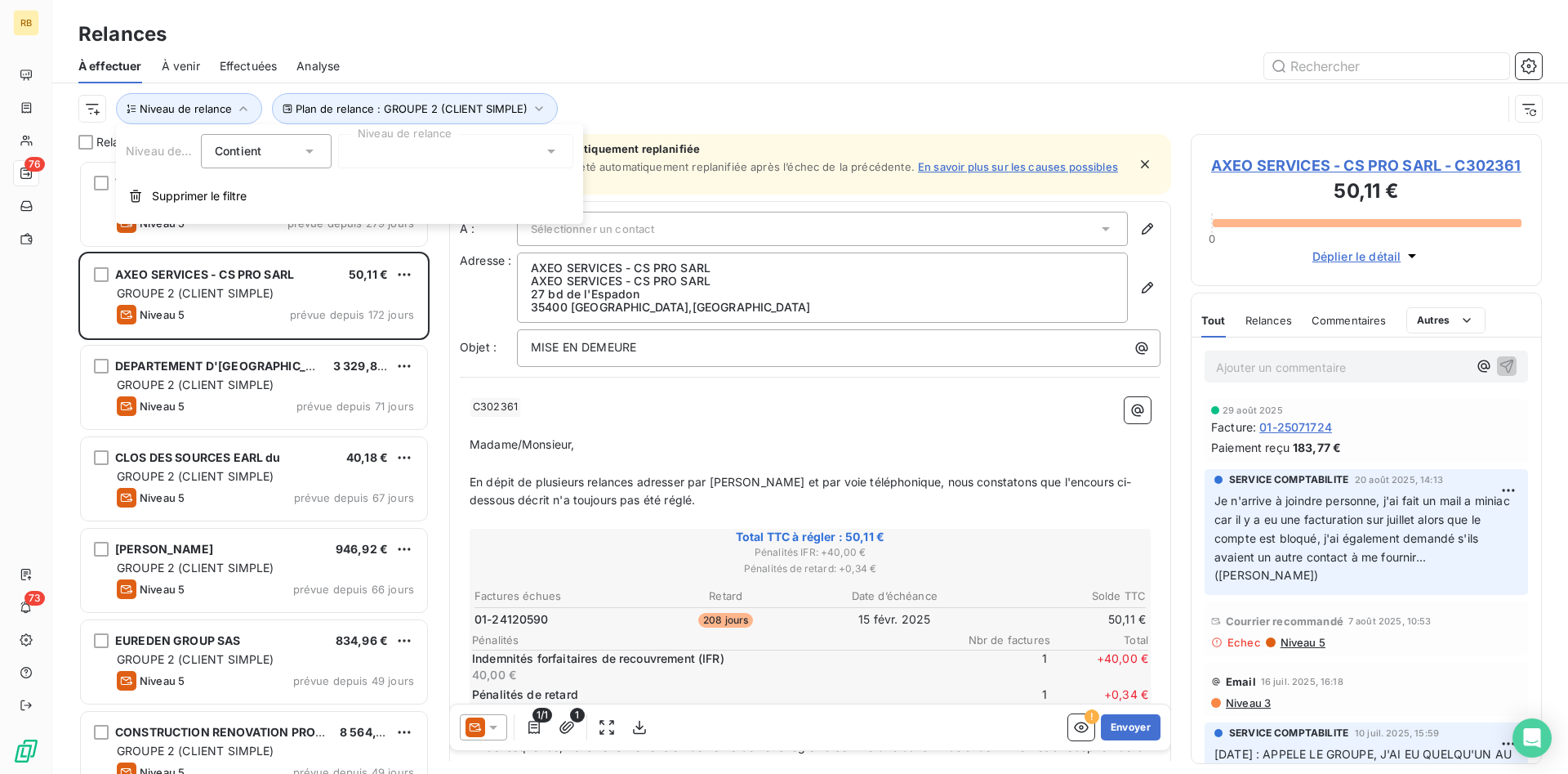
click at [552, 154] on icon at bounding box center [552, 151] width 17 height 17
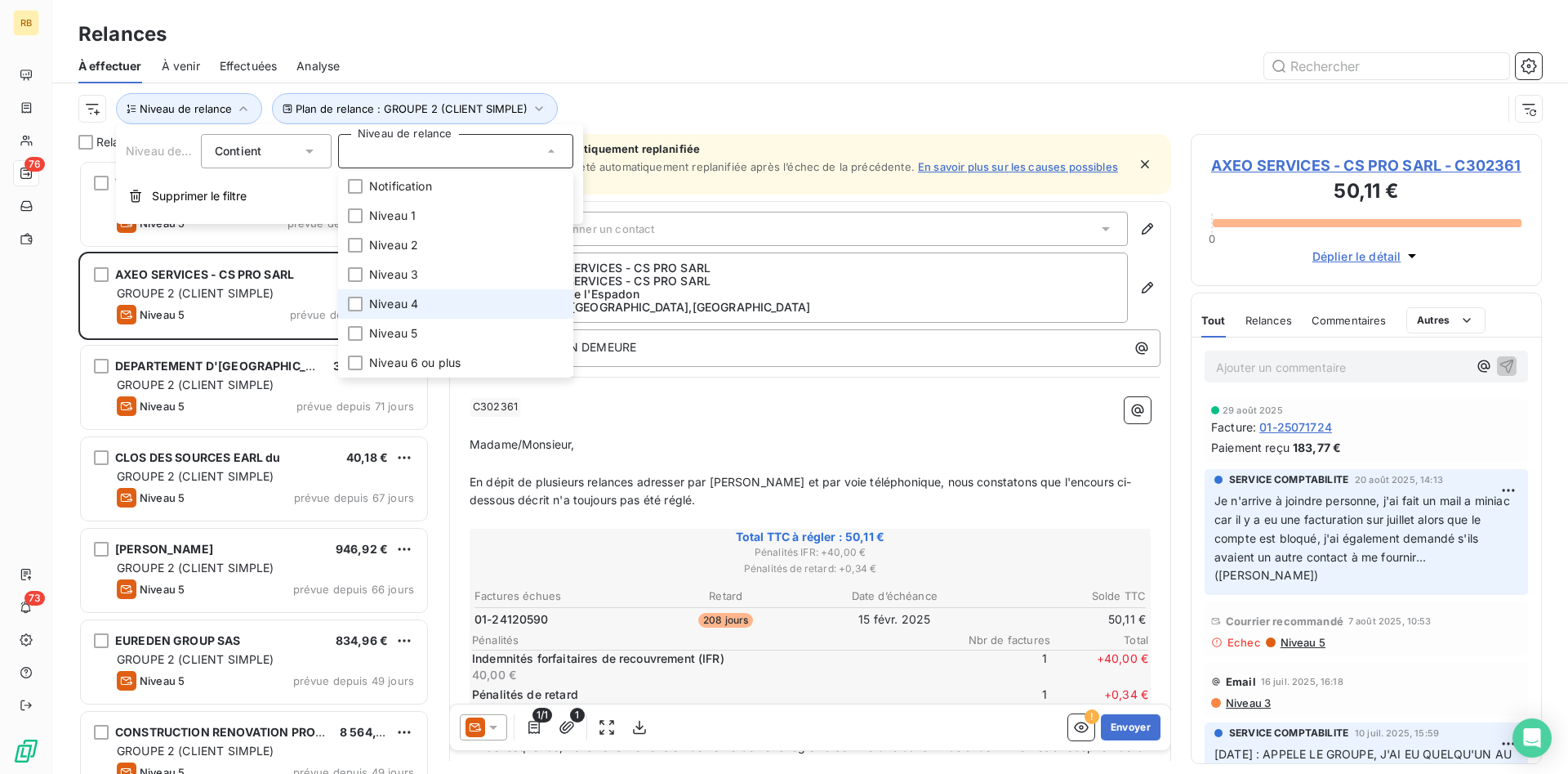
click at [412, 299] on span "Niveau 4" at bounding box center [393, 304] width 49 height 17
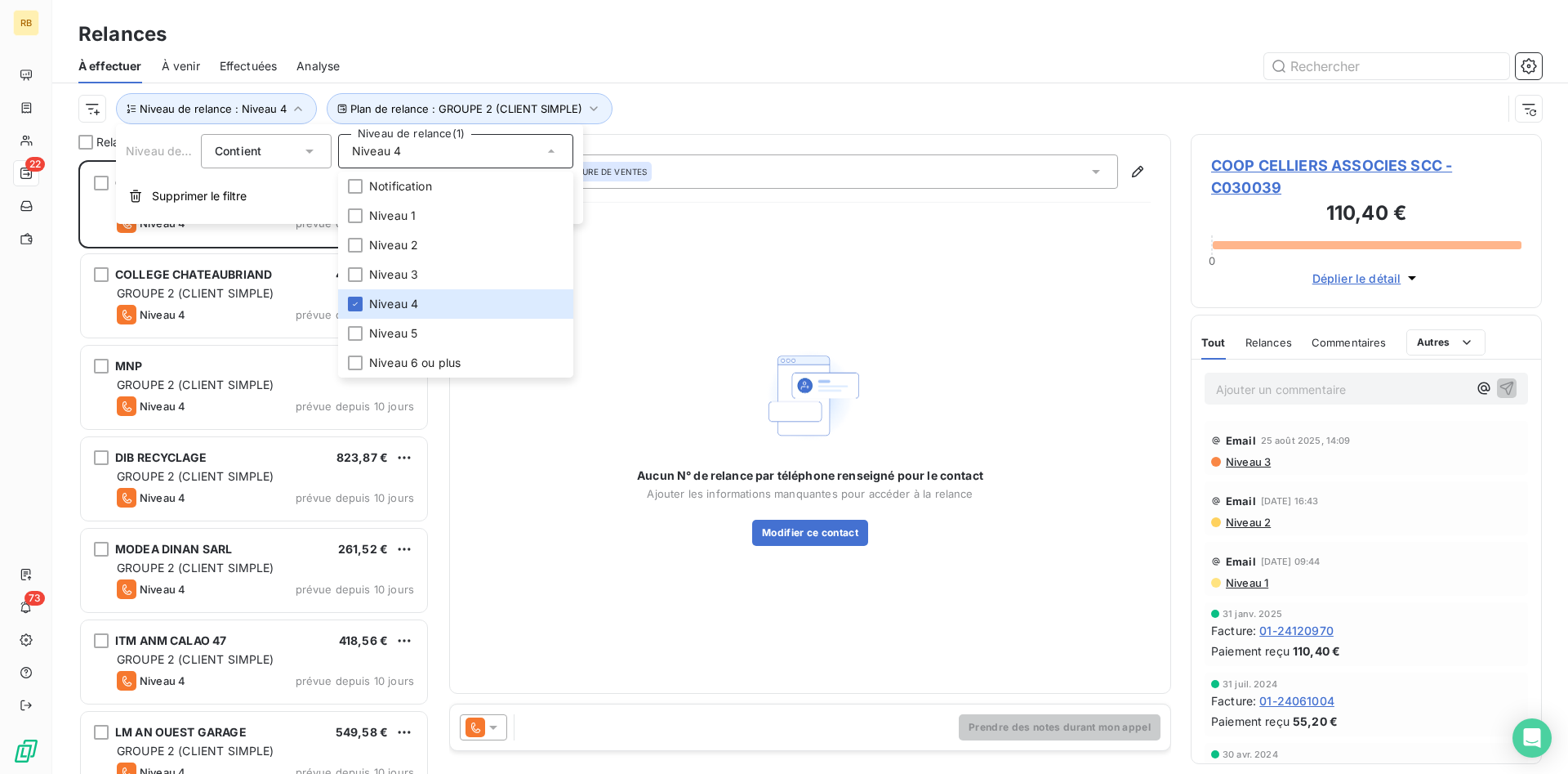
click at [690, 38] on div "Relances" at bounding box center [810, 33] width 1516 height 29
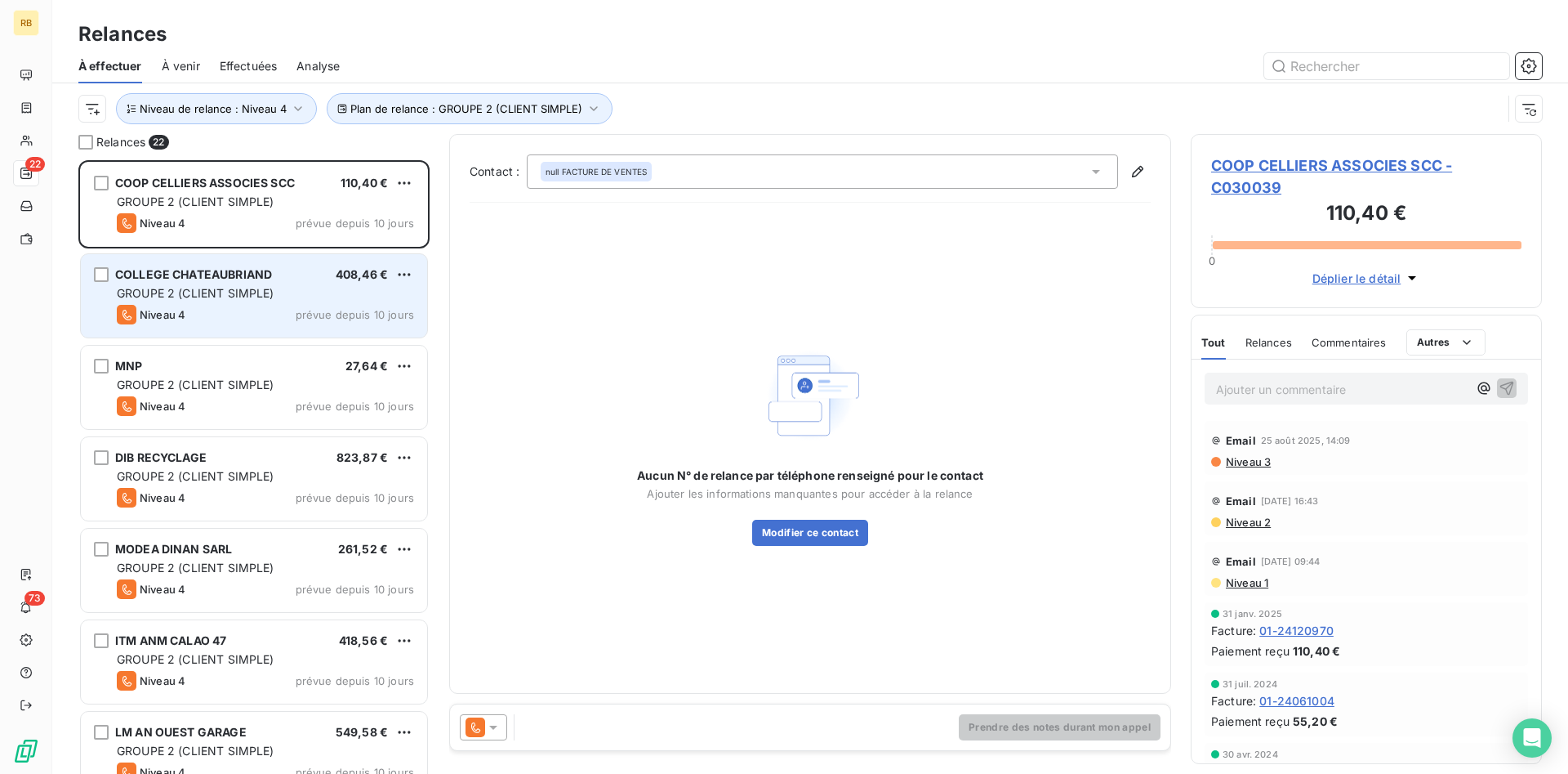
click at [290, 292] on div "GROUPE 2 (CLIENT SIMPLE)" at bounding box center [265, 294] width 297 height 17
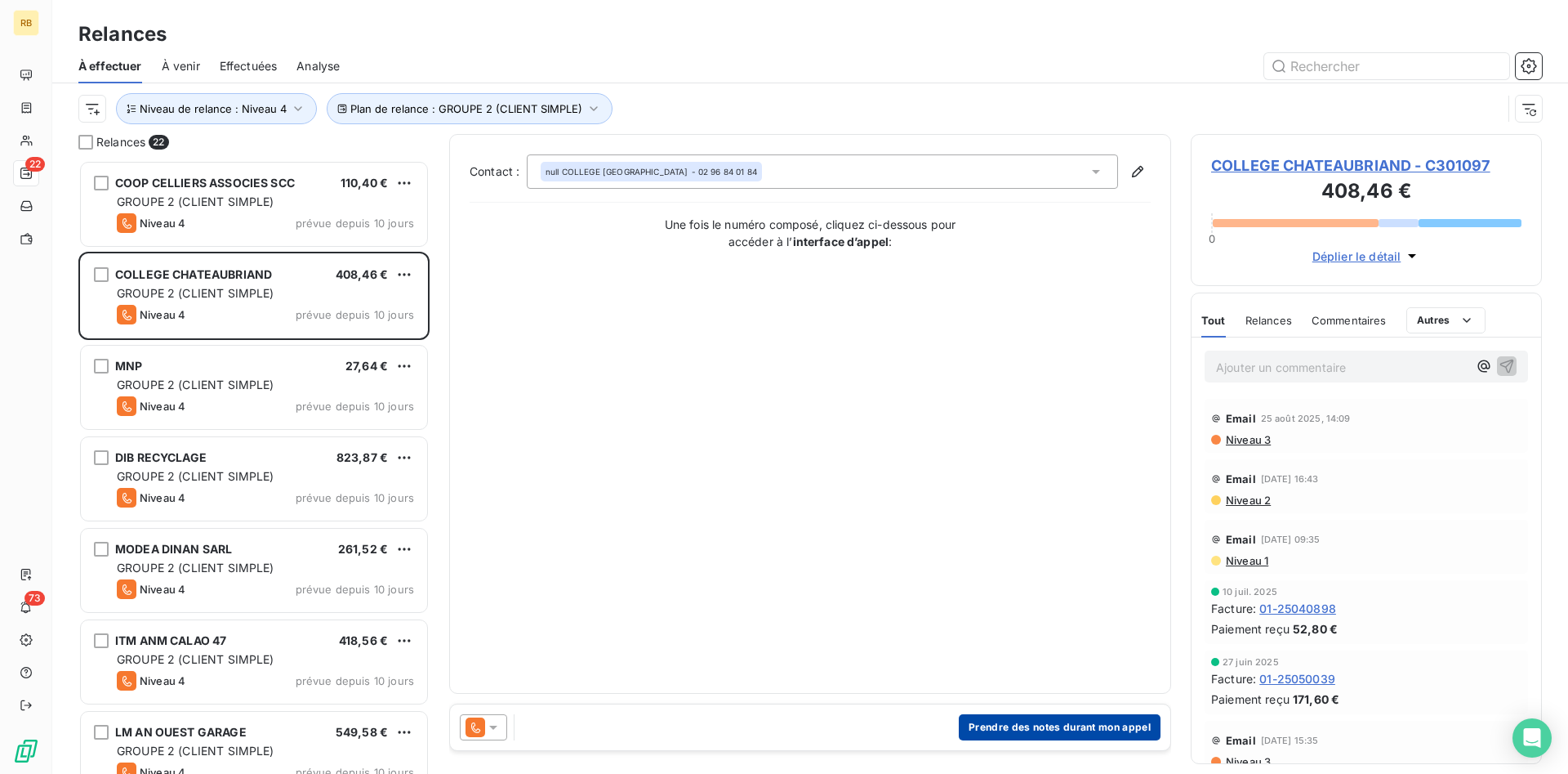
click at [1087, 721] on button "Prendre des notes durant mon appel" at bounding box center [1060, 727] width 202 height 26
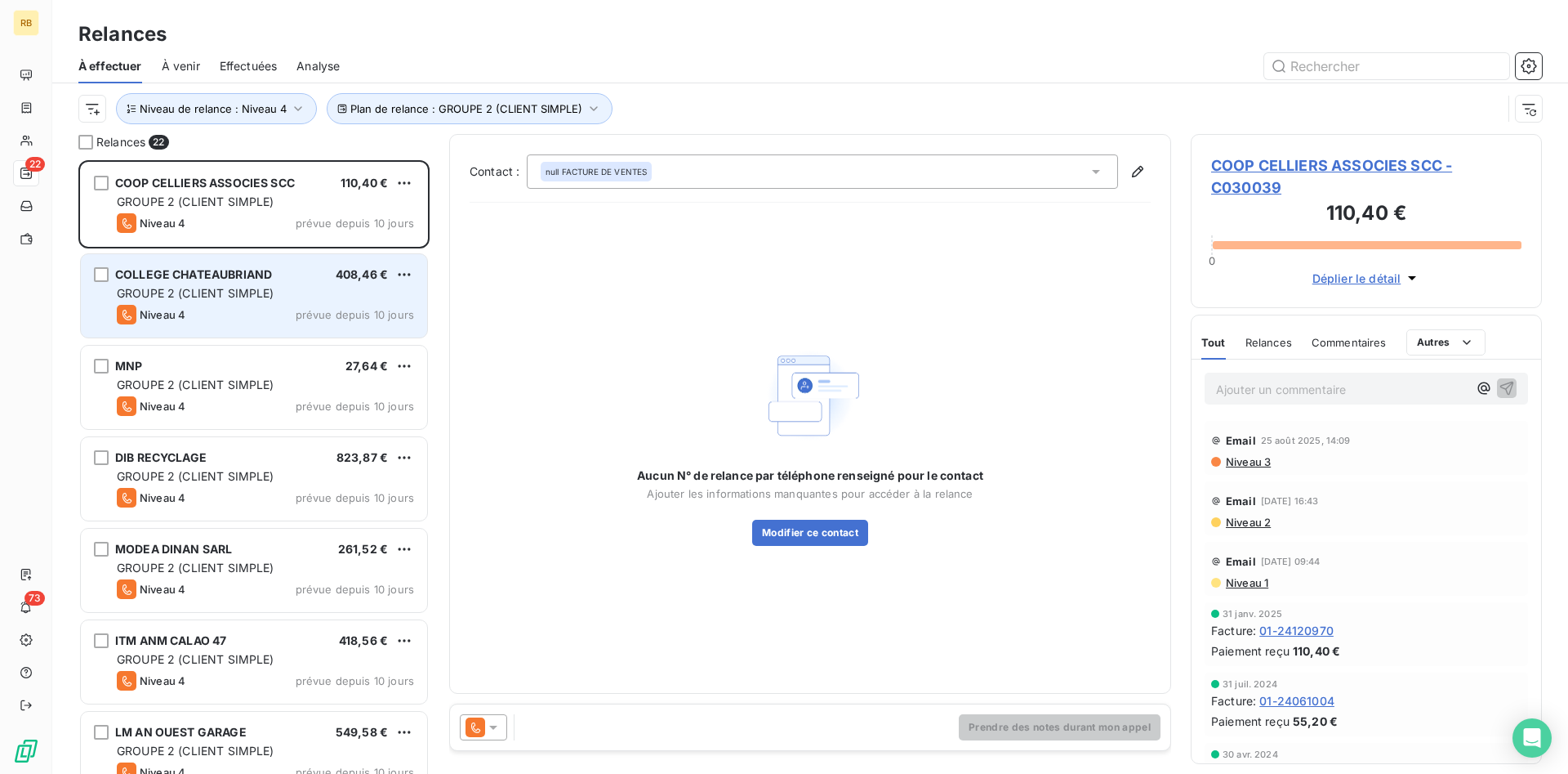
click at [376, 286] on div "GROUPE 2 (CLIENT SIMPLE)" at bounding box center [265, 294] width 297 height 17
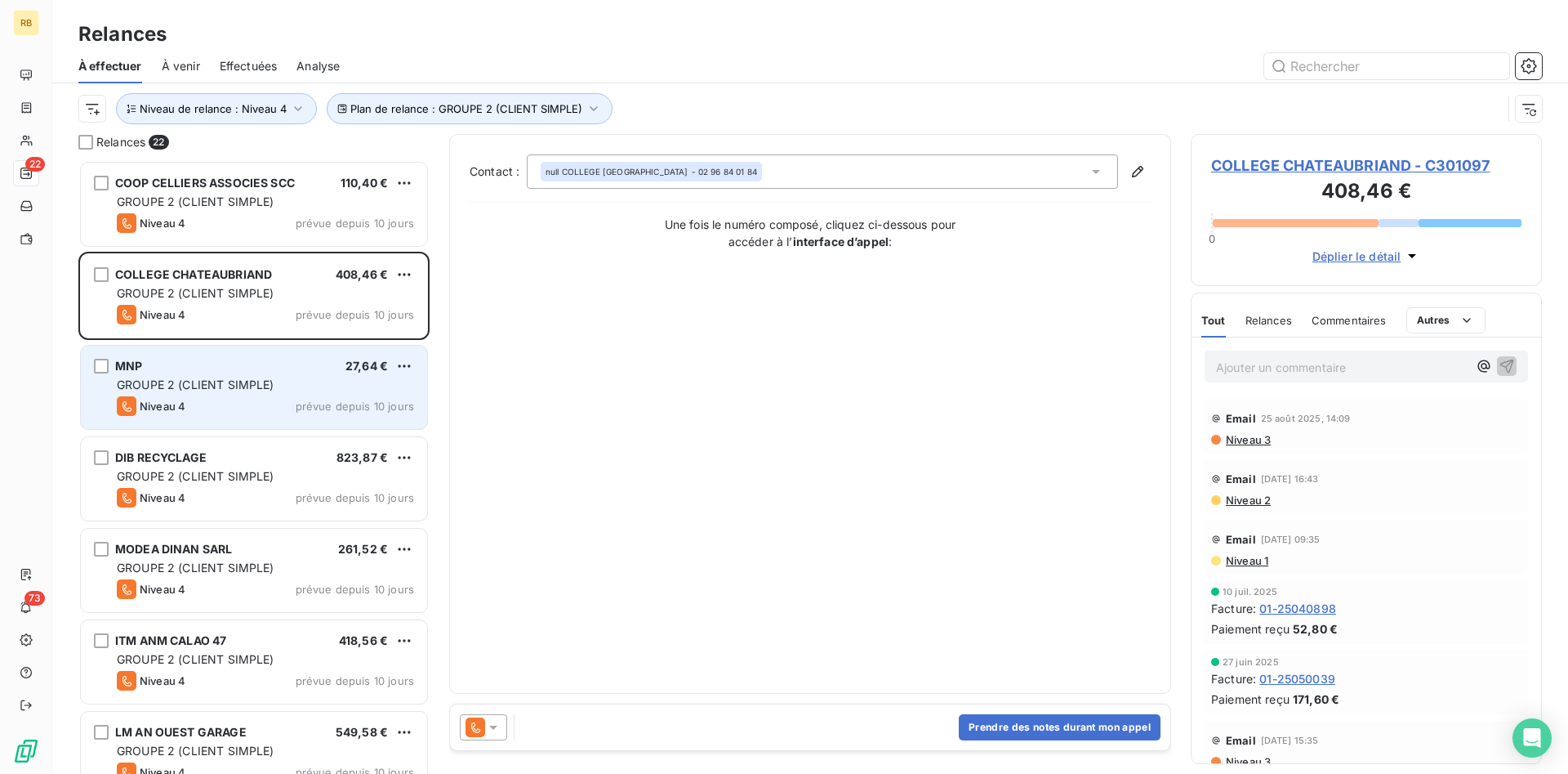
click at [214, 397] on div "Niveau 4 prévue depuis 10 jours" at bounding box center [265, 406] width 297 height 19
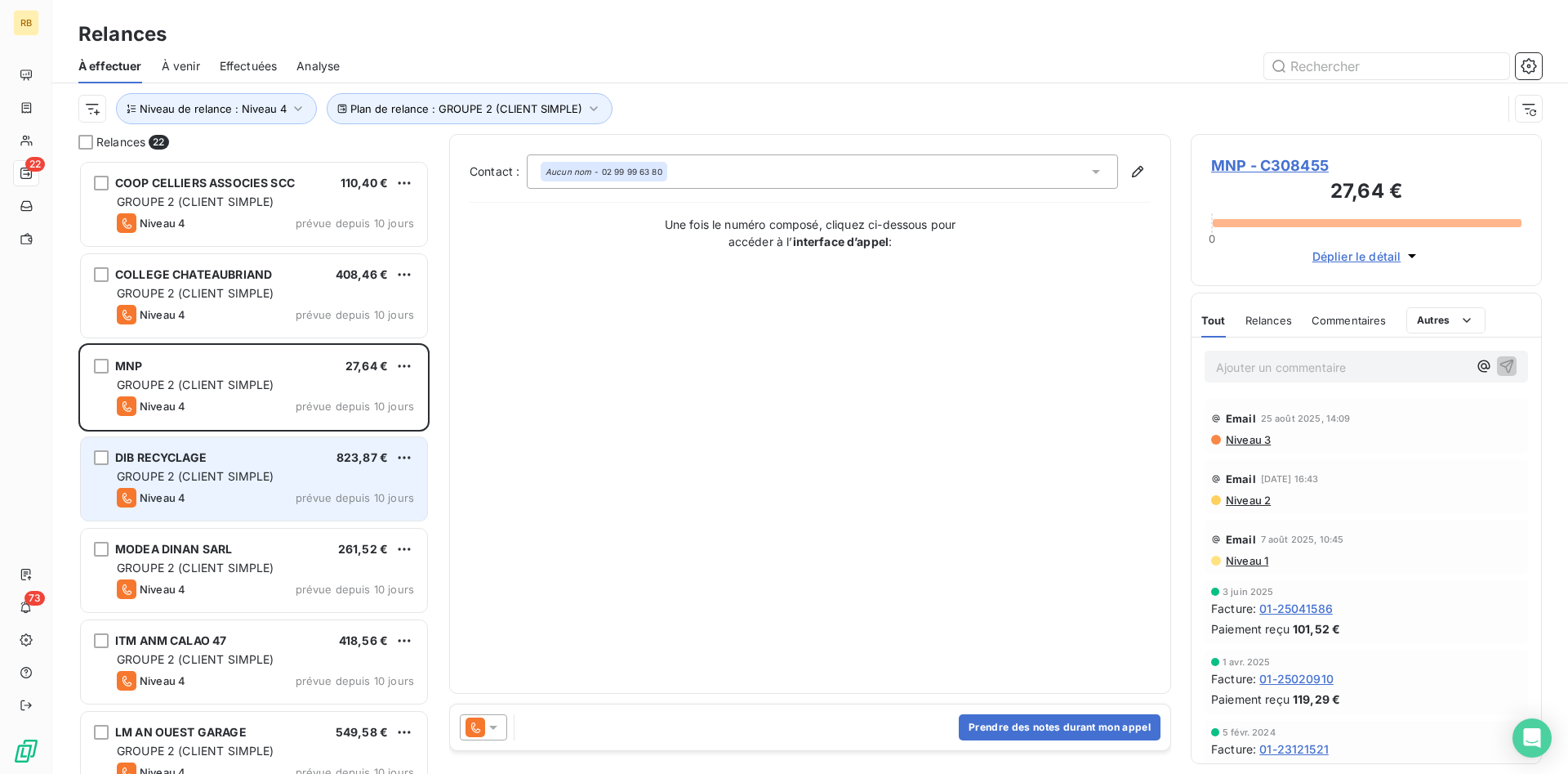
drag, startPoint x: 183, startPoint y: 478, endPoint x: 192, endPoint y: 477, distance: 9.1
click at [184, 478] on span "GROUPE 2 (CLIENT SIMPLE)" at bounding box center [195, 476] width 158 height 14
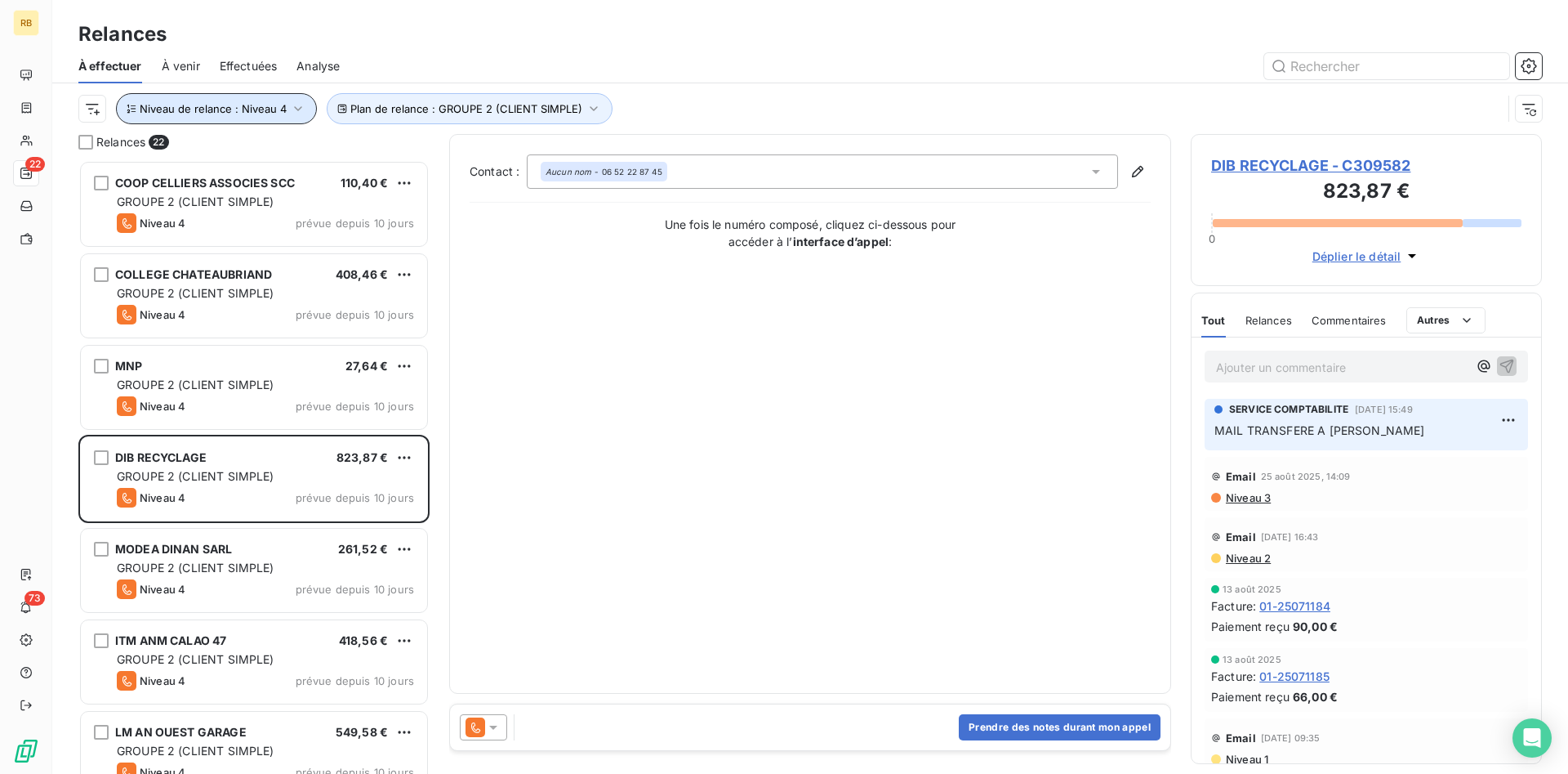
click at [298, 105] on icon "button" at bounding box center [299, 109] width 17 height 17
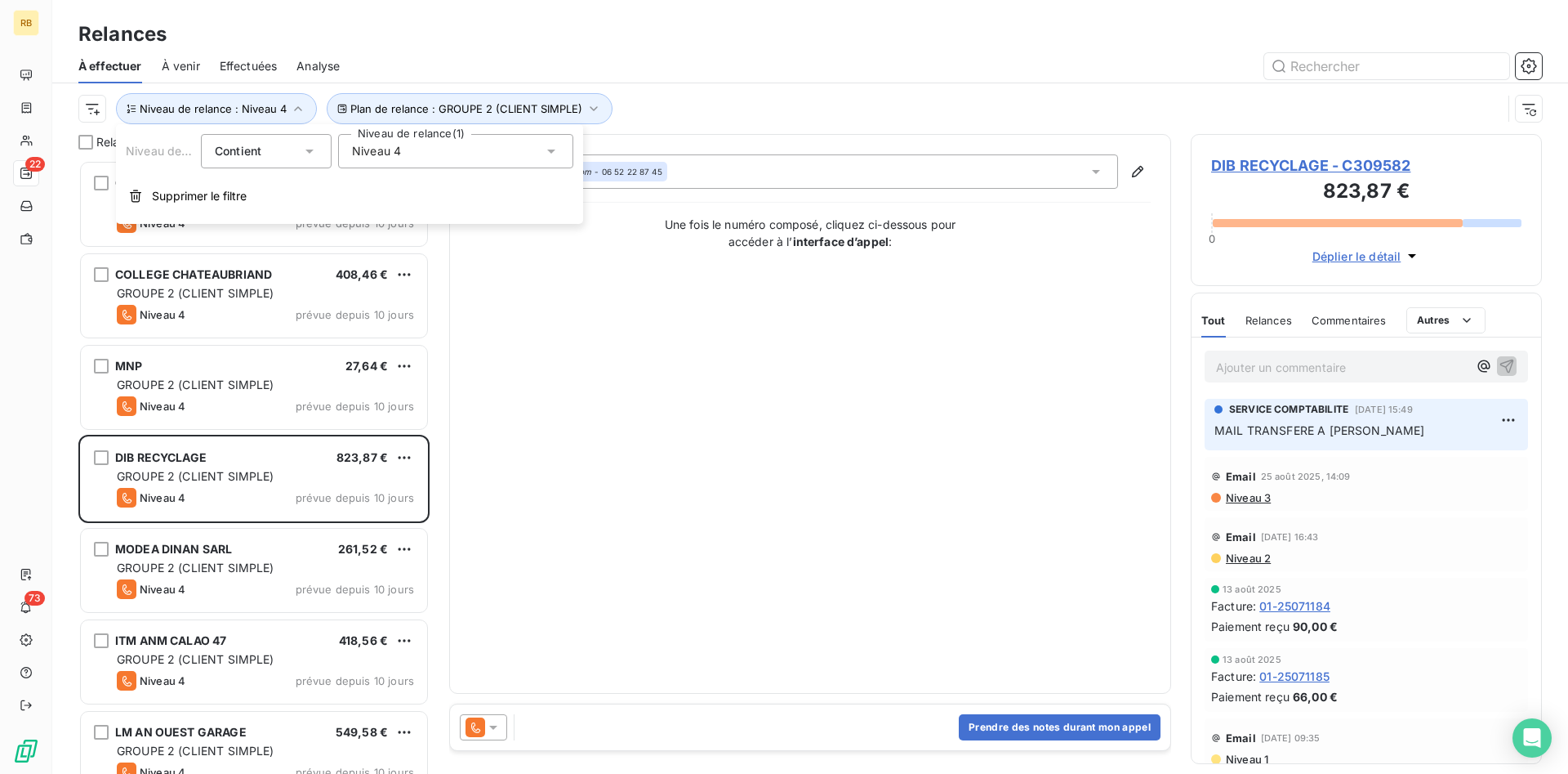
click at [552, 154] on icon at bounding box center [552, 151] width 17 height 17
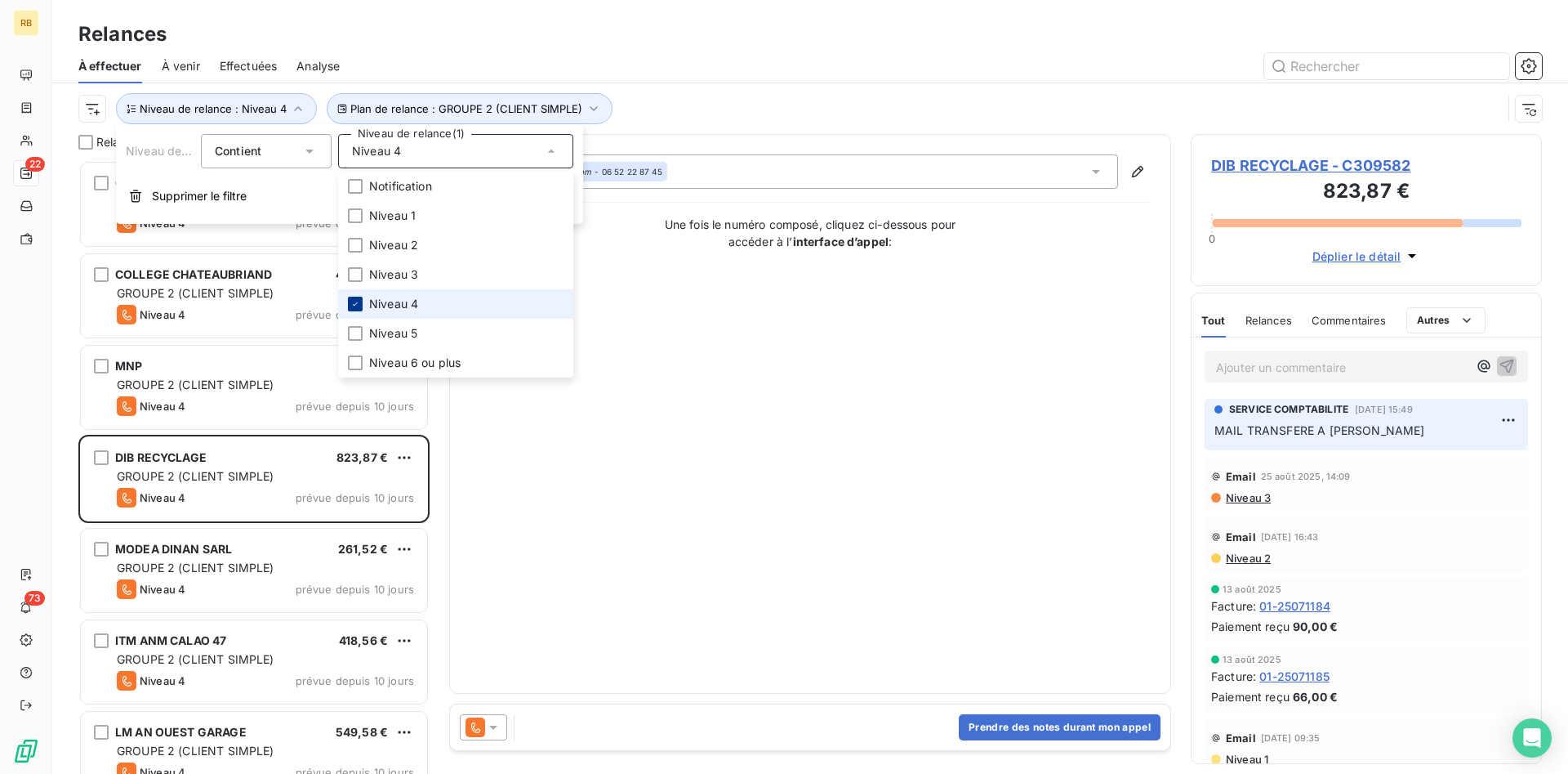
click at [360, 306] on icon at bounding box center [355, 304] width 10 height 10
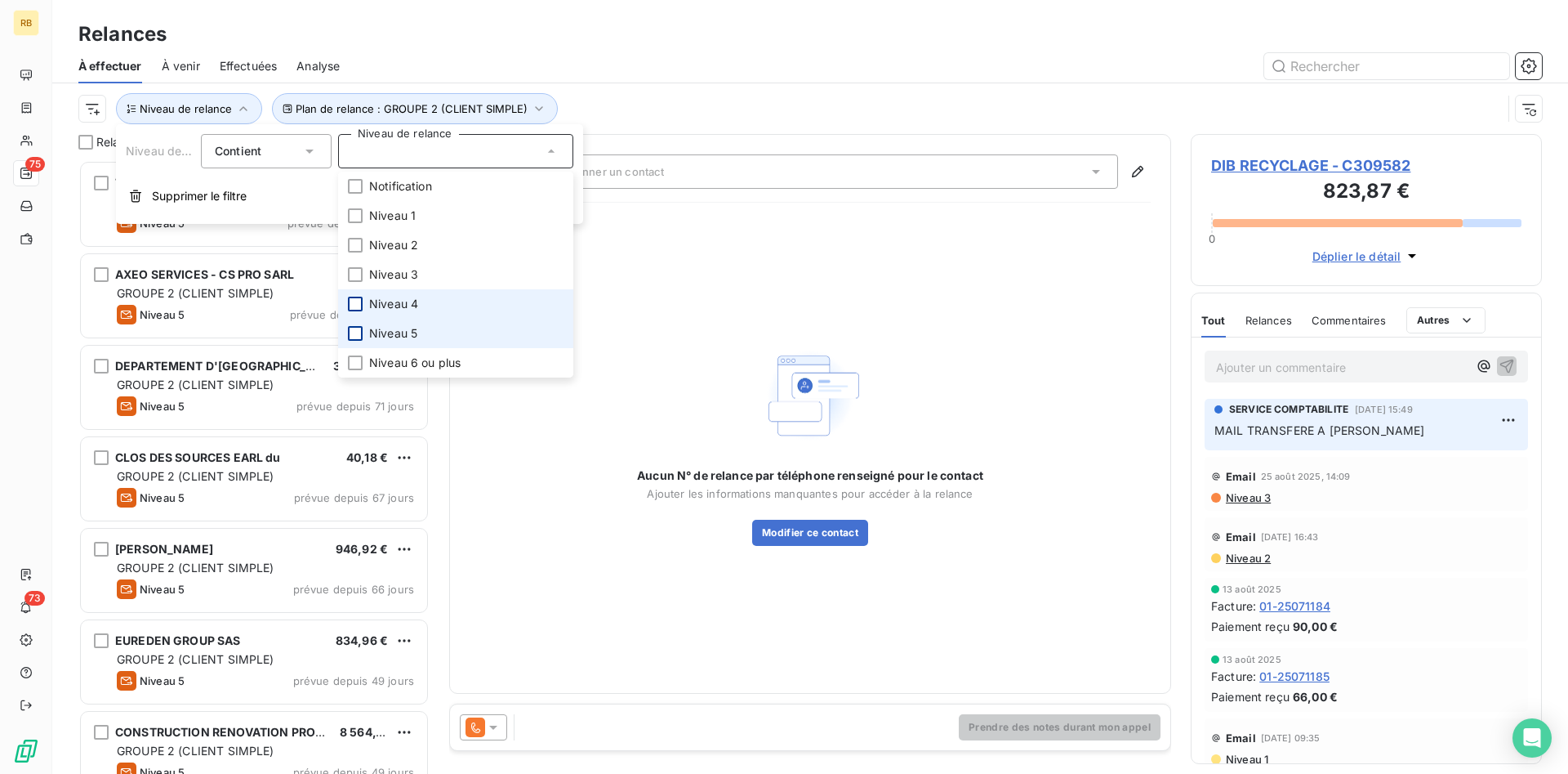
scroll to position [614, 351]
click at [360, 331] on div at bounding box center [355, 334] width 15 height 15
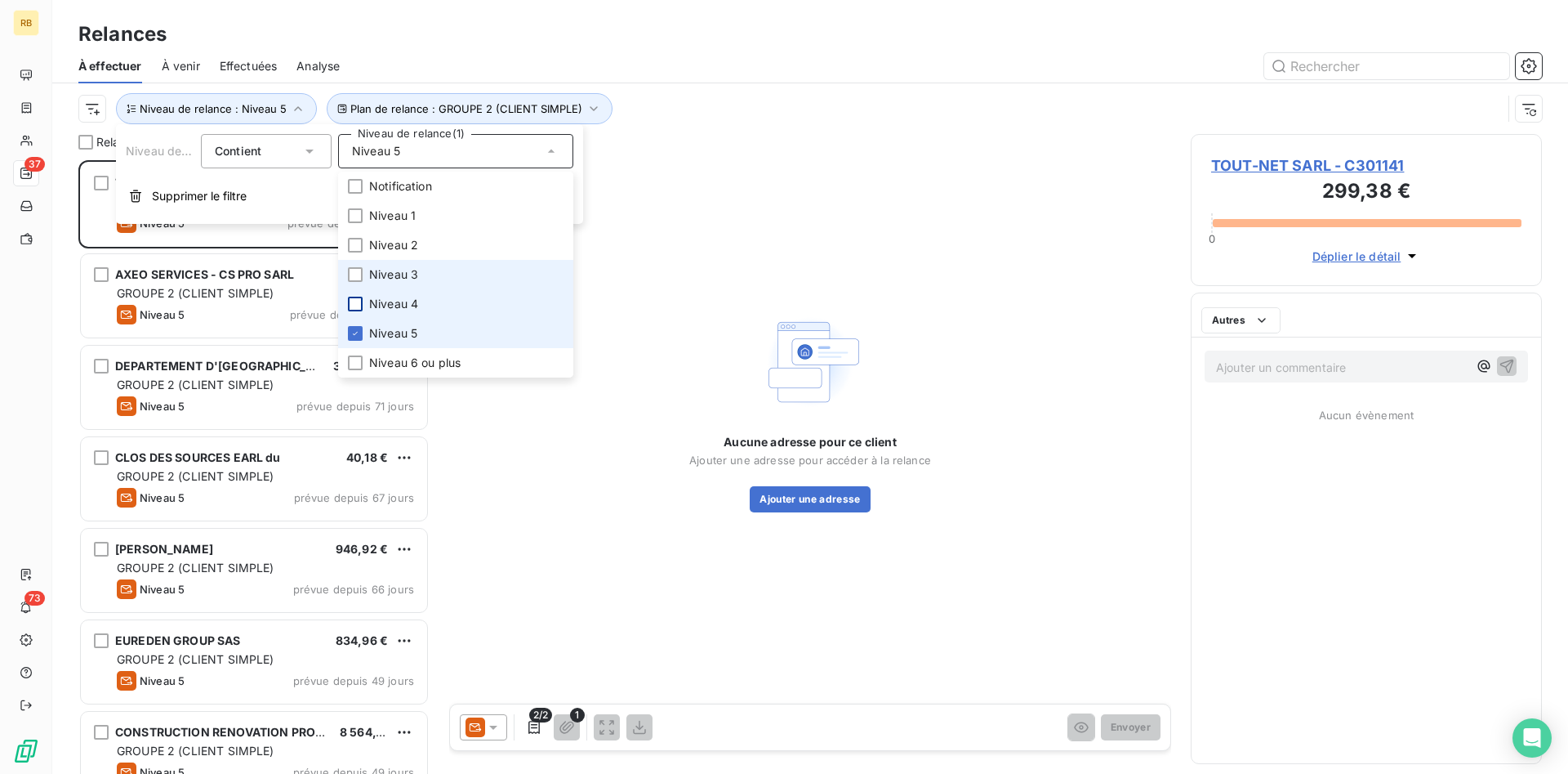
scroll to position [614, 351]
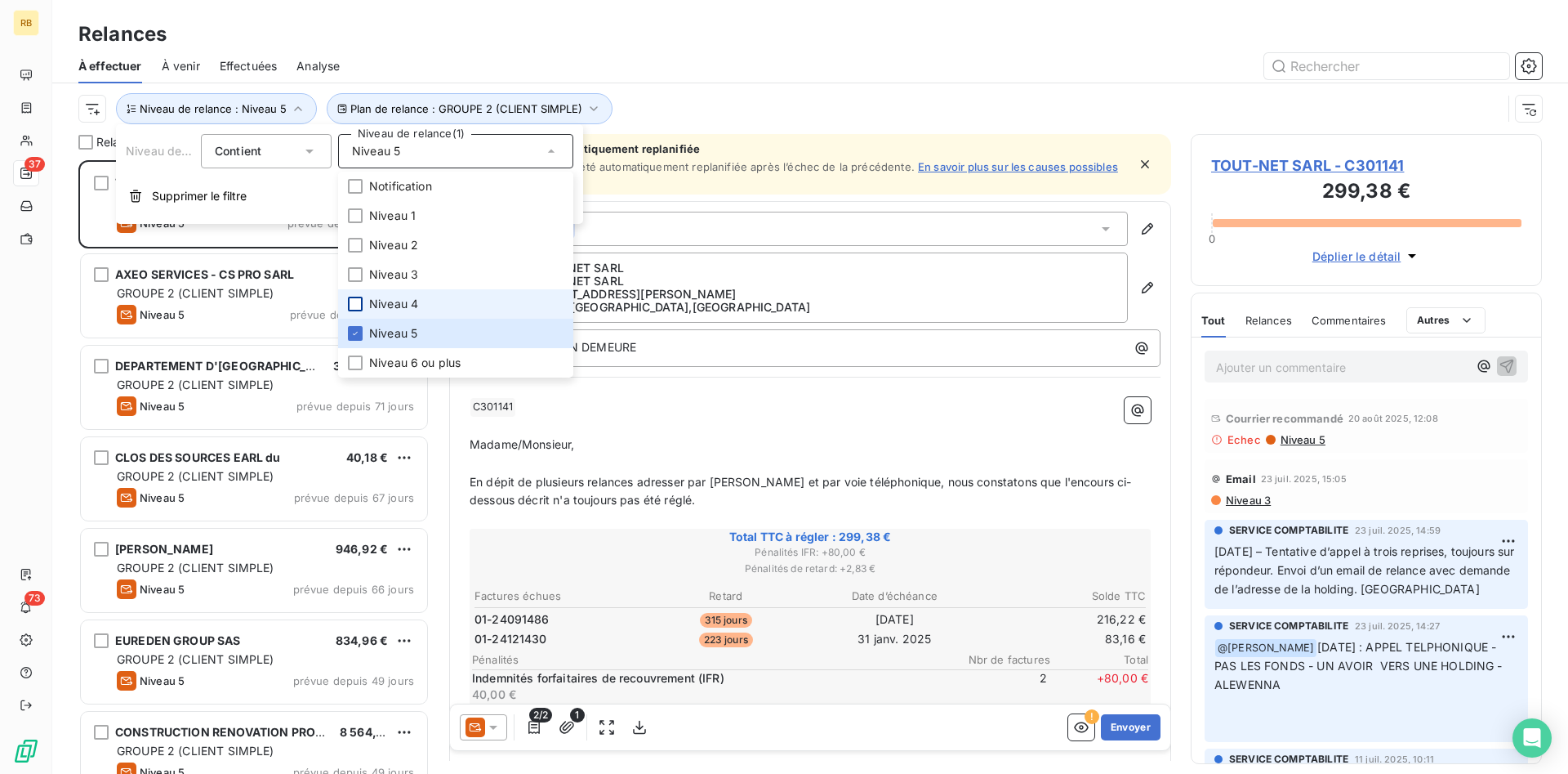
click at [688, 58] on div at bounding box center [950, 66] width 1182 height 26
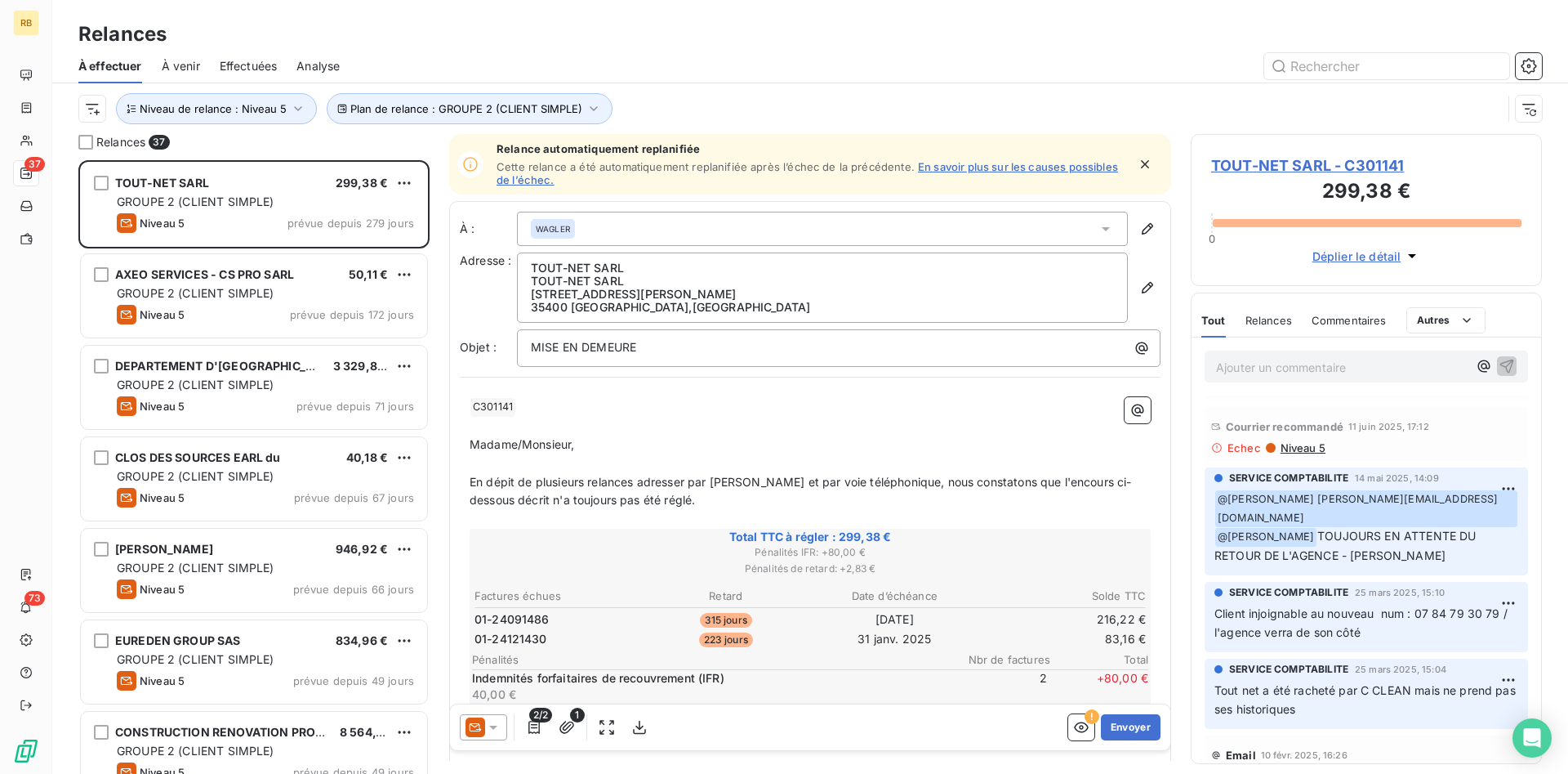
scroll to position [0, 0]
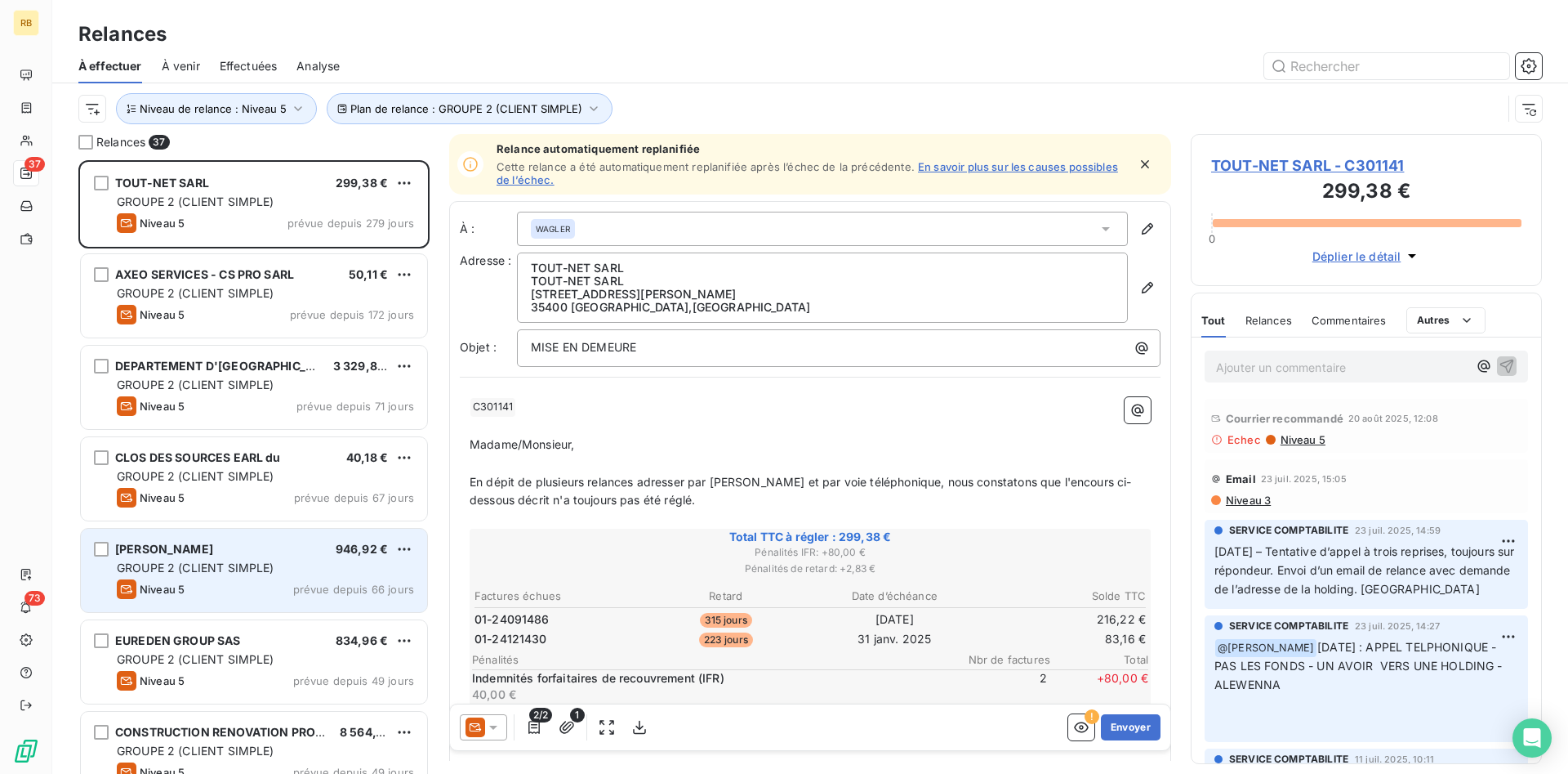
click at [321, 562] on div "GROUPE 2 (CLIENT SIMPLE)" at bounding box center [265, 569] width 297 height 17
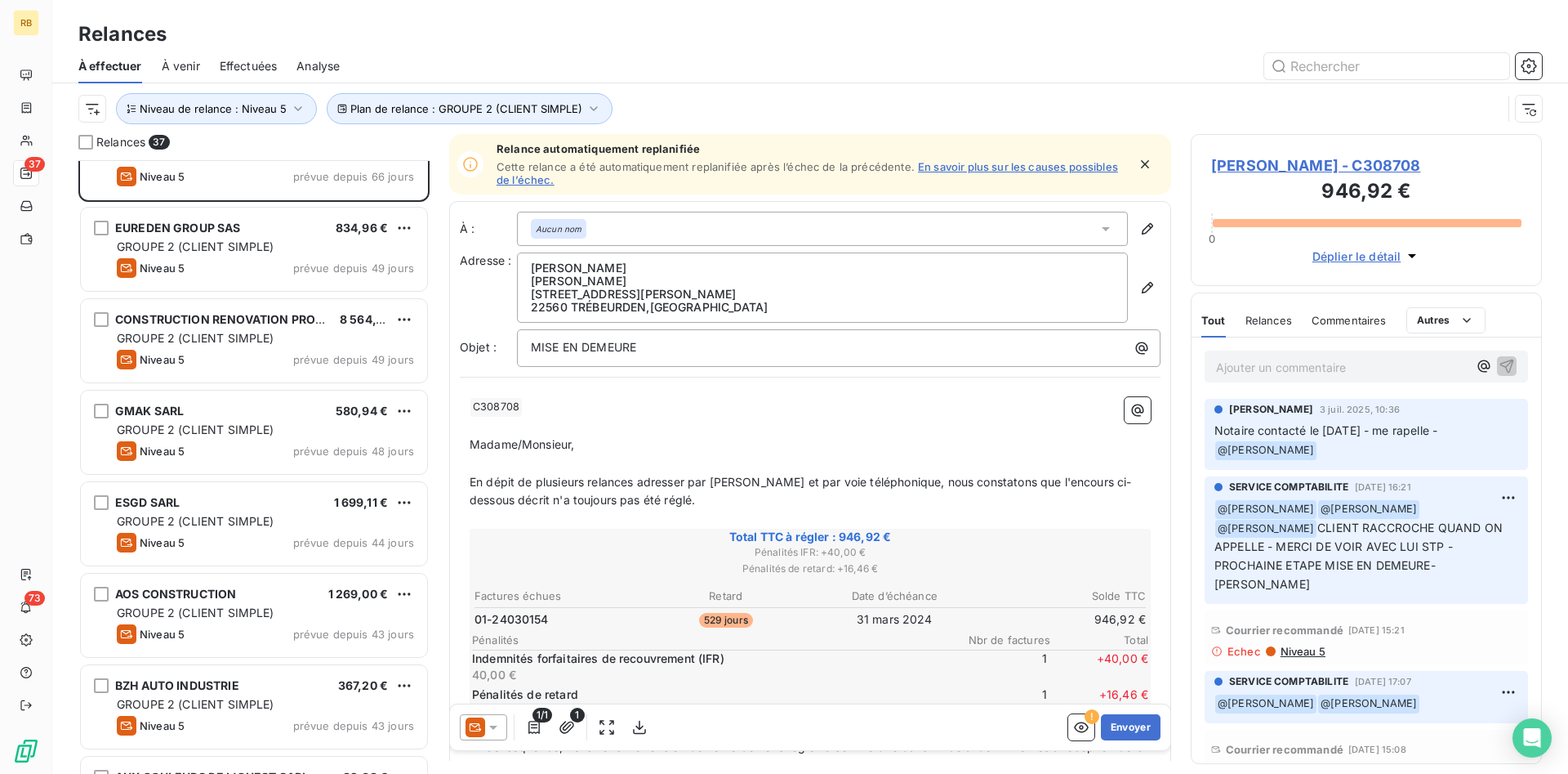
scroll to position [417, 0]
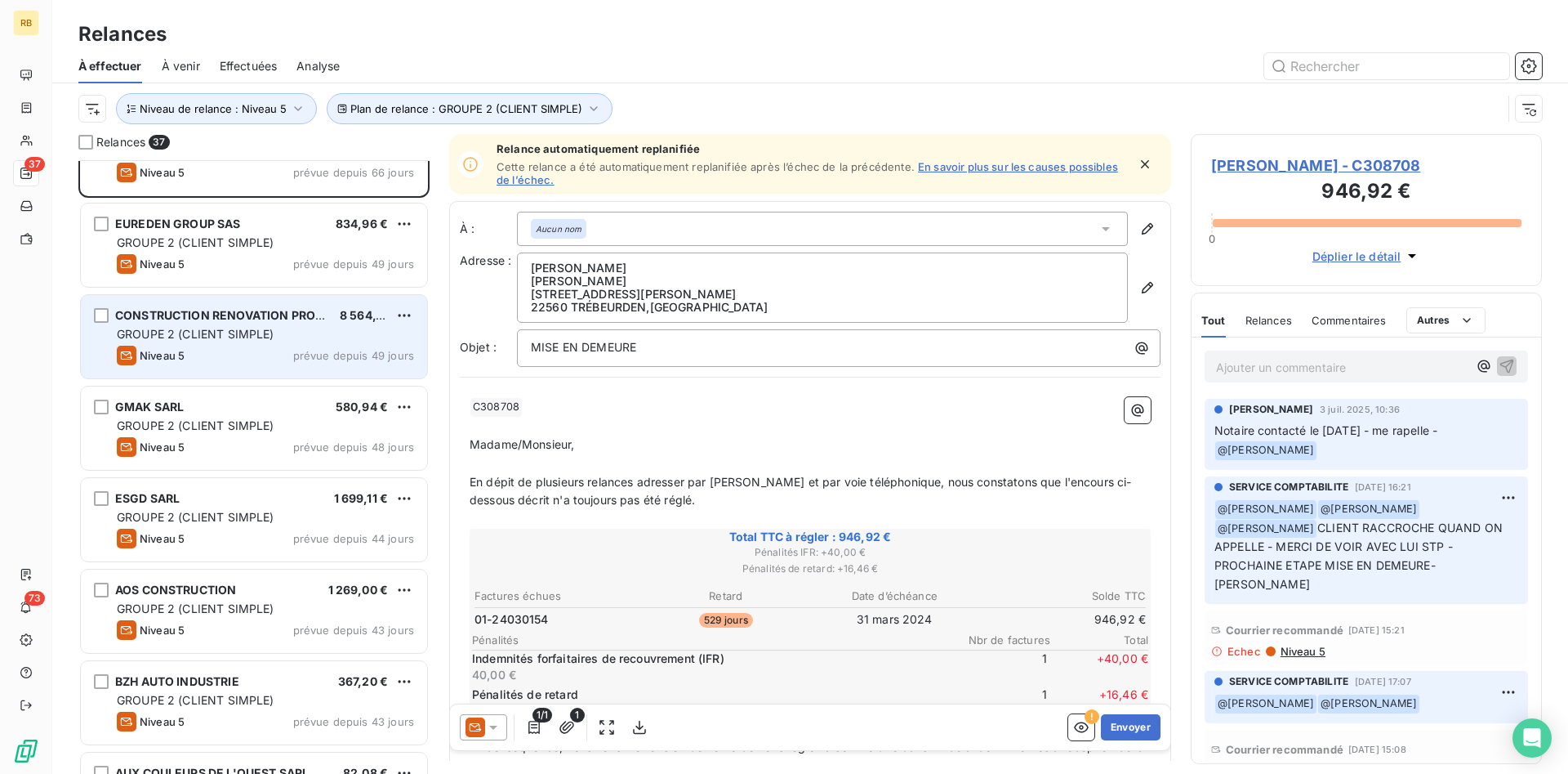
click at [310, 341] on div "GROUPE 2 (CLIENT SIMPLE)" at bounding box center [265, 335] width 297 height 17
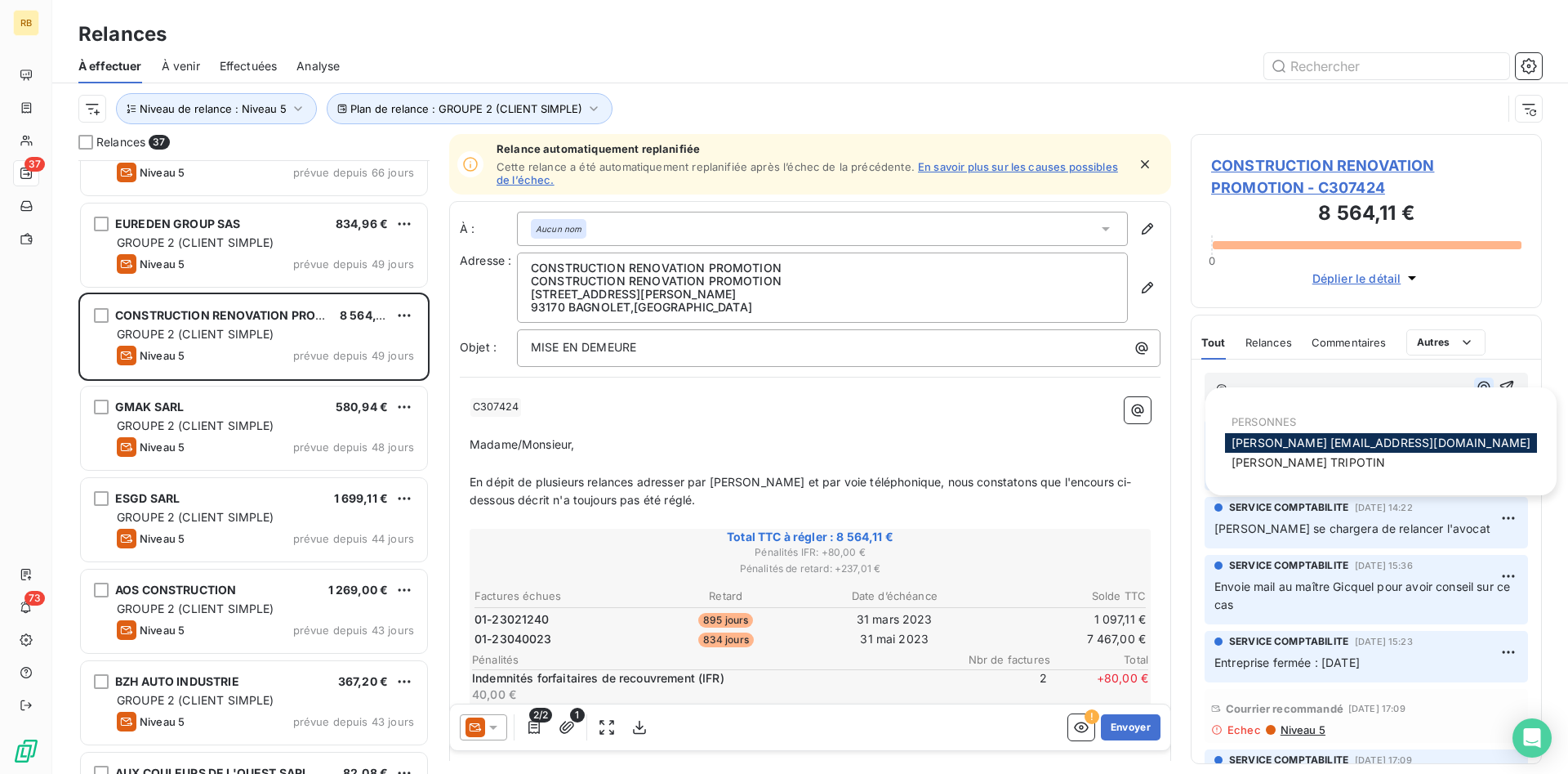
click at [1482, 389] on icon "button" at bounding box center [1485, 387] width 13 height 13
click at [1330, 468] on div "[PERSON_NAME]" at bounding box center [1381, 462] width 312 height 19
click at [1334, 379] on p "@" at bounding box center [1342, 388] width 251 height 19
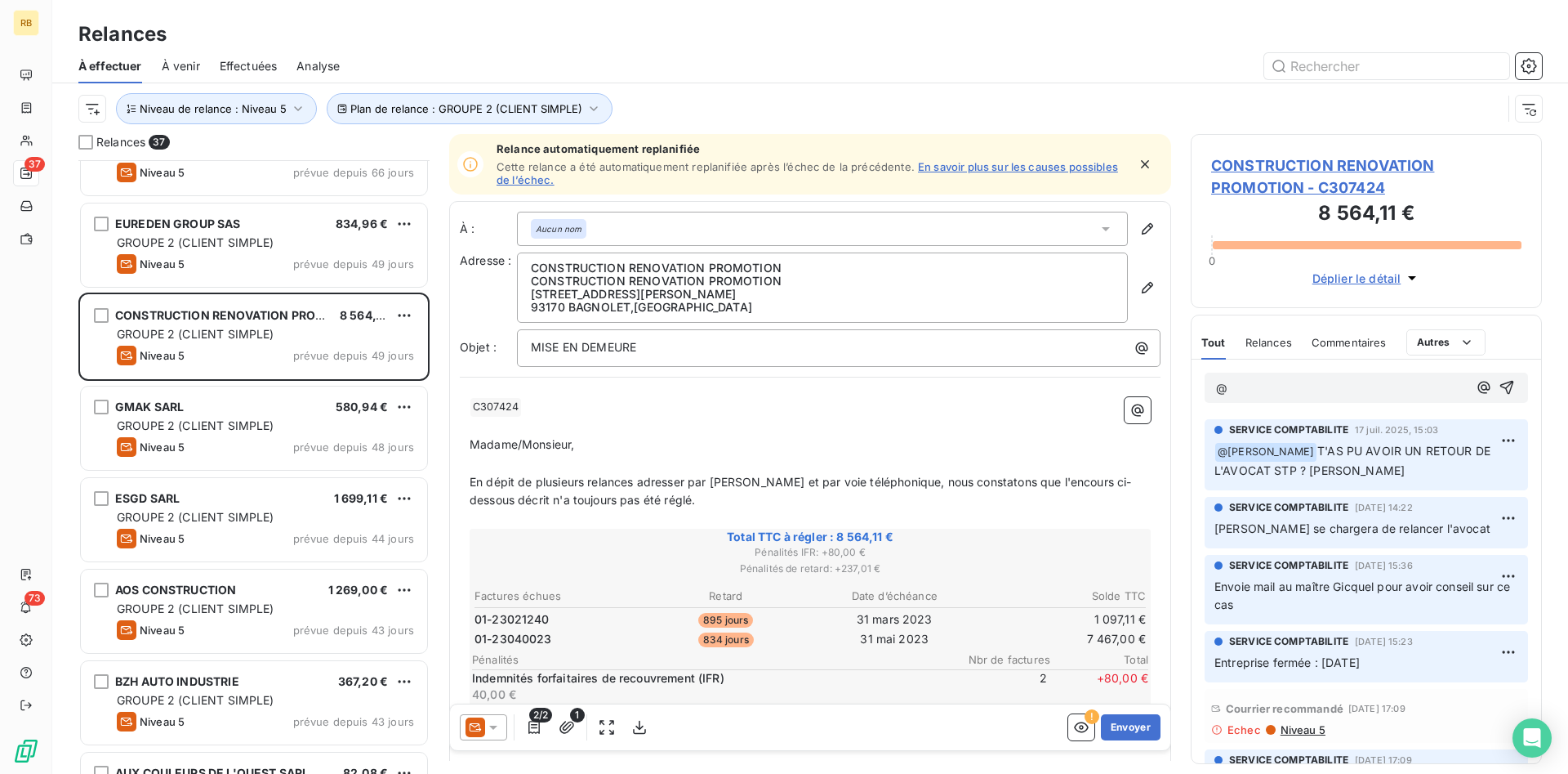
click at [1450, 527] on p "[PERSON_NAME] se chargera de relancer l'avocat" at bounding box center [1367, 529] width 304 height 19
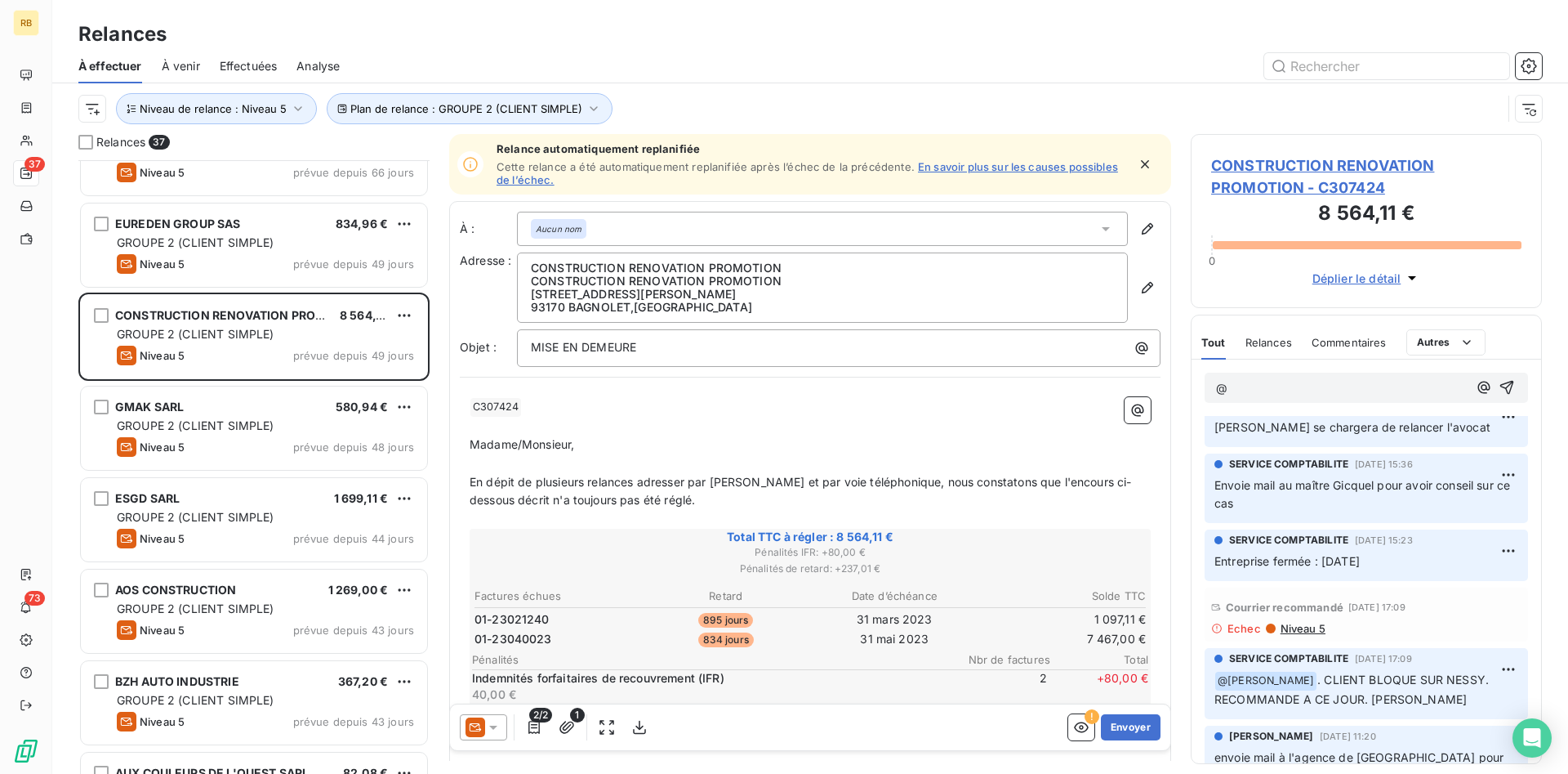
scroll to position [167, 0]
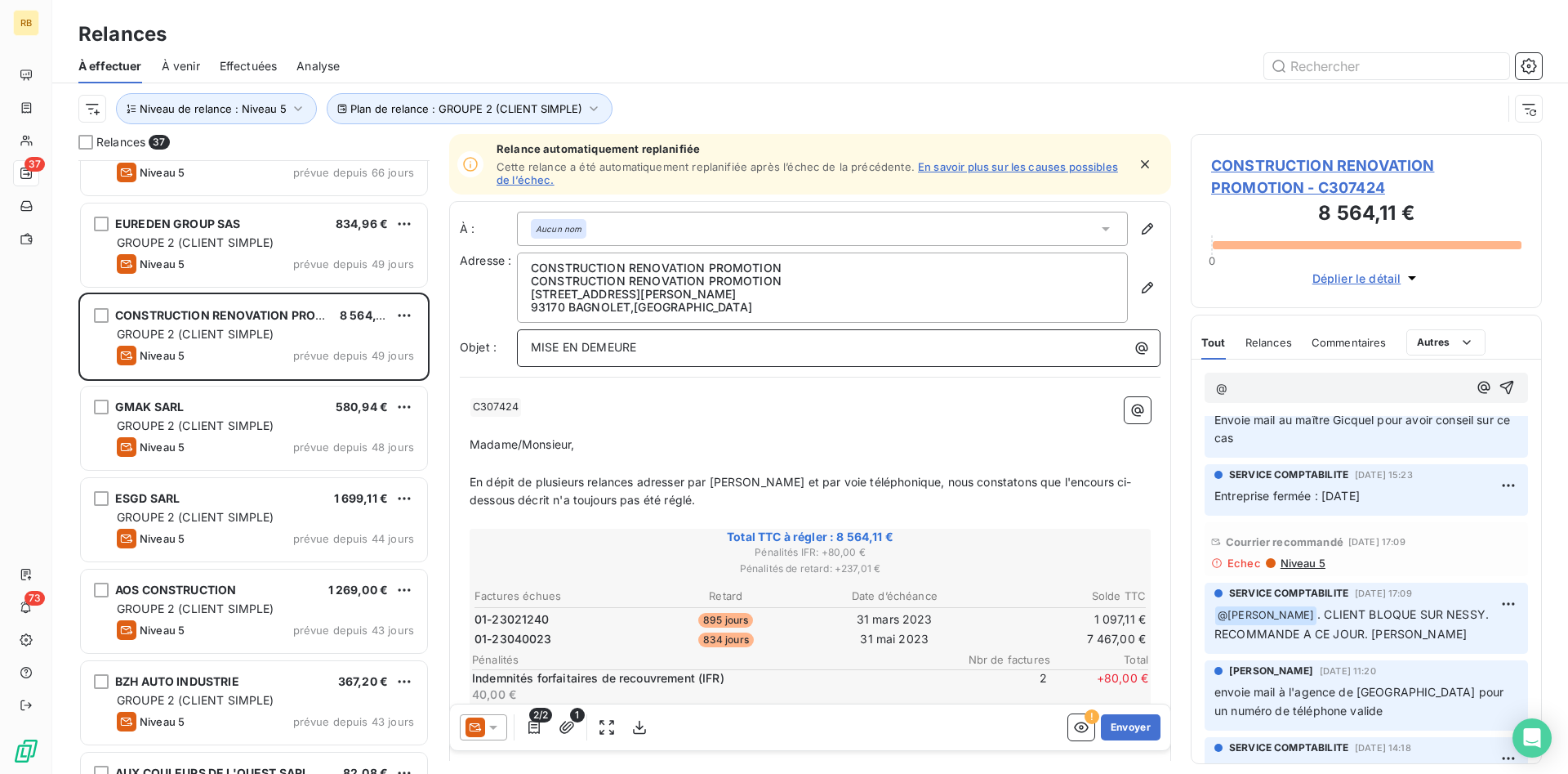
click at [688, 351] on p "MISE EN DEMEURE" at bounding box center [843, 347] width 624 height 19
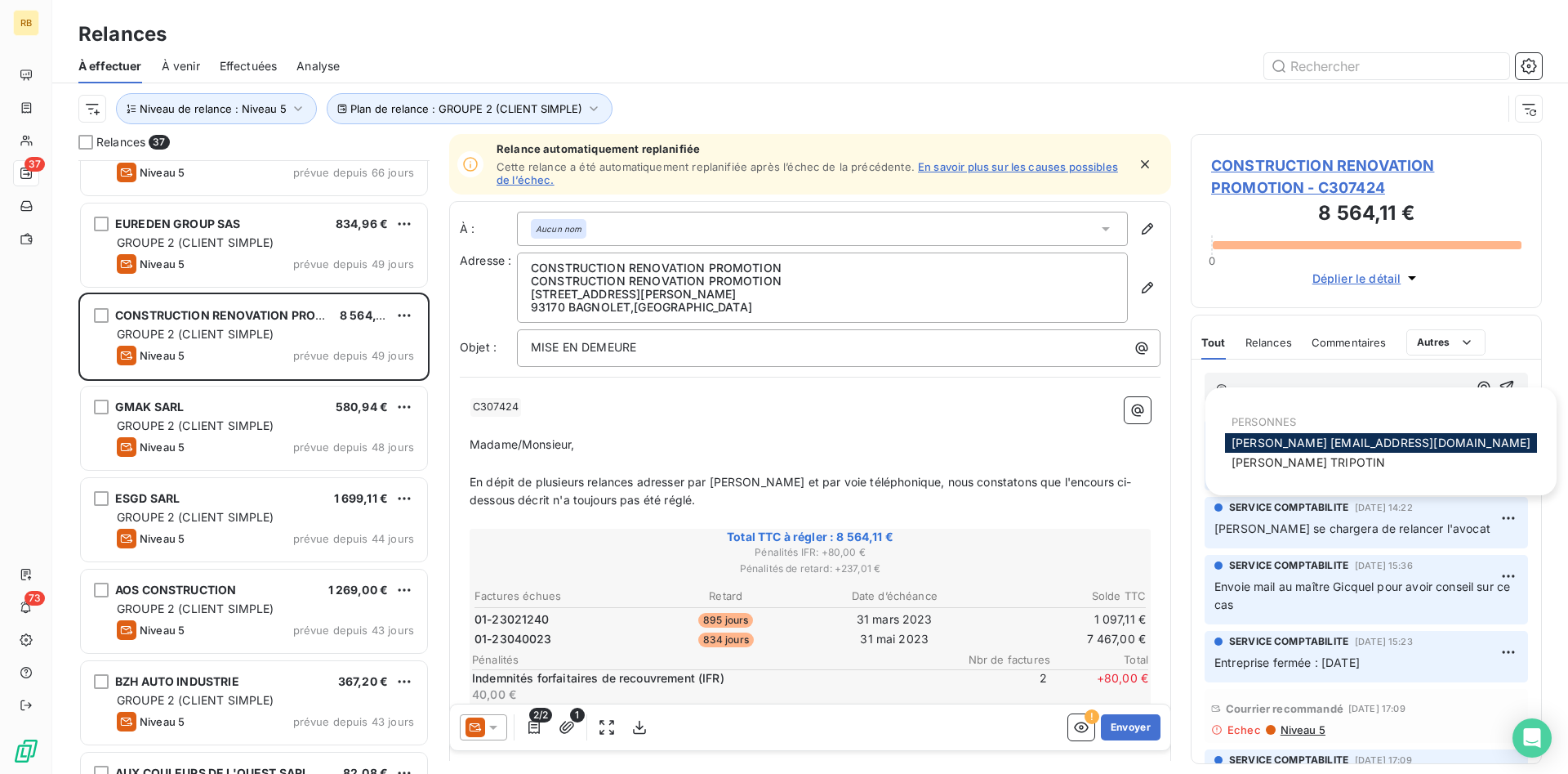
click at [1324, 389] on p "@" at bounding box center [1342, 388] width 251 height 19
click at [992, 399] on p "﻿ C307424 ﻿ ﻿" at bounding box center [810, 407] width 681 height 19
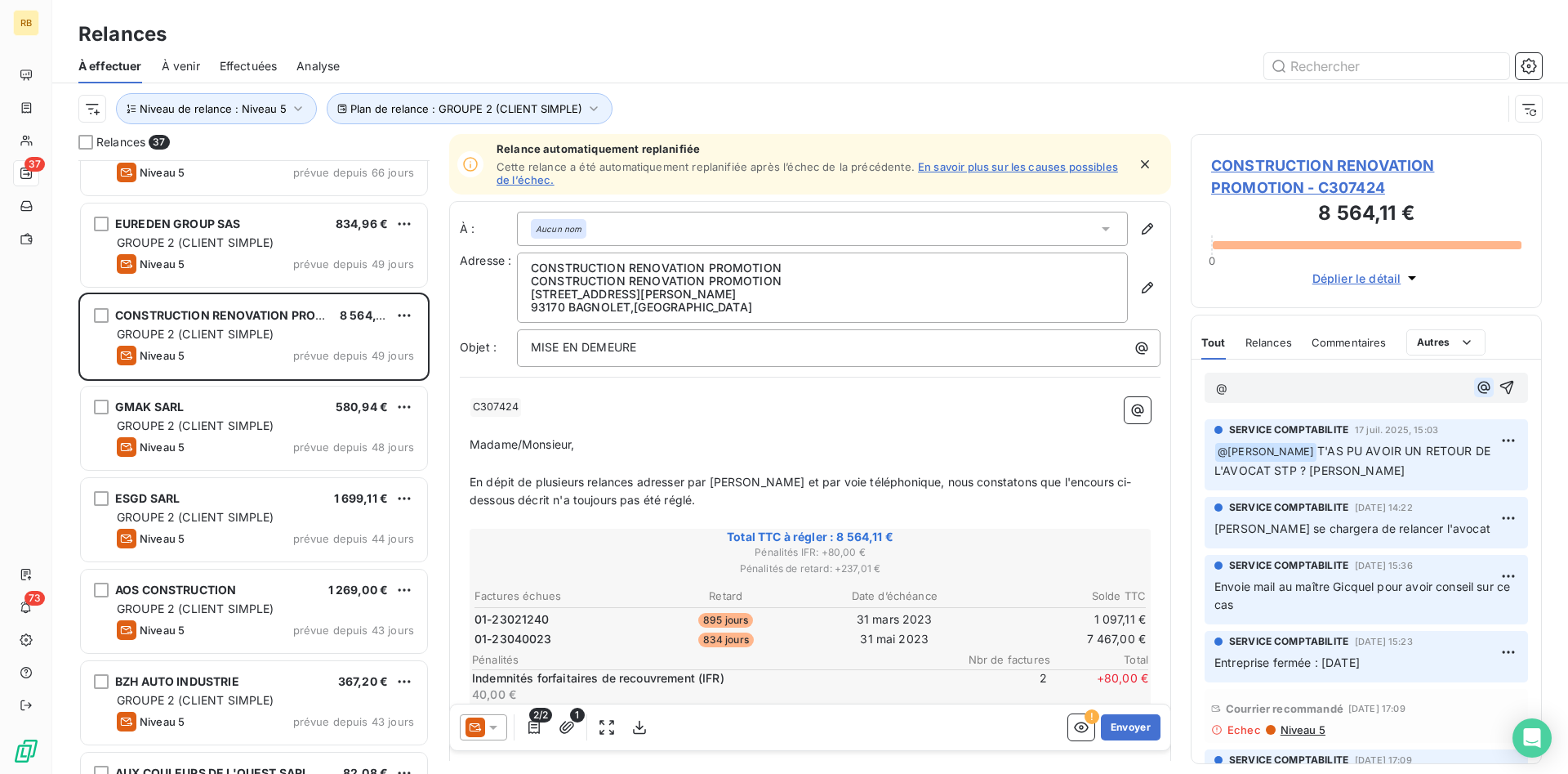
click at [1482, 388] on icon "button" at bounding box center [1485, 387] width 13 height 13
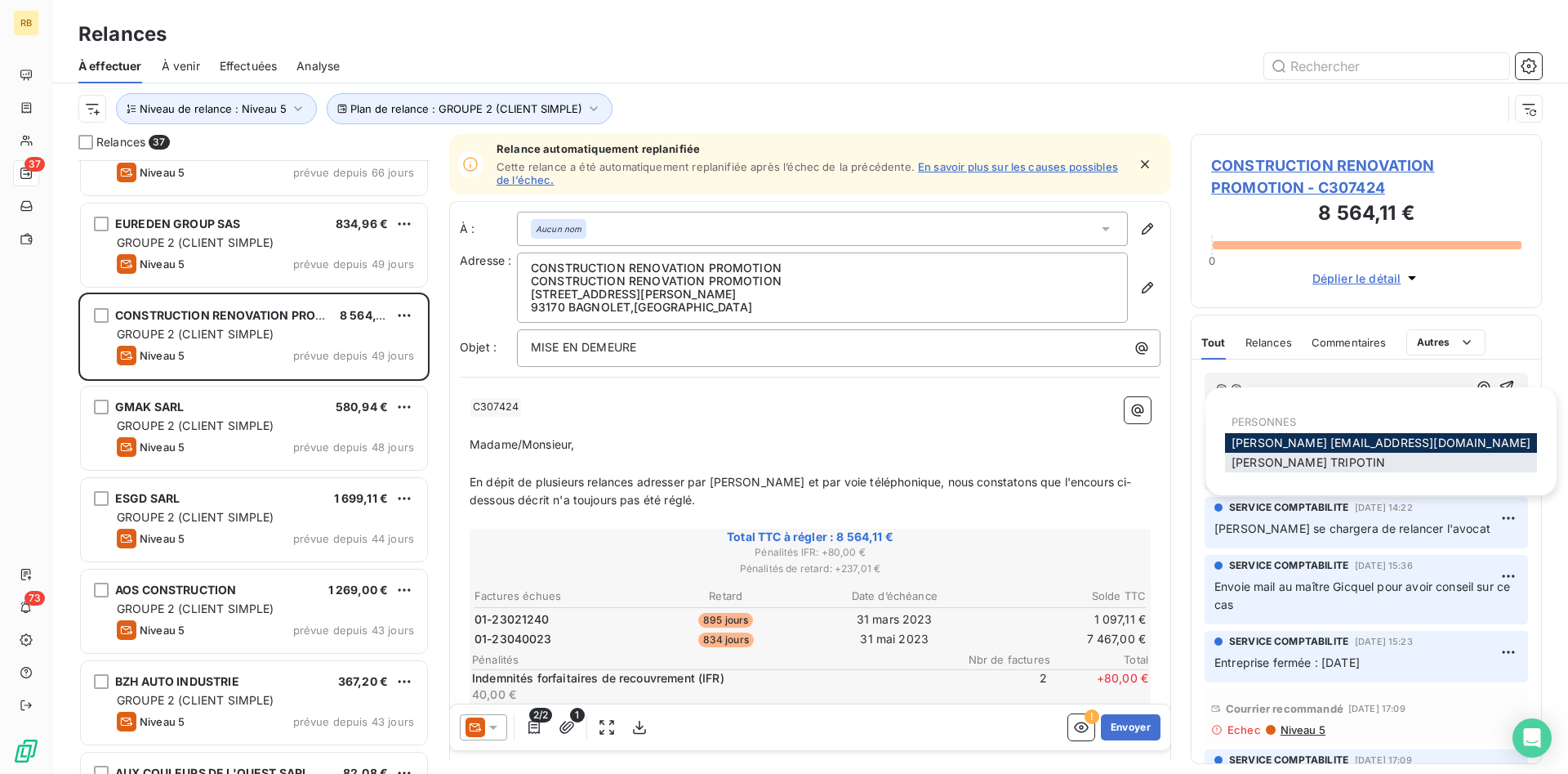
click at [1308, 462] on span "[PERSON_NAME]" at bounding box center [1308, 462] width 154 height 14
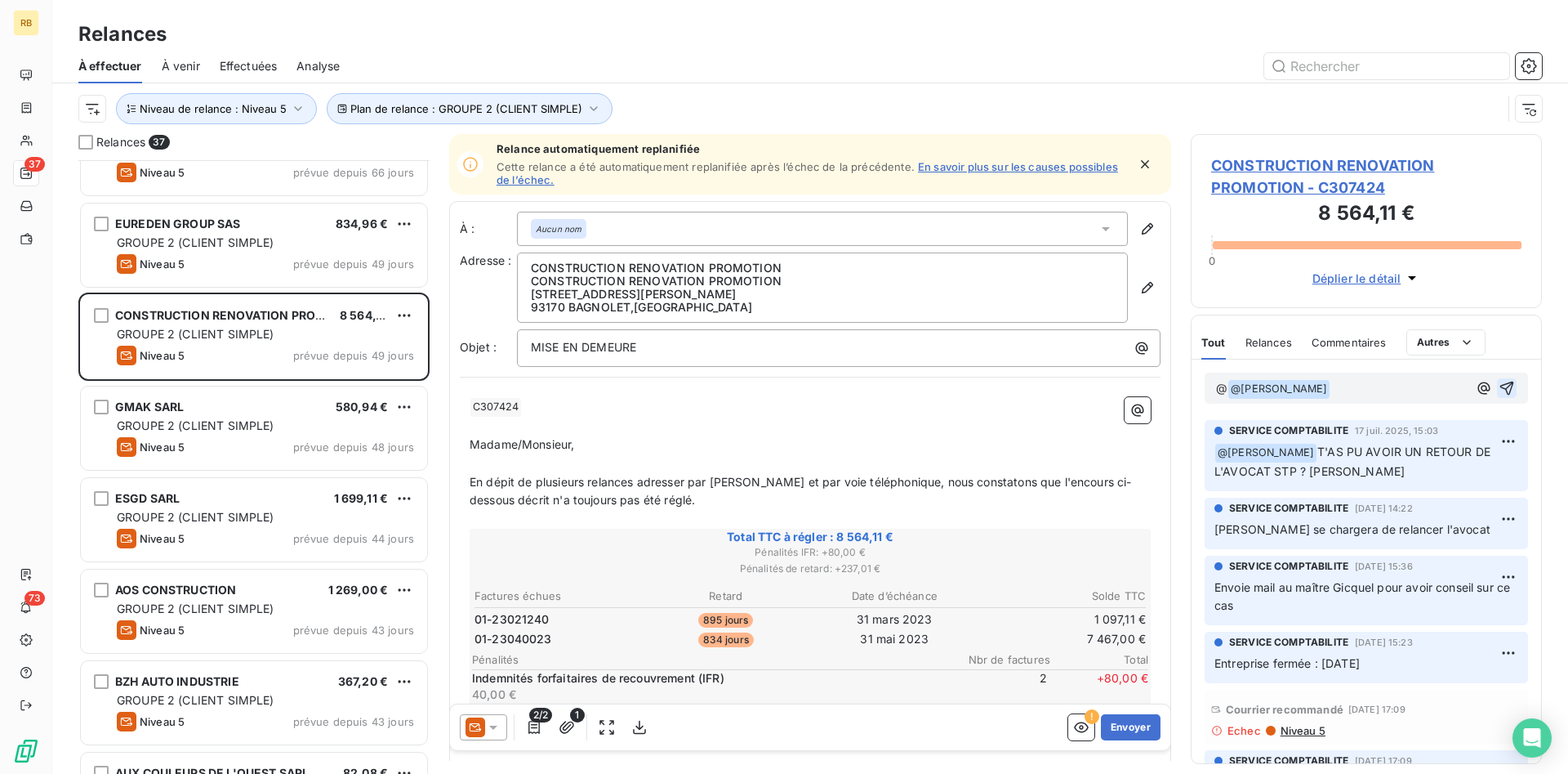
click at [1508, 392] on icon "button" at bounding box center [1507, 388] width 14 height 14
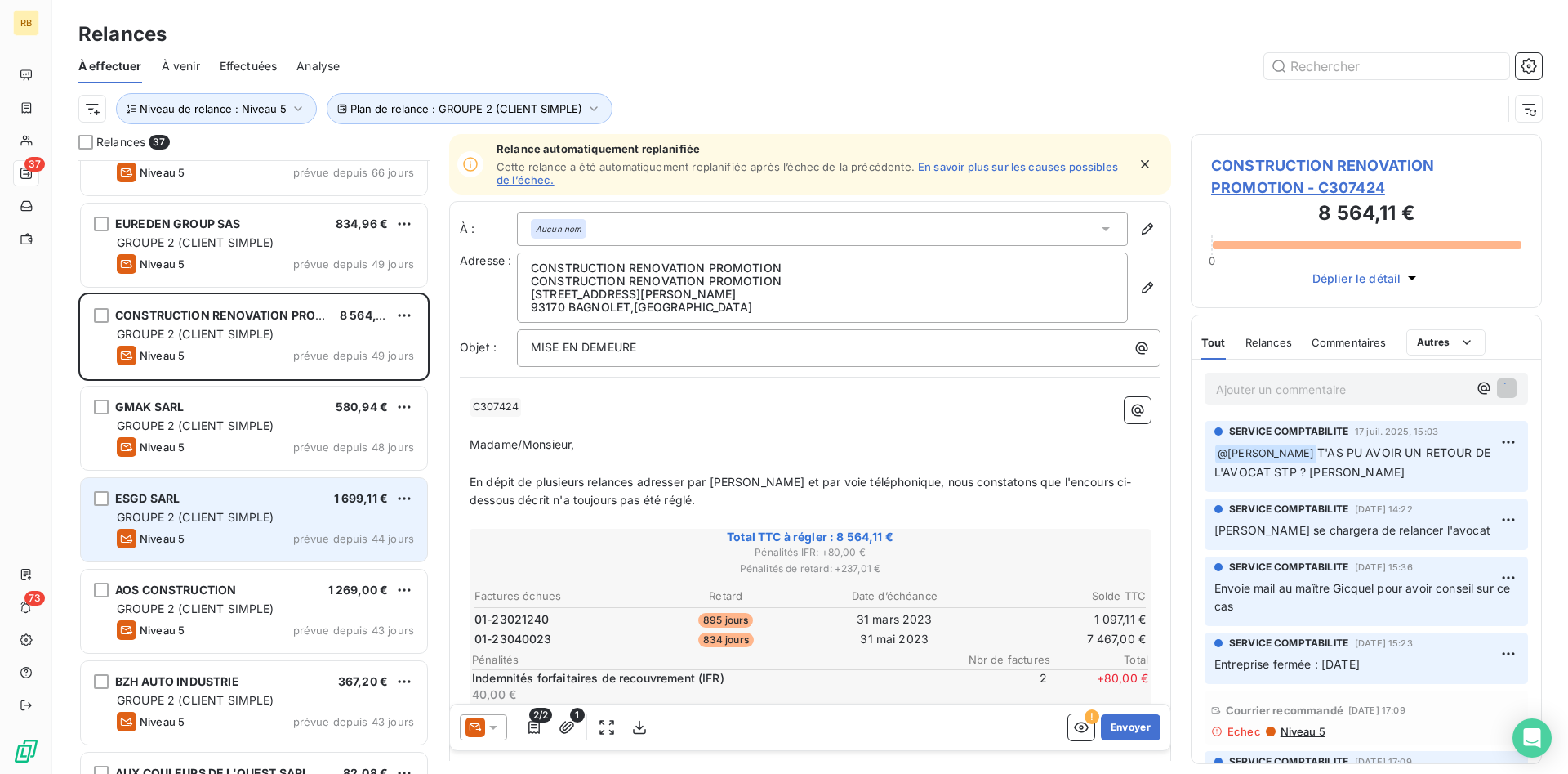
click at [262, 519] on span "GROUPE 2 (CLIENT SIMPLE)" at bounding box center [195, 517] width 158 height 14
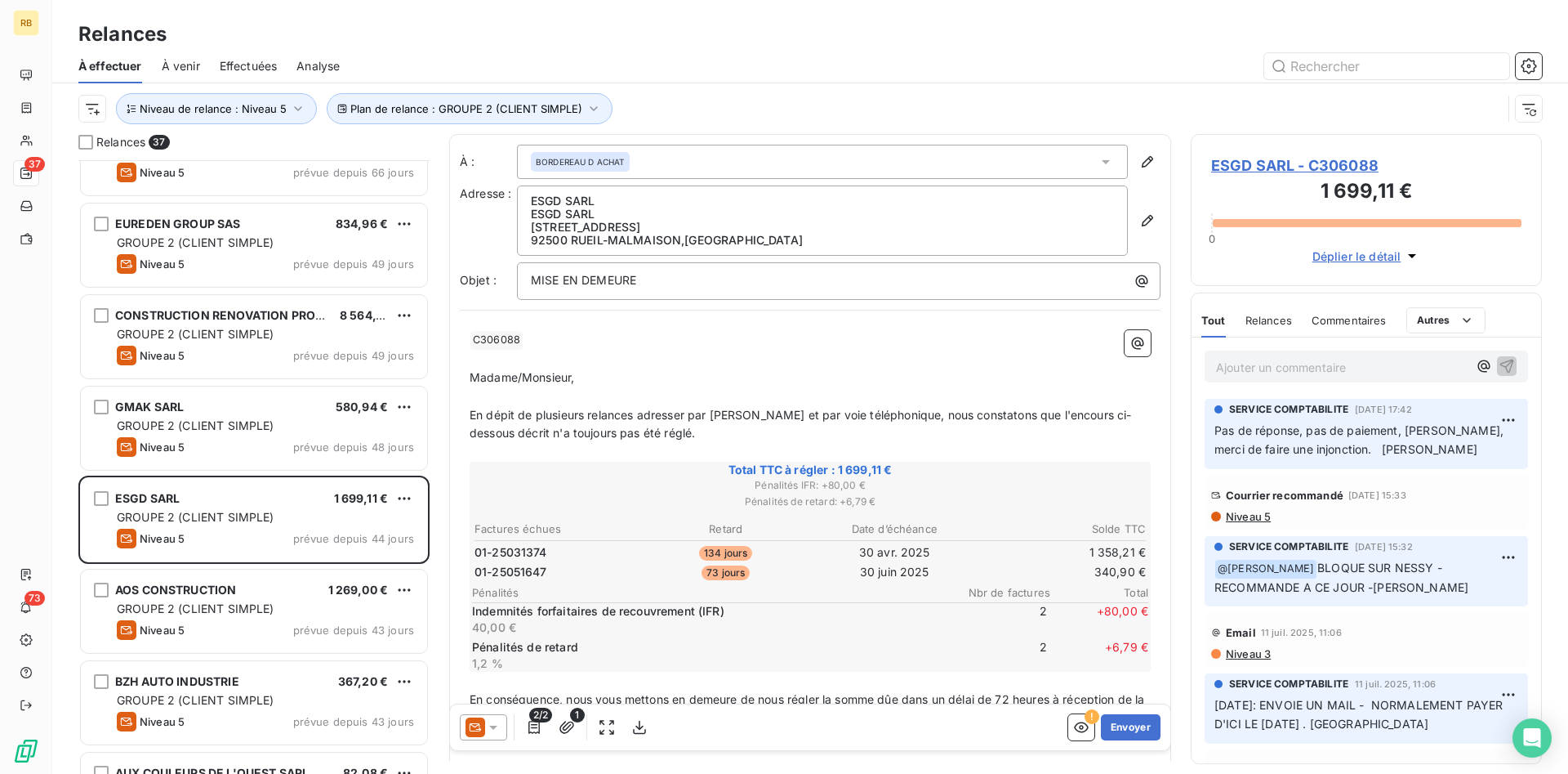
click at [1266, 169] on span "ESGD SARL - C306088" at bounding box center [1367, 165] width 310 height 22
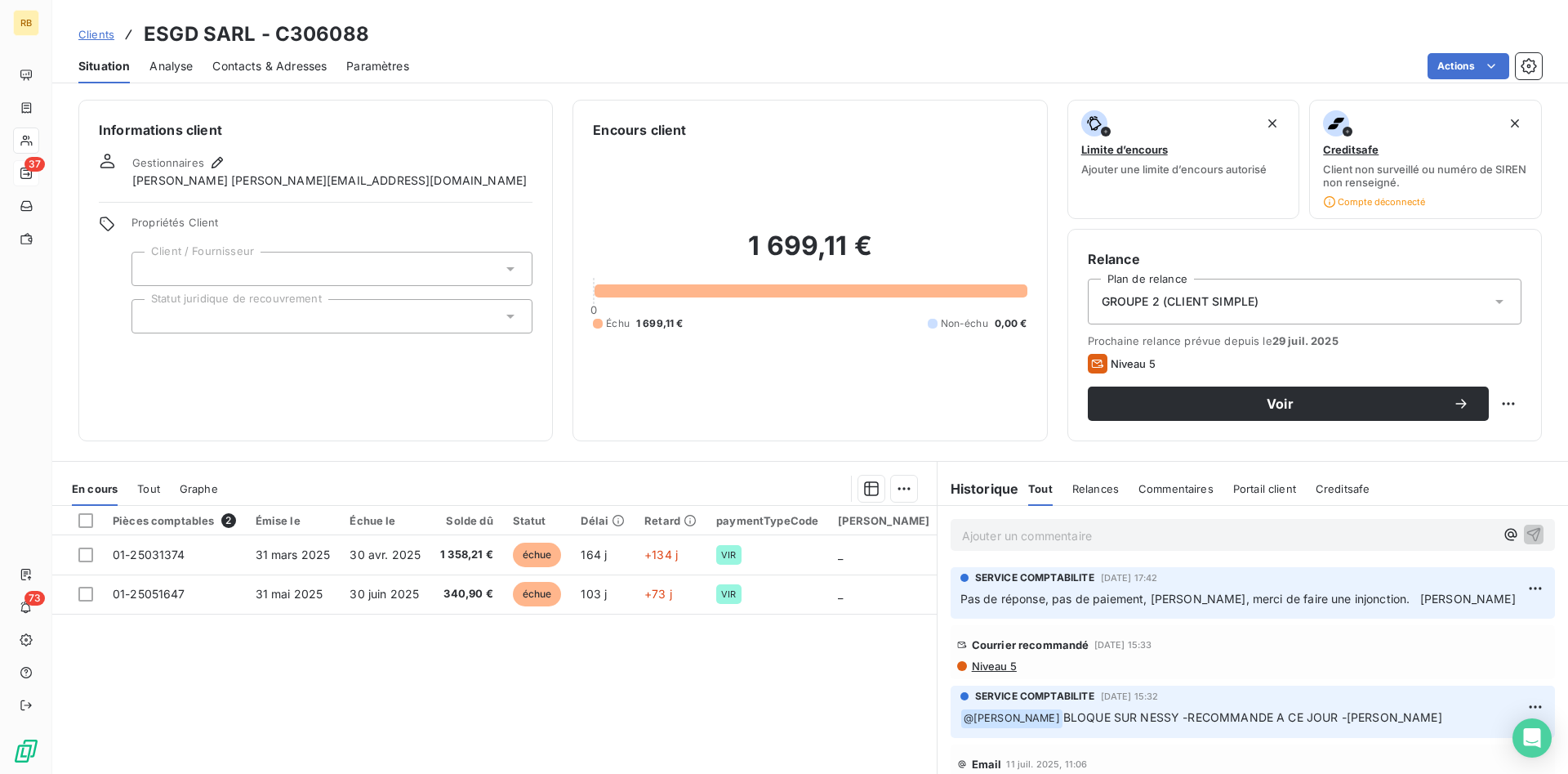
click at [259, 58] on span "Contacts & Adresses" at bounding box center [270, 67] width 114 height 17
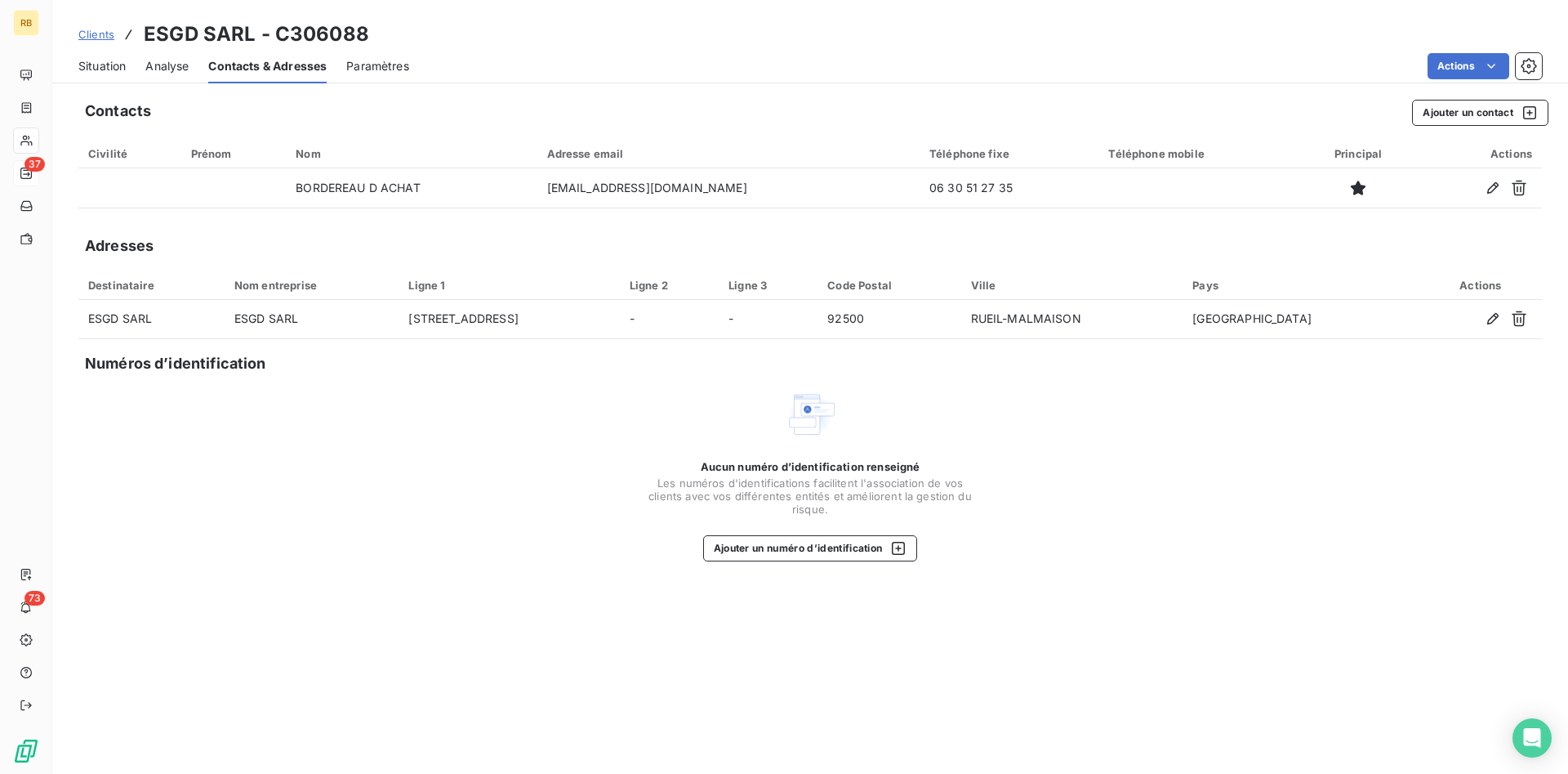
click at [115, 68] on span "Situation" at bounding box center [102, 67] width 48 height 17
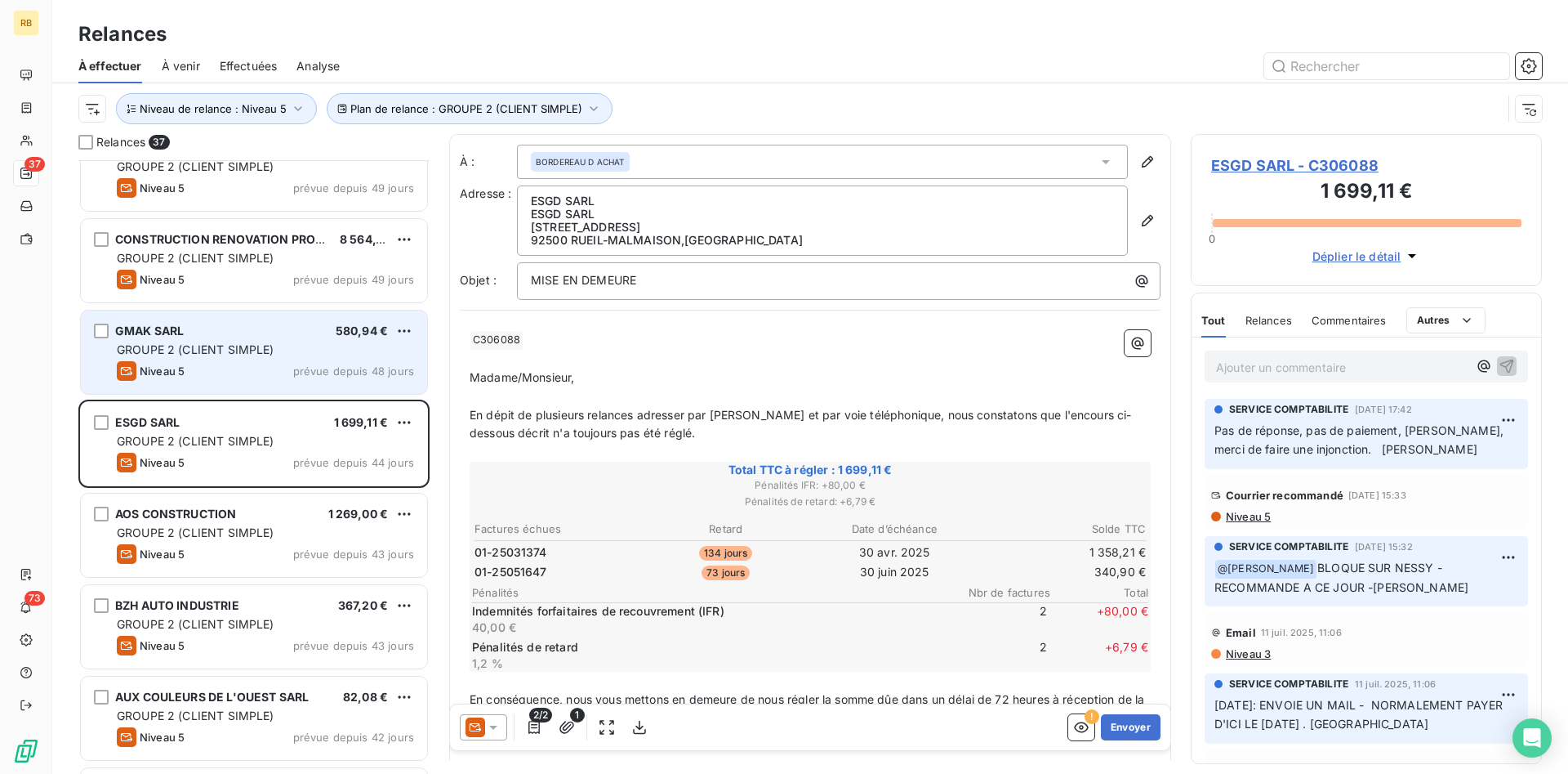
scroll to position [501, 0]
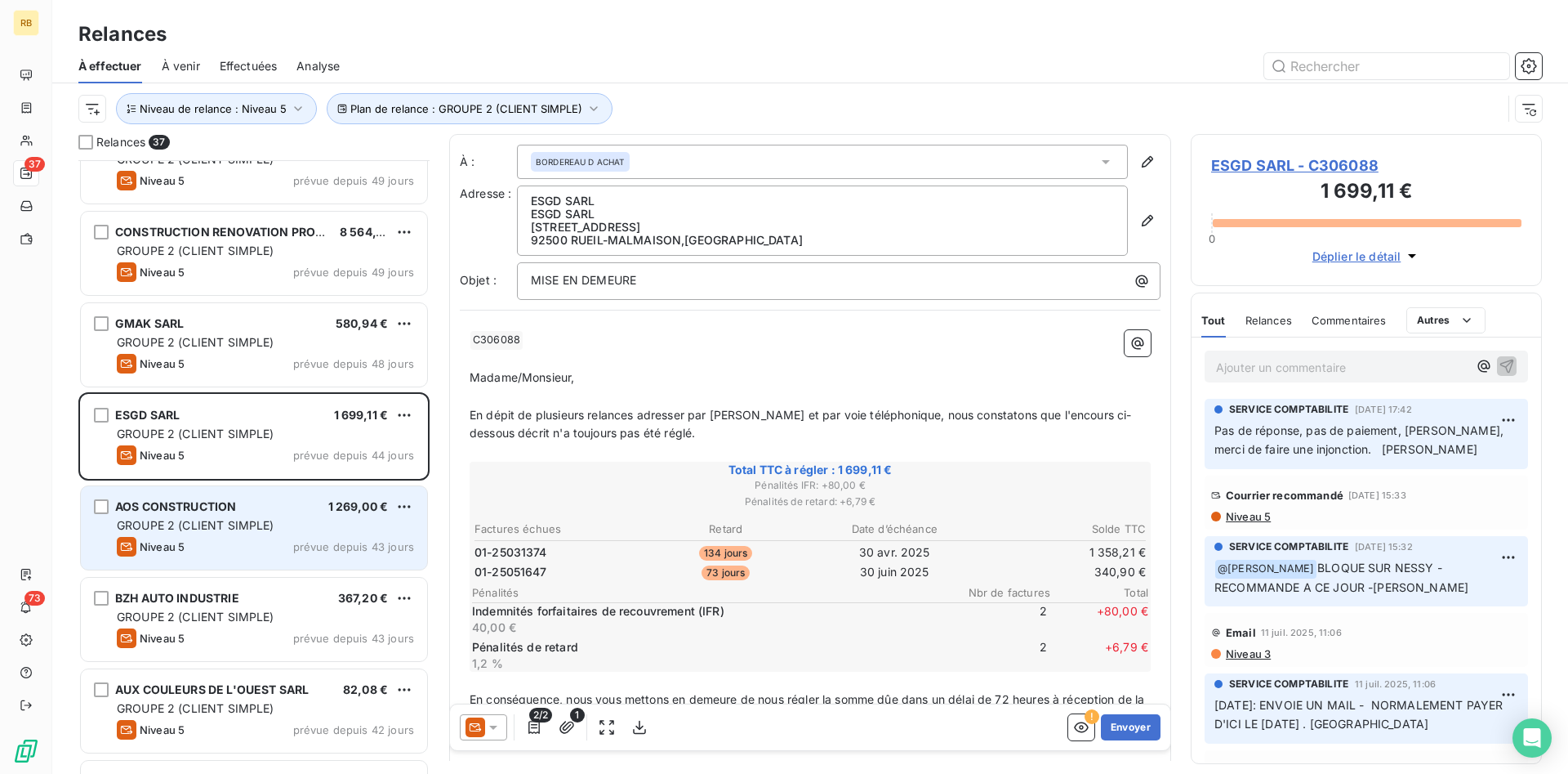
click at [319, 532] on div "GROUPE 2 (CLIENT SIMPLE)" at bounding box center [265, 526] width 297 height 17
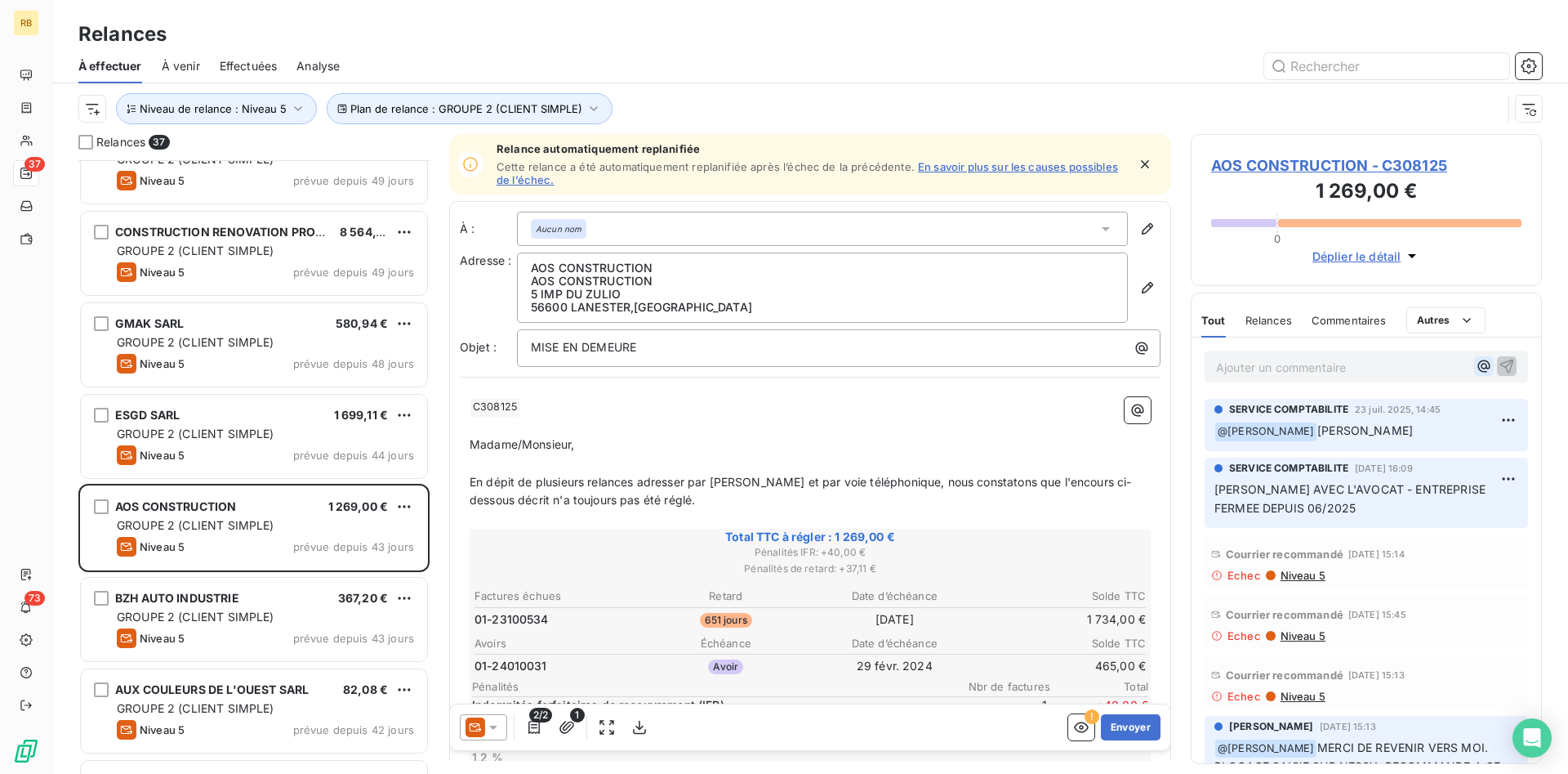
click at [1482, 367] on icon "button" at bounding box center [1485, 367] width 13 height 13
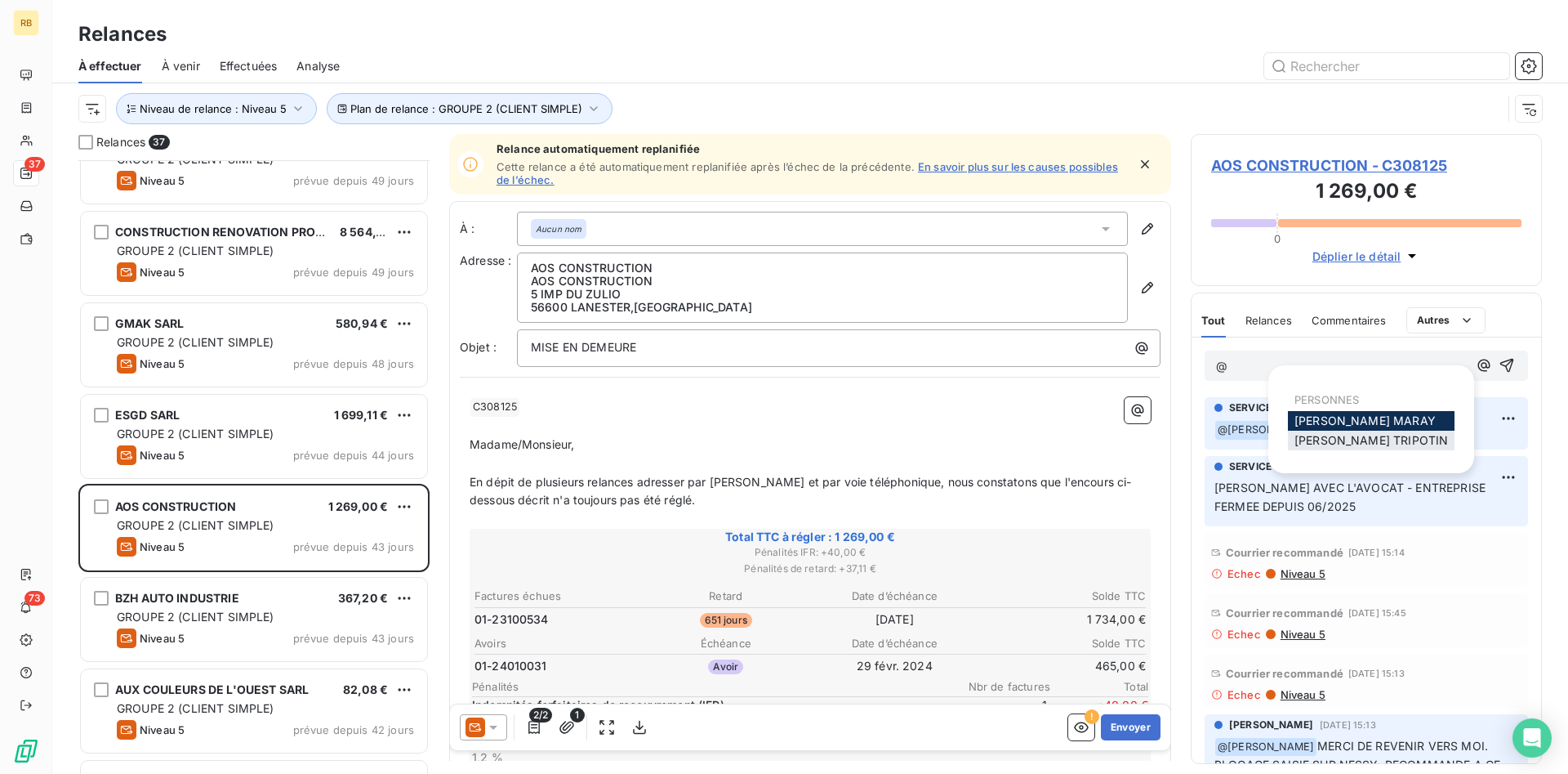
click at [1399, 440] on div "[PERSON_NAME]" at bounding box center [1372, 440] width 167 height 19
click at [1374, 437] on span "[PERSON_NAME]" at bounding box center [1372, 440] width 154 height 14
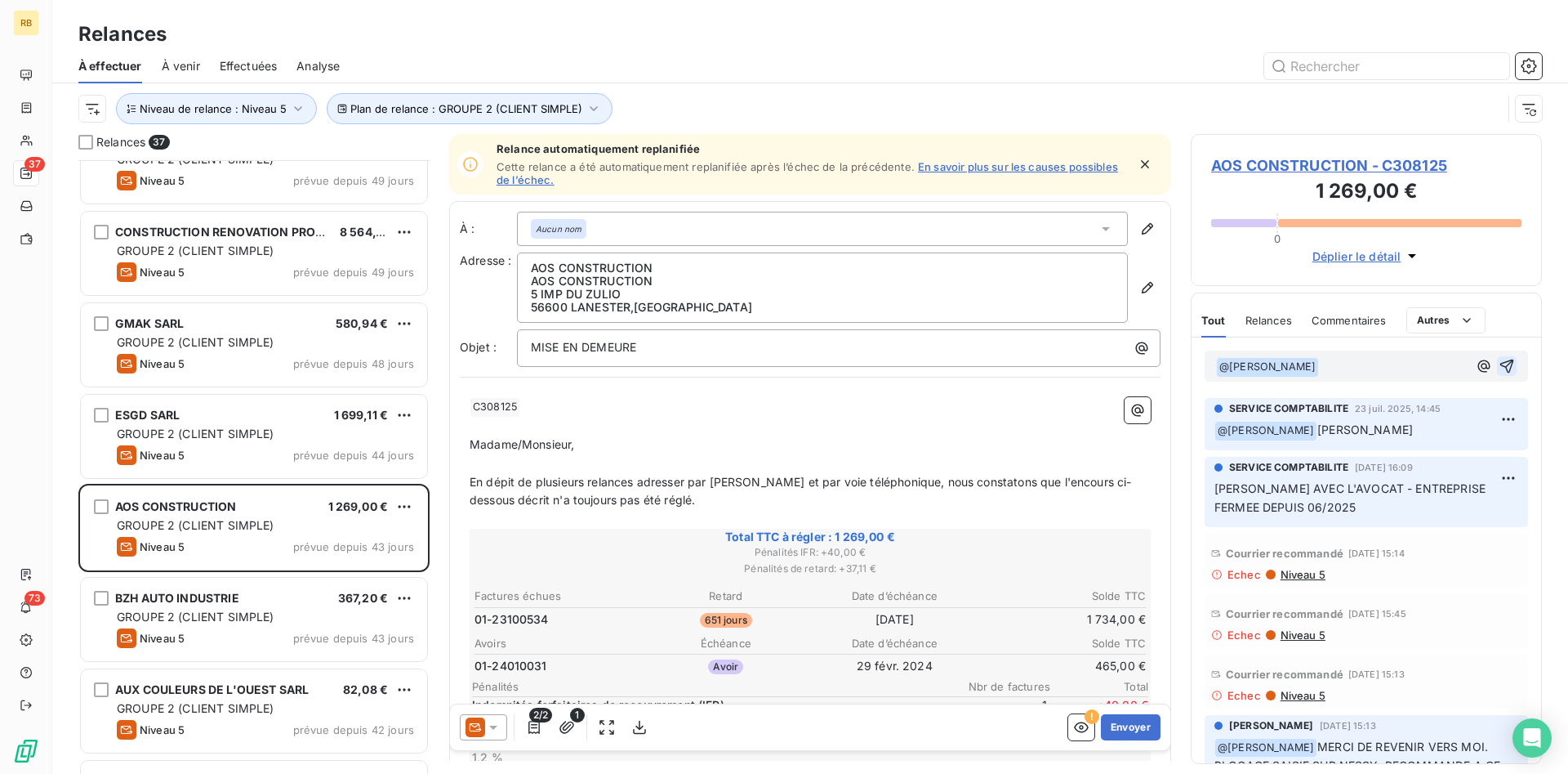
click at [1507, 357] on button "button" at bounding box center [1506, 366] width 19 height 19
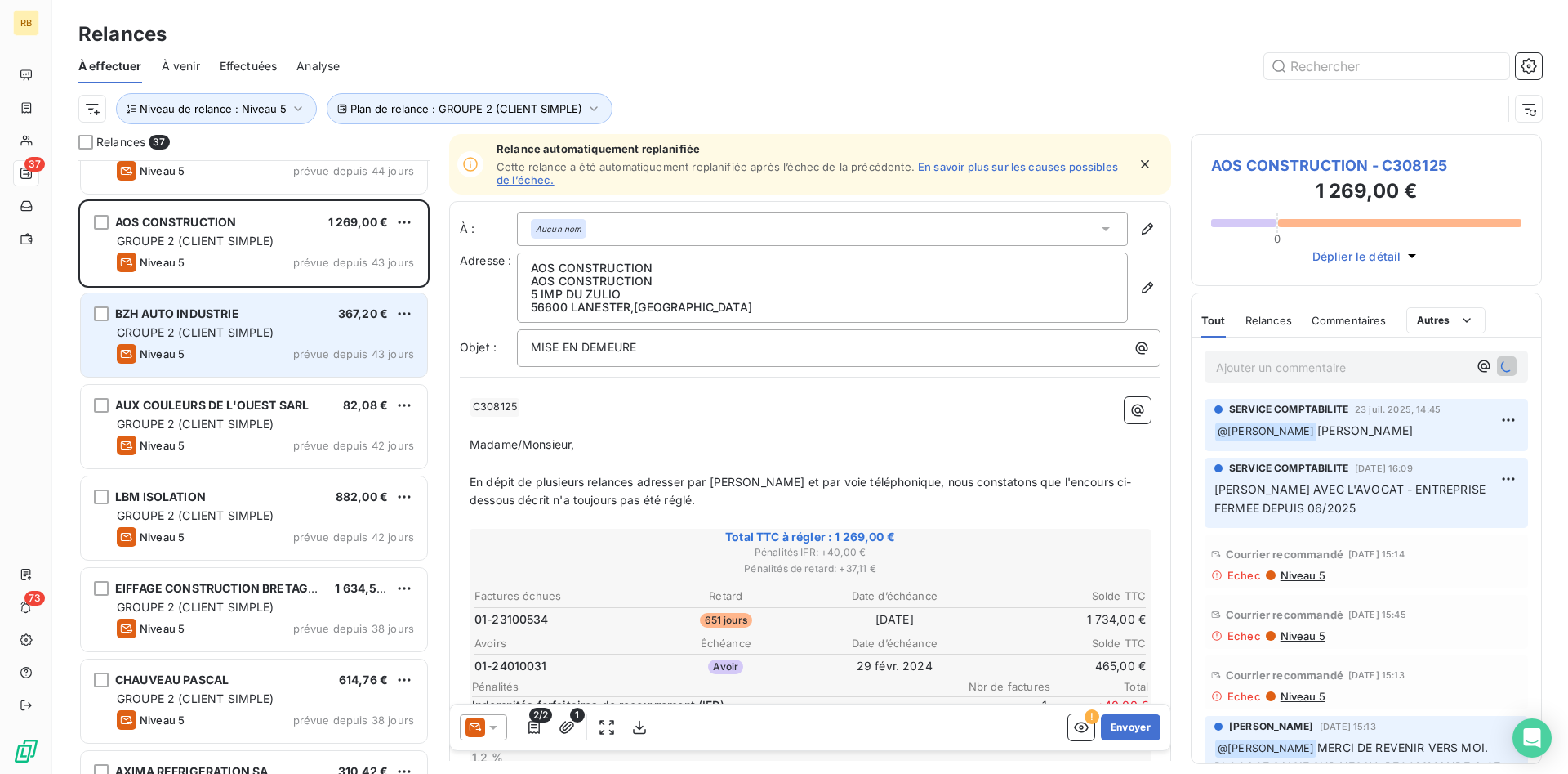
scroll to position [918, 0]
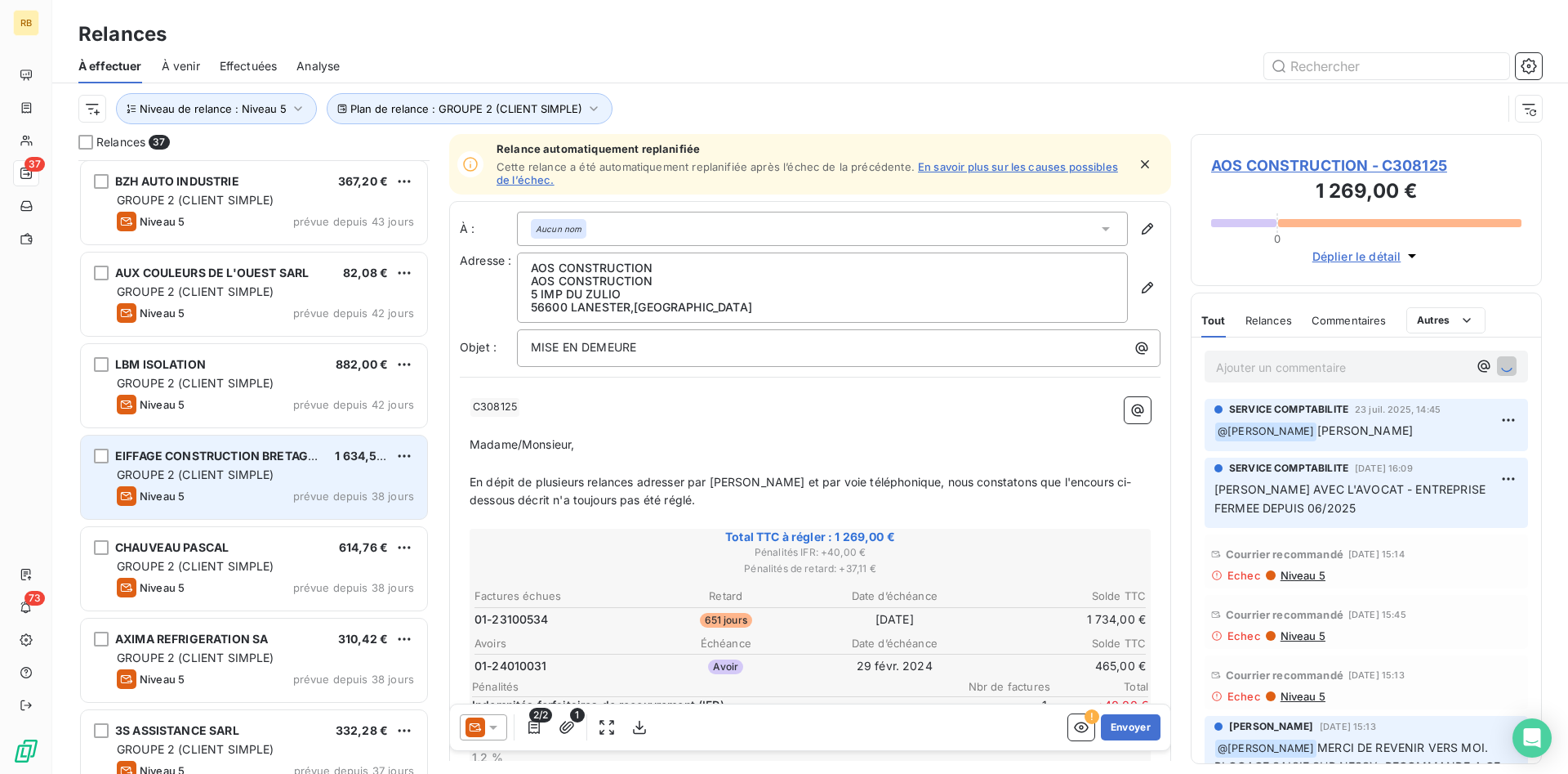
click at [334, 471] on div "GROUPE 2 (CLIENT SIMPLE)" at bounding box center [265, 475] width 297 height 17
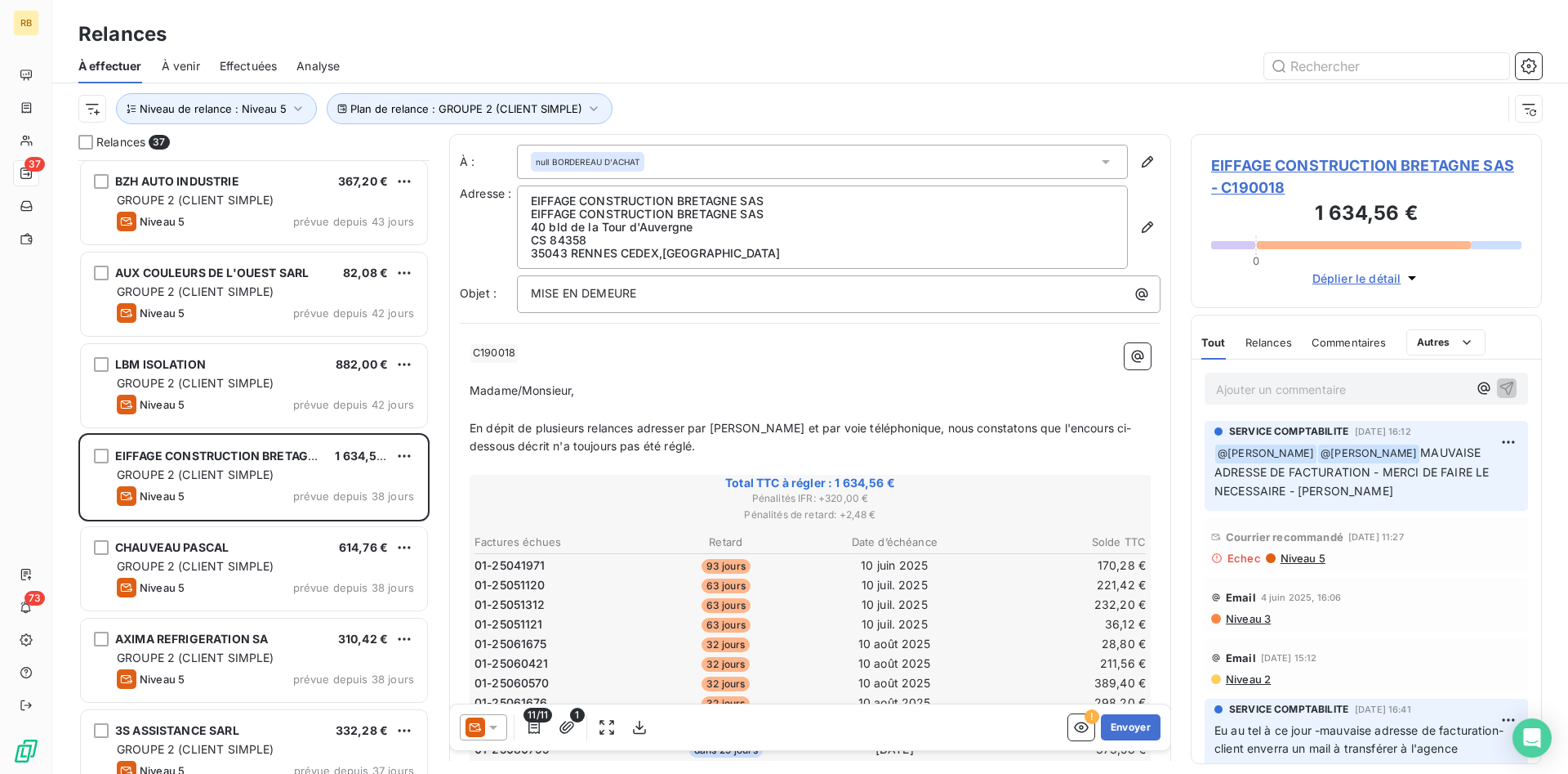
click at [1390, 497] on p "﻿ @ [PERSON_NAME] ﻿ @ [PERSON_NAME] MAUVAISE ADRESSE DE FACTURATION - MERCI DE …" at bounding box center [1367, 473] width 304 height 58
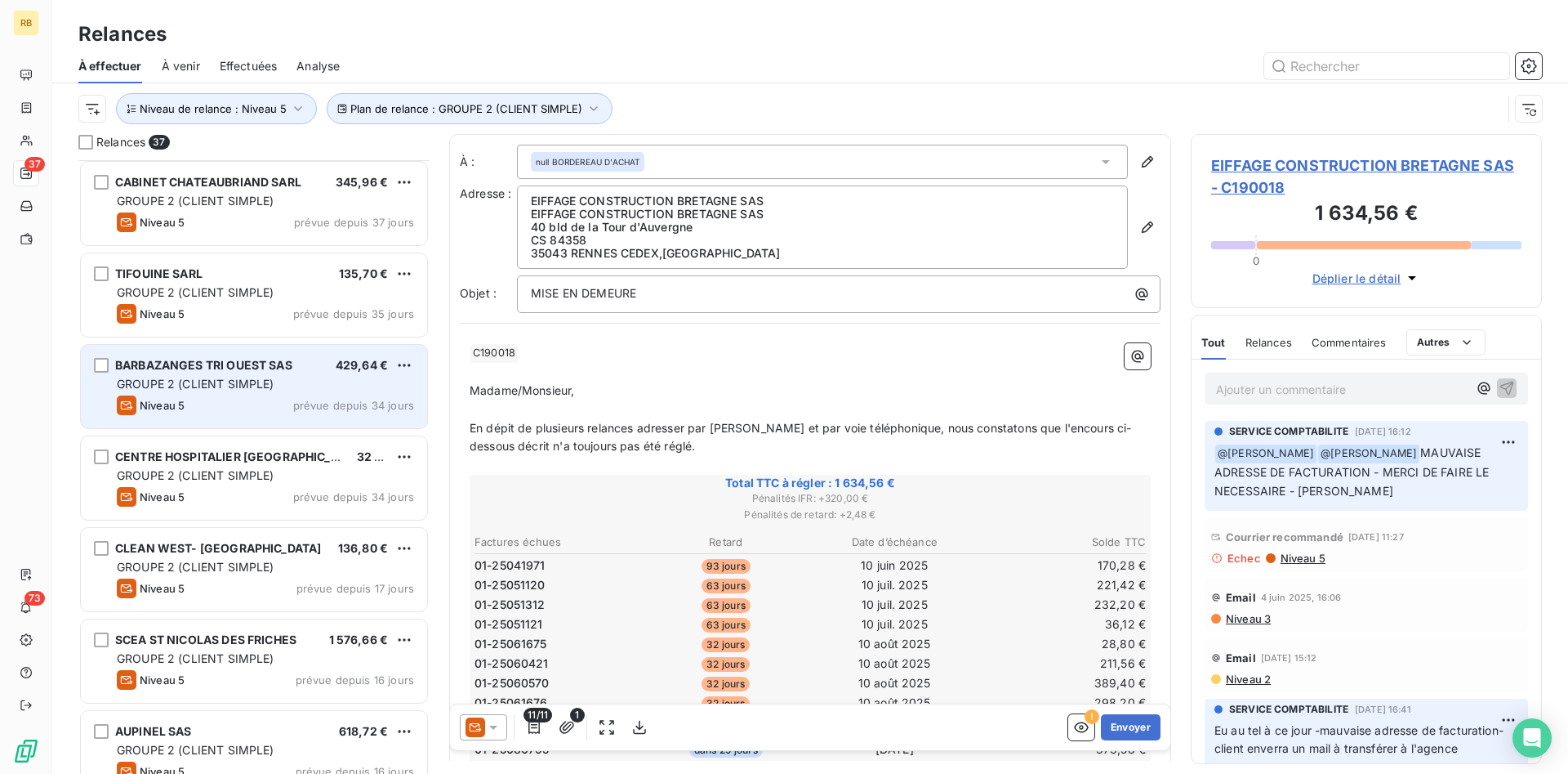
scroll to position [1585, 0]
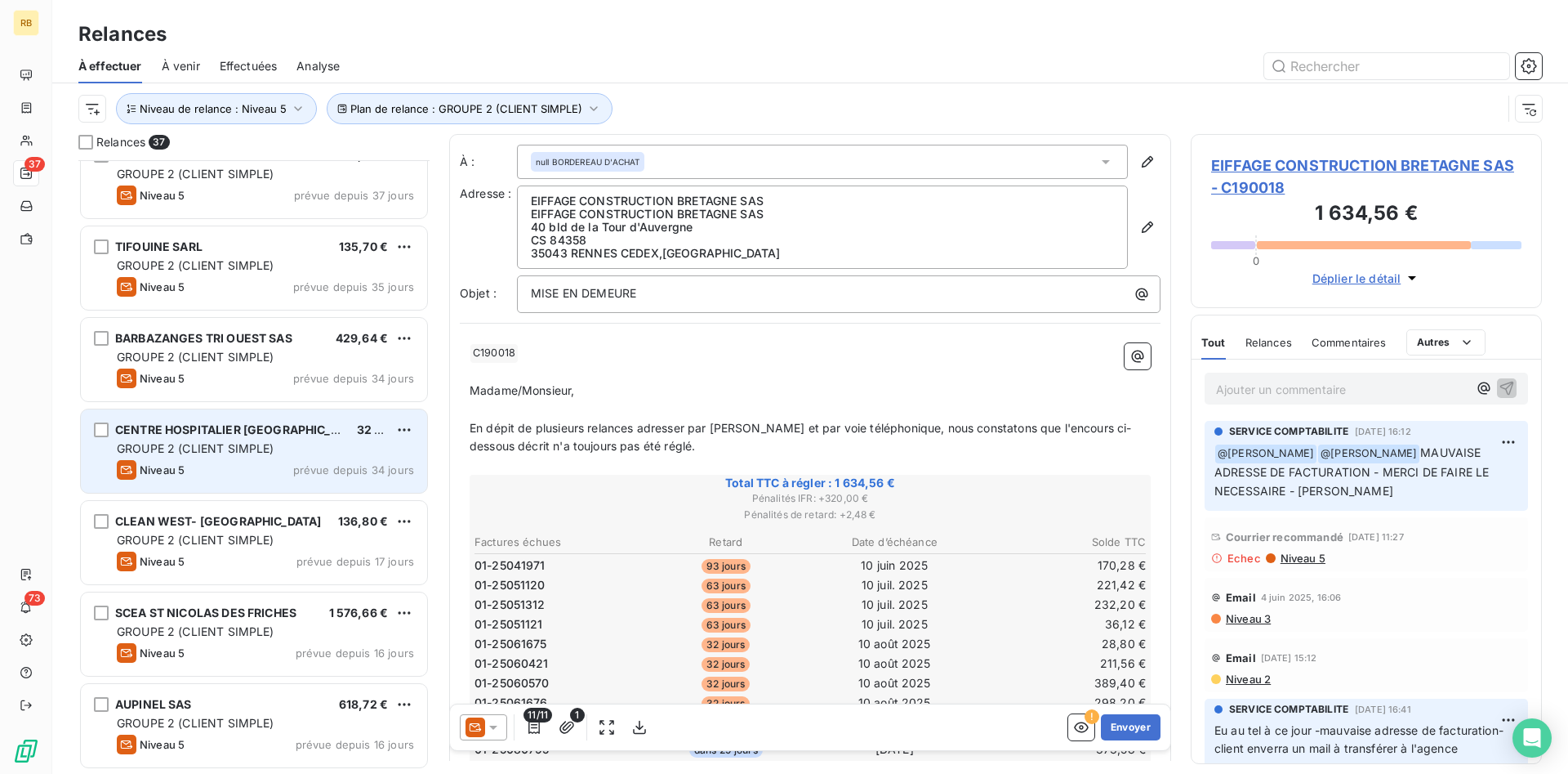
click at [318, 459] on div "CENTRE HOSPITALIER [GEOGRAPHIC_DATA] ,[GEOGRAPHIC_DATA] , TREGUIE 32 758,99 € G…" at bounding box center [254, 451] width 346 height 83
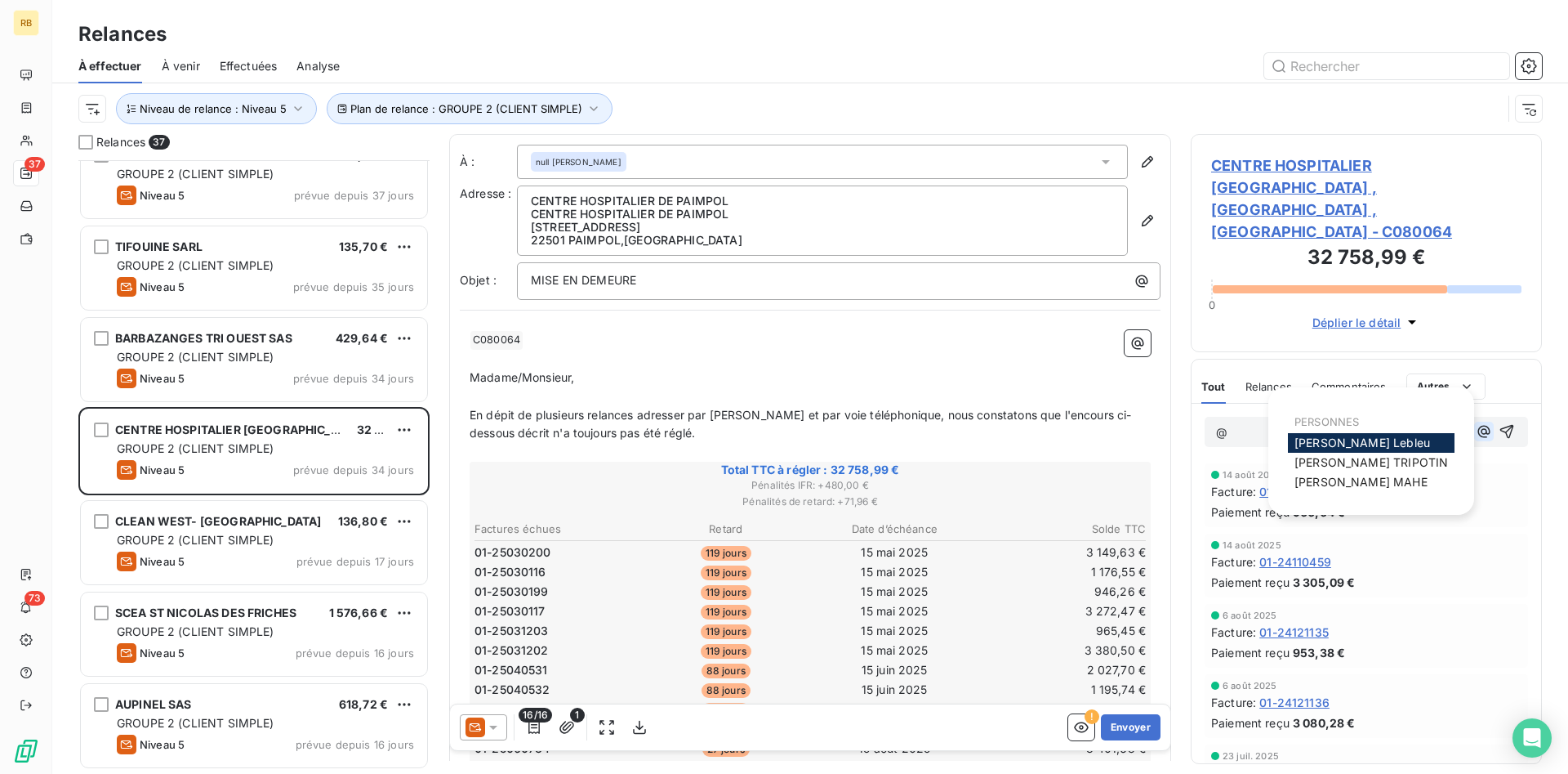
click at [1482, 426] on icon "button" at bounding box center [1485, 432] width 13 height 13
click at [1364, 481] on span "[PERSON_NAME]" at bounding box center [1362, 482] width 134 height 14
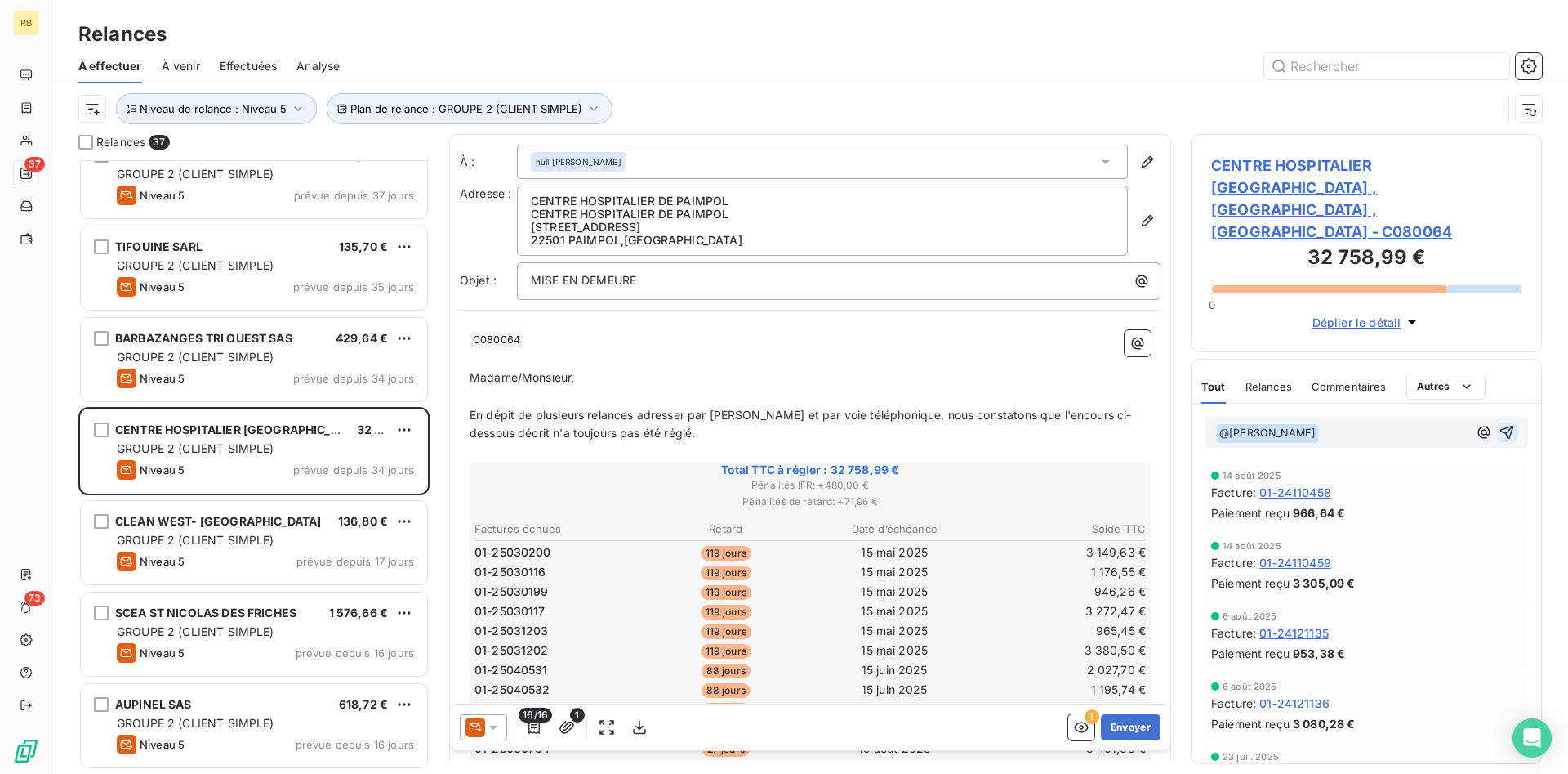
click at [1506, 424] on icon "button" at bounding box center [1507, 433] width 17 height 17
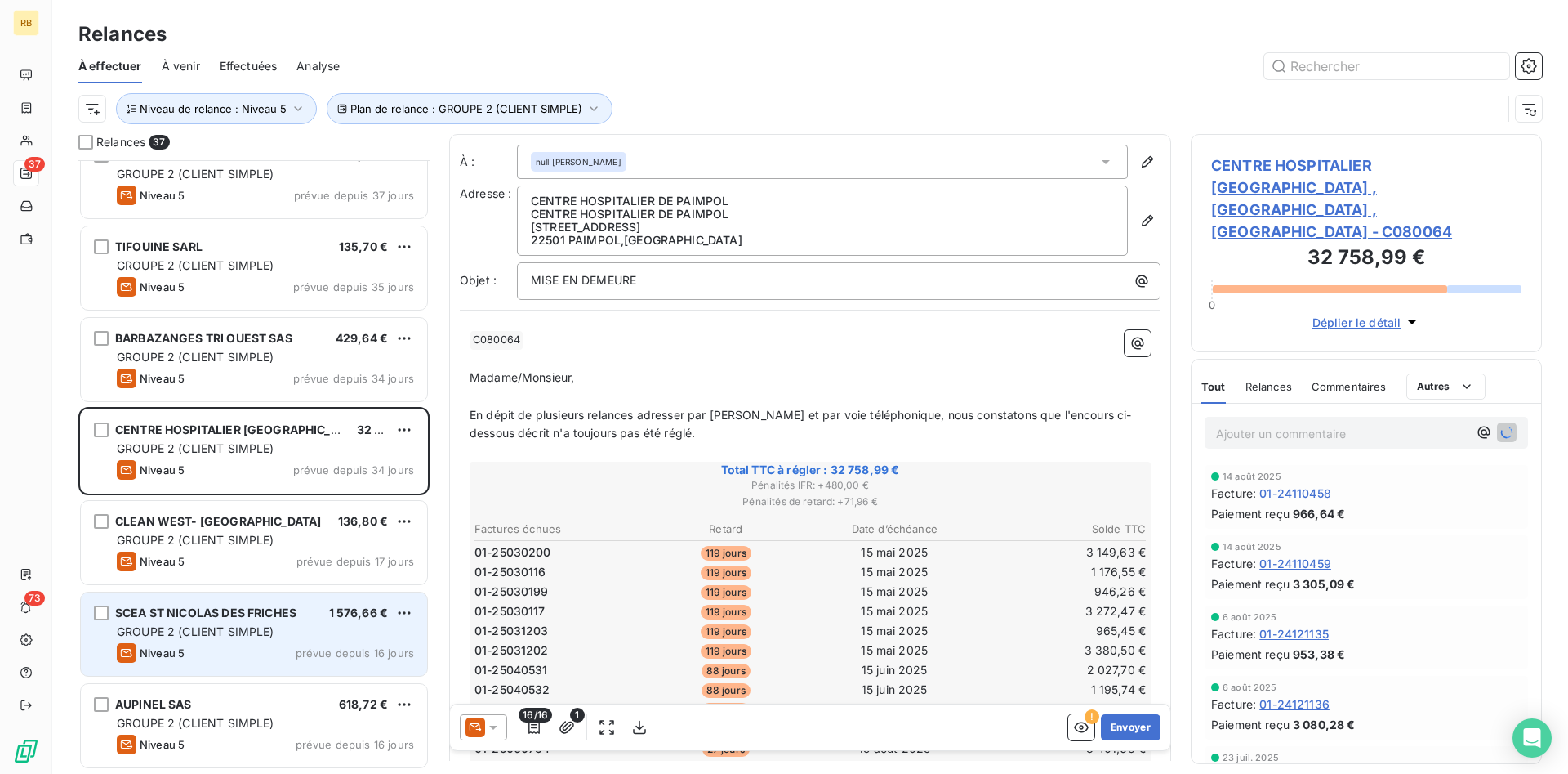
click at [275, 615] on span "SCEA ST NICOLAS DES FRICHES" at bounding box center [205, 612] width 181 height 14
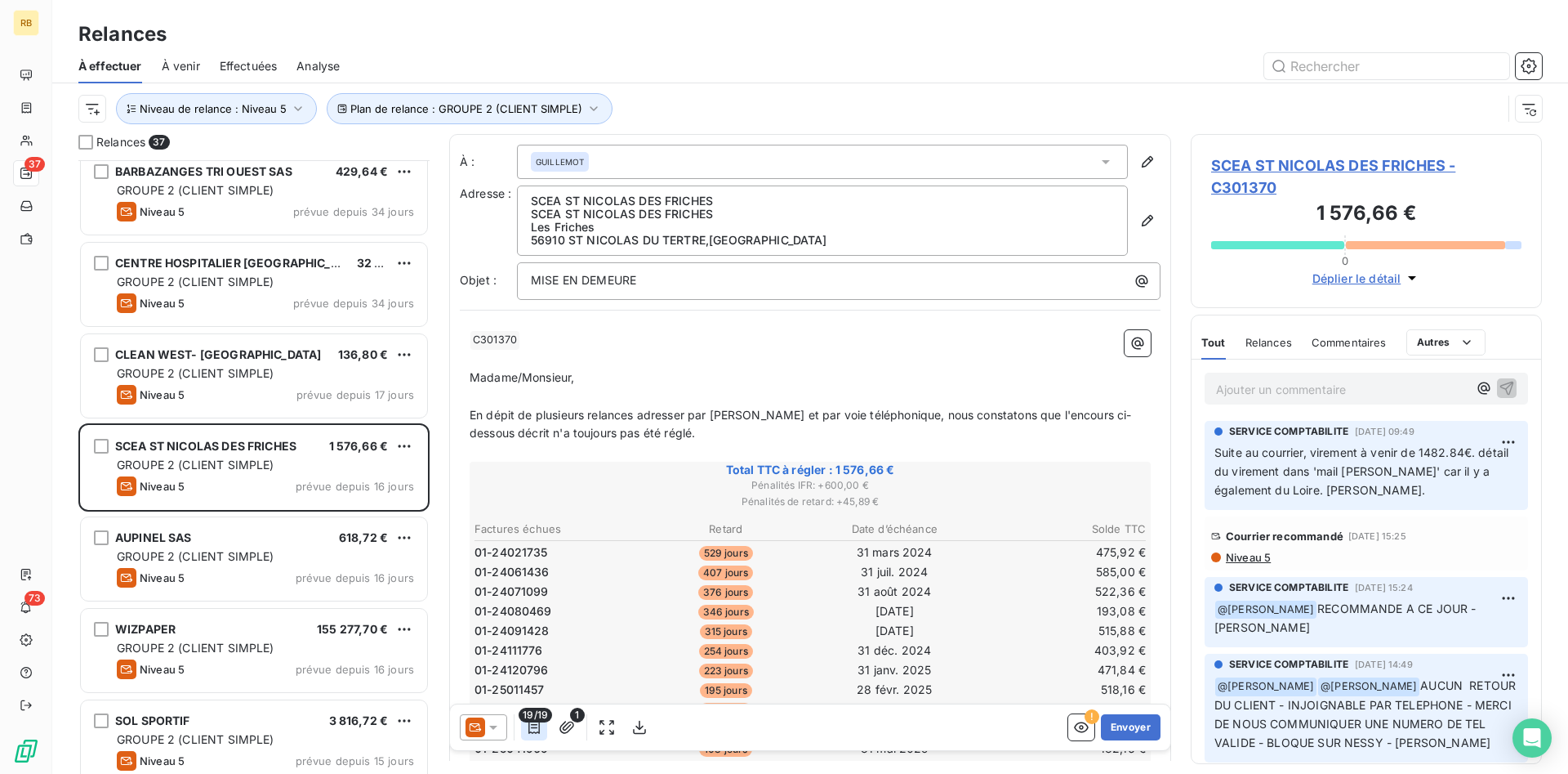
click at [538, 723] on icon "button" at bounding box center [534, 727] width 17 height 17
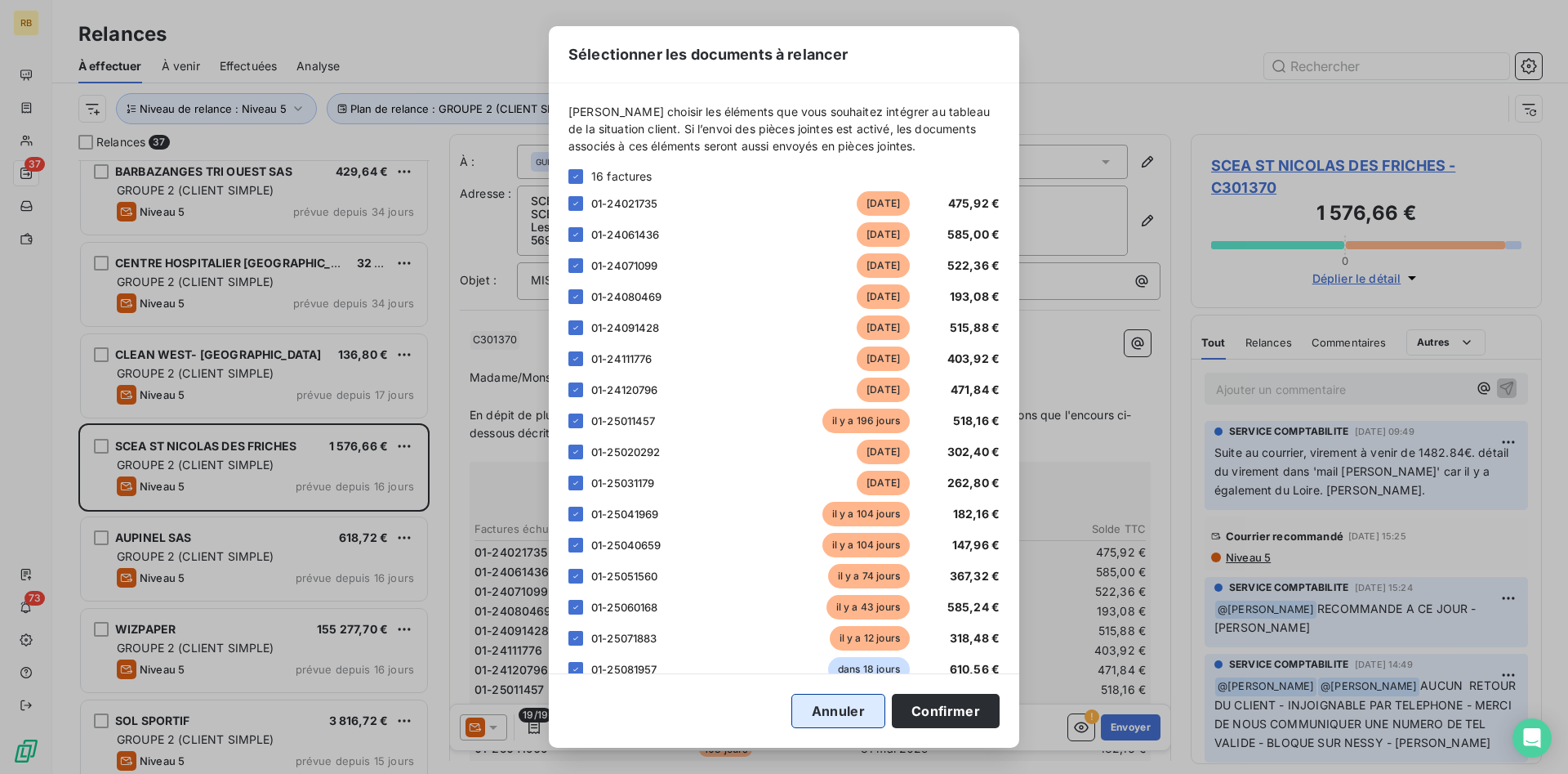
click at [856, 715] on button "Annuler" at bounding box center [839, 711] width 94 height 34
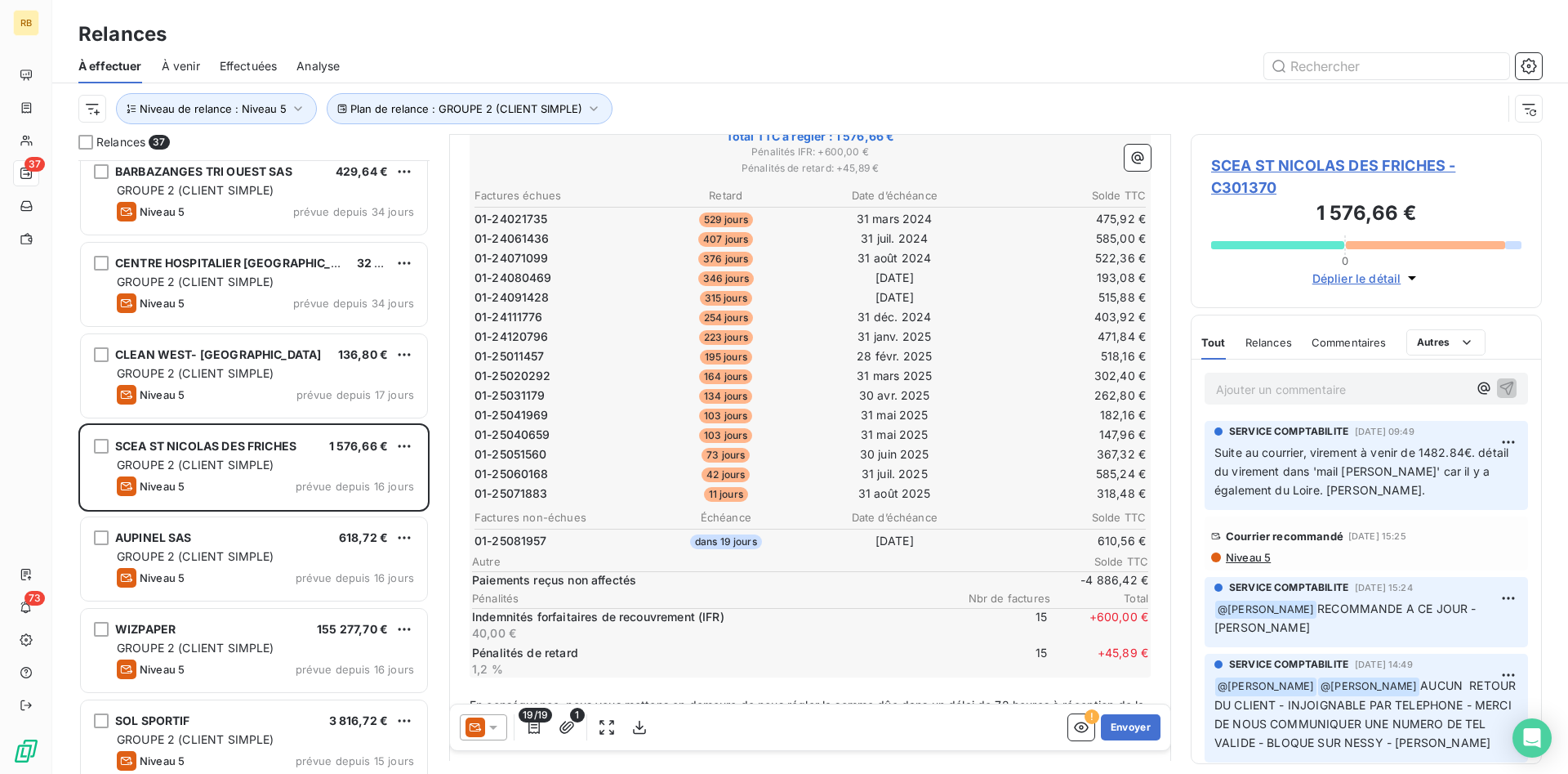
scroll to position [1, 0]
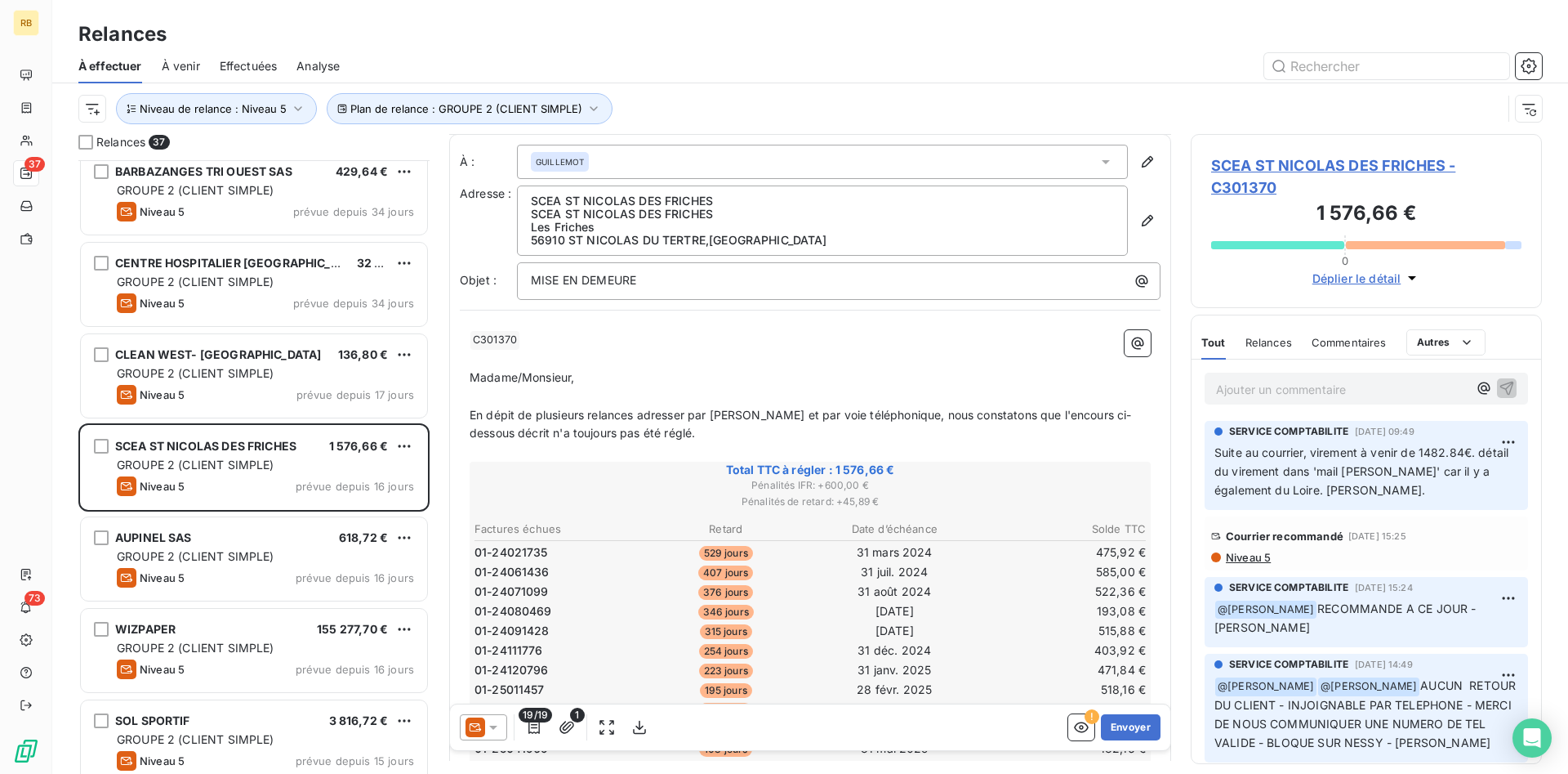
click at [812, 377] on p "Madame/Monsieur," at bounding box center [810, 377] width 681 height 19
drag, startPoint x: 683, startPoint y: 386, endPoint x: 379, endPoint y: 377, distance: 304.1
click at [449, 377] on div "À : GUILLEMOT Adresse : SCEA ST NICOLAS DES FRICHES SCEA ST NICOLAS DES FRICHES…" at bounding box center [809, 448] width 722 height 627
drag, startPoint x: 526, startPoint y: 341, endPoint x: 464, endPoint y: 347, distance: 62.3
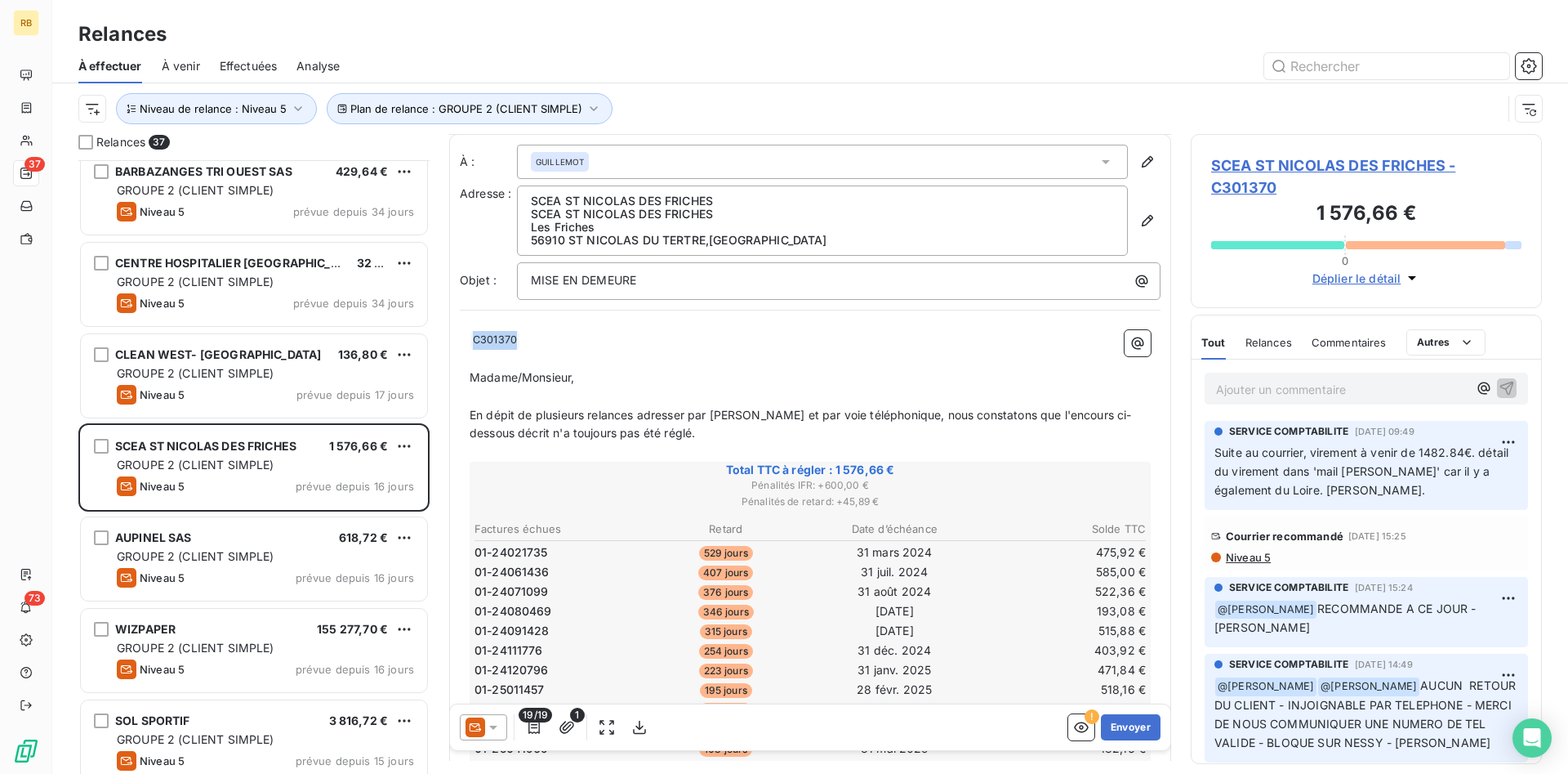
drag, startPoint x: 652, startPoint y: 374, endPoint x: 494, endPoint y: 370, distance: 158.1
click at [494, 370] on p "Madame/Monsieur," at bounding box center [810, 377] width 681 height 19
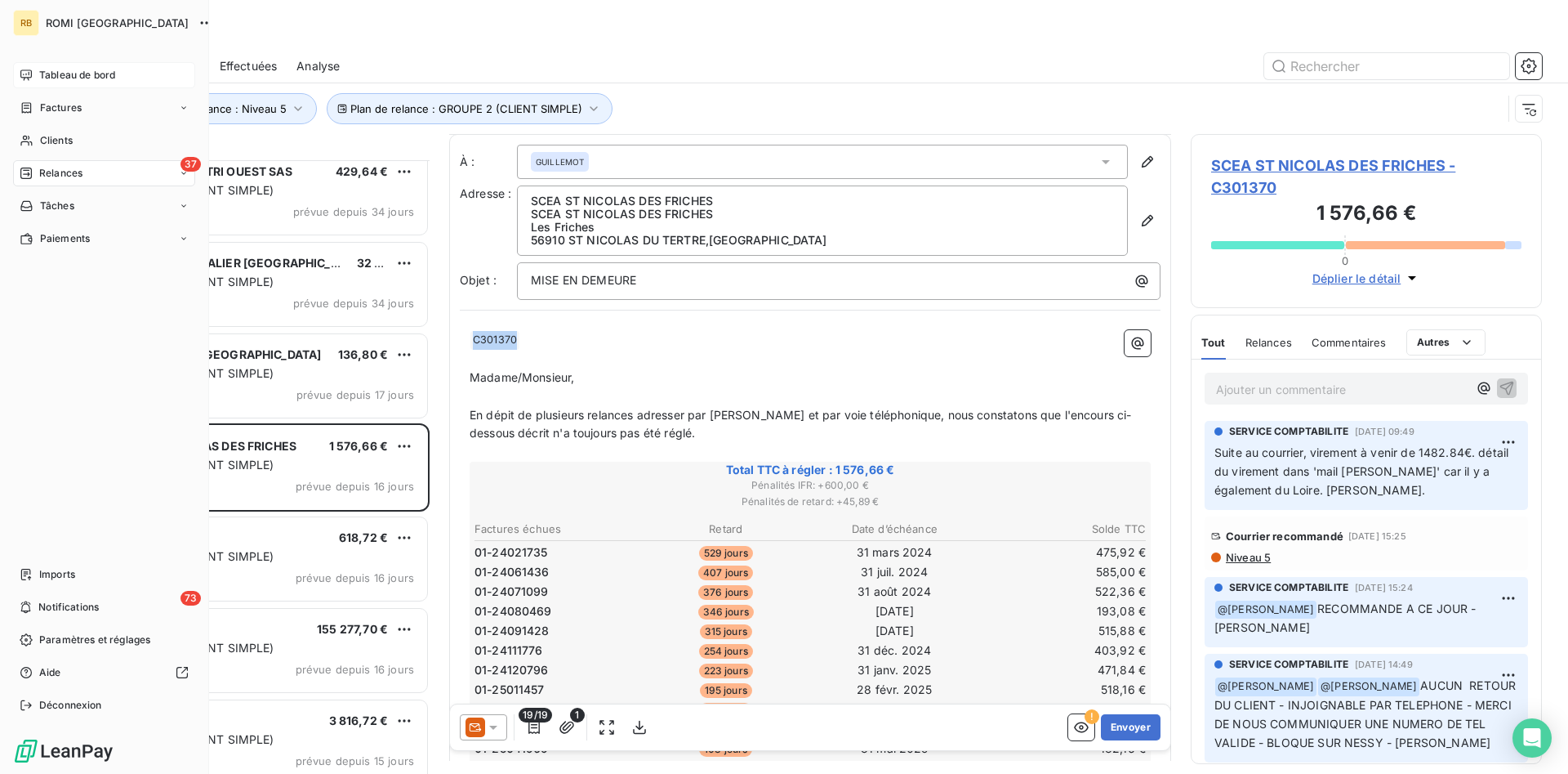
click at [67, 78] on span "Tableau de bord" at bounding box center [77, 75] width 76 height 15
